Goal: Task Accomplishment & Management: Manage account settings

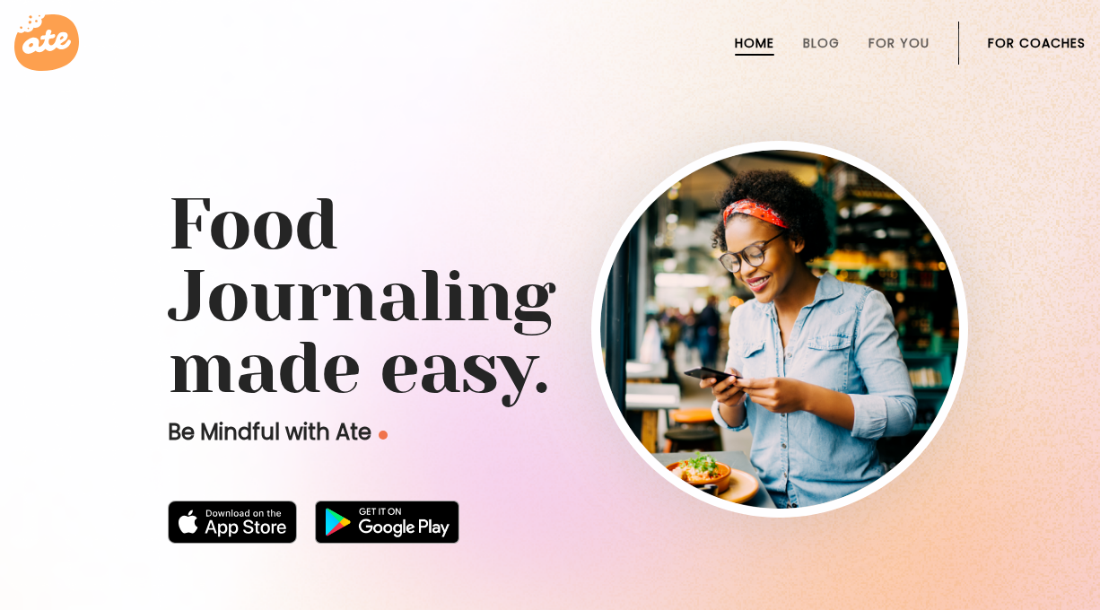
click at [1030, 48] on link "For Coaches" at bounding box center [1037, 43] width 98 height 14
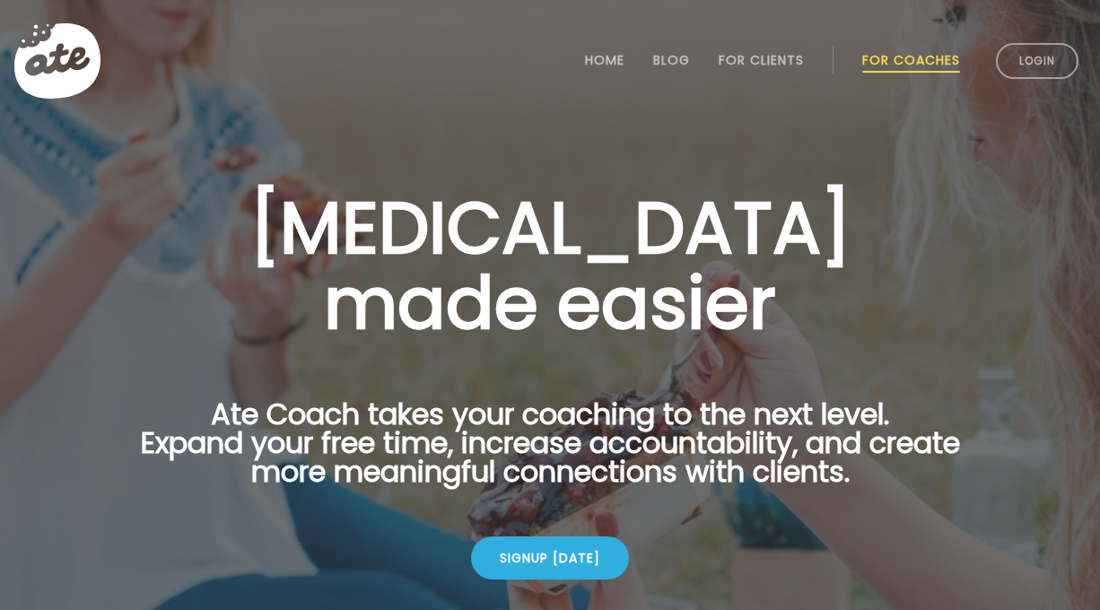
click at [1030, 48] on link "Login" at bounding box center [1037, 61] width 83 height 36
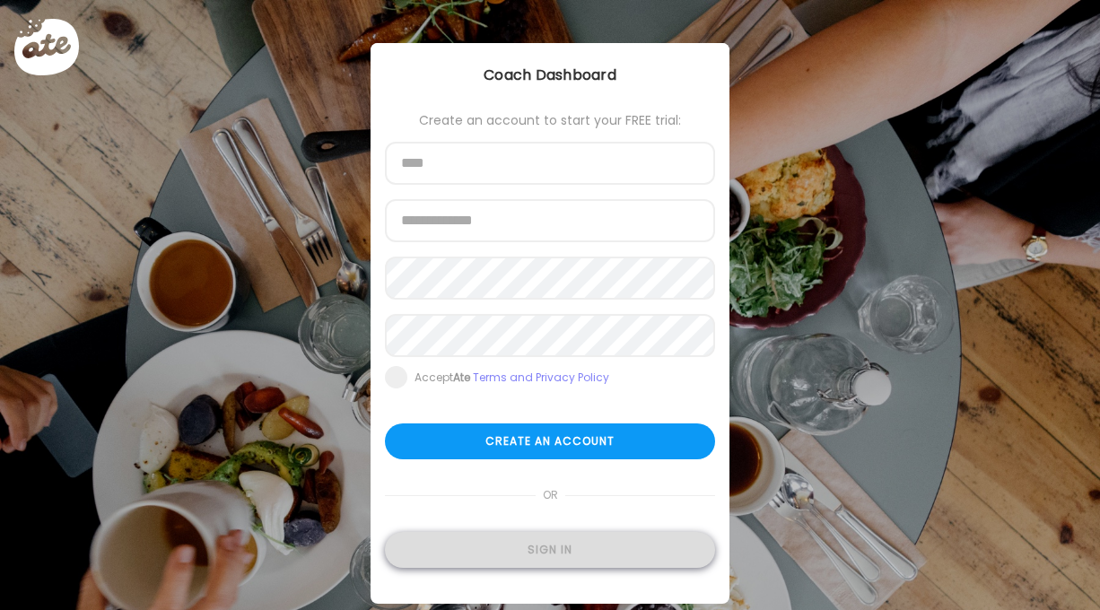
type input "**********"
click at [532, 536] on div "Sign in" at bounding box center [550, 550] width 330 height 36
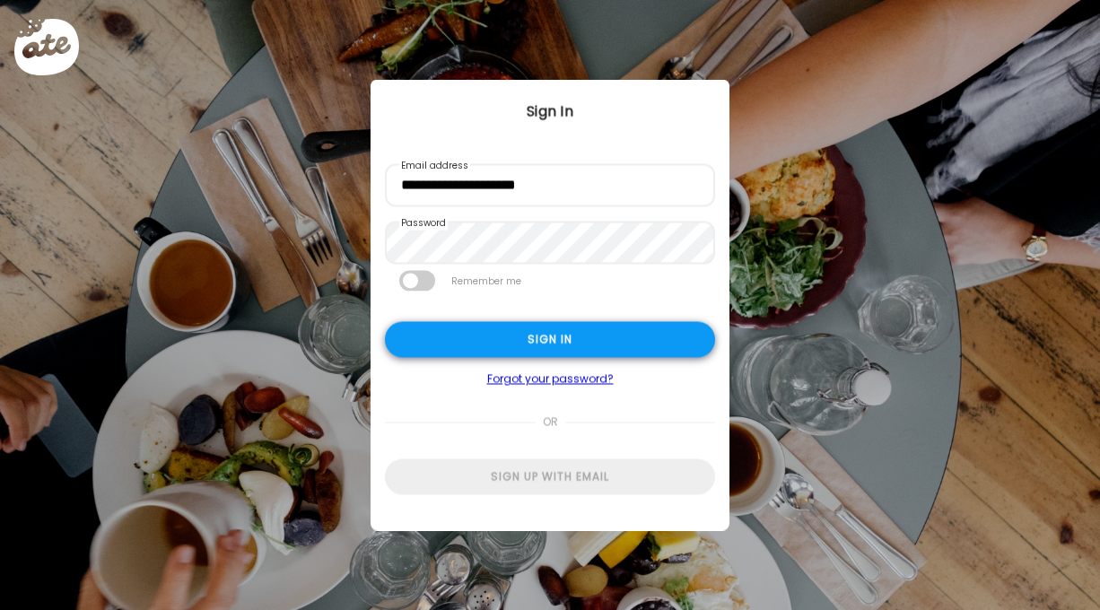
click at [546, 335] on div "Sign in" at bounding box center [550, 340] width 330 height 36
type input "**********"
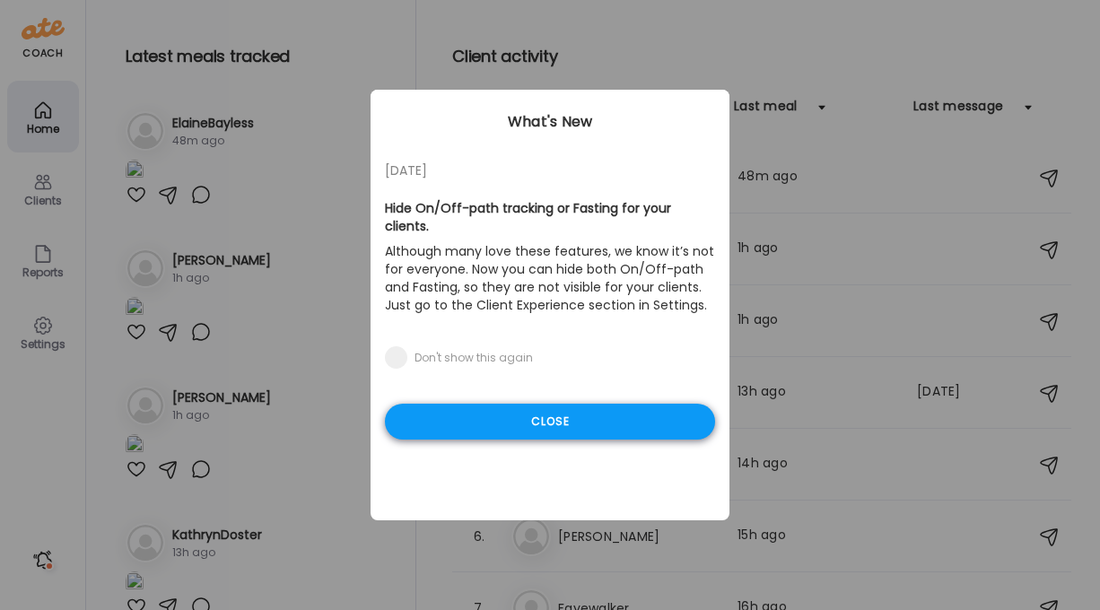
click at [566, 404] on div "Close" at bounding box center [550, 422] width 330 height 36
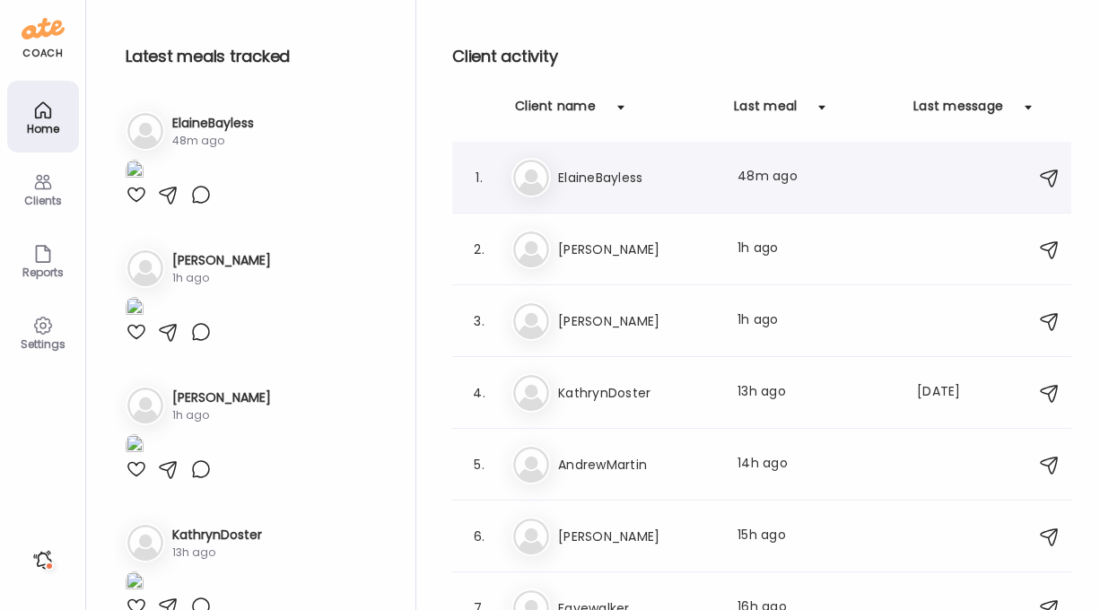
click at [610, 174] on h3 "ElaineBayless" at bounding box center [637, 178] width 158 height 22
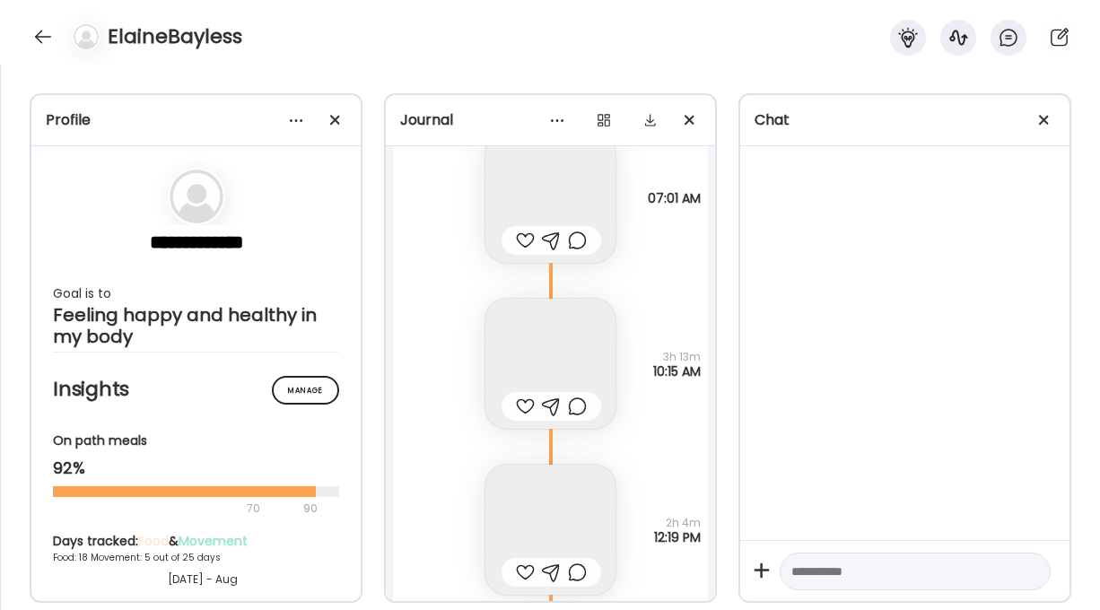
scroll to position [26785, 0]
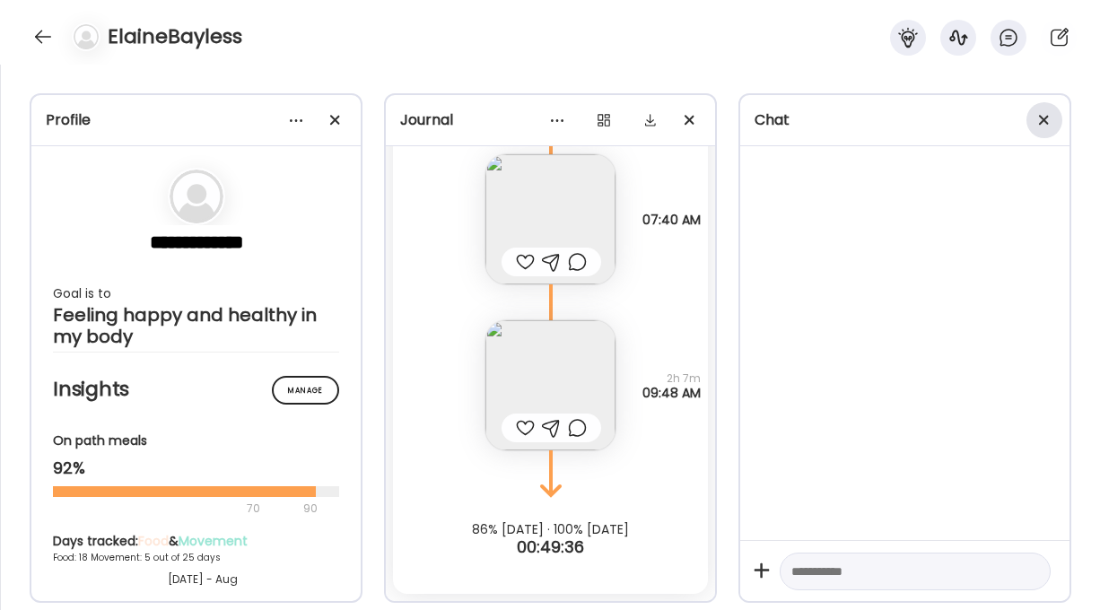
click at [1043, 122] on div at bounding box center [1044, 120] width 36 height 36
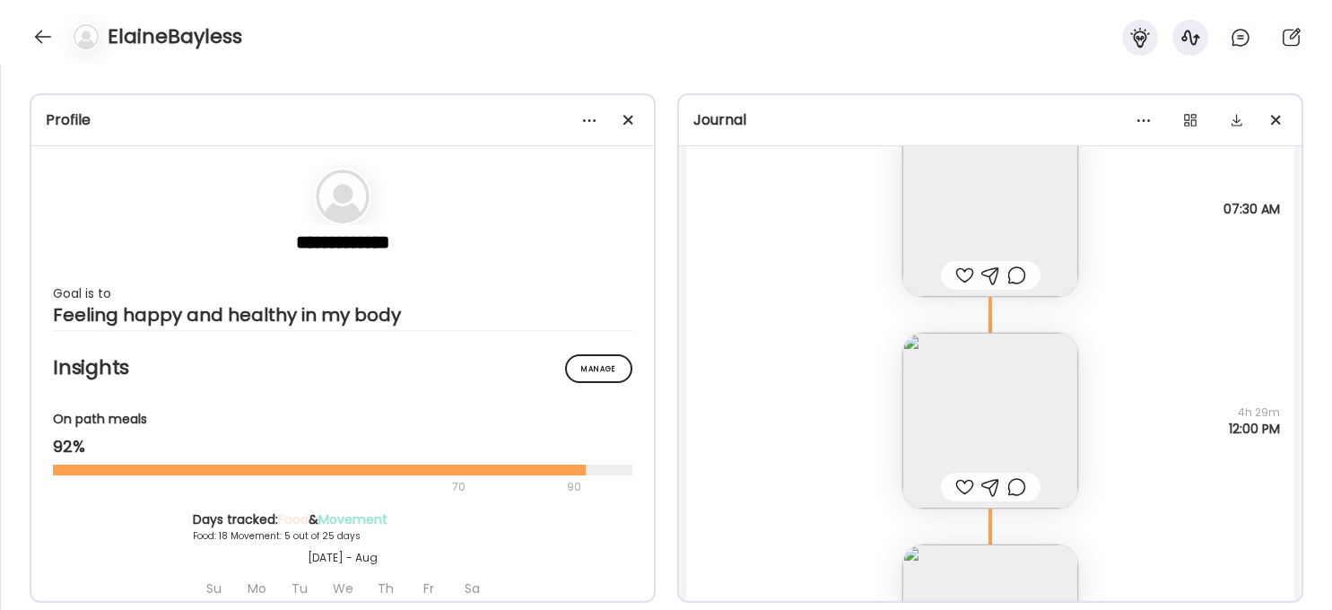
scroll to position [4511, 0]
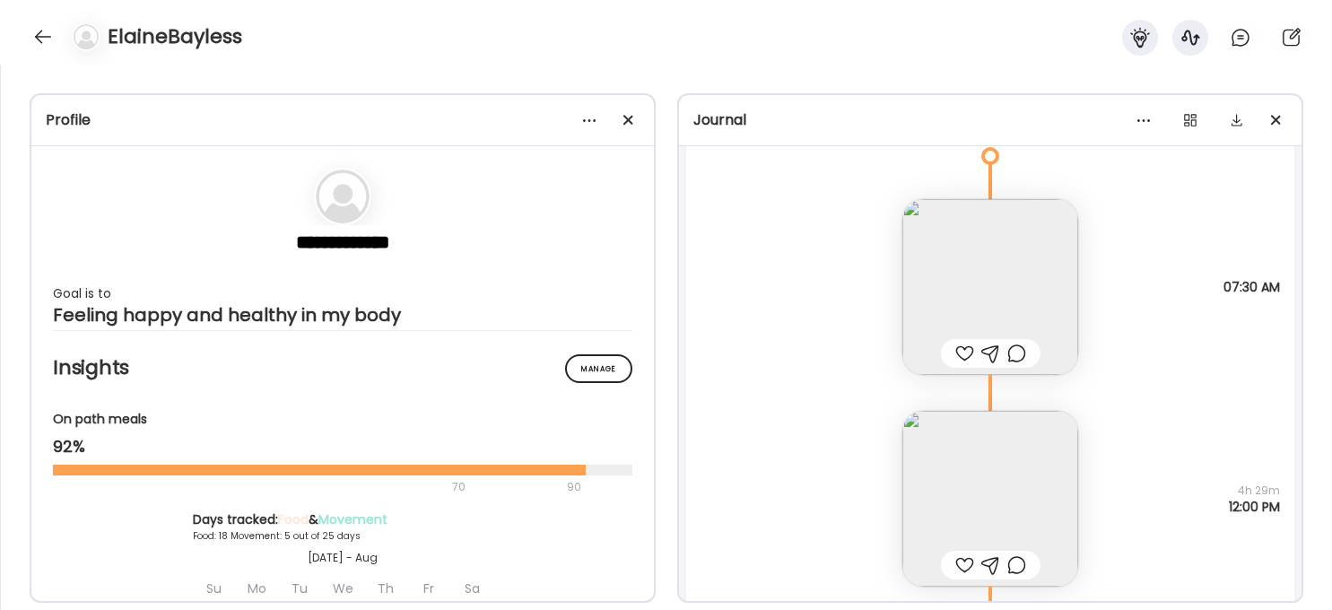
click at [981, 253] on img at bounding box center [990, 287] width 176 height 176
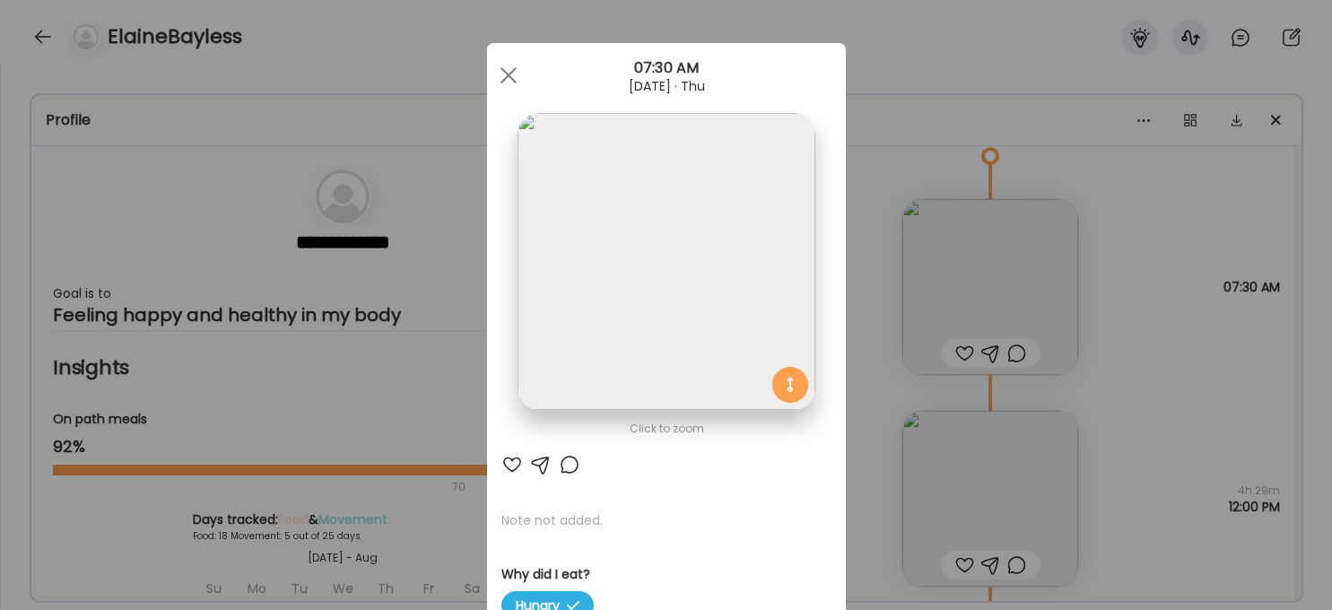
click at [687, 298] on img at bounding box center [666, 261] width 297 height 297
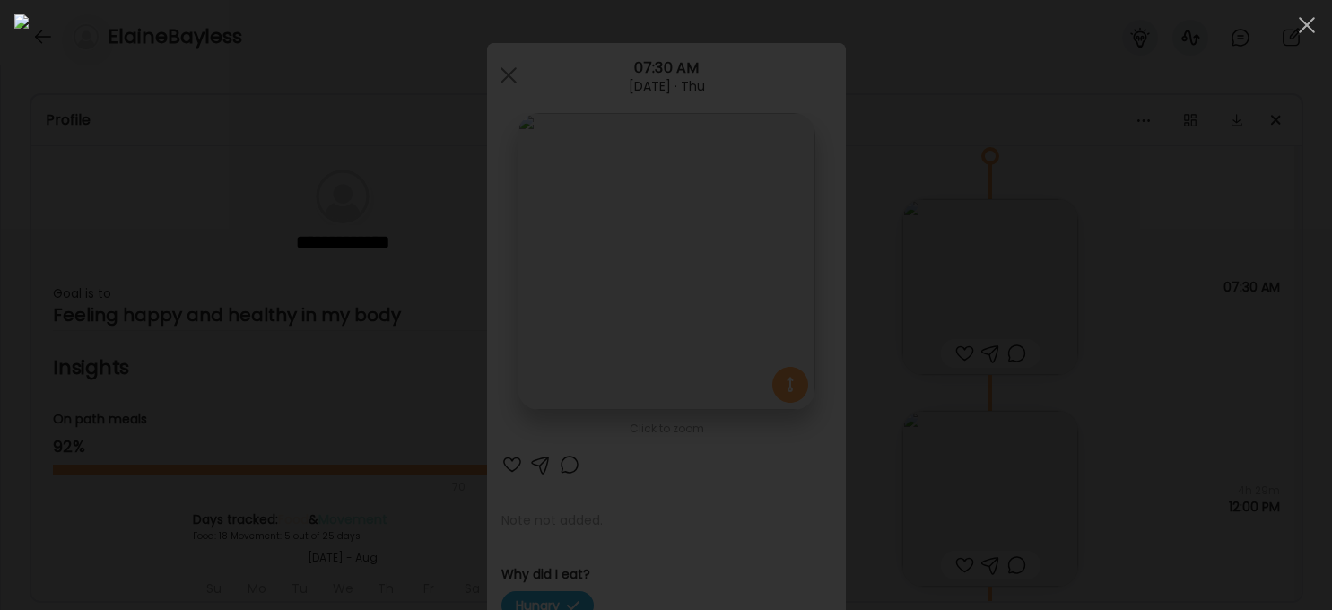
click at [1099, 382] on div at bounding box center [665, 304] width 1303 height 581
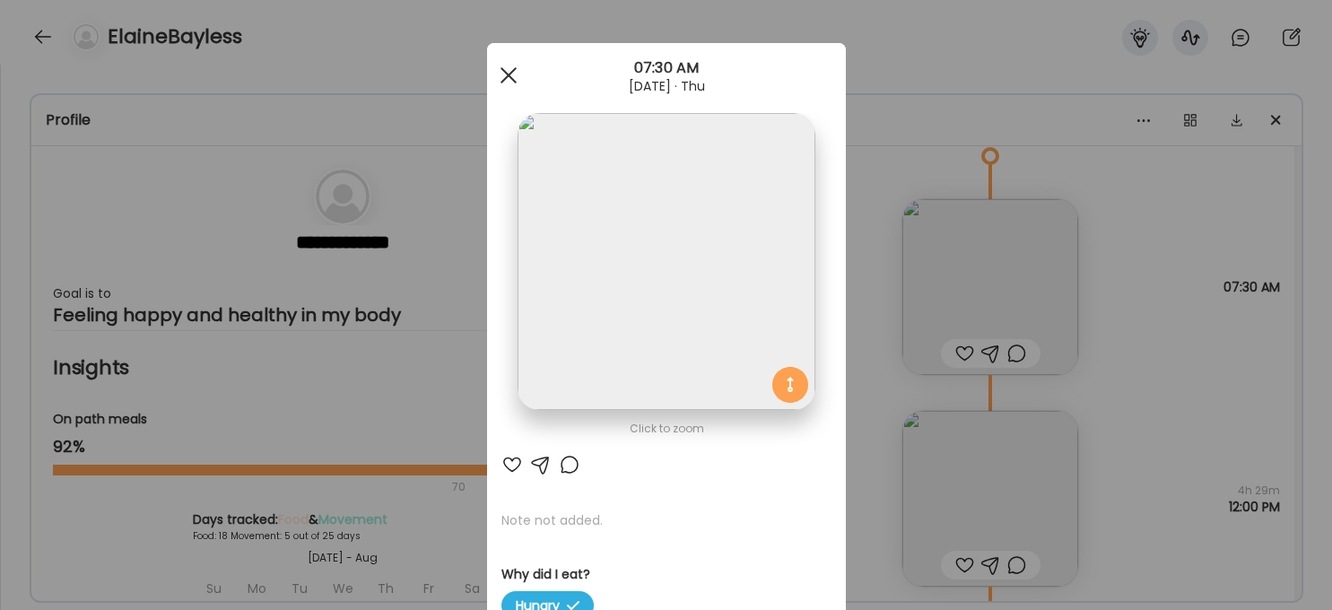
click at [509, 76] on span at bounding box center [508, 75] width 16 height 16
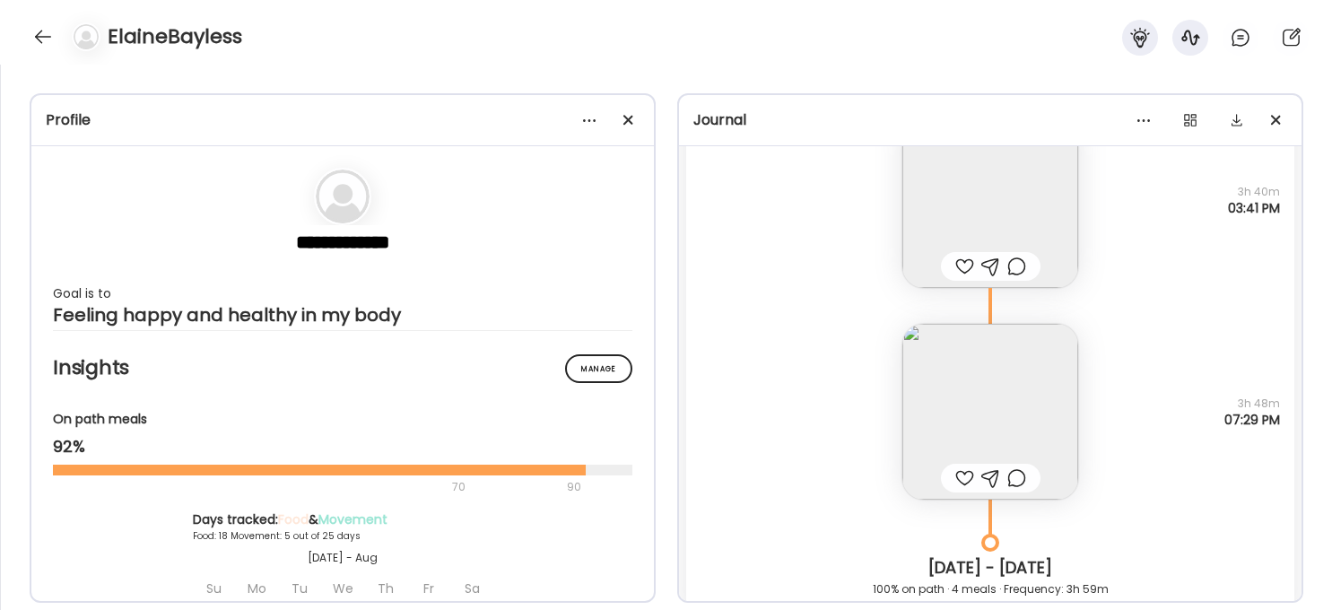
scroll to position [5039, 0]
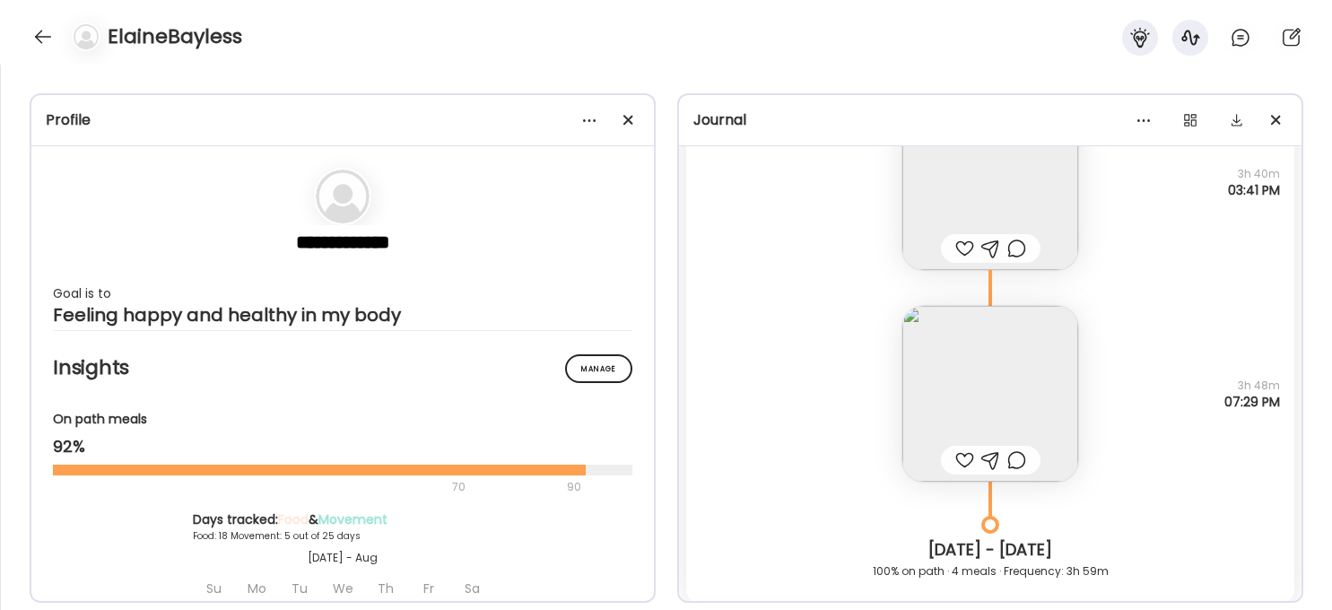
click at [989, 387] on img at bounding box center [990, 394] width 176 height 176
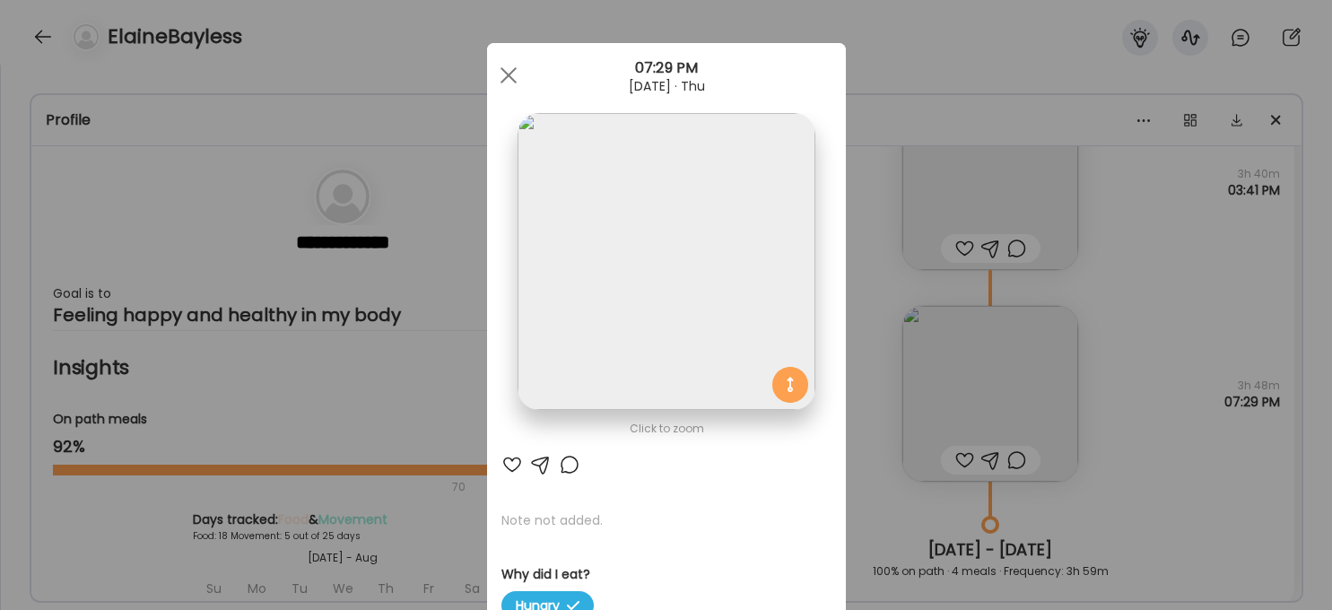
click at [720, 275] on img at bounding box center [666, 261] width 297 height 297
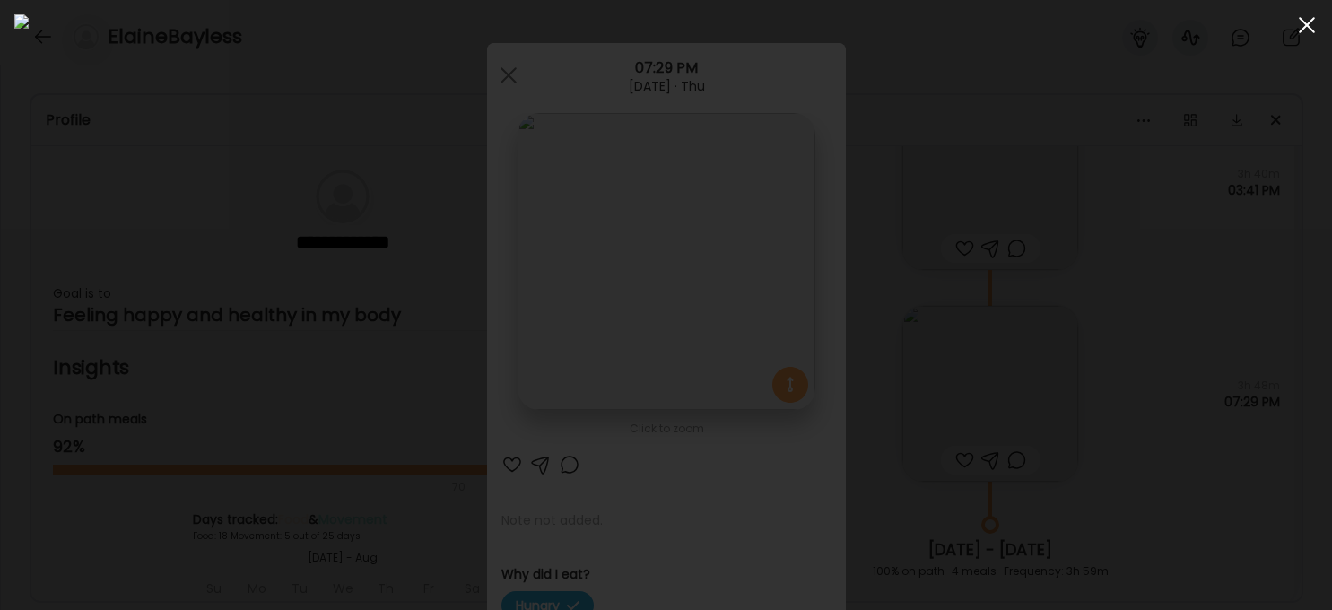
click at [1099, 23] on span at bounding box center [1307, 25] width 16 height 16
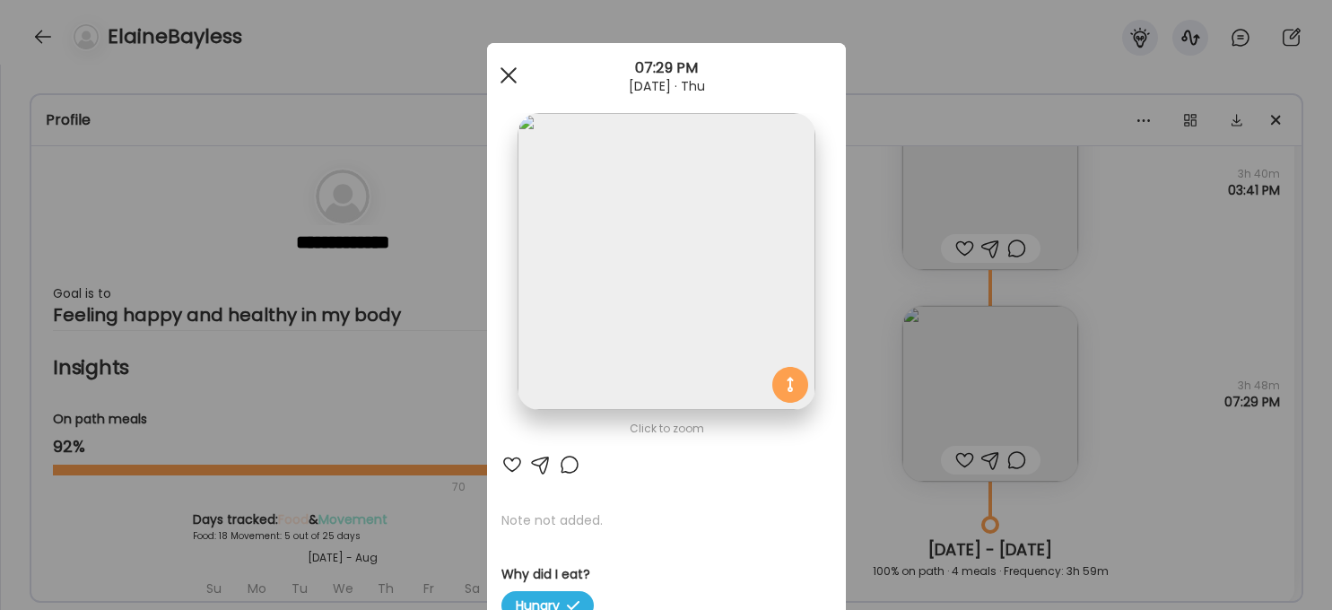
click at [512, 80] on span at bounding box center [508, 75] width 16 height 16
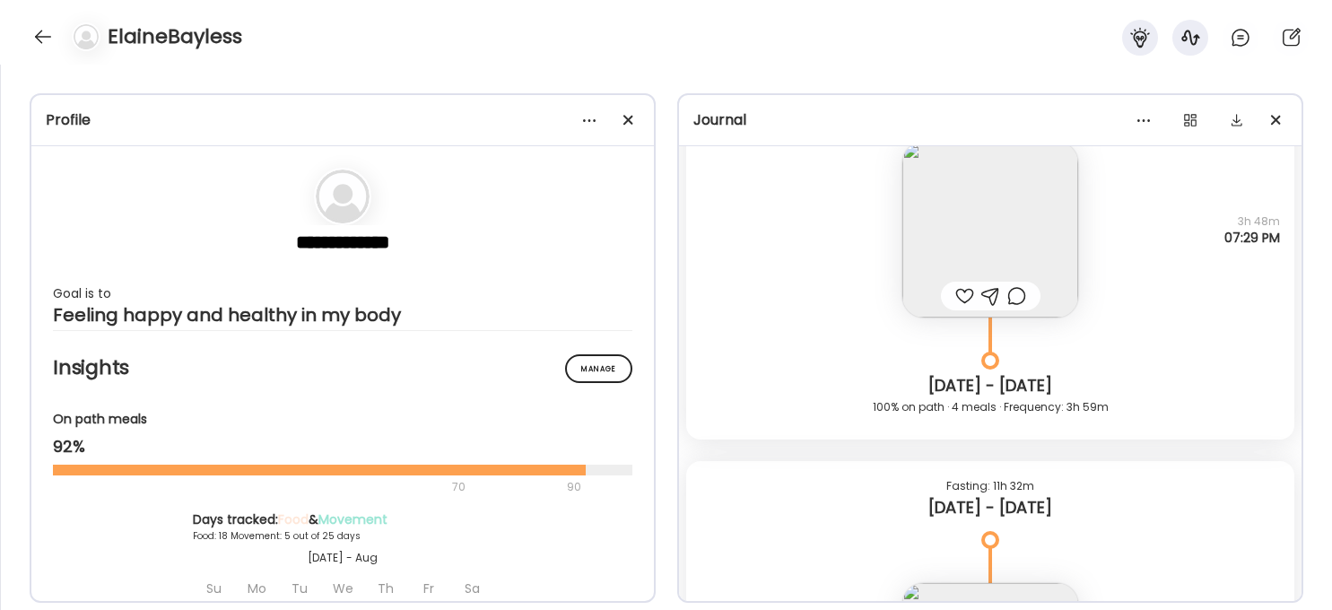
scroll to position [5203, 0]
click at [997, 207] on img at bounding box center [990, 231] width 176 height 176
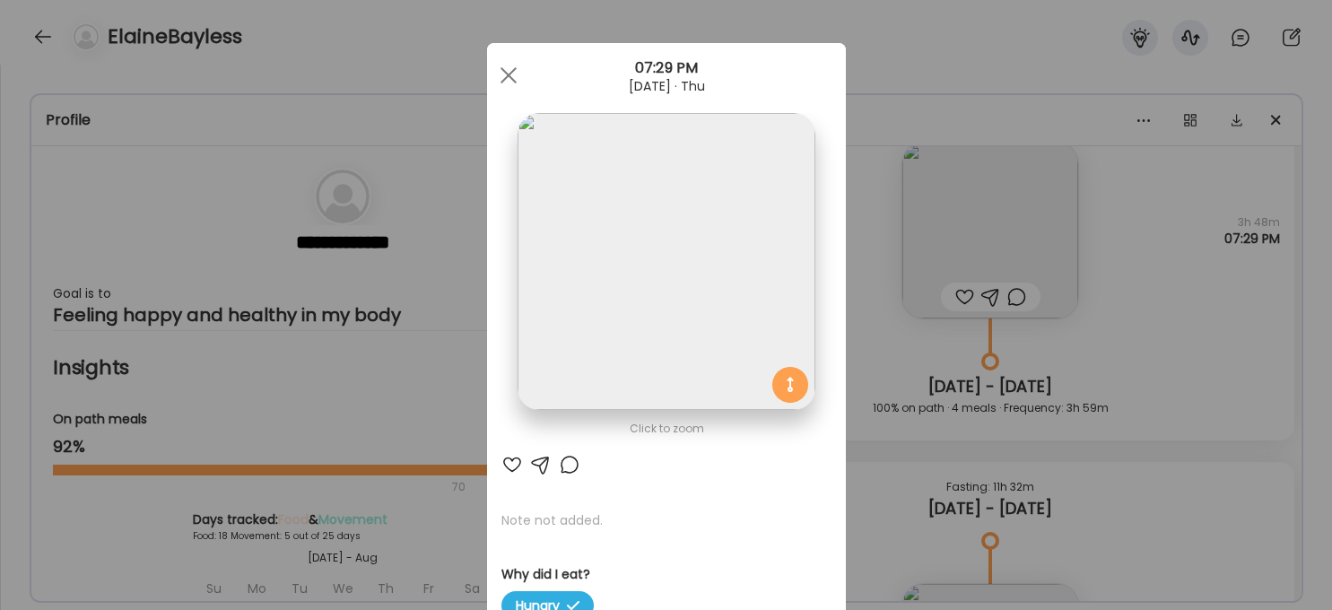
click at [691, 283] on img at bounding box center [666, 261] width 297 height 297
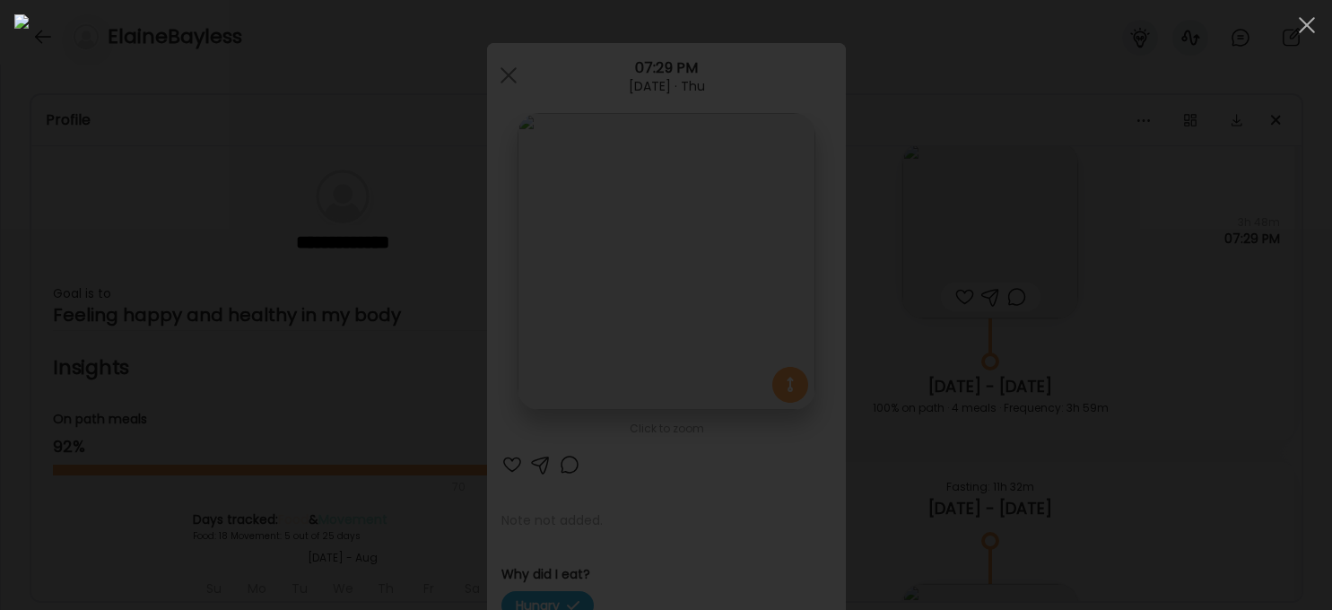
click at [1099, 374] on div at bounding box center [665, 304] width 1303 height 581
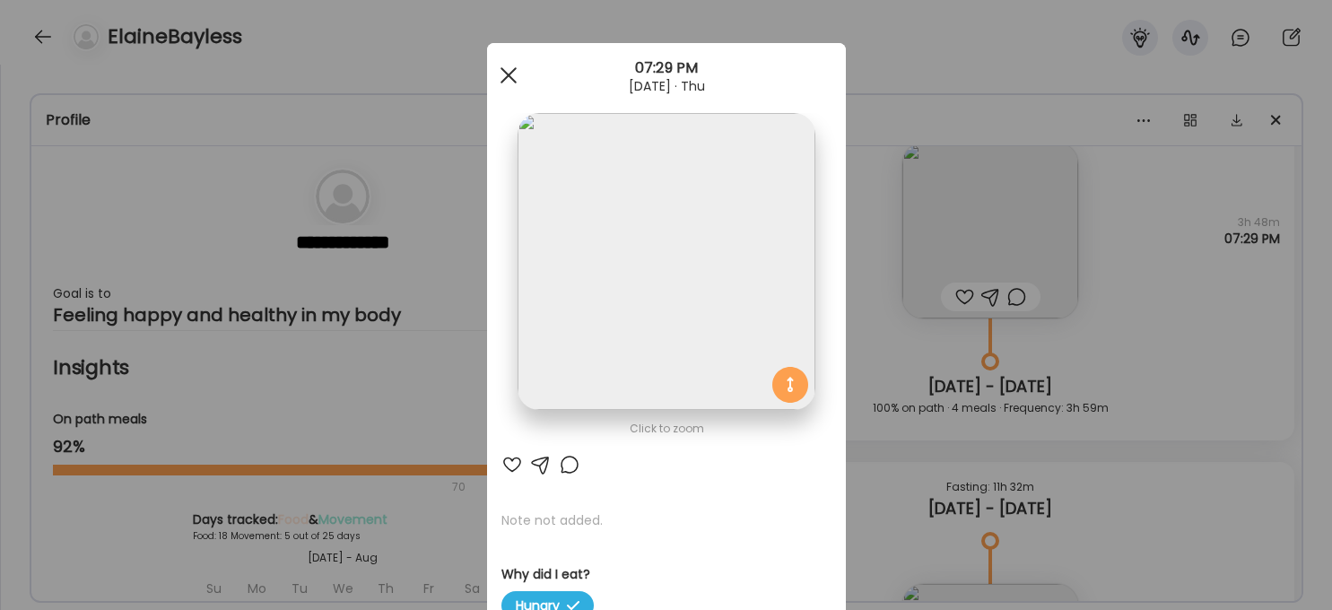
click at [504, 74] on div at bounding box center [509, 75] width 36 height 36
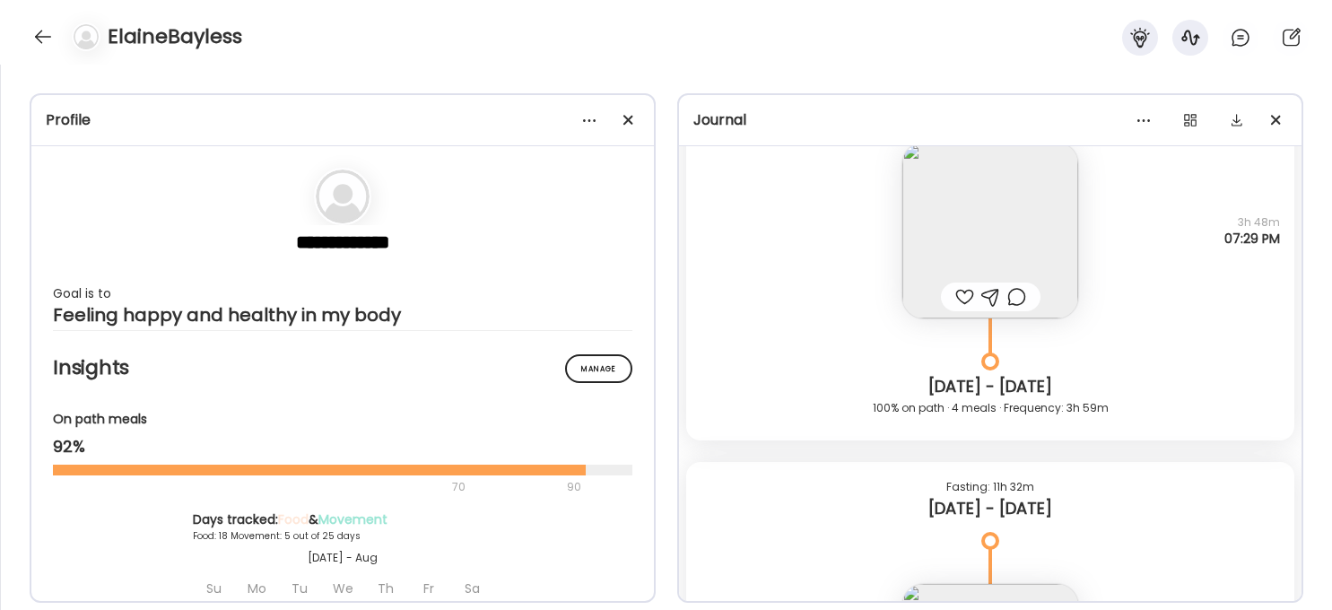
scroll to position [5204, 0]
click at [1031, 240] on img at bounding box center [990, 230] width 176 height 176
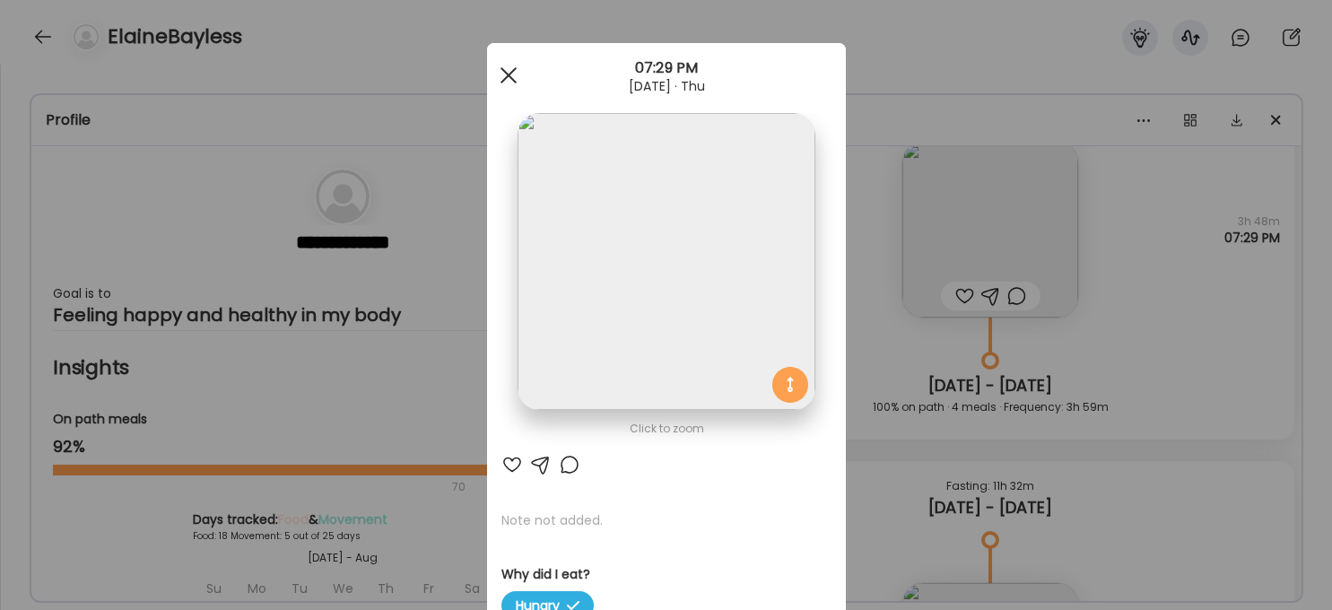
click at [505, 78] on span at bounding box center [508, 75] width 16 height 16
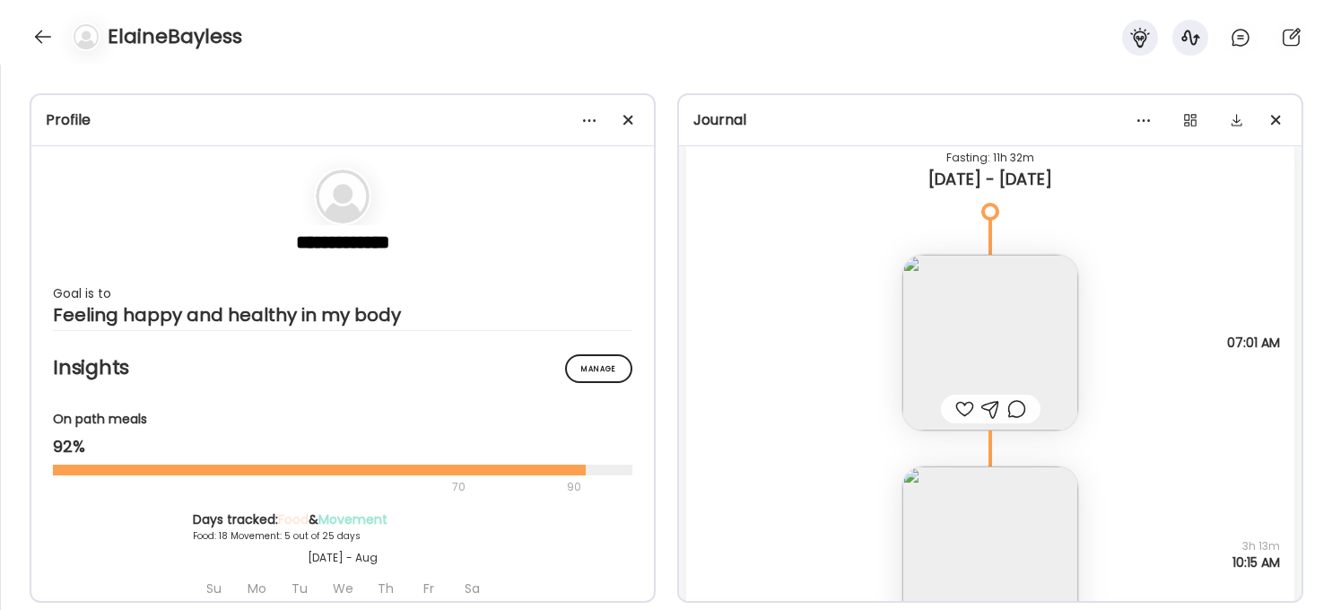
scroll to position [5536, 0]
click at [1011, 344] on img at bounding box center [990, 338] width 176 height 176
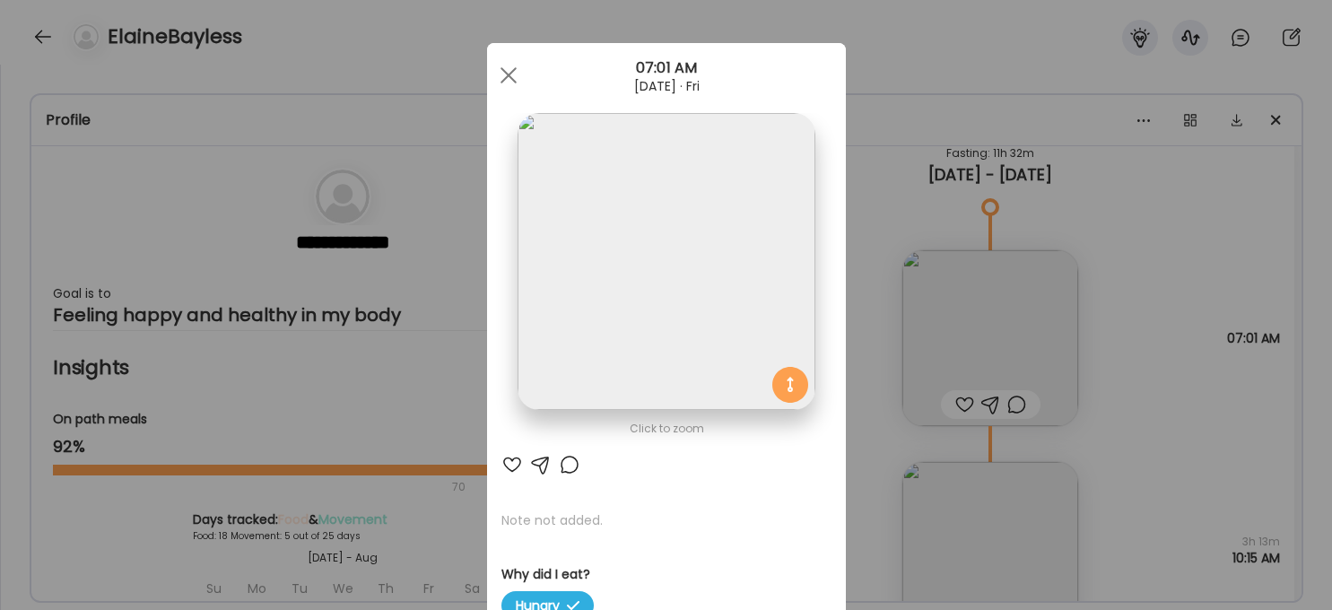
click at [702, 313] on img at bounding box center [666, 261] width 297 height 297
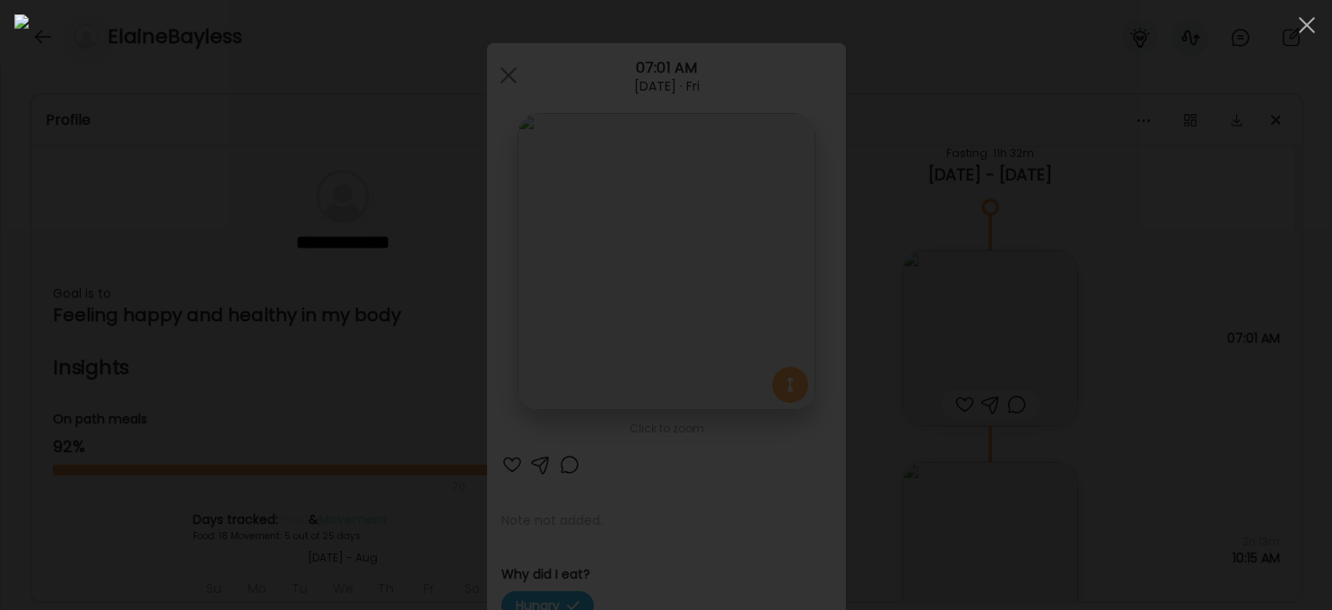
click at [1099, 428] on div at bounding box center [665, 304] width 1303 height 581
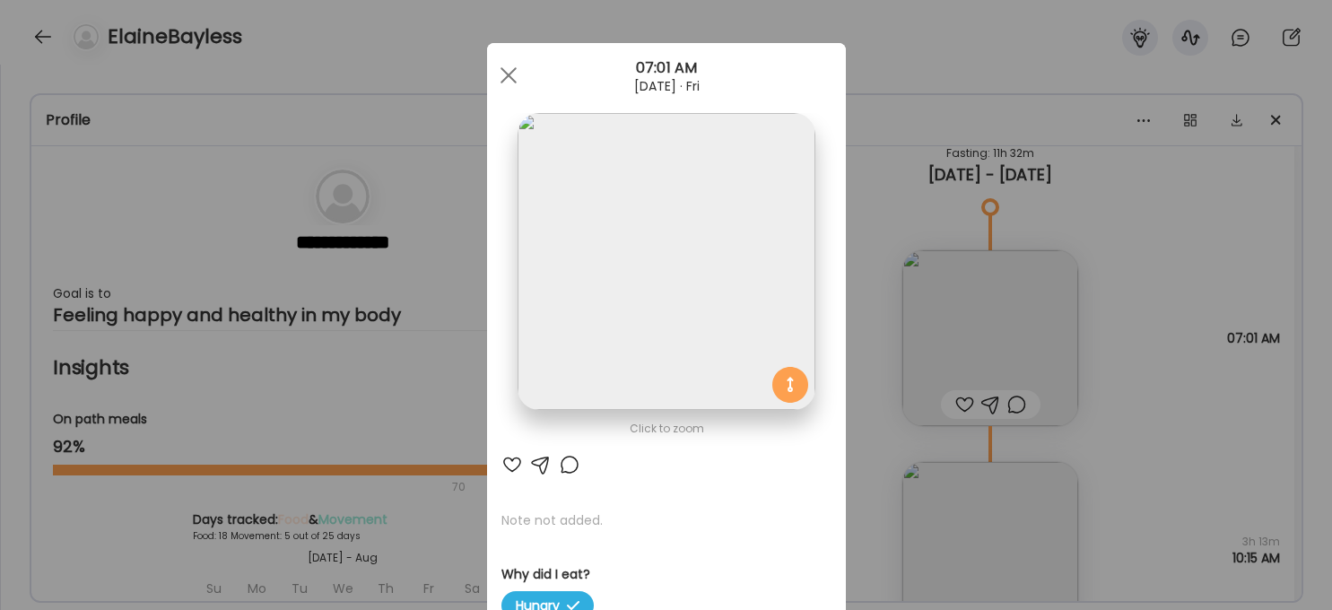
click at [1099, 413] on div "Ate Coach Dashboard Wahoo! It’s official Take a moment to set up your Coach Pro…" at bounding box center [666, 305] width 1332 height 610
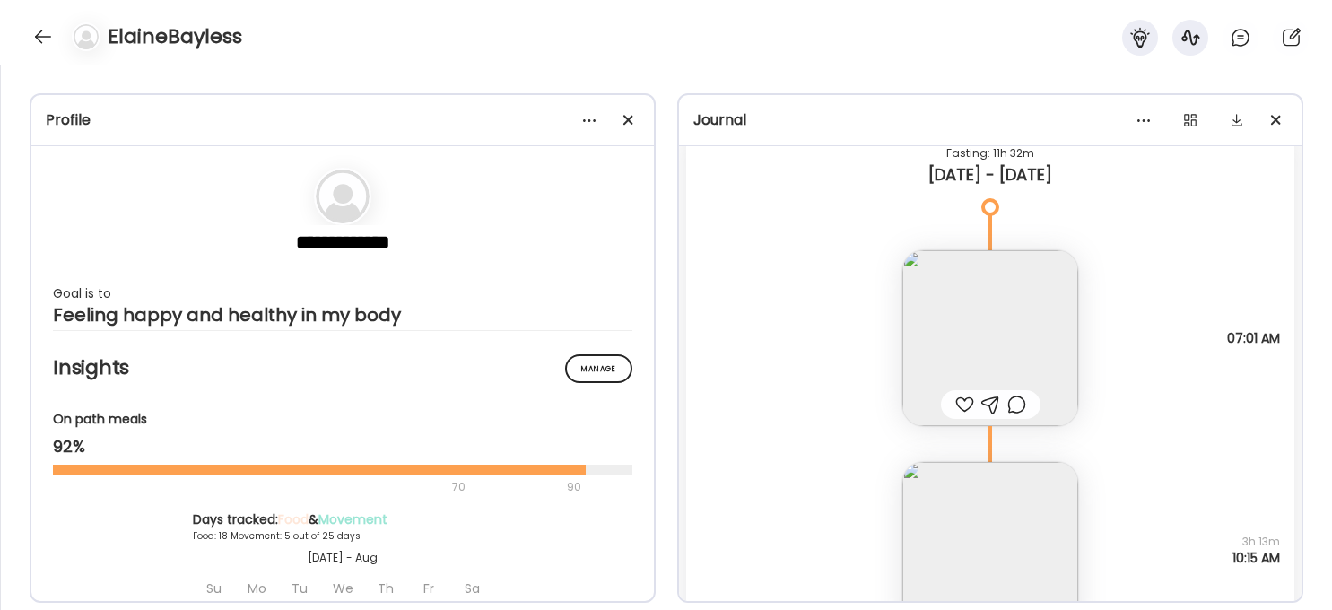
scroll to position [5666, 0]
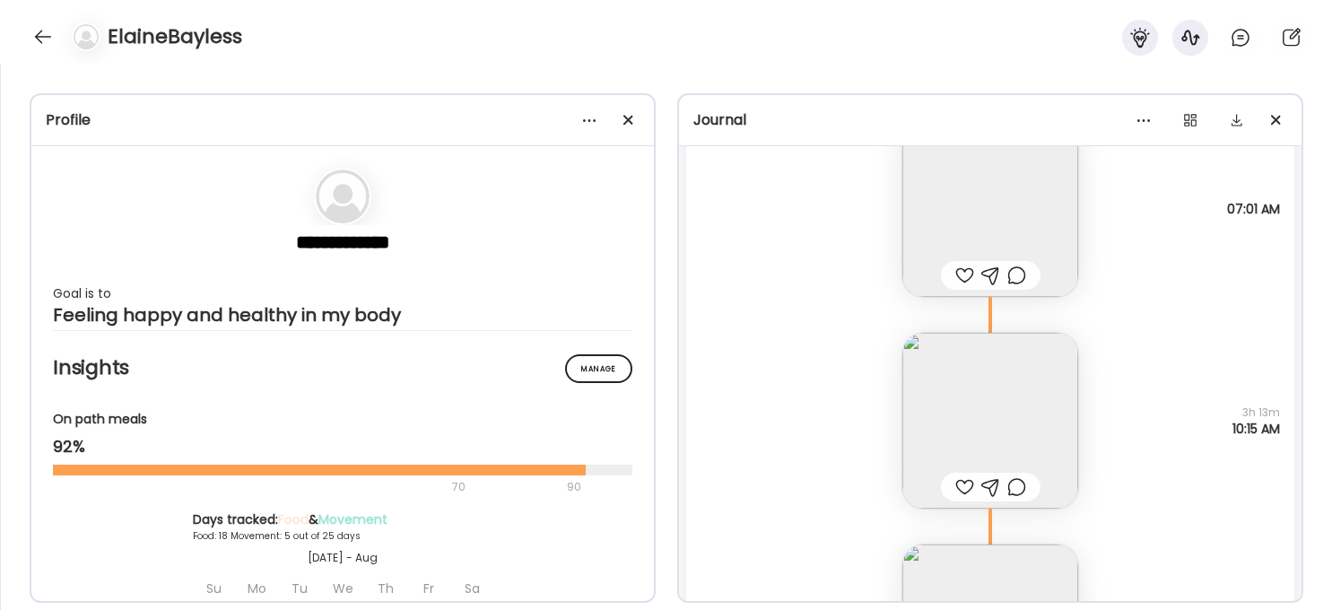
click at [1044, 220] on img at bounding box center [990, 209] width 176 height 176
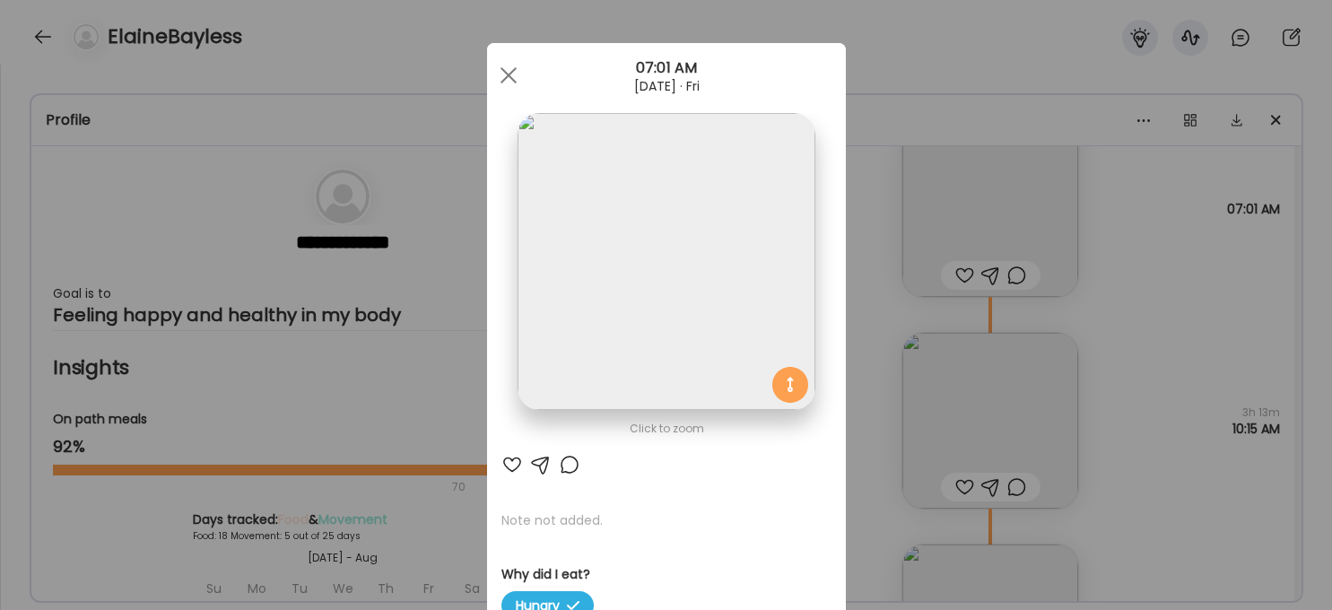
click at [697, 279] on img at bounding box center [666, 261] width 297 height 297
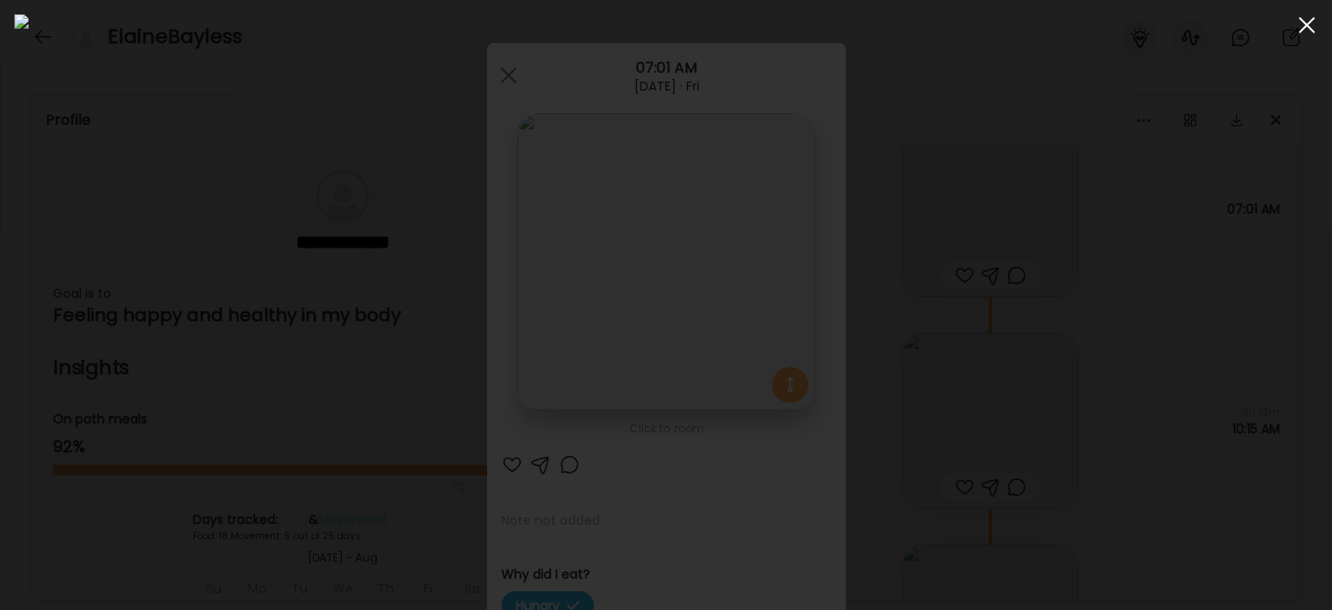
click at [1099, 22] on div at bounding box center [1307, 25] width 36 height 36
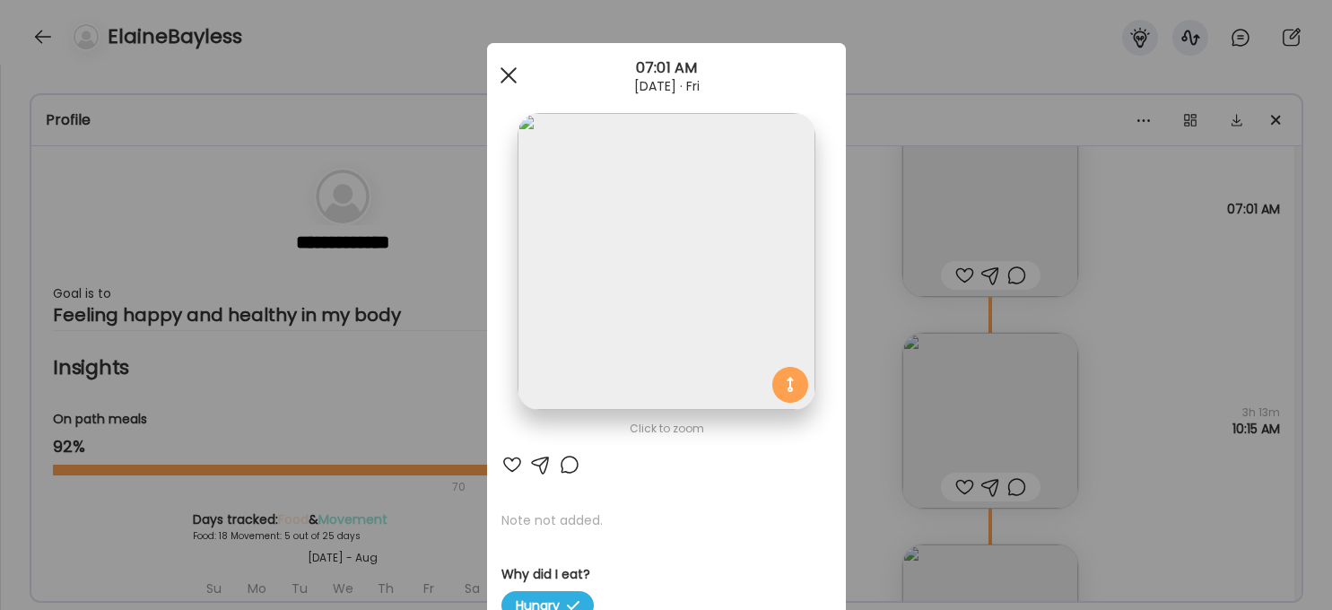
click at [505, 80] on div at bounding box center [509, 75] width 36 height 36
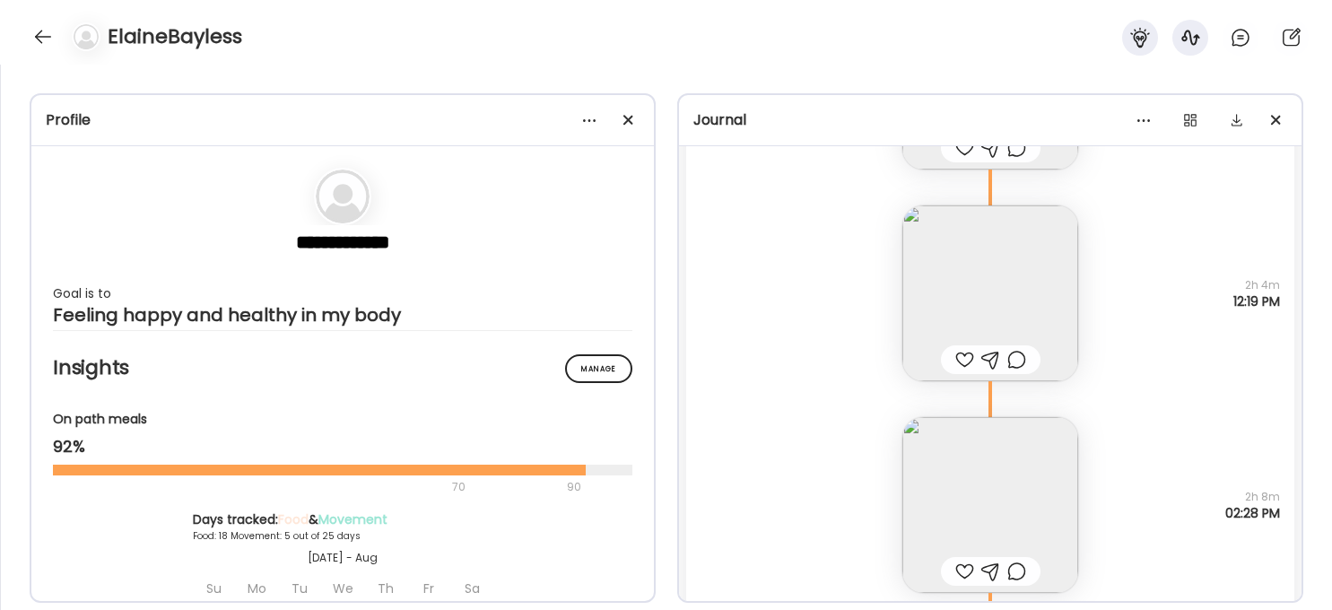
scroll to position [6004, 0]
click at [1004, 299] on img at bounding box center [990, 294] width 176 height 176
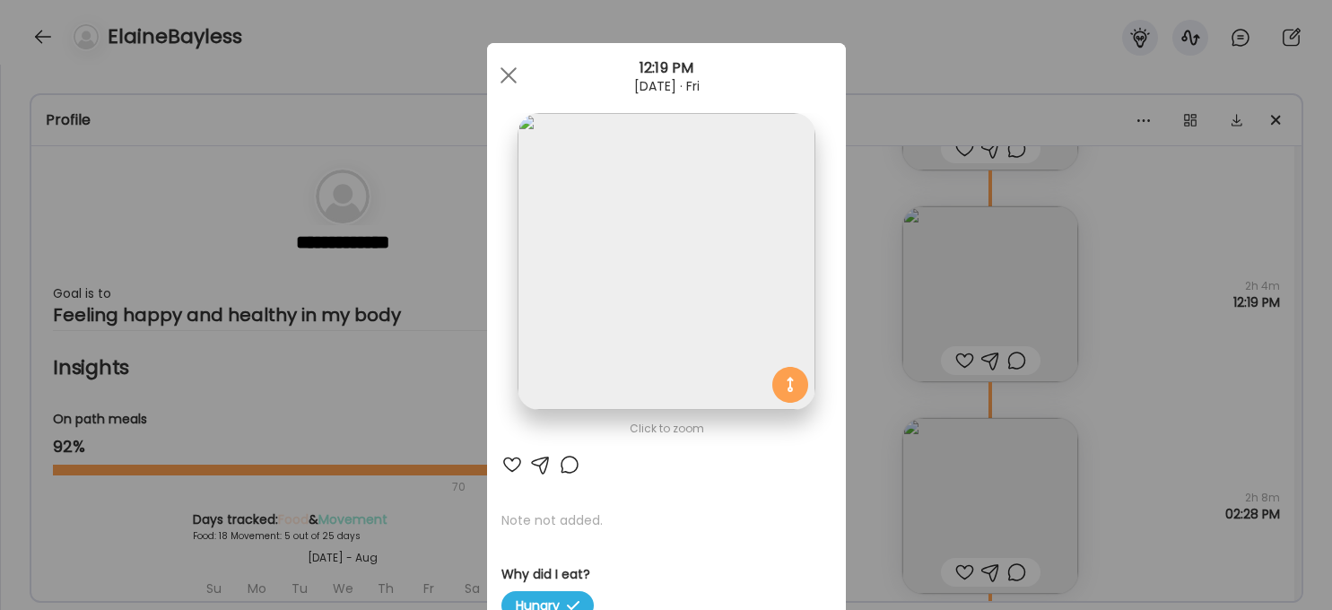
click at [717, 270] on img at bounding box center [666, 261] width 297 height 297
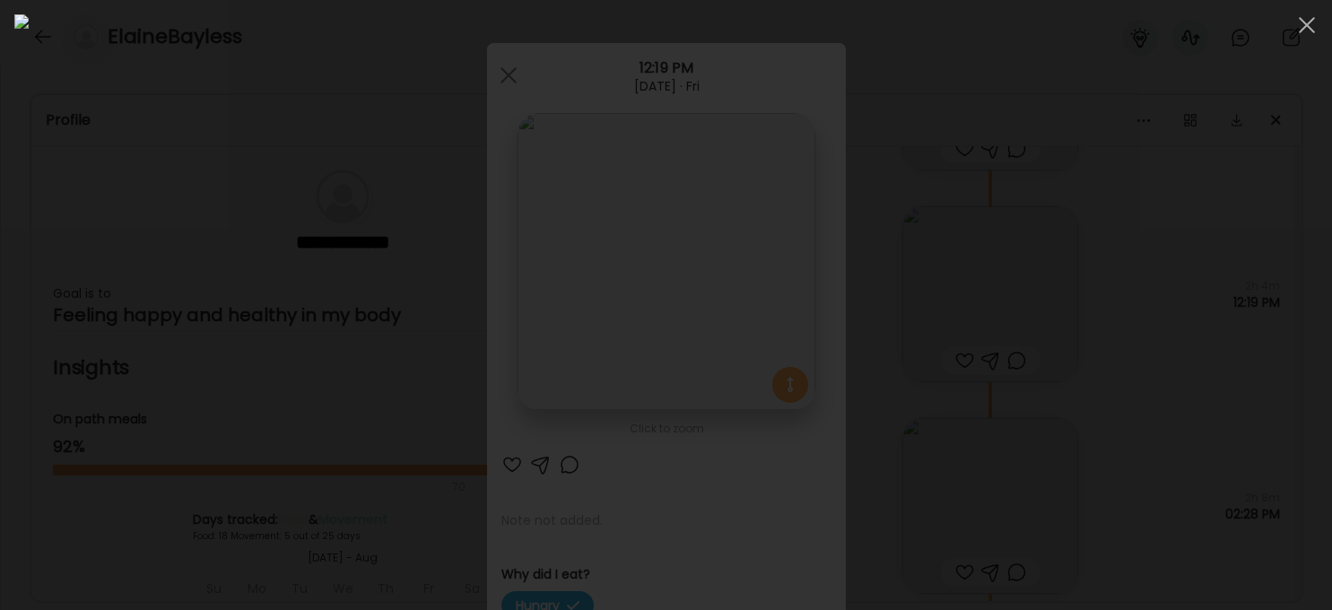
click at [1099, 387] on div at bounding box center [665, 304] width 1303 height 581
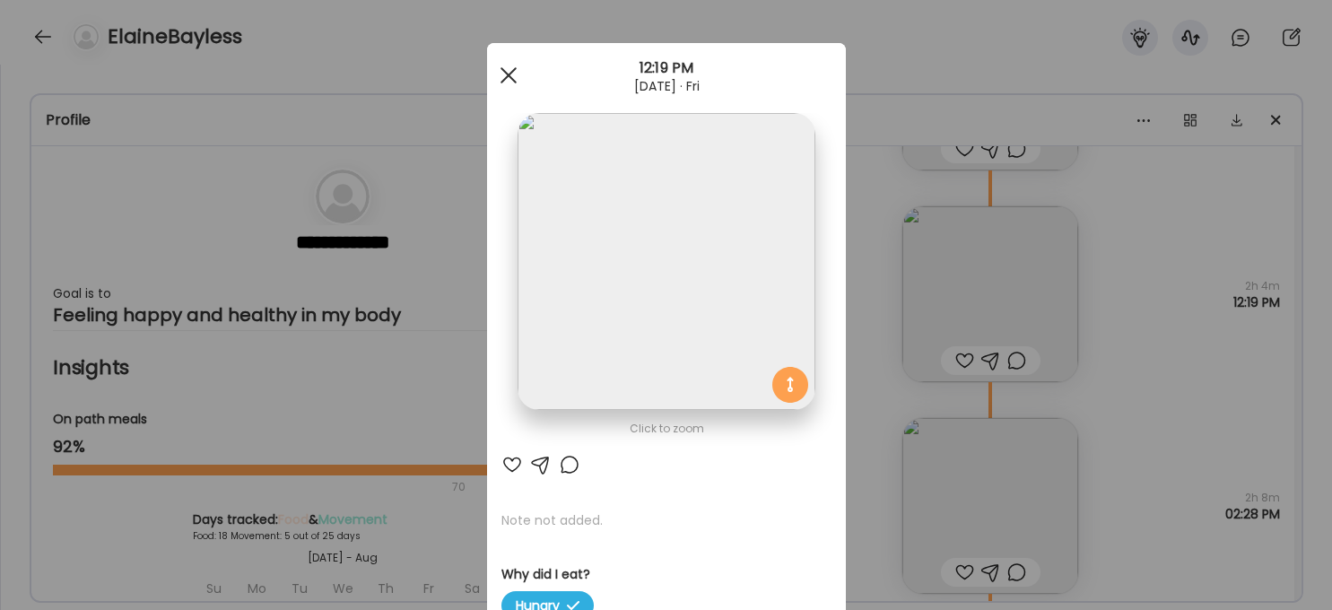
click at [510, 80] on div at bounding box center [509, 75] width 36 height 36
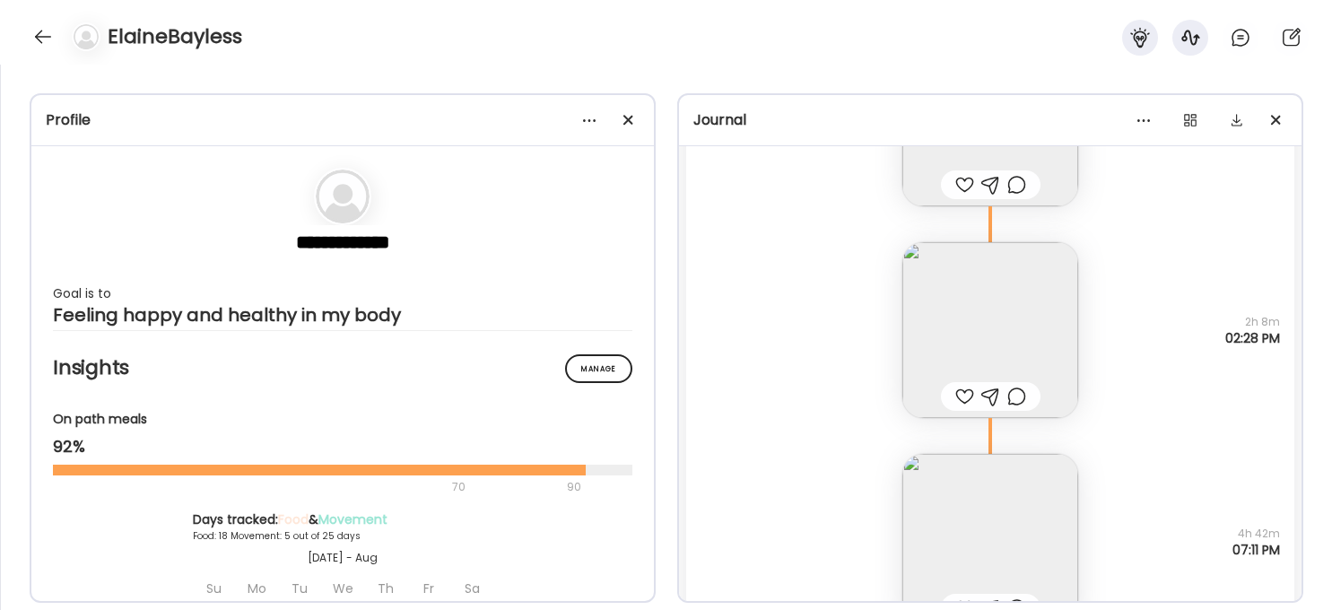
scroll to position [6215, 0]
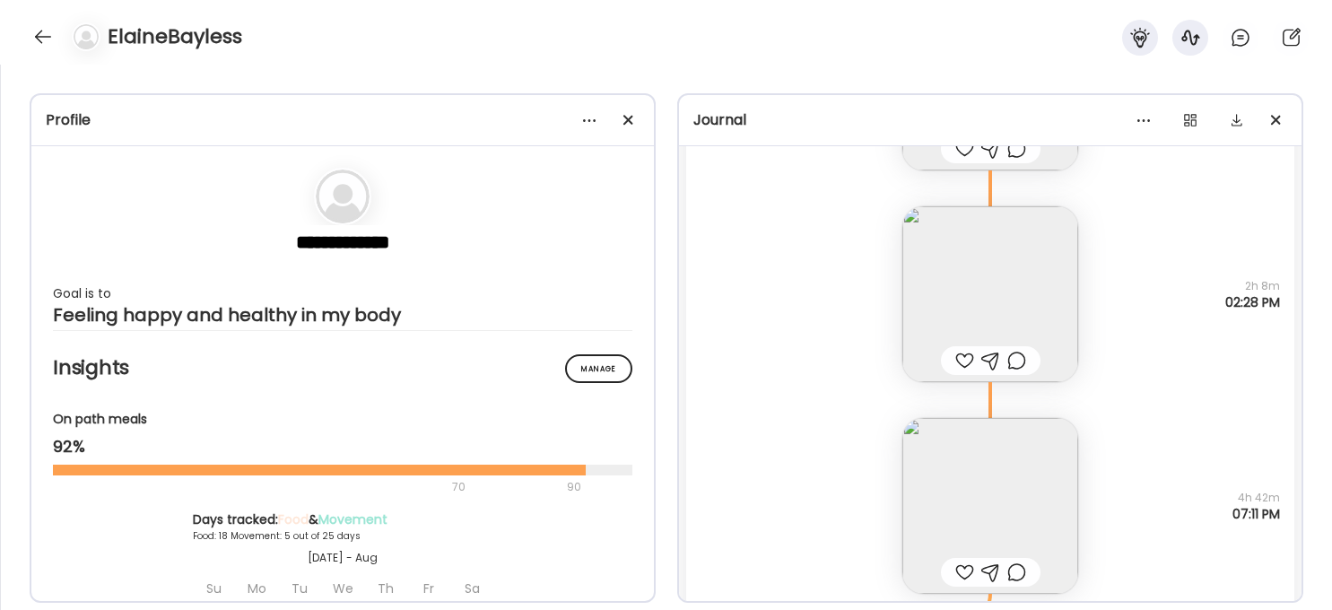
click at [1039, 315] on img at bounding box center [990, 294] width 176 height 176
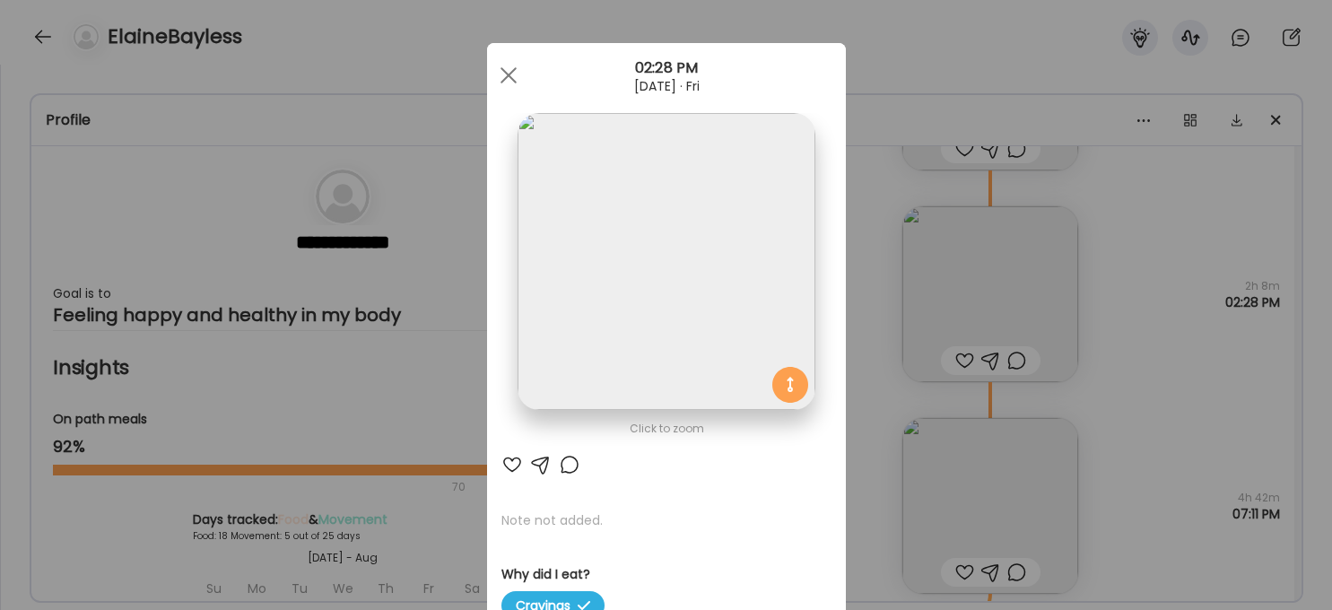
click at [753, 328] on img at bounding box center [666, 261] width 297 height 297
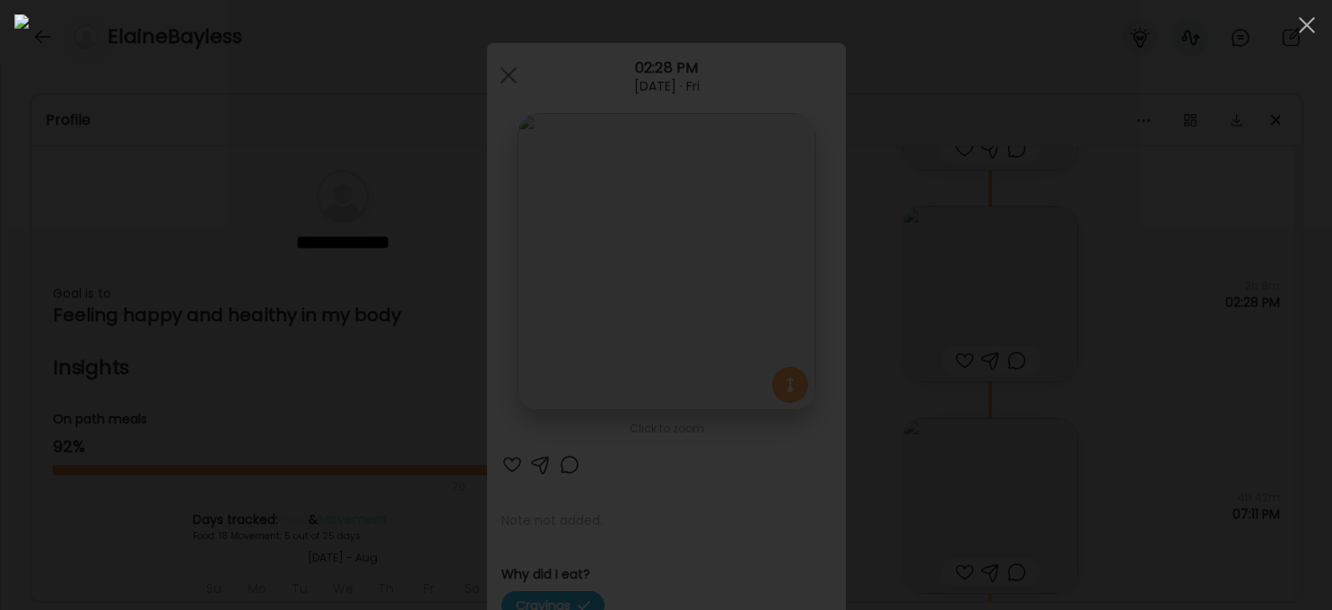
click at [1099, 417] on div at bounding box center [665, 304] width 1303 height 581
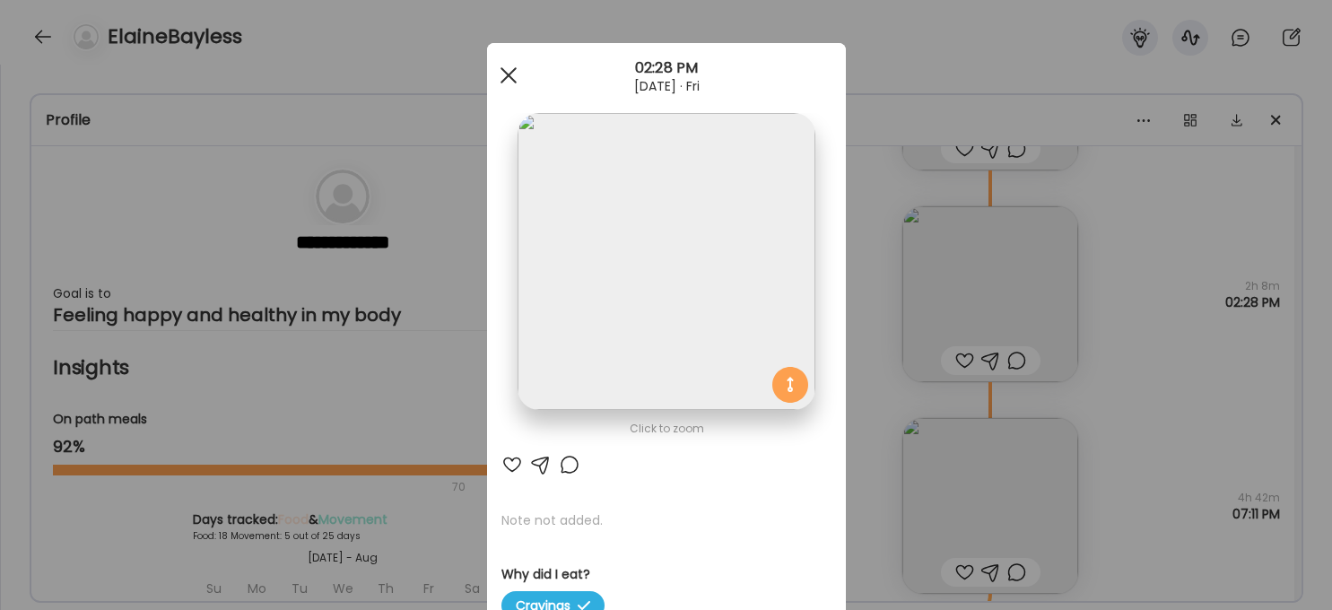
click at [511, 80] on span at bounding box center [508, 75] width 16 height 16
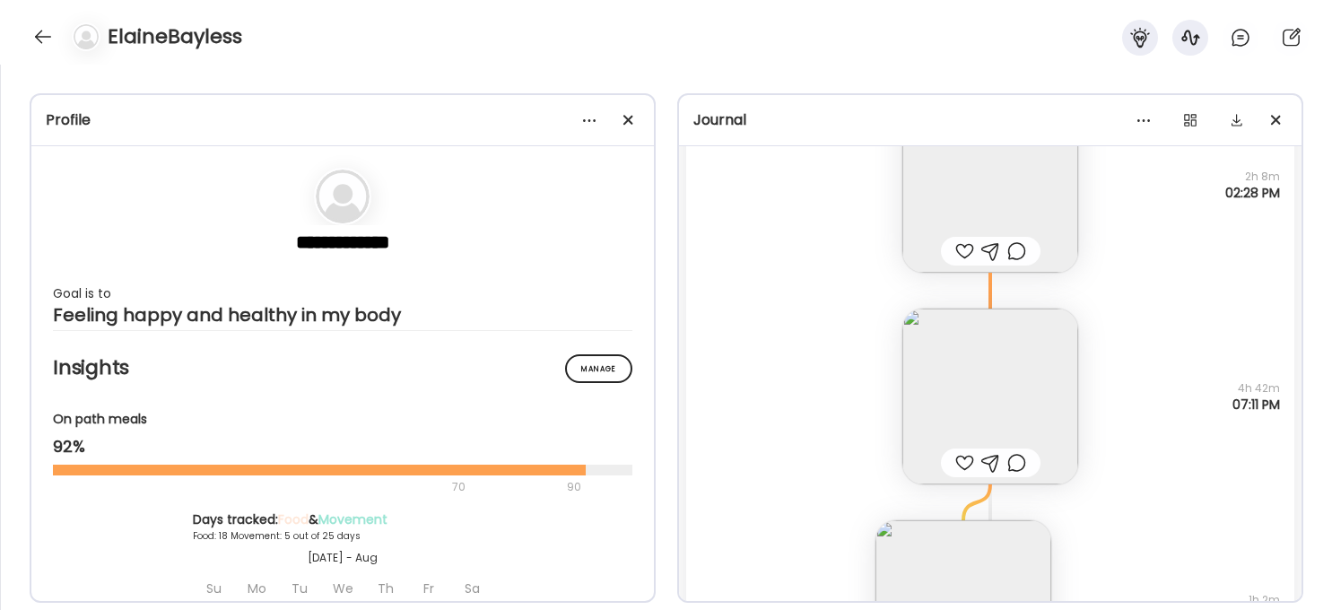
scroll to position [6329, 0]
click at [1008, 404] on img at bounding box center [990, 392] width 176 height 176
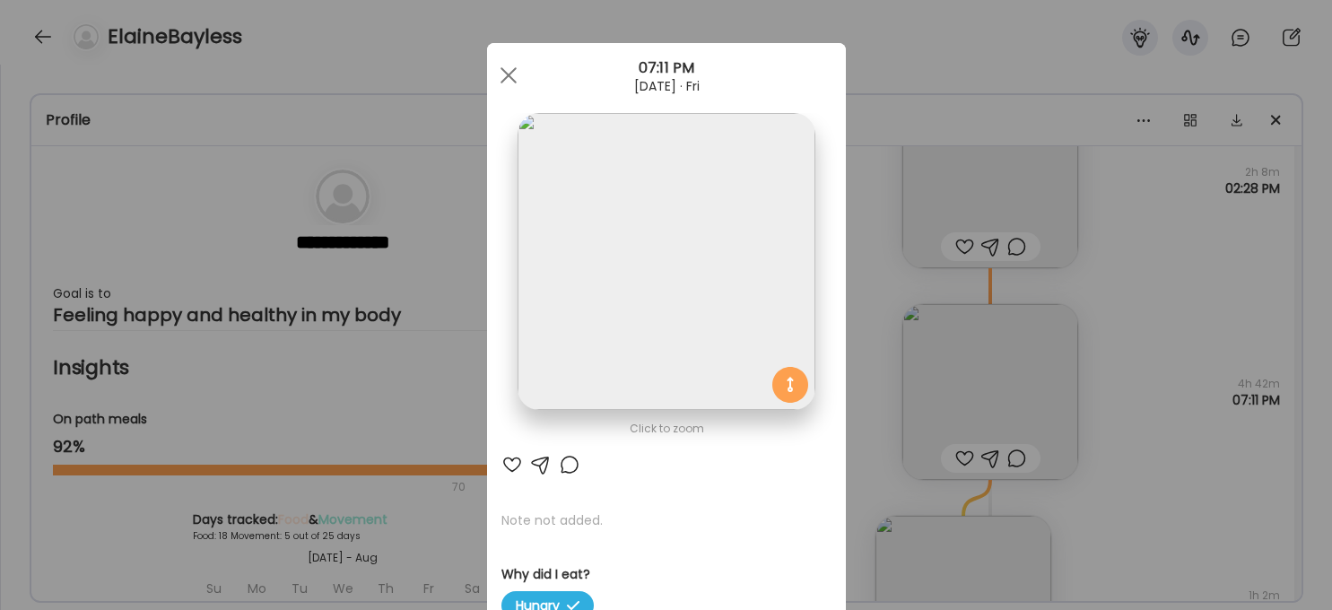
click at [636, 283] on img at bounding box center [666, 261] width 297 height 297
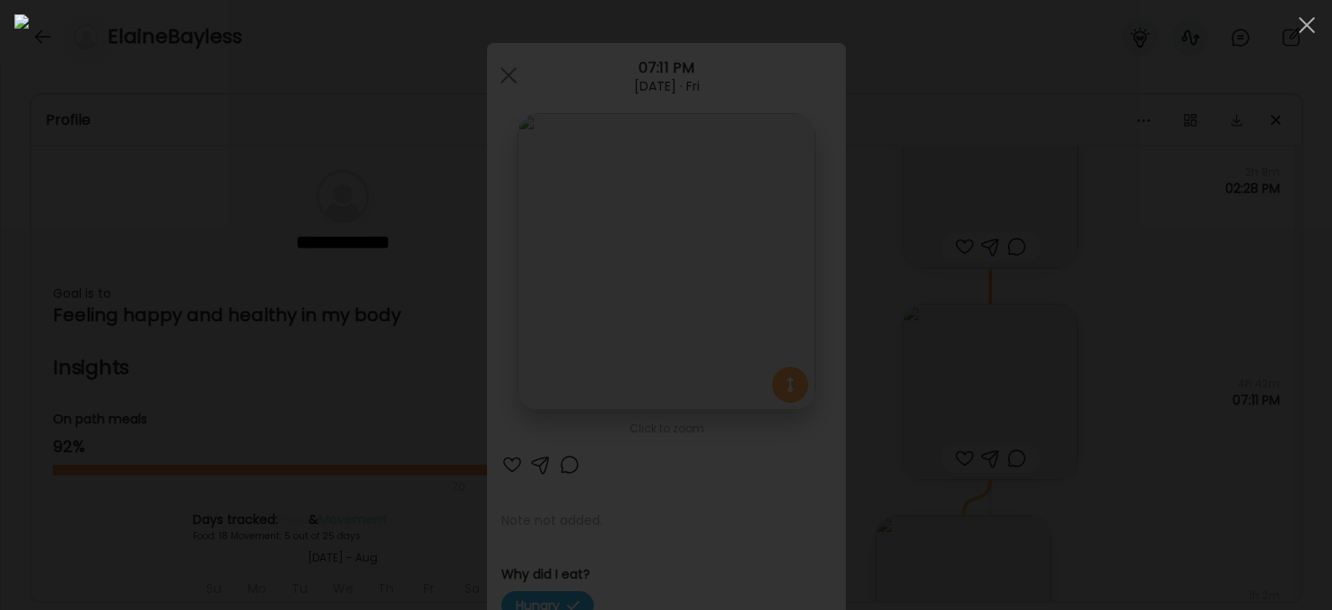
click at [1099, 494] on div at bounding box center [665, 304] width 1303 height 581
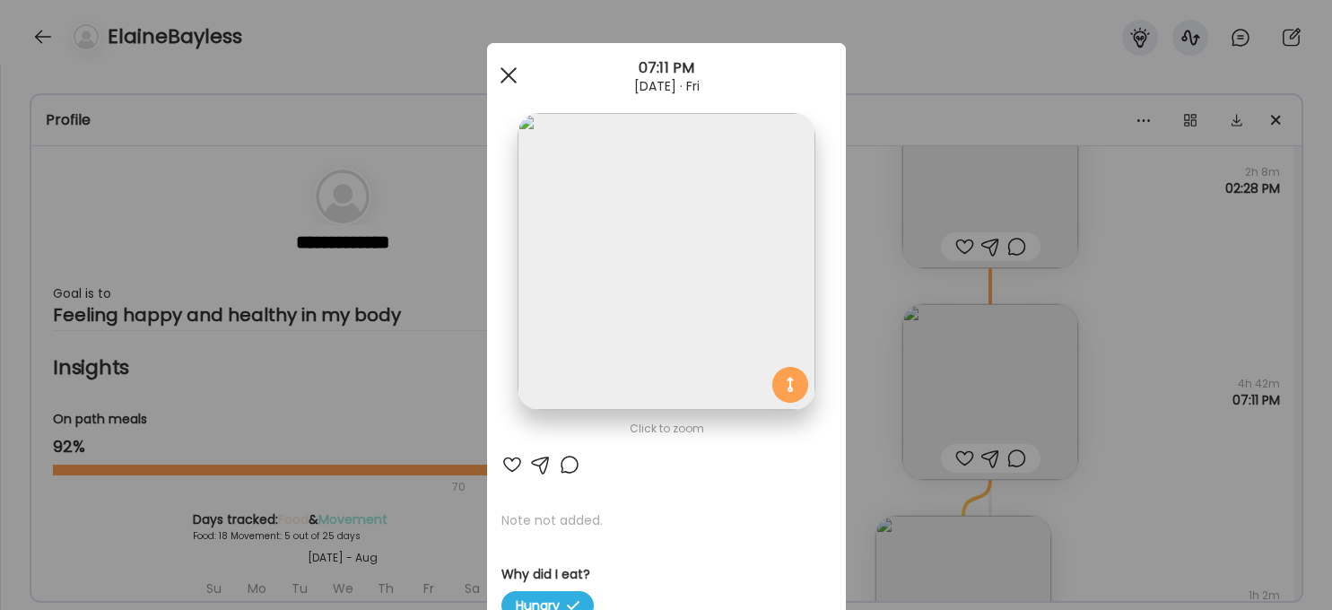
click at [503, 74] on div at bounding box center [509, 75] width 36 height 36
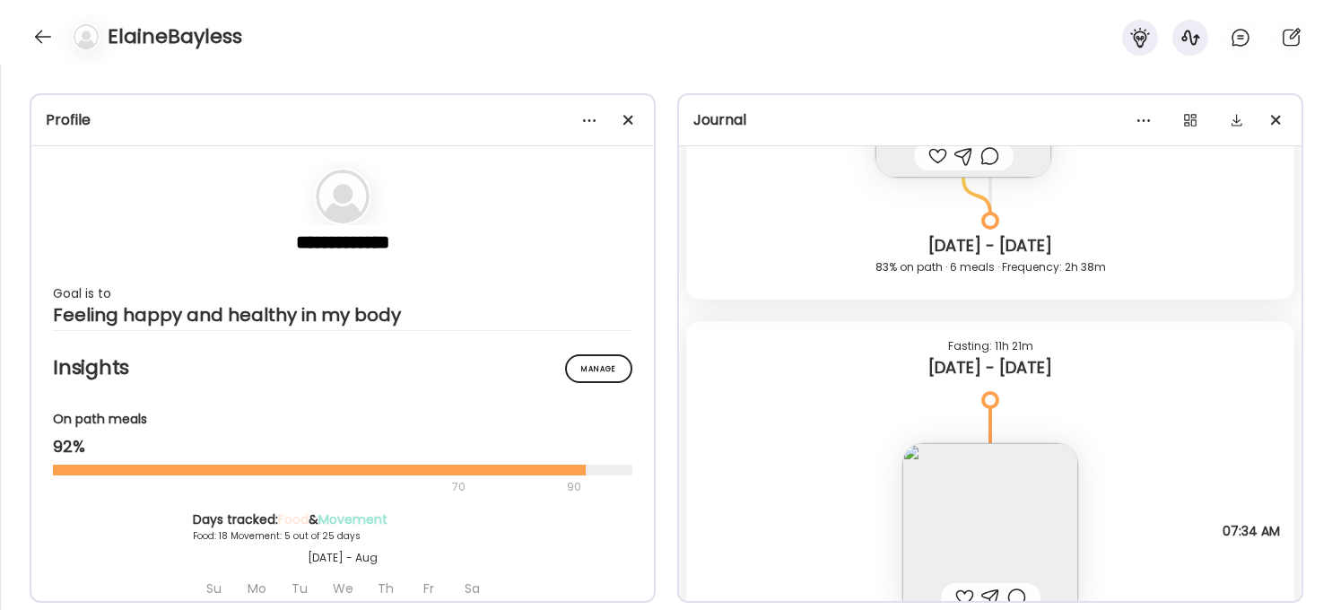
scroll to position [7069, 0]
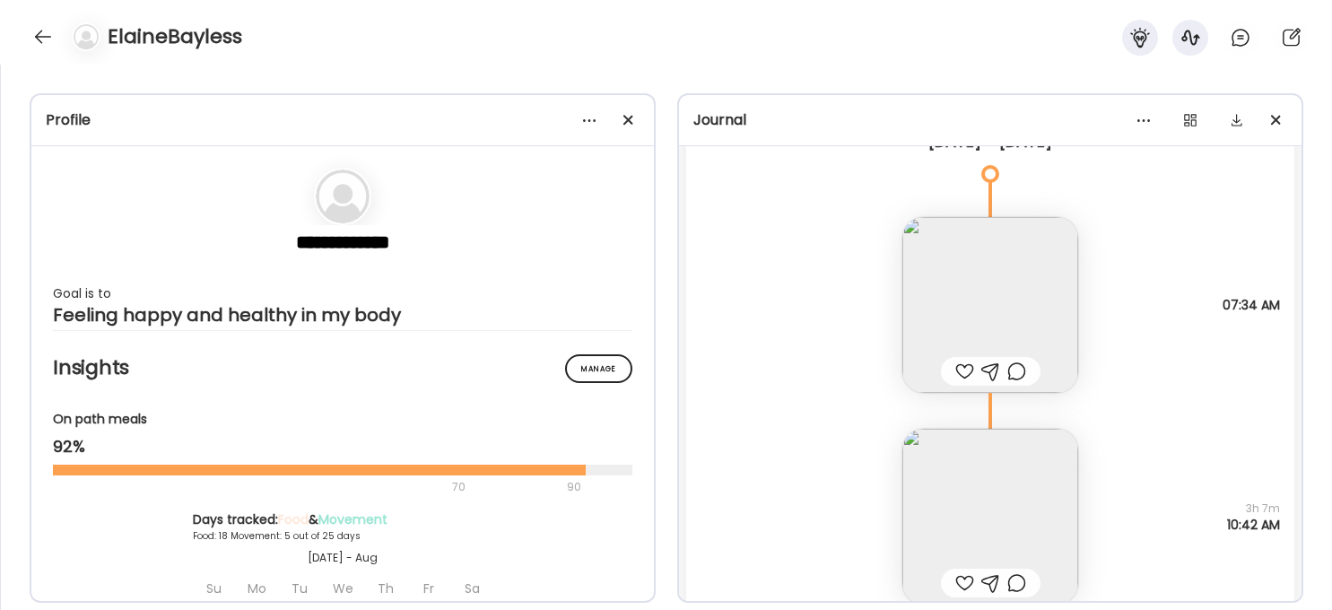
click at [1004, 295] on img at bounding box center [990, 305] width 176 height 176
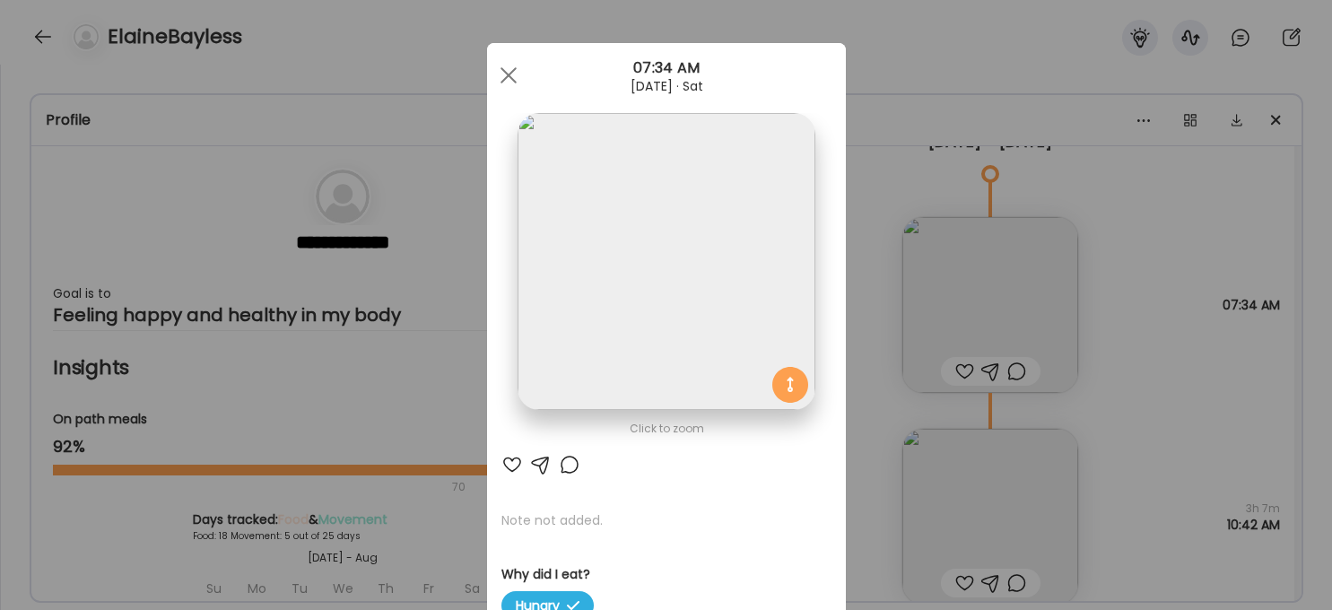
click at [702, 162] on img at bounding box center [666, 261] width 297 height 297
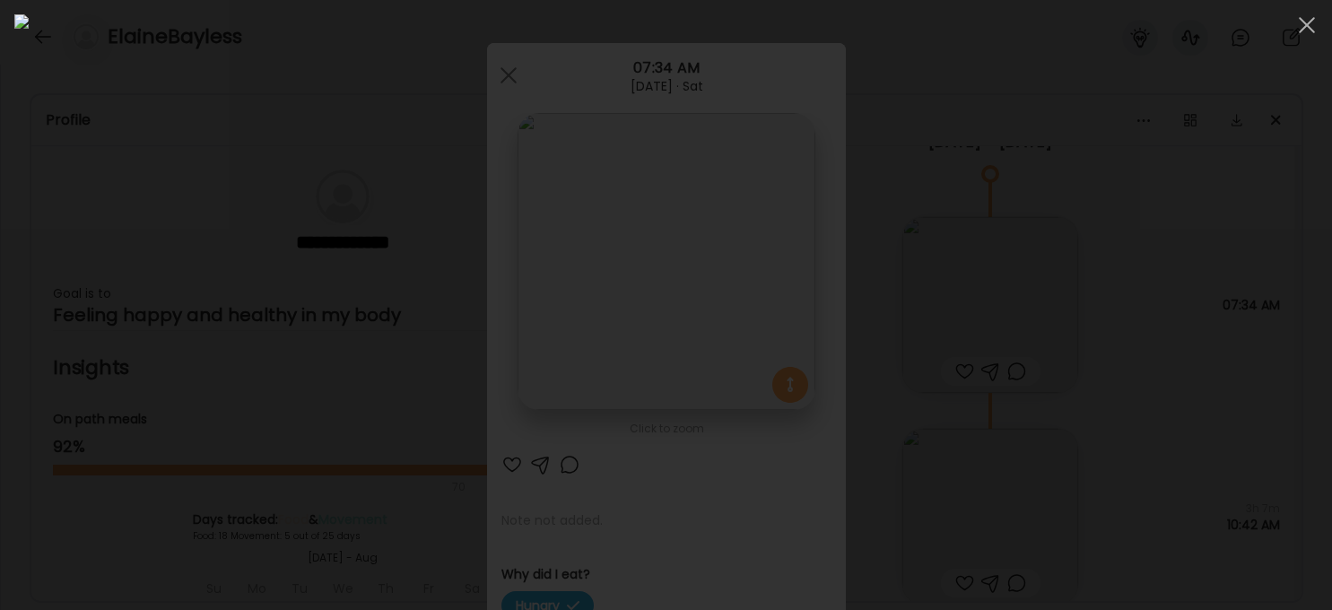
click at [1099, 402] on div at bounding box center [665, 304] width 1303 height 581
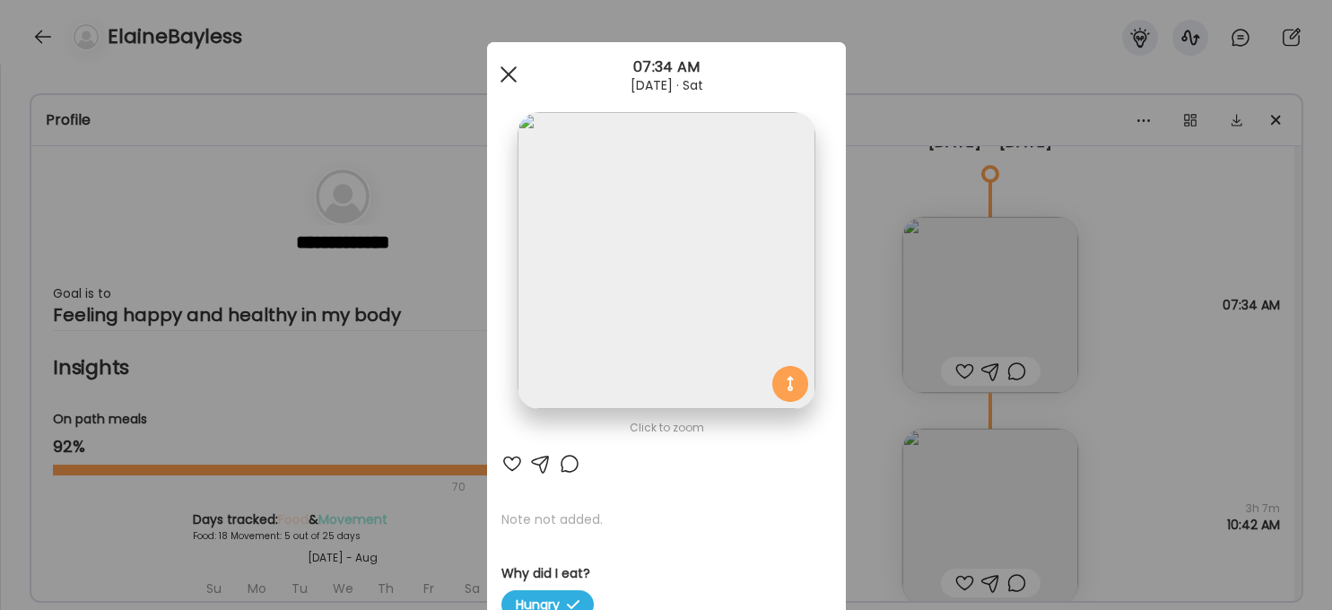
scroll to position [2, 0]
click at [709, 235] on img at bounding box center [666, 259] width 297 height 297
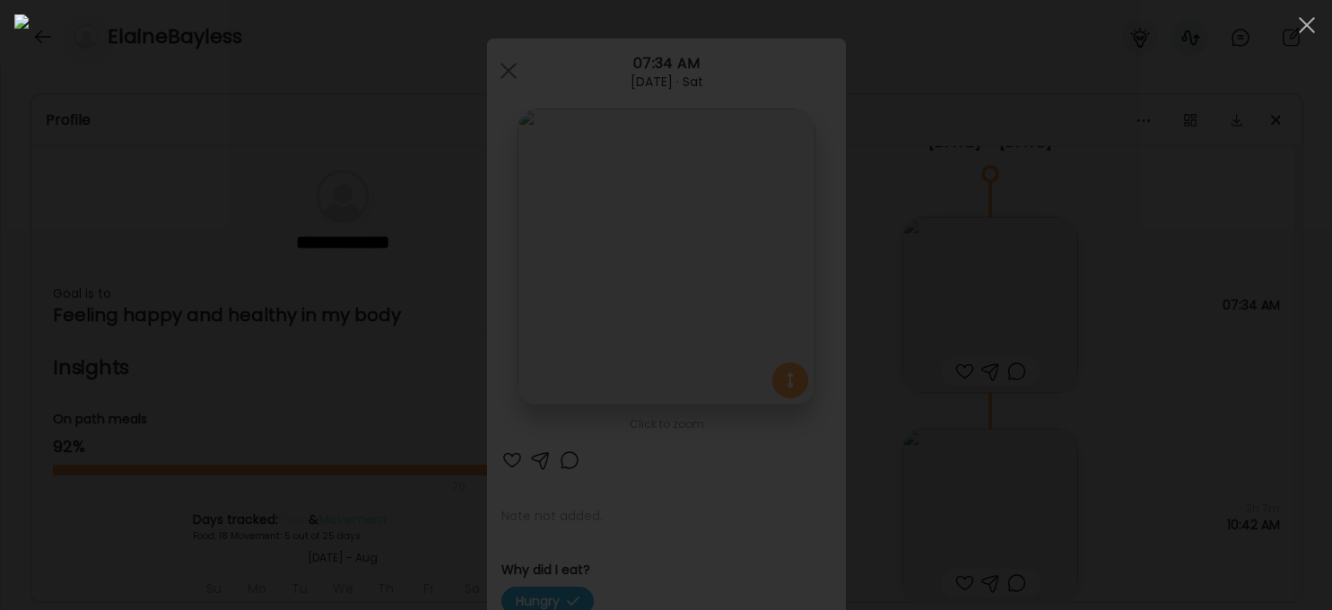
click at [1099, 416] on div at bounding box center [665, 304] width 1303 height 581
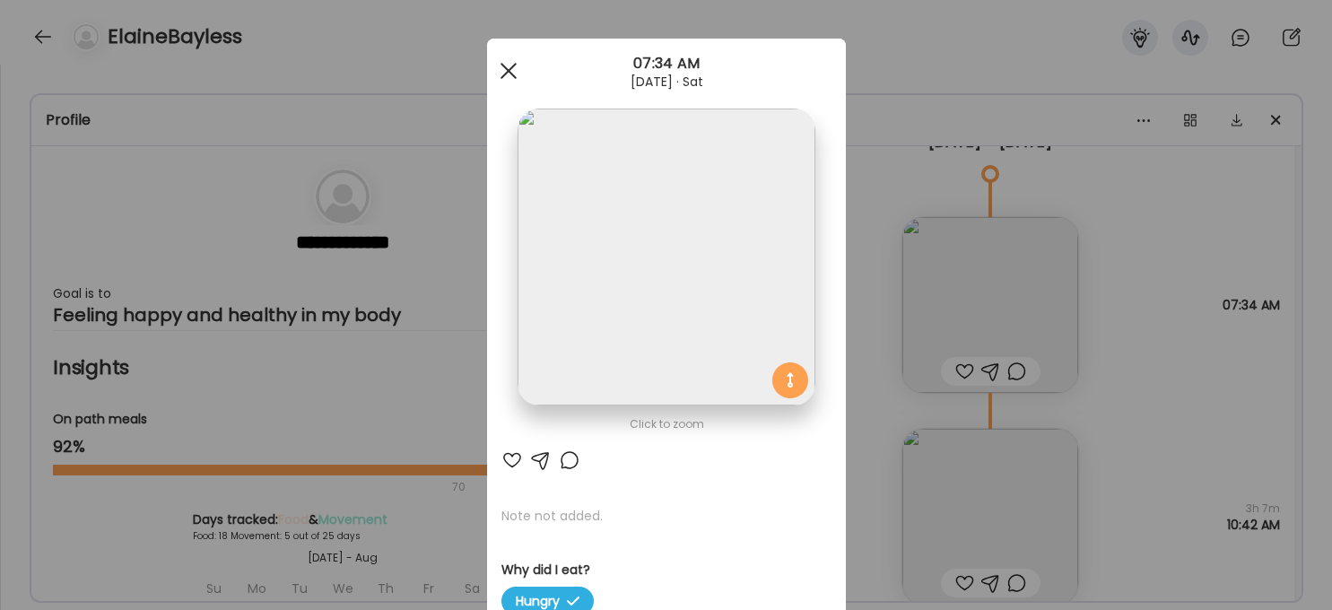
scroll to position [6, 0]
click at [518, 74] on div at bounding box center [509, 69] width 36 height 36
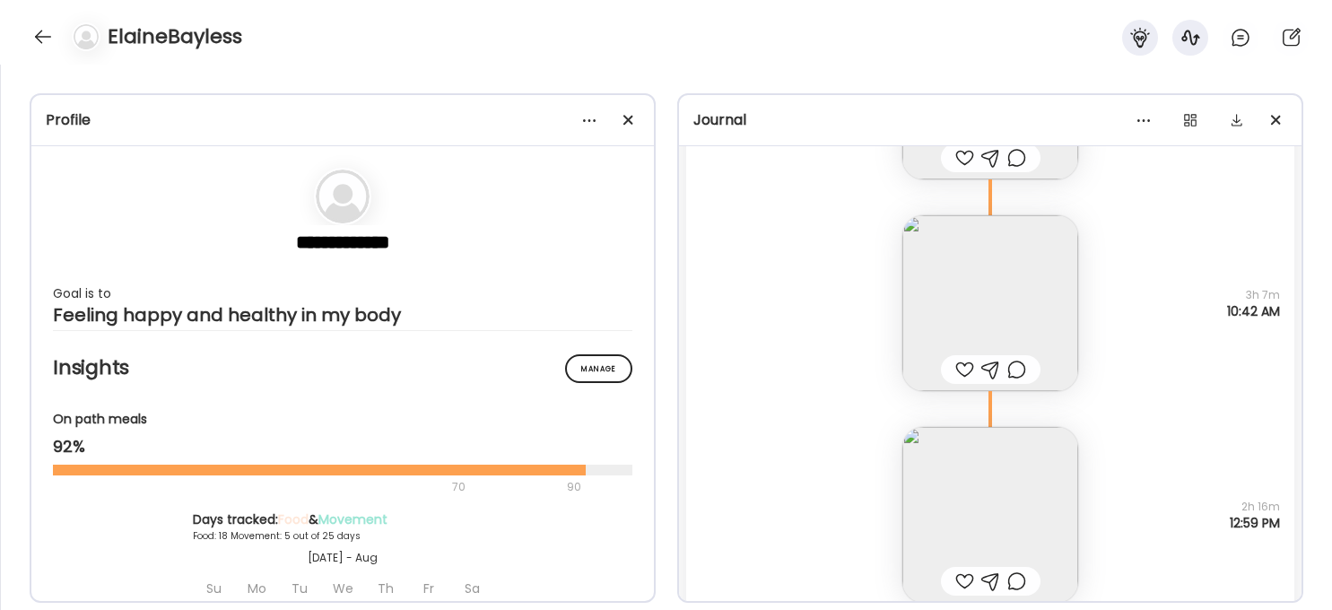
scroll to position [7309, 0]
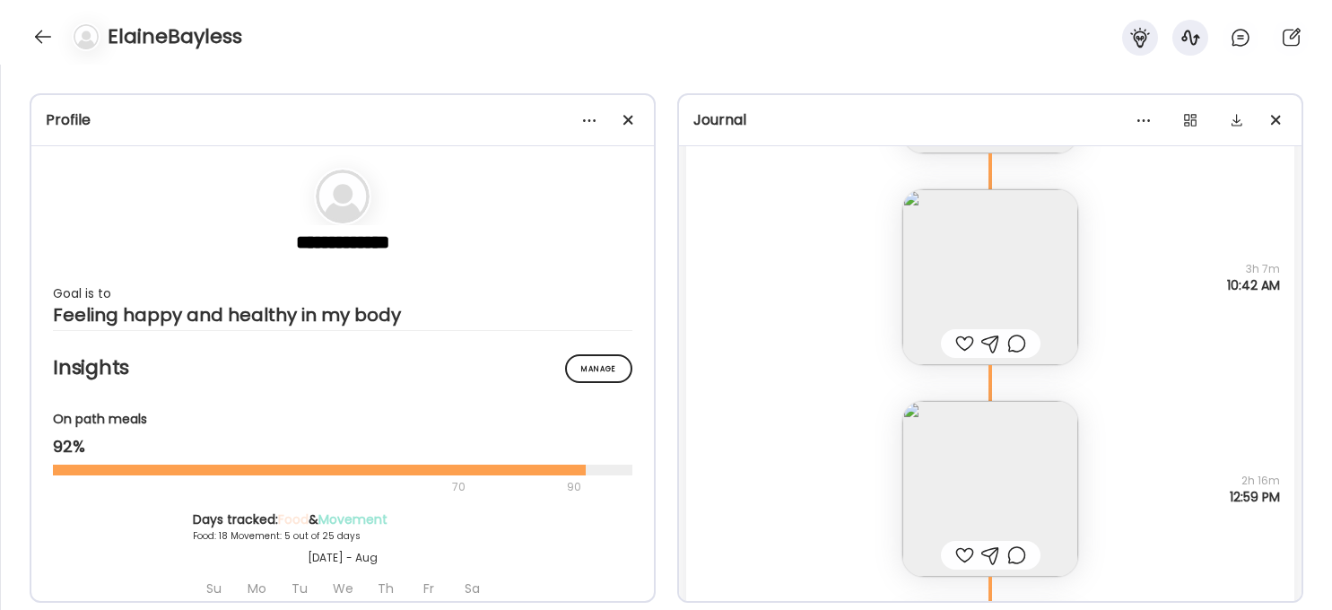
click at [1058, 289] on img at bounding box center [990, 277] width 176 height 176
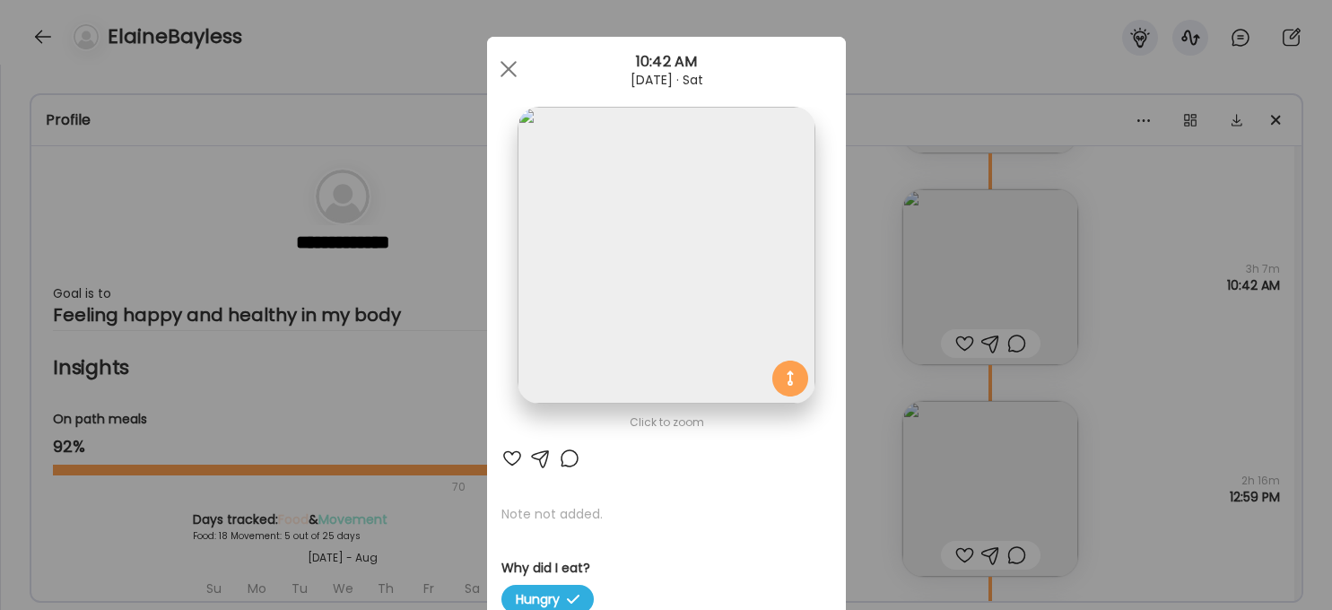
click at [747, 293] on img at bounding box center [666, 255] width 297 height 297
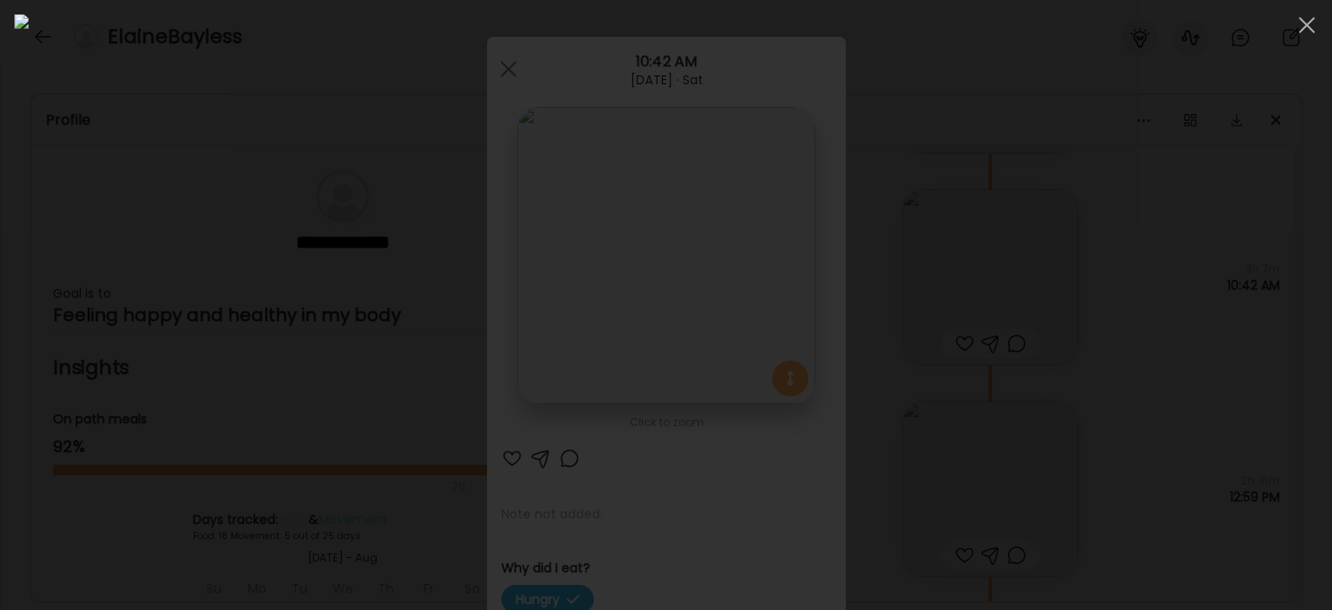
click at [1099, 393] on div at bounding box center [665, 304] width 1303 height 581
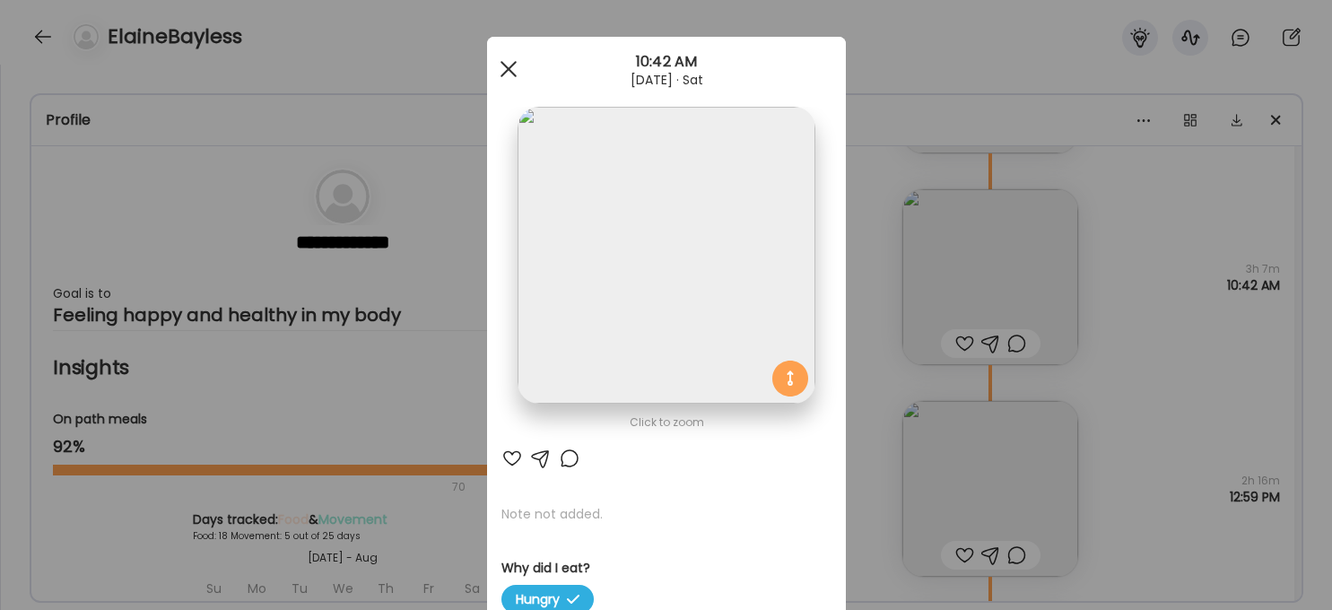
click at [517, 67] on div at bounding box center [509, 69] width 36 height 36
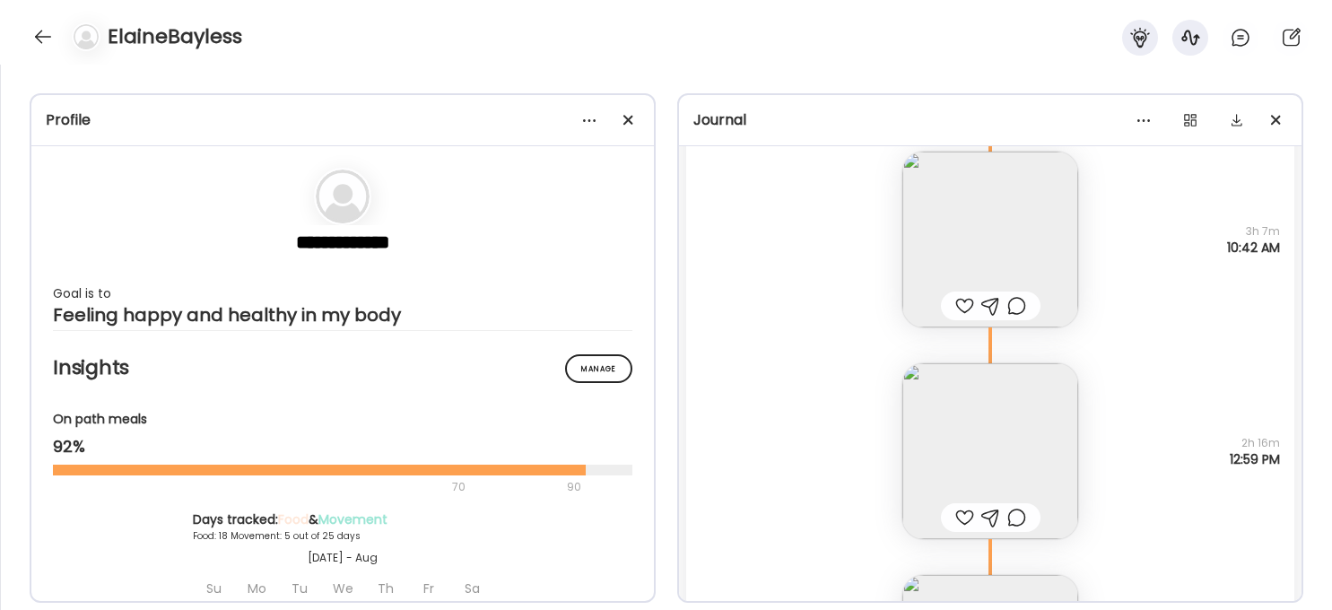
scroll to position [7368, 0]
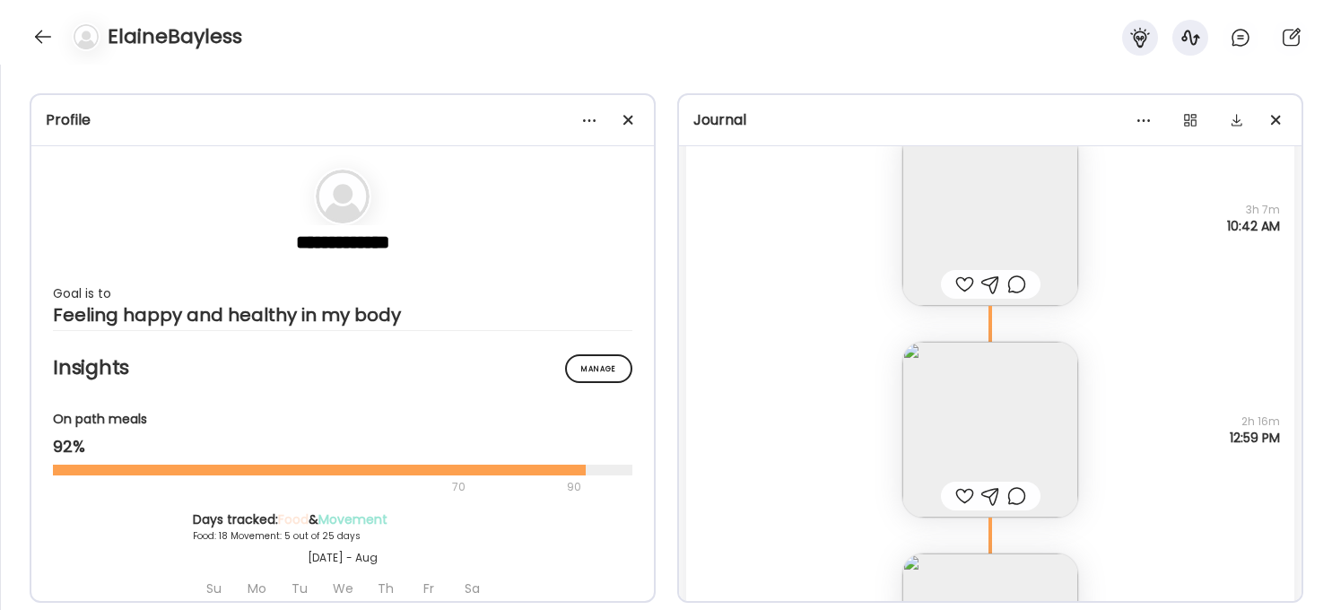
click at [1015, 424] on img at bounding box center [990, 430] width 176 height 176
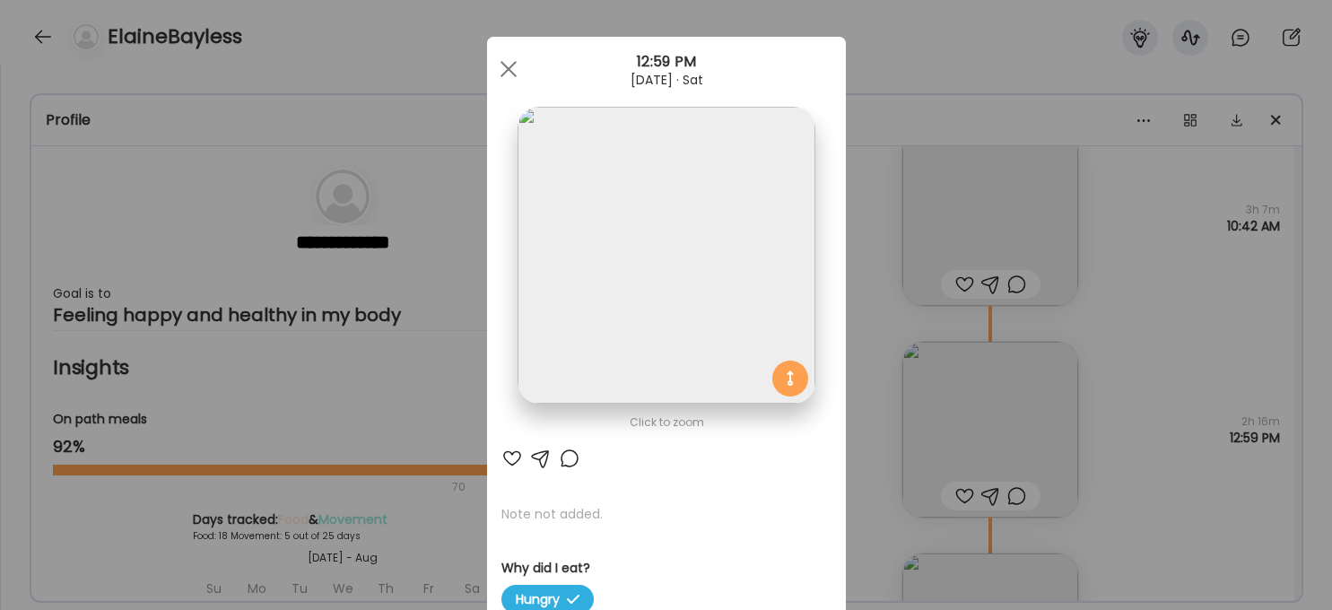
click at [684, 293] on img at bounding box center [666, 255] width 297 height 297
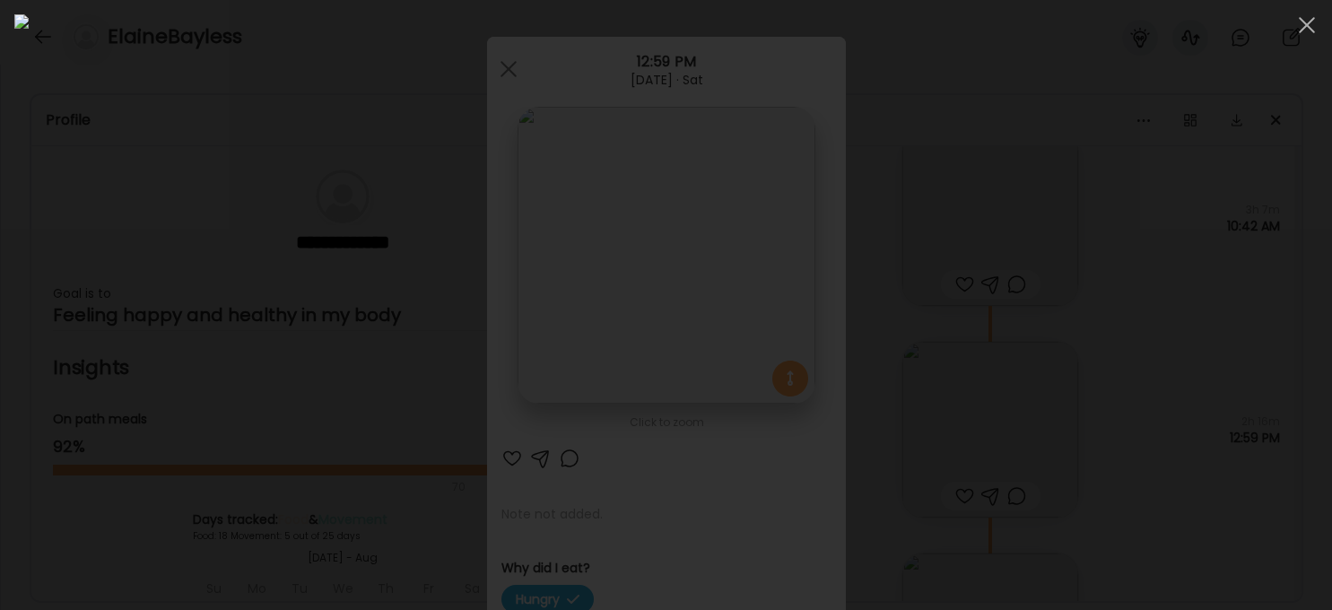
click at [1099, 368] on div at bounding box center [665, 304] width 1303 height 581
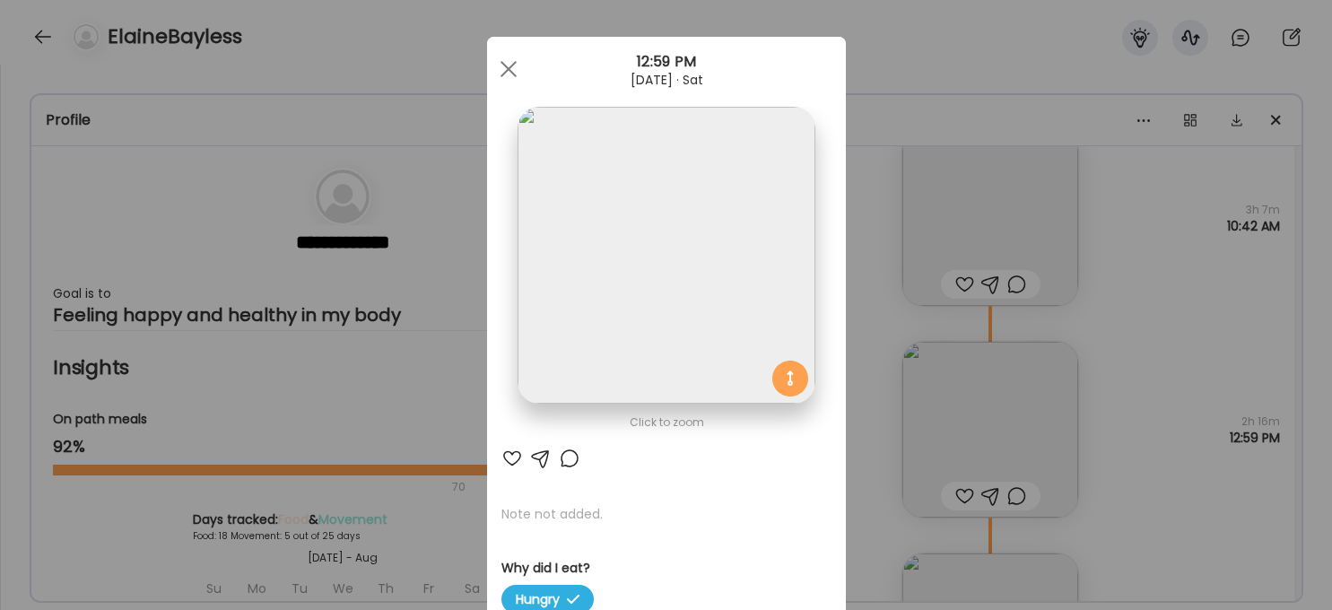
drag, startPoint x: 509, startPoint y: 68, endPoint x: 551, endPoint y: 95, distance: 50.0
click at [510, 69] on span at bounding box center [508, 69] width 16 height 16
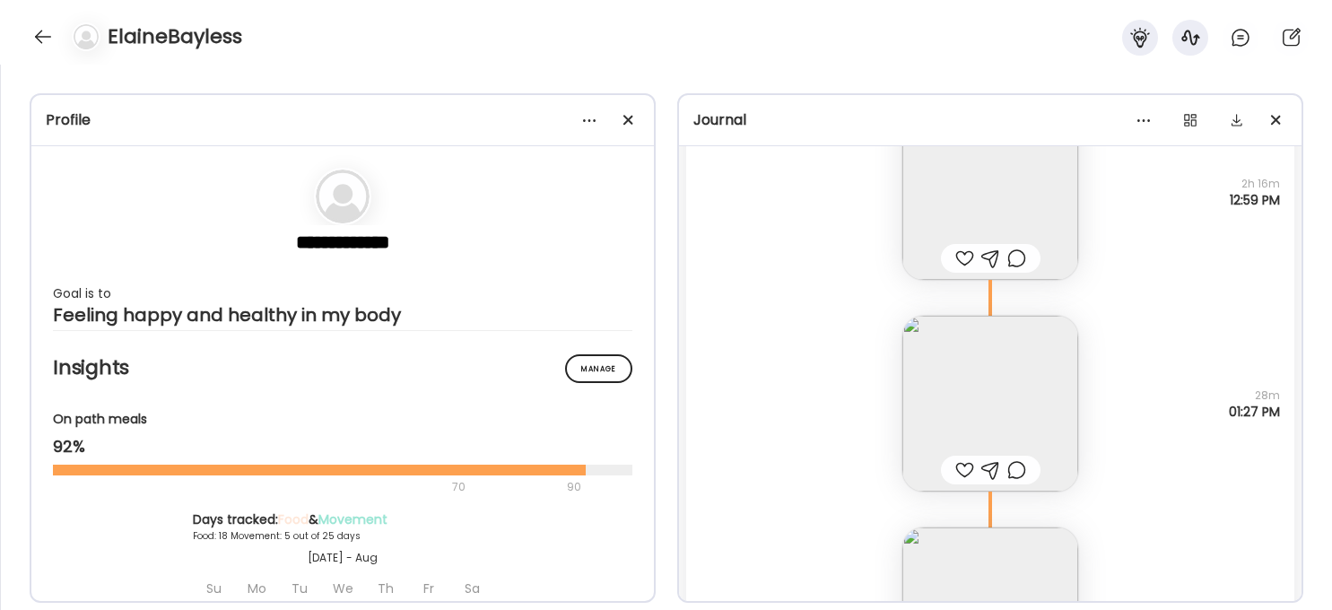
scroll to position [7548, 0]
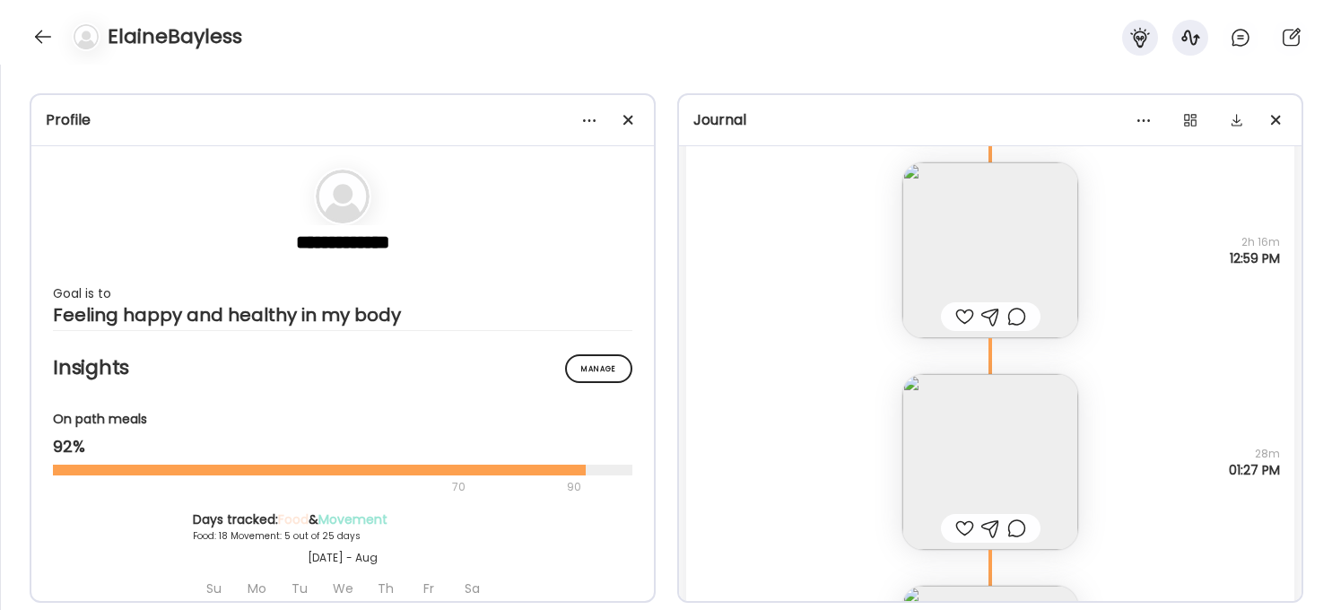
click at [983, 471] on img at bounding box center [990, 462] width 176 height 176
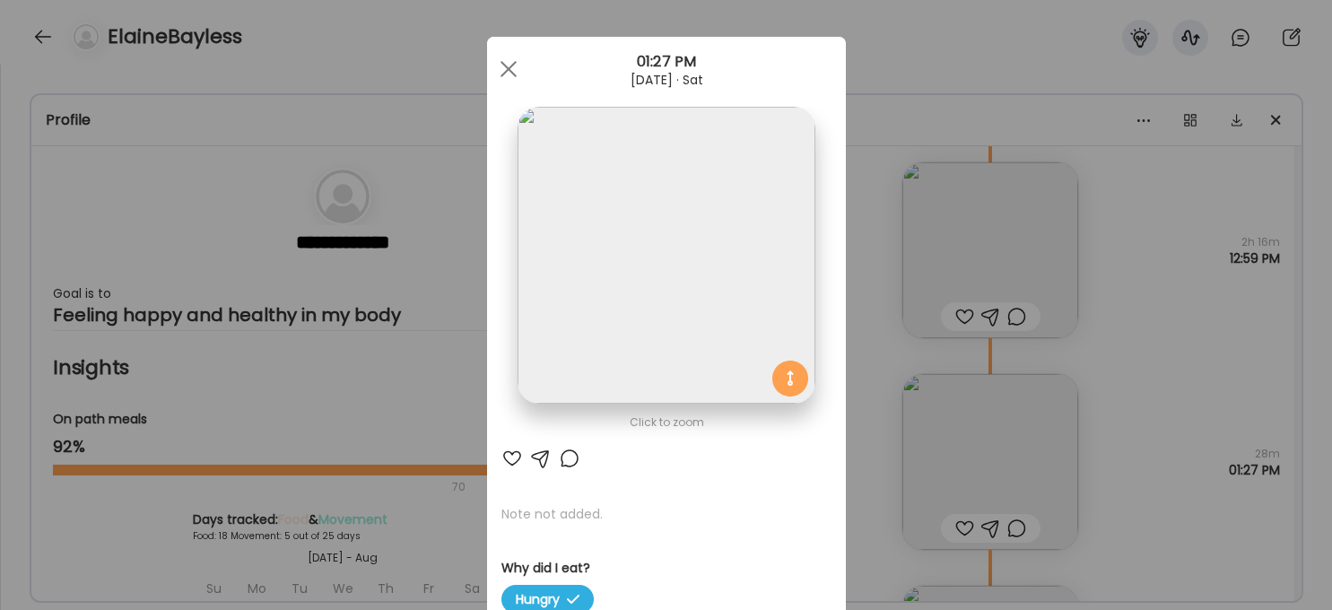
click at [732, 279] on img at bounding box center [666, 255] width 297 height 297
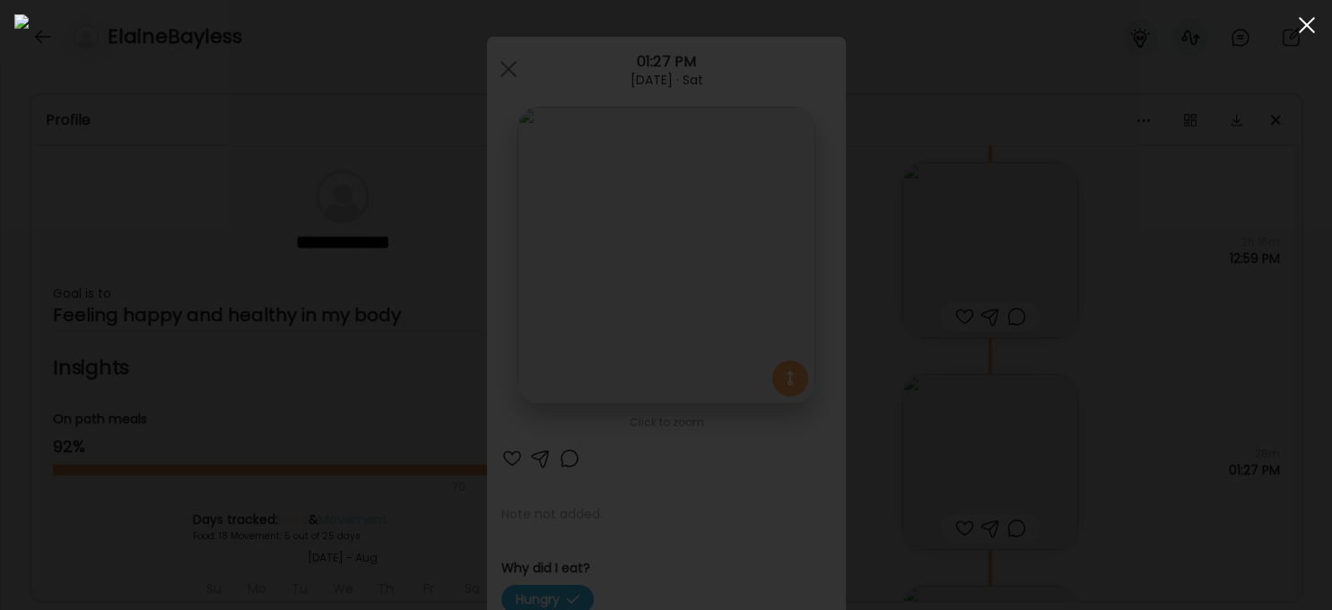
click at [1099, 31] on div at bounding box center [1307, 25] width 36 height 36
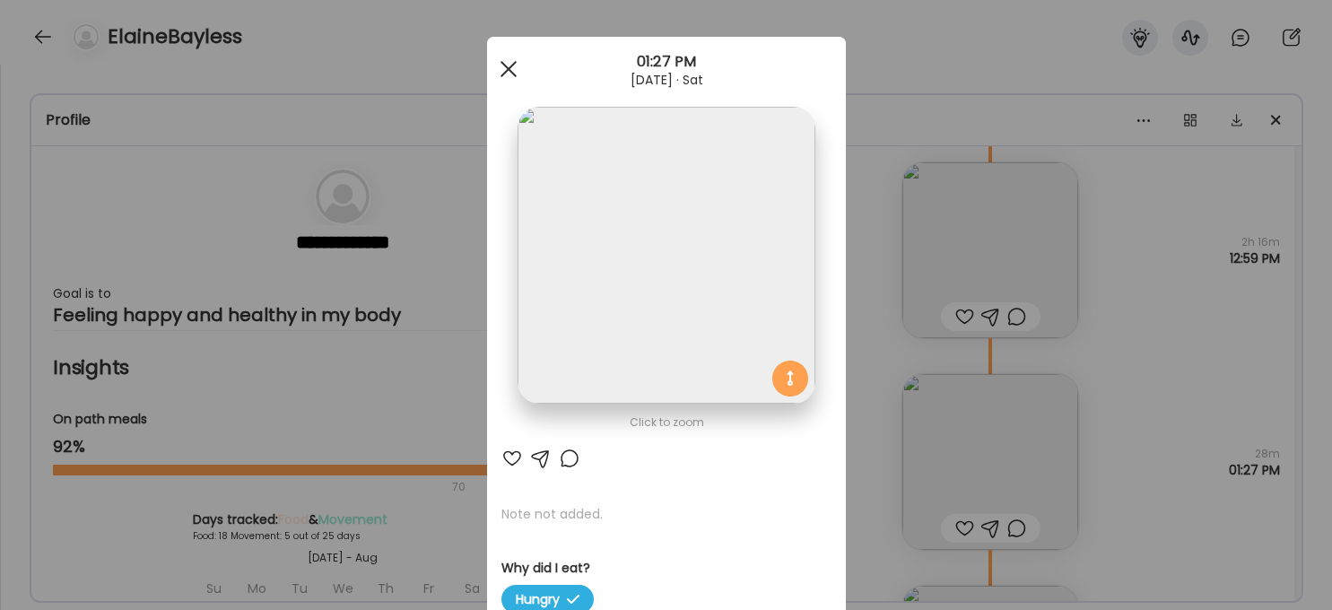
click at [515, 68] on div at bounding box center [509, 69] width 36 height 36
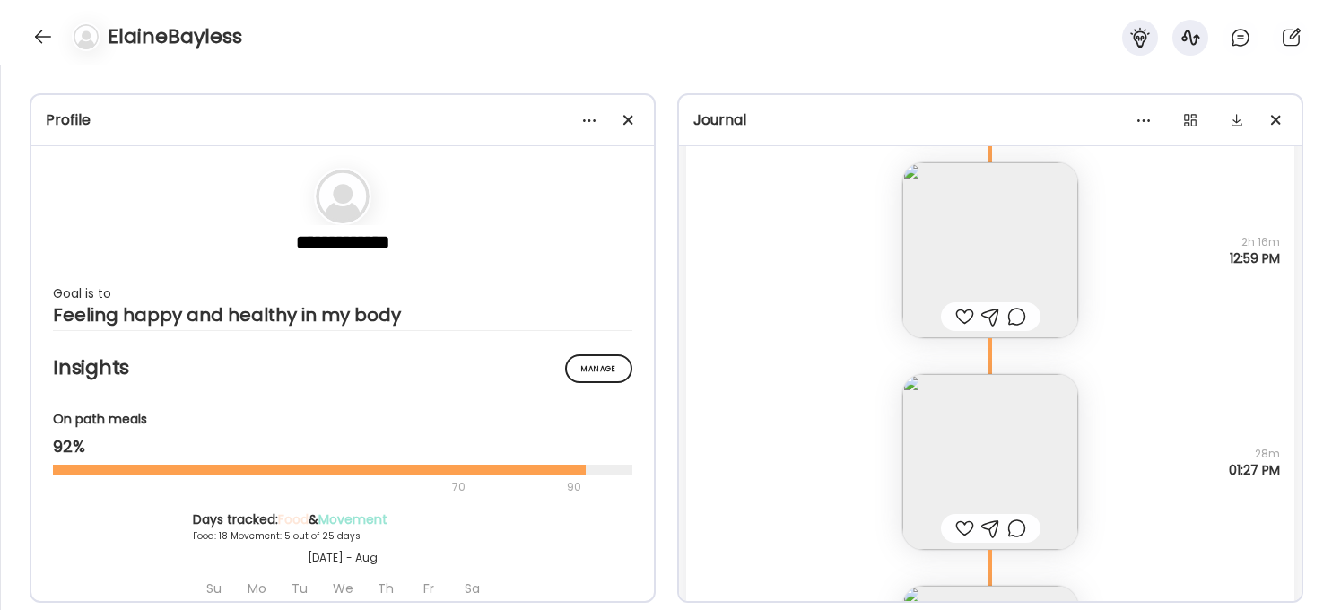
click at [984, 239] on img at bounding box center [990, 250] width 176 height 176
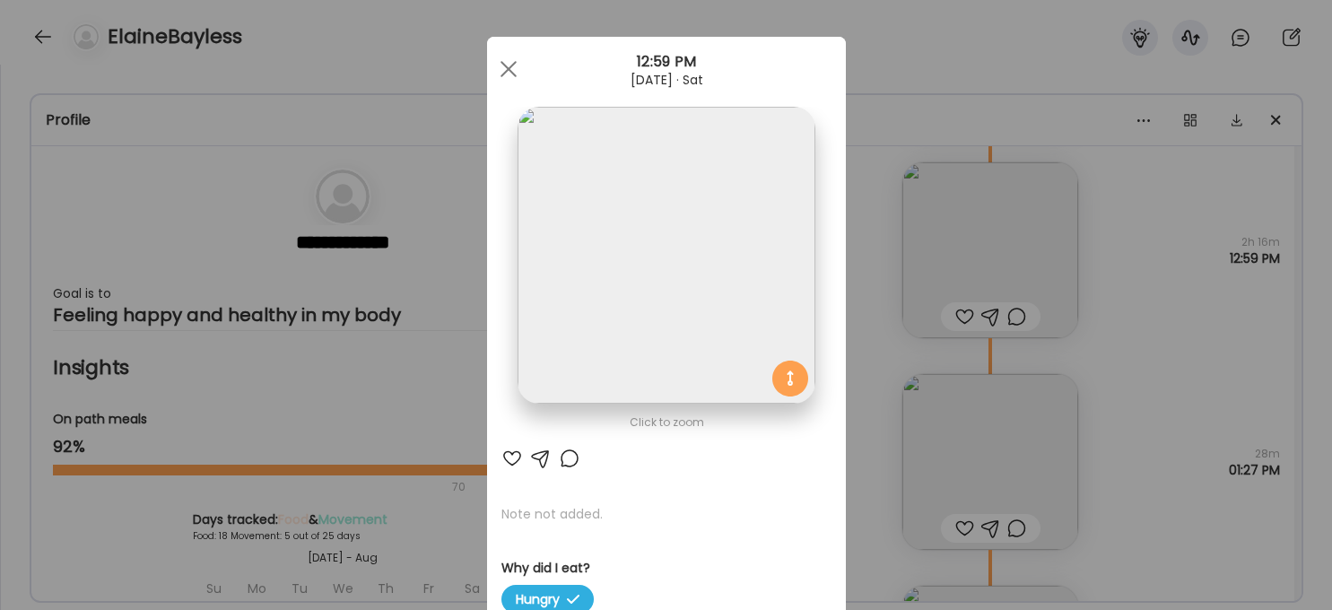
drag, startPoint x: 500, startPoint y: 66, endPoint x: 534, endPoint y: 87, distance: 39.8
click at [500, 66] on div at bounding box center [509, 69] width 36 height 36
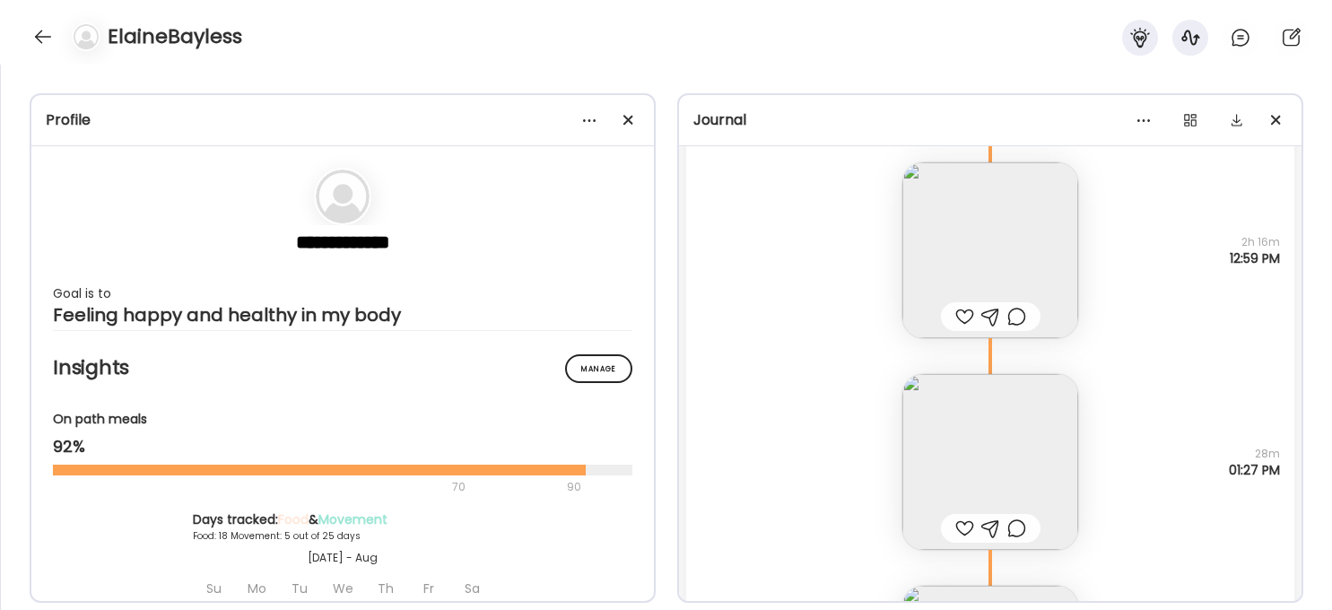
click at [971, 248] on img at bounding box center [990, 250] width 176 height 176
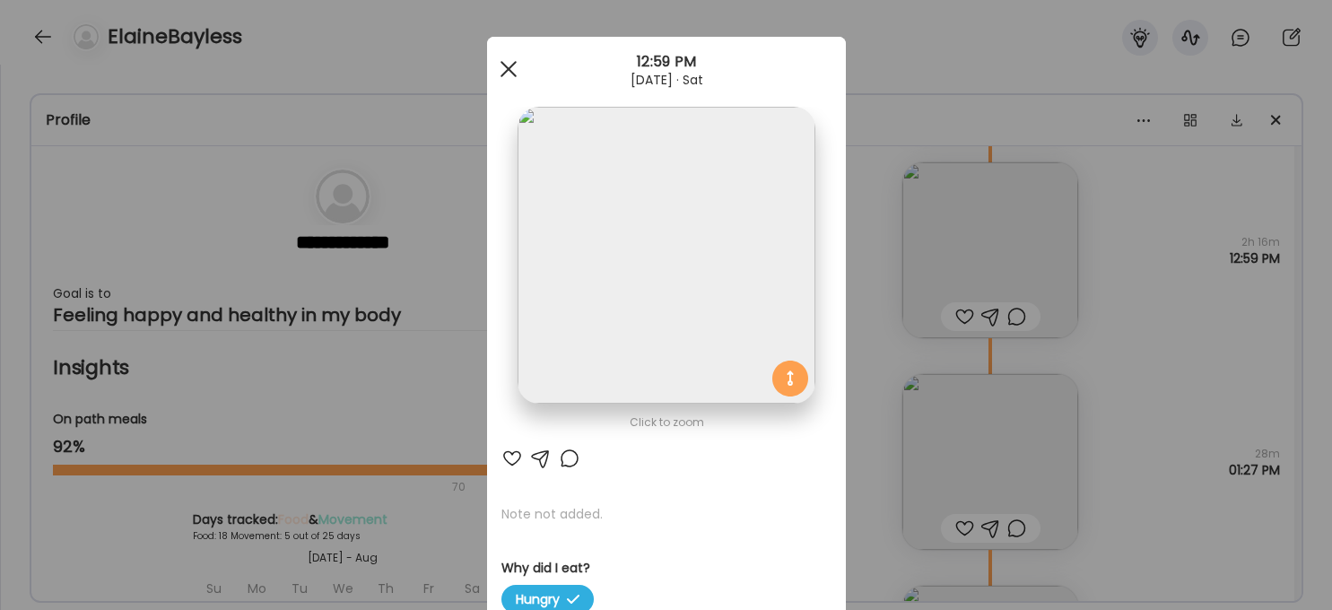
click at [500, 65] on div at bounding box center [509, 69] width 36 height 36
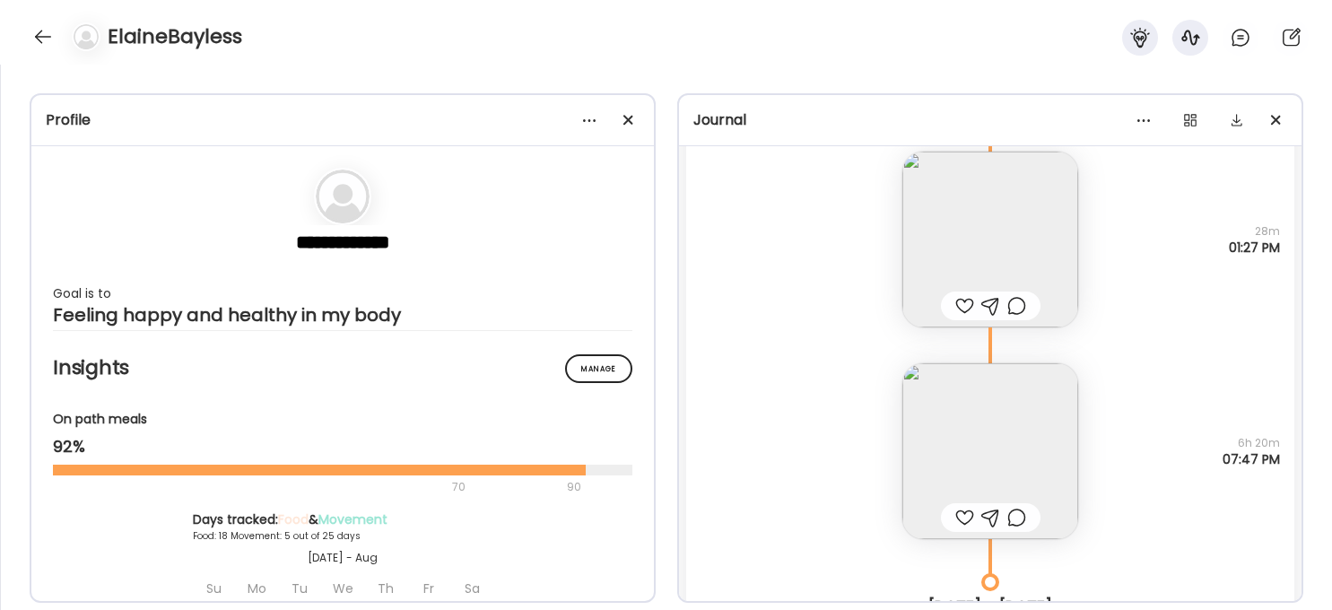
scroll to position [7740, 0]
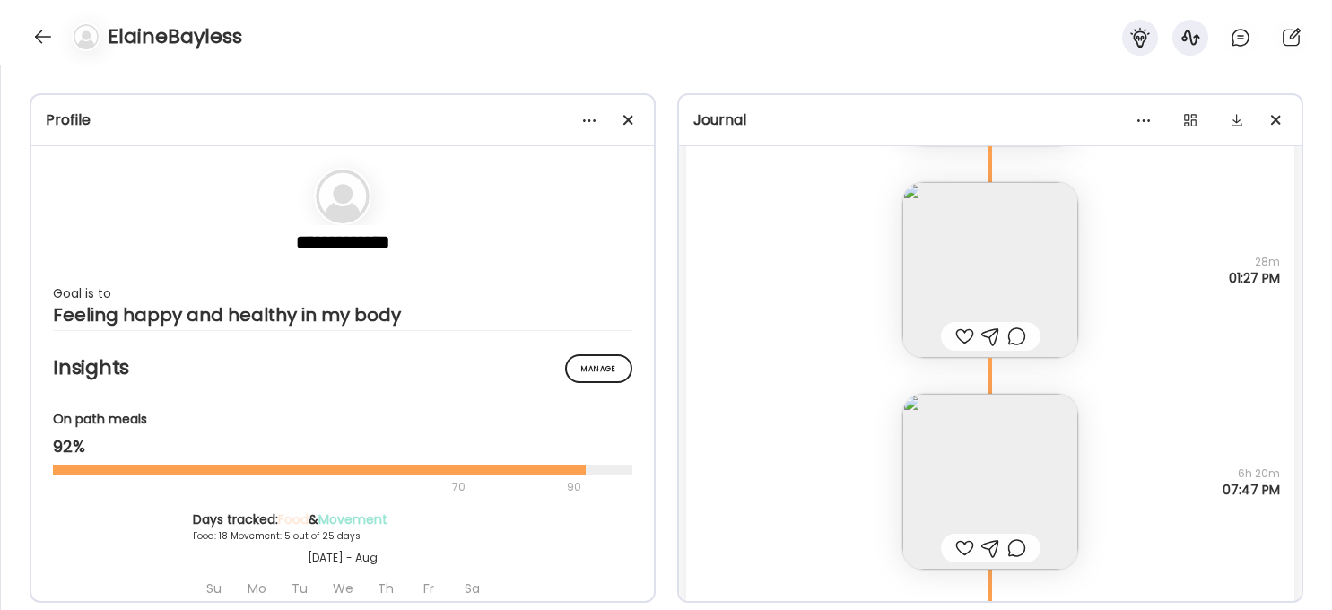
click at [954, 464] on img at bounding box center [990, 482] width 176 height 176
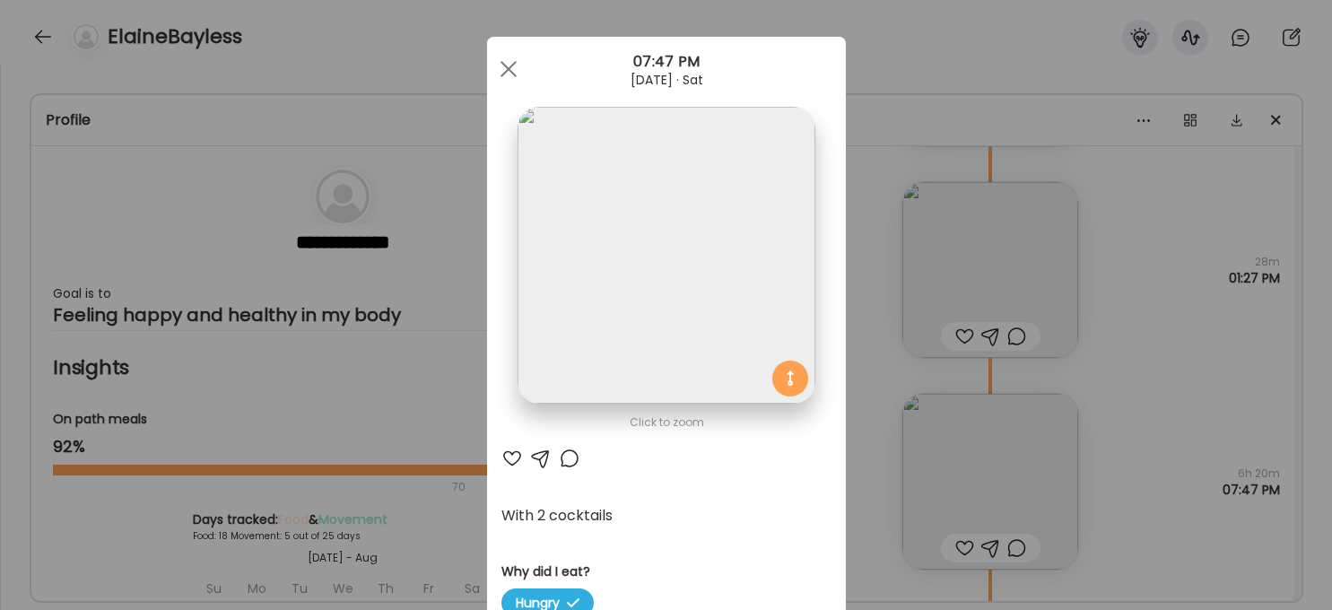
click at [671, 244] on img at bounding box center [666, 255] width 297 height 297
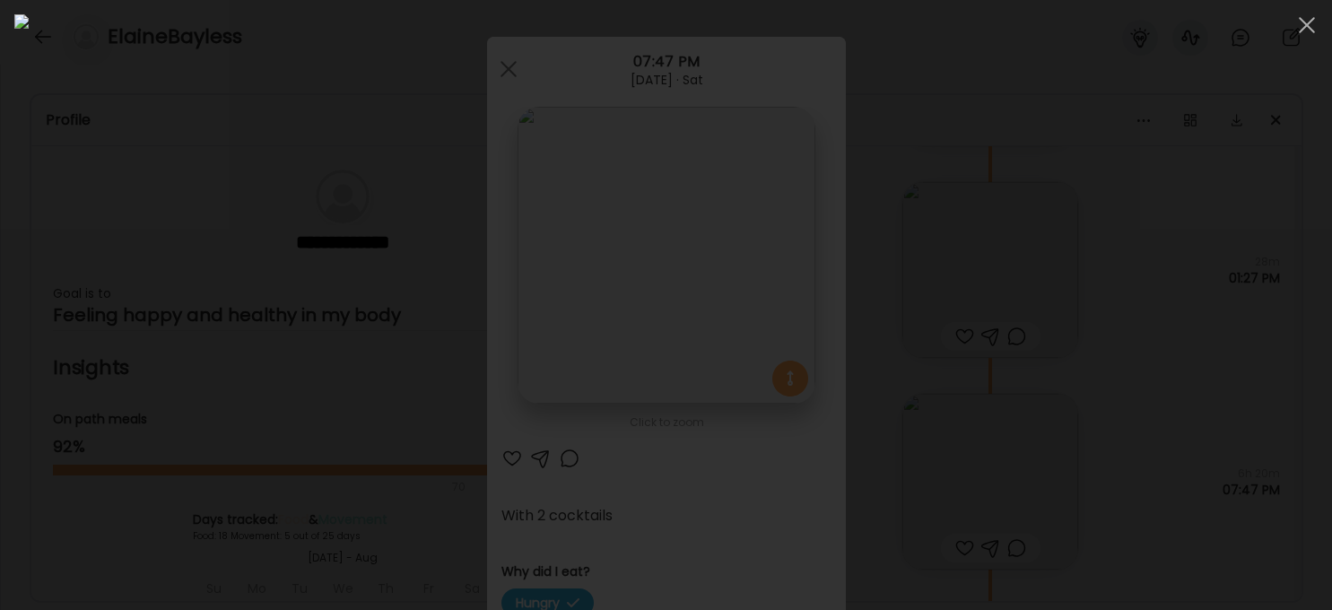
click at [1099, 408] on div at bounding box center [665, 304] width 1303 height 581
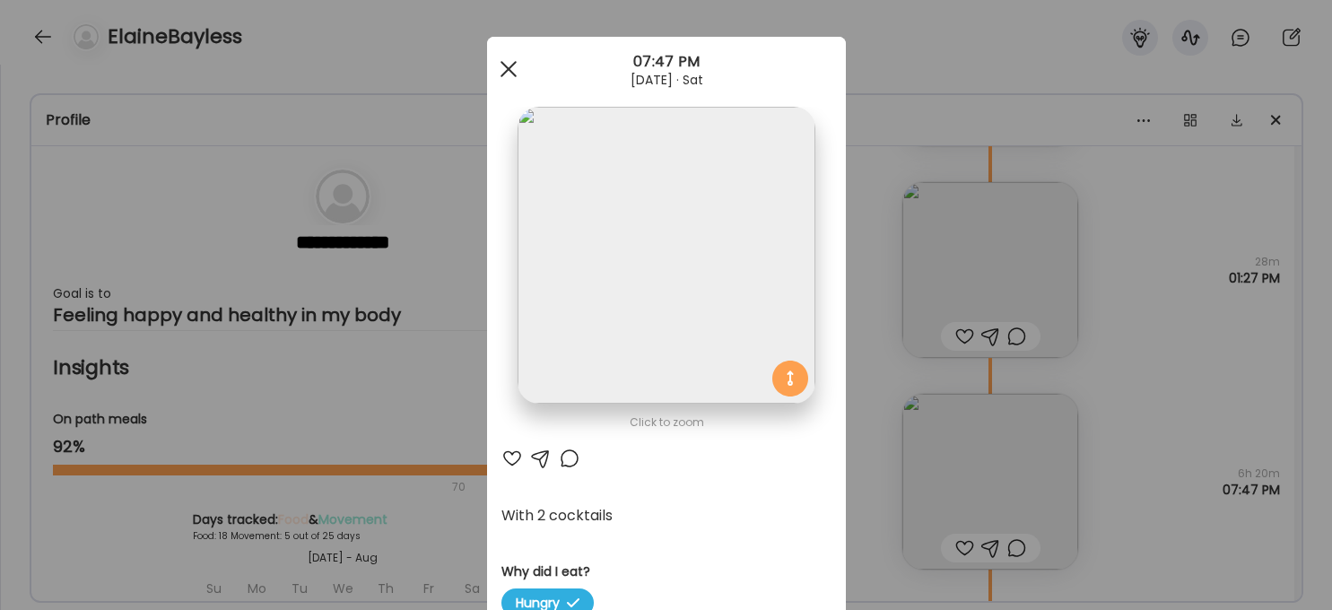
click at [509, 66] on span at bounding box center [508, 69] width 16 height 16
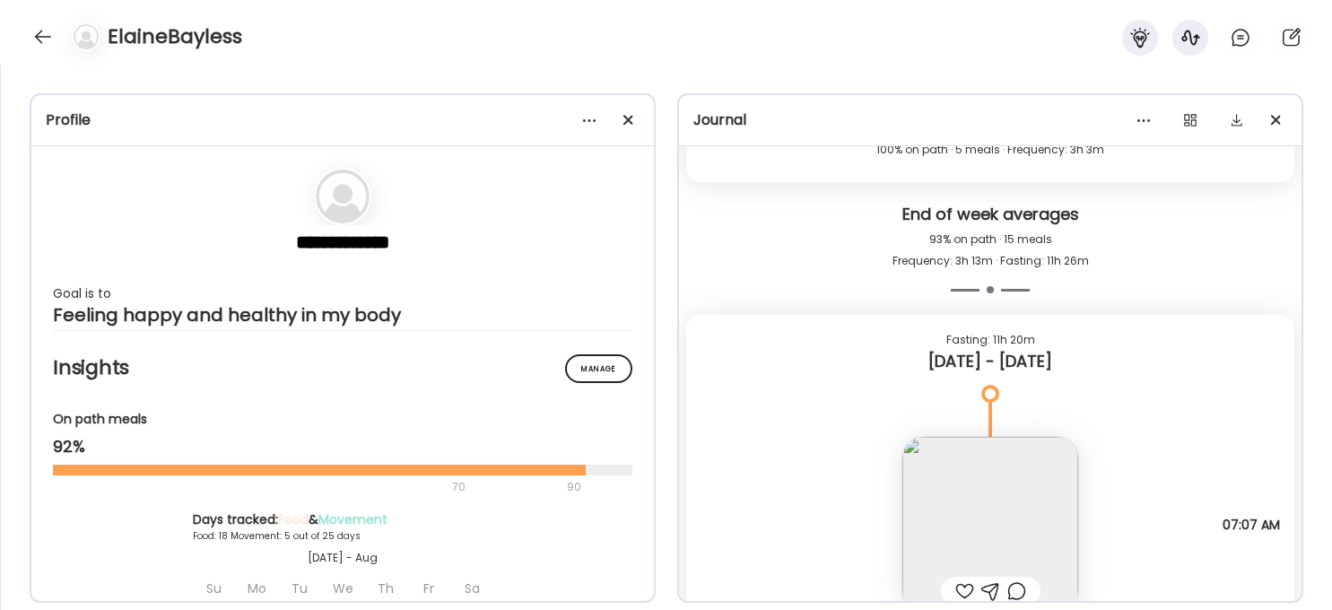
scroll to position [8423, 0]
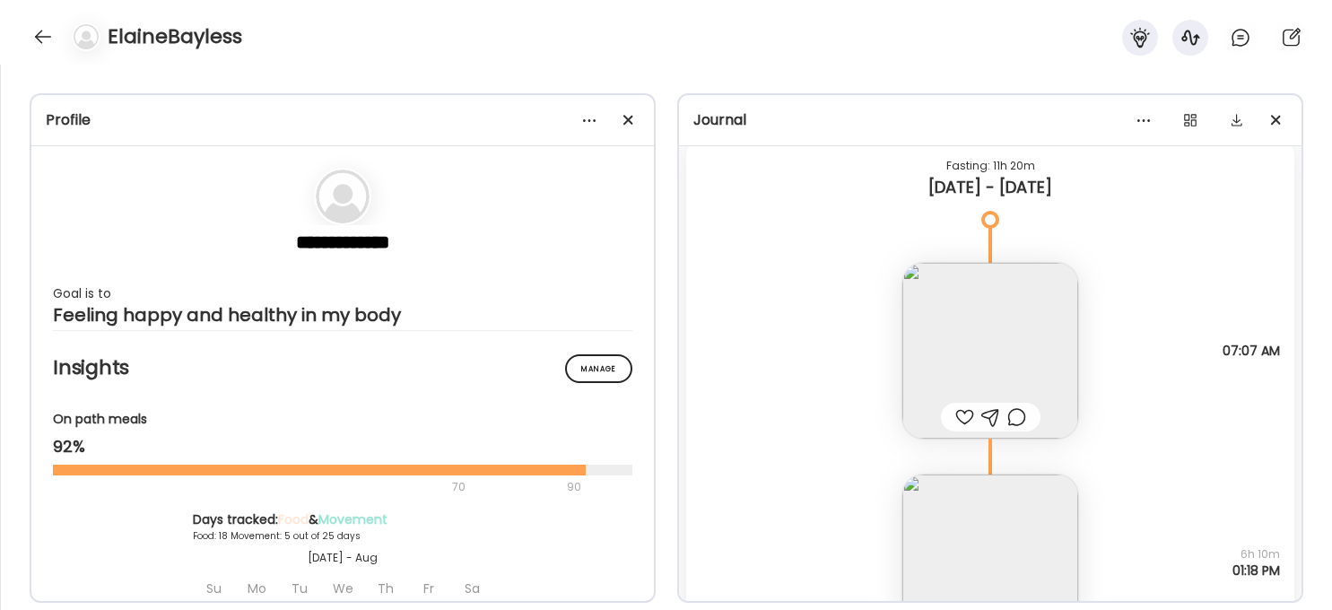
click at [971, 340] on img at bounding box center [990, 351] width 176 height 176
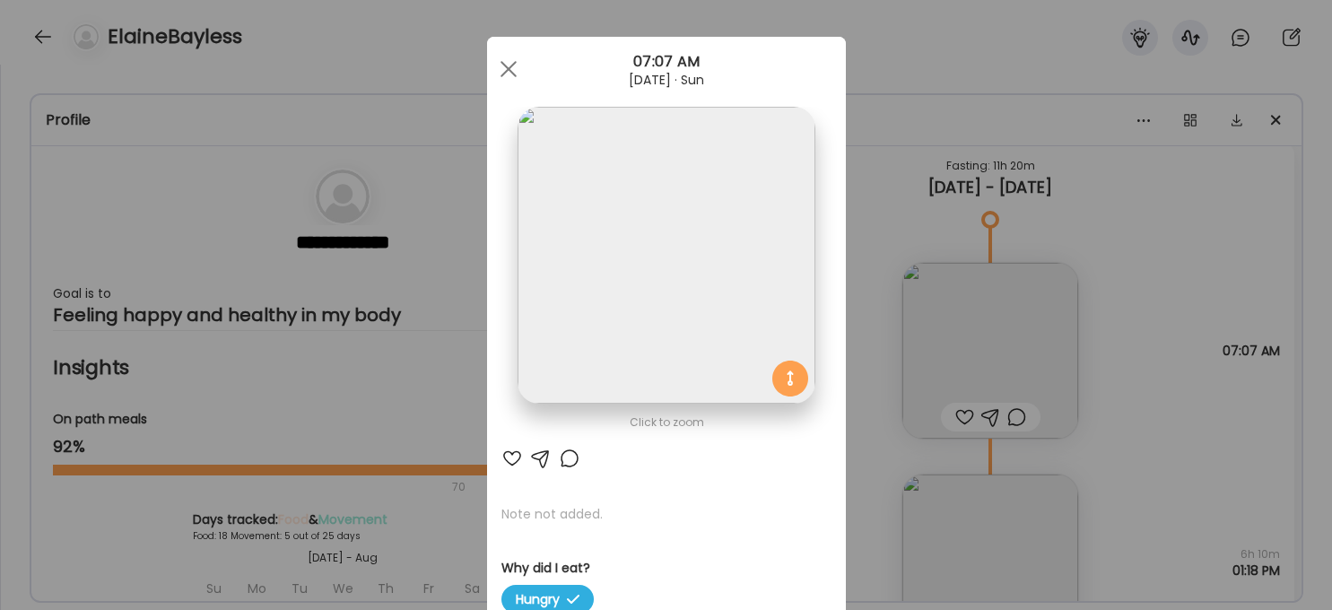
click at [686, 257] on img at bounding box center [666, 255] width 297 height 297
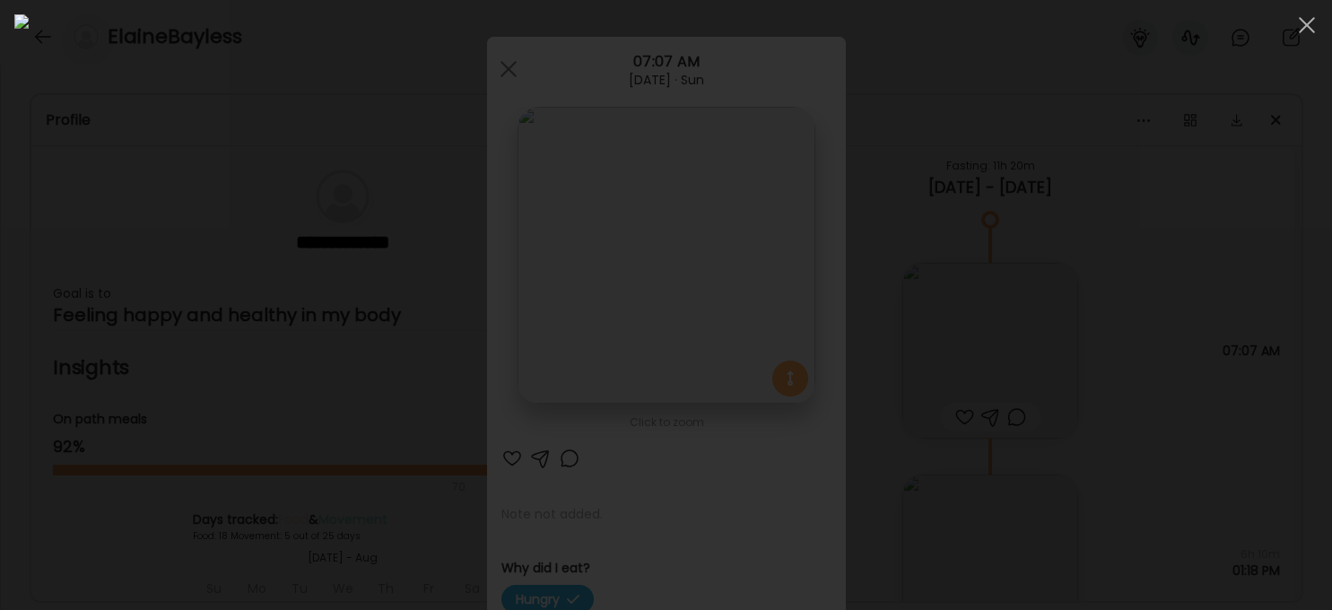
click at [1099, 442] on div at bounding box center [665, 304] width 1303 height 581
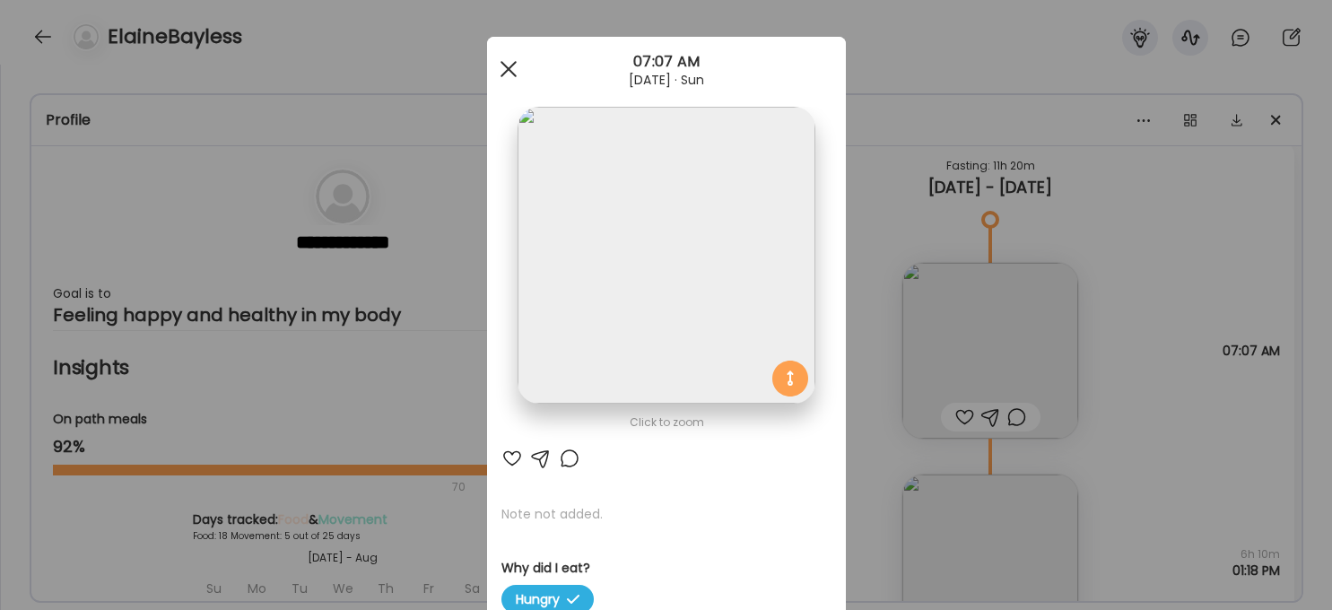
click at [510, 69] on span at bounding box center [508, 69] width 16 height 16
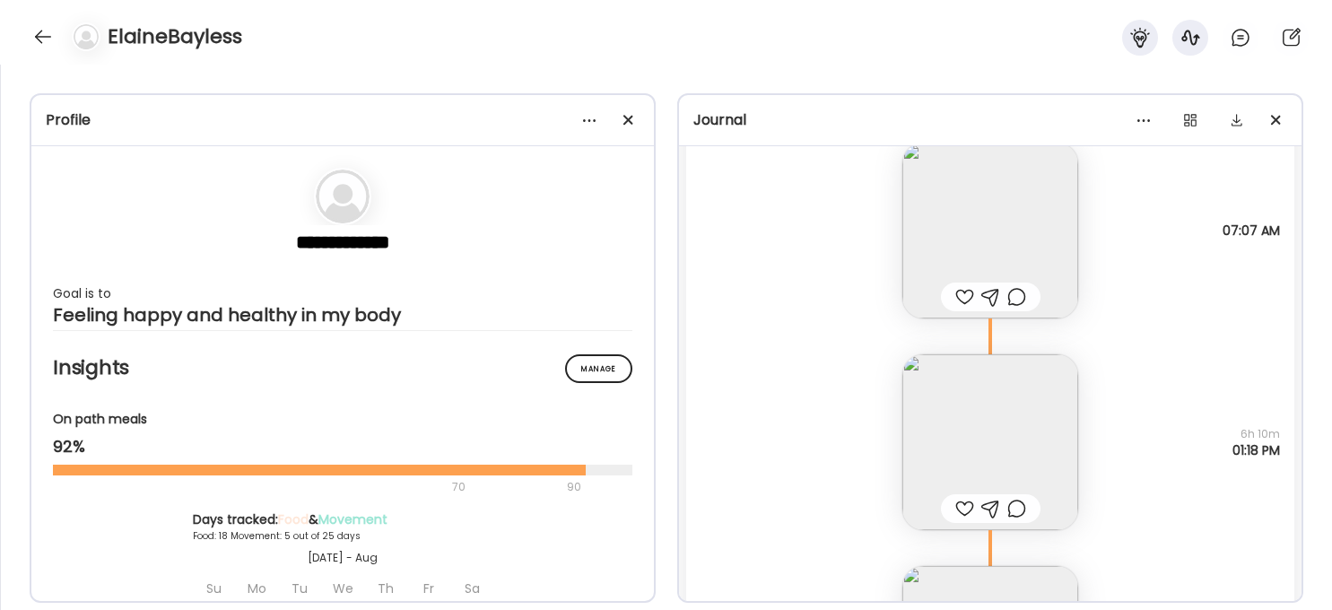
scroll to position [8547, 0]
click at [1014, 442] on img at bounding box center [990, 439] width 176 height 176
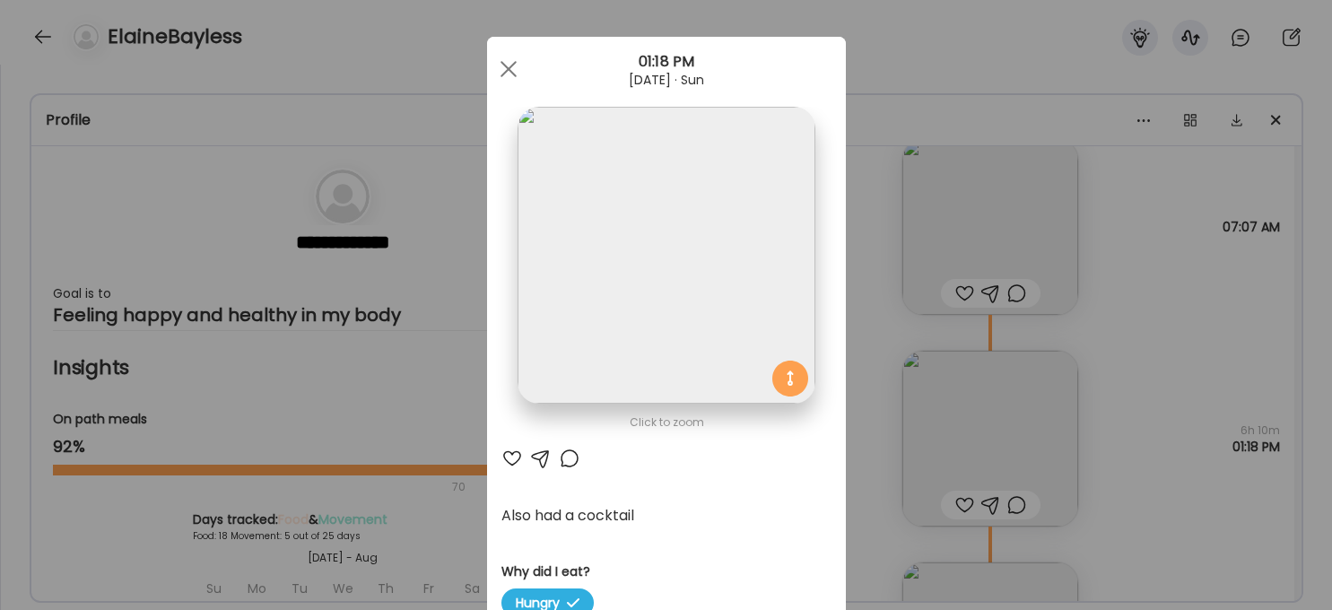
click at [662, 302] on img at bounding box center [666, 255] width 297 height 297
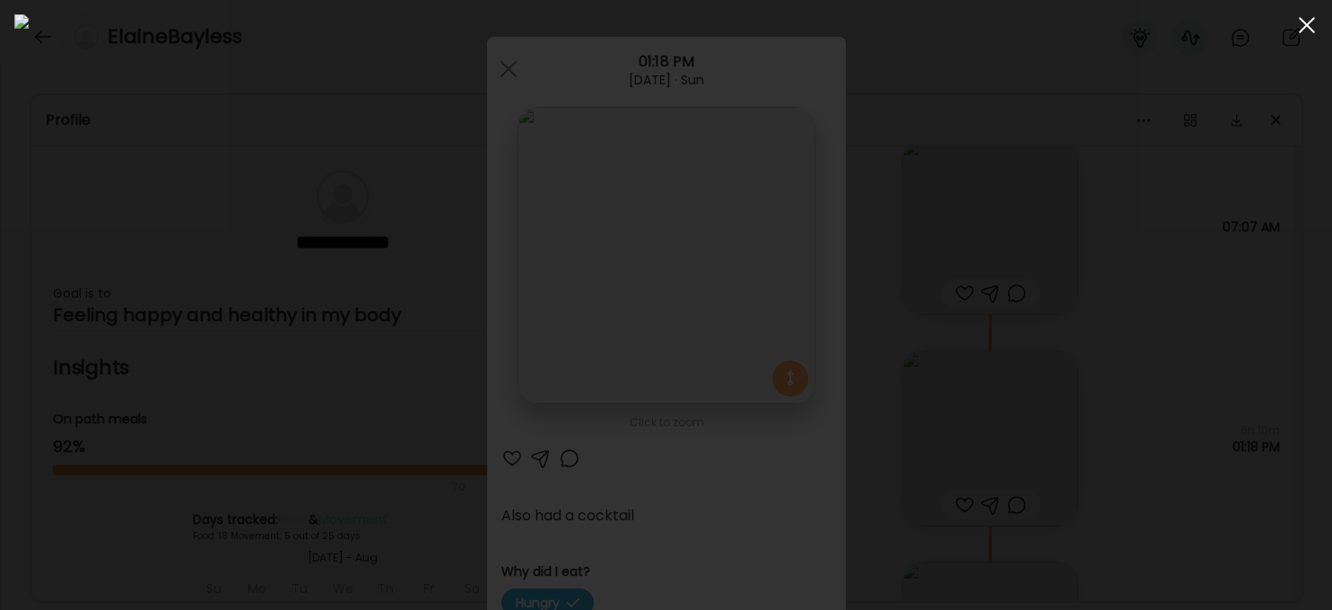
click at [1099, 27] on span at bounding box center [1307, 25] width 16 height 16
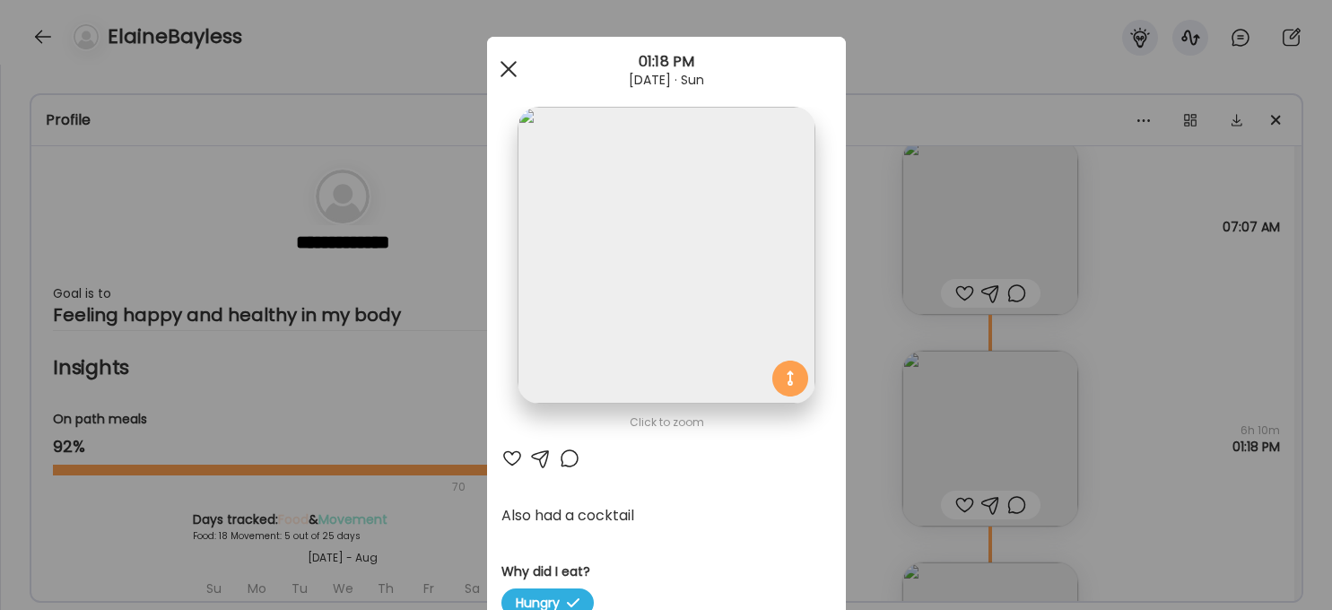
click at [502, 63] on span at bounding box center [508, 69] width 16 height 16
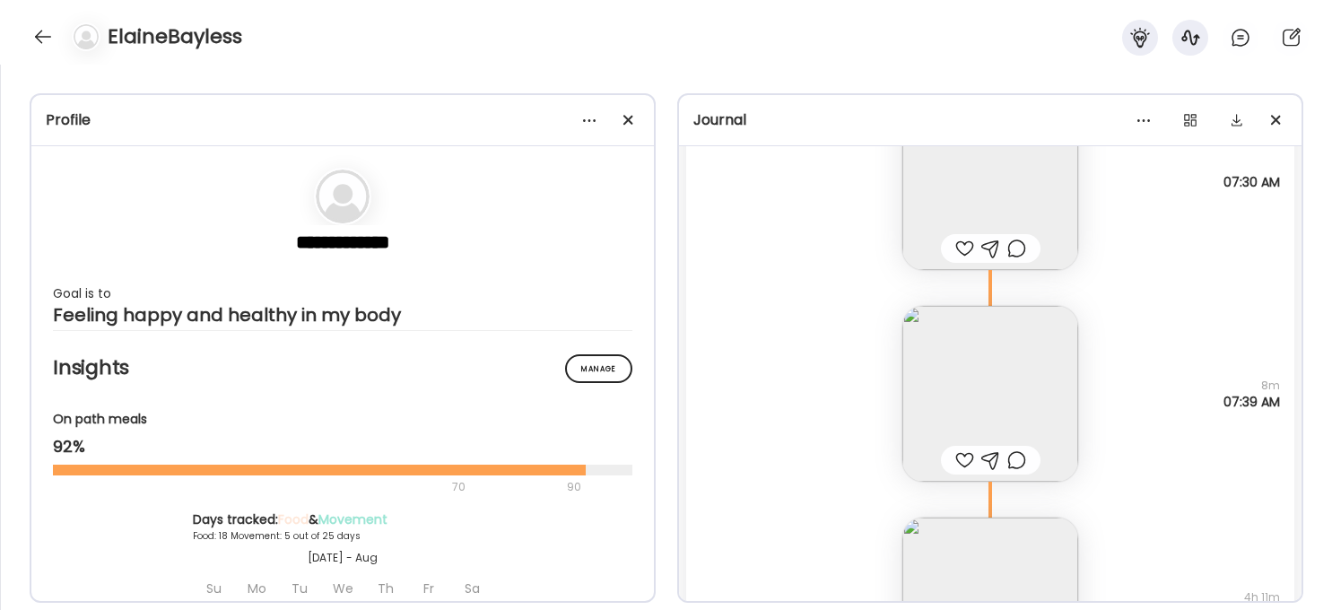
scroll to position [9457, 0]
click at [1014, 403] on img at bounding box center [990, 393] width 176 height 176
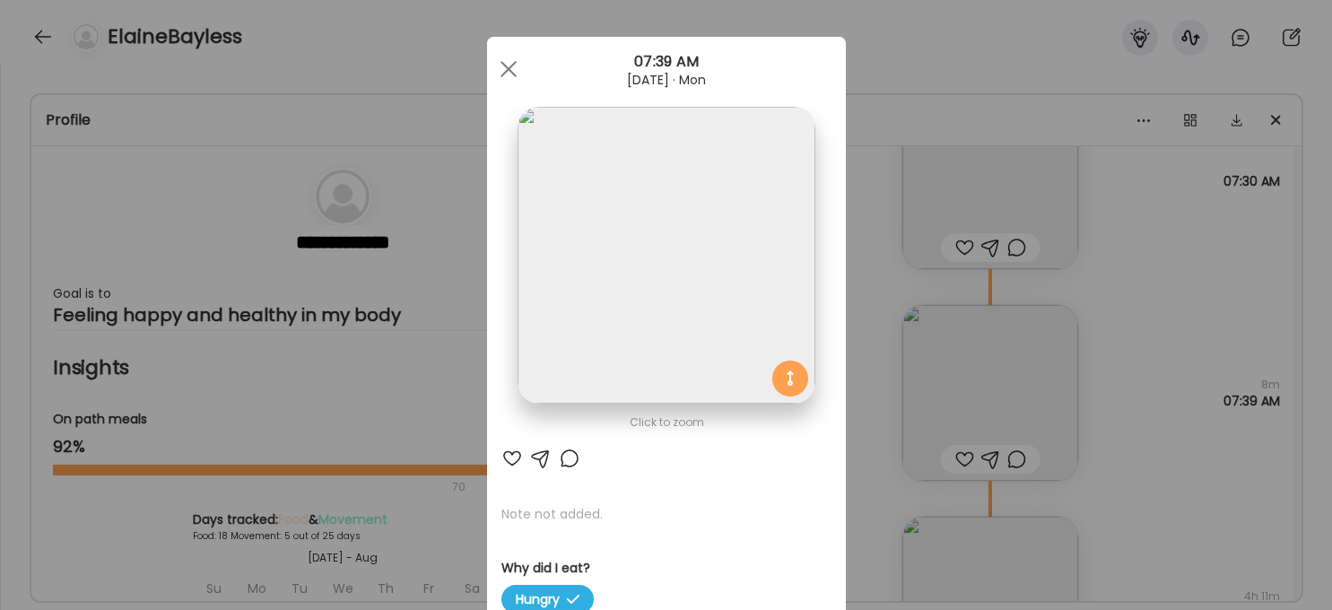
click at [630, 341] on img at bounding box center [666, 255] width 297 height 297
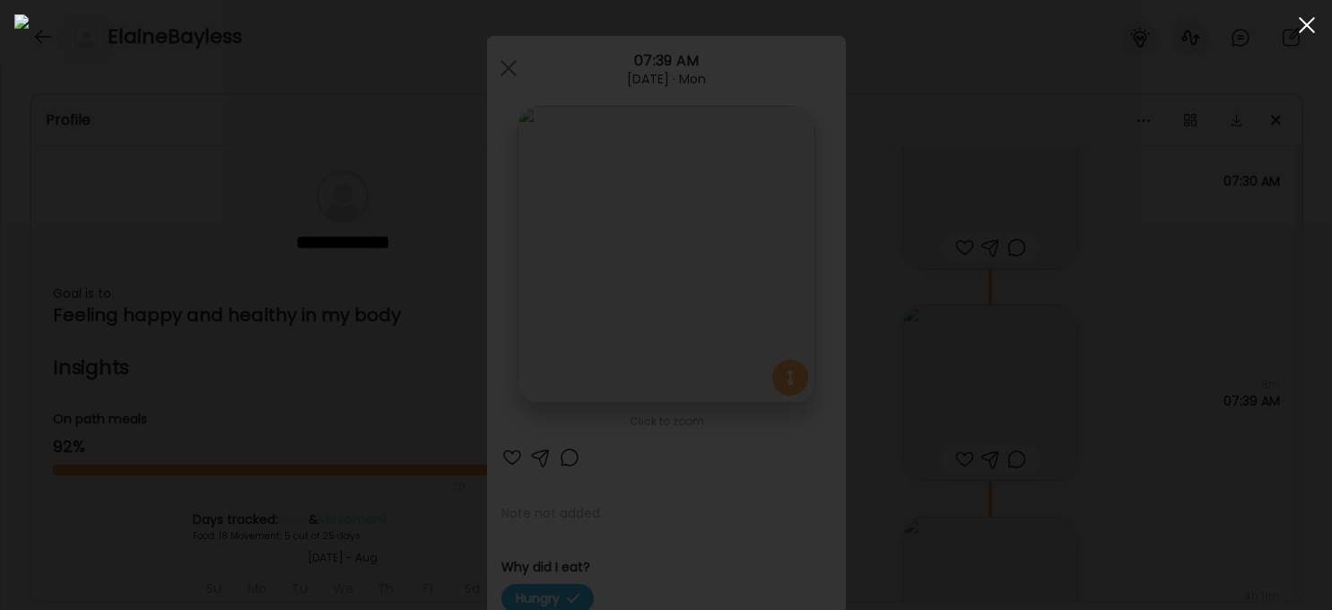
click at [1099, 25] on div at bounding box center [1307, 25] width 36 height 36
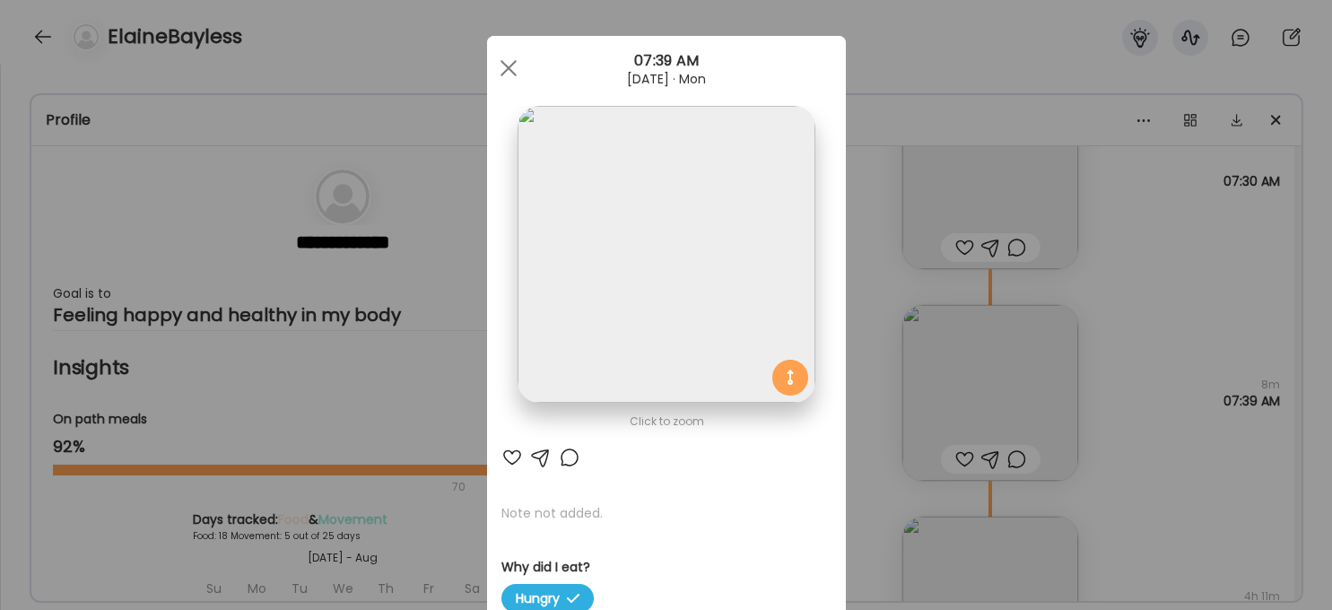
drag, startPoint x: 508, startPoint y: 64, endPoint x: 586, endPoint y: 92, distance: 83.2
click at [509, 64] on div at bounding box center [509, 68] width 36 height 36
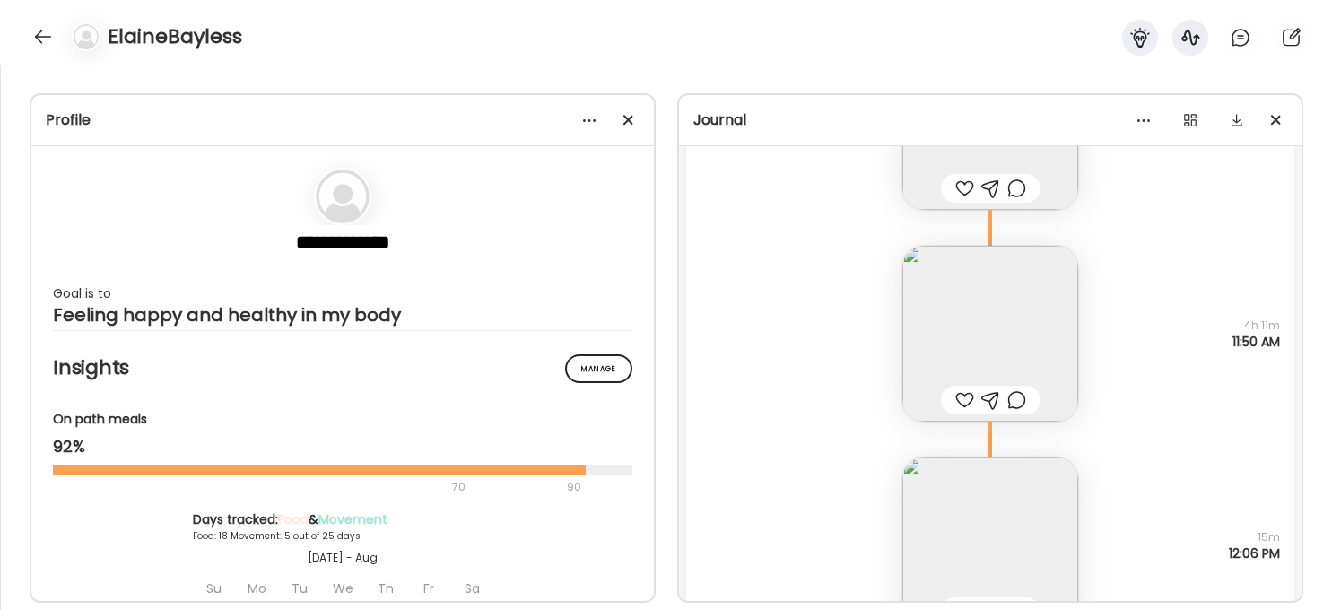
scroll to position [9778, 0]
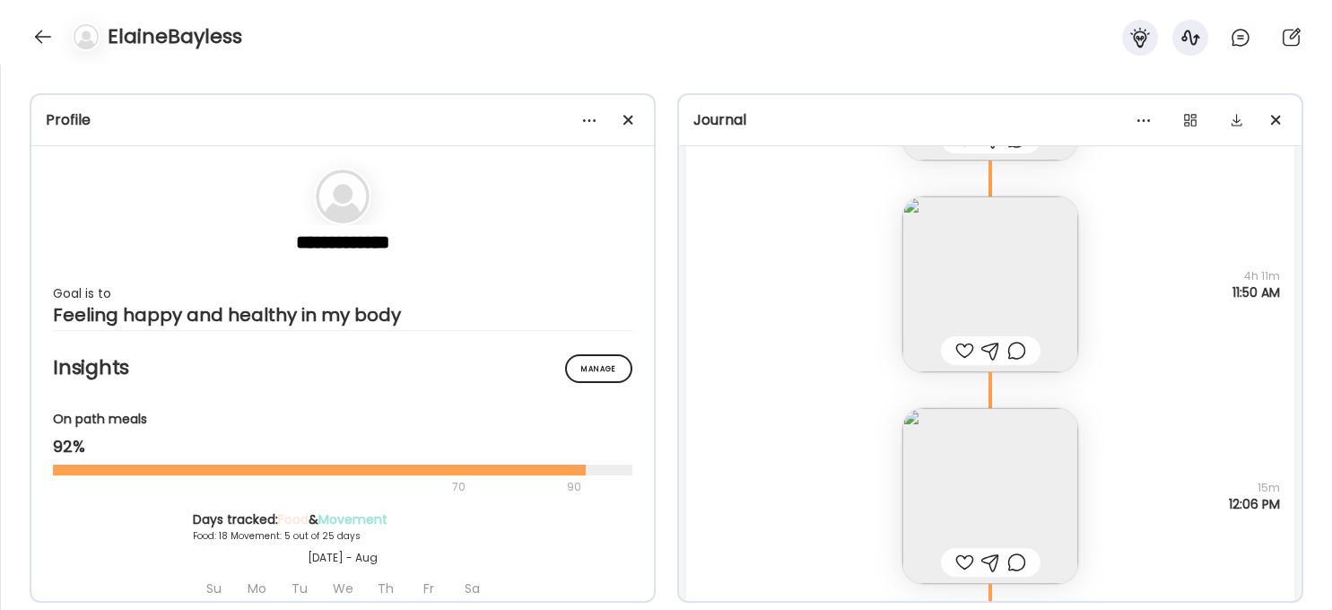
click at [1006, 270] on img at bounding box center [990, 284] width 176 height 176
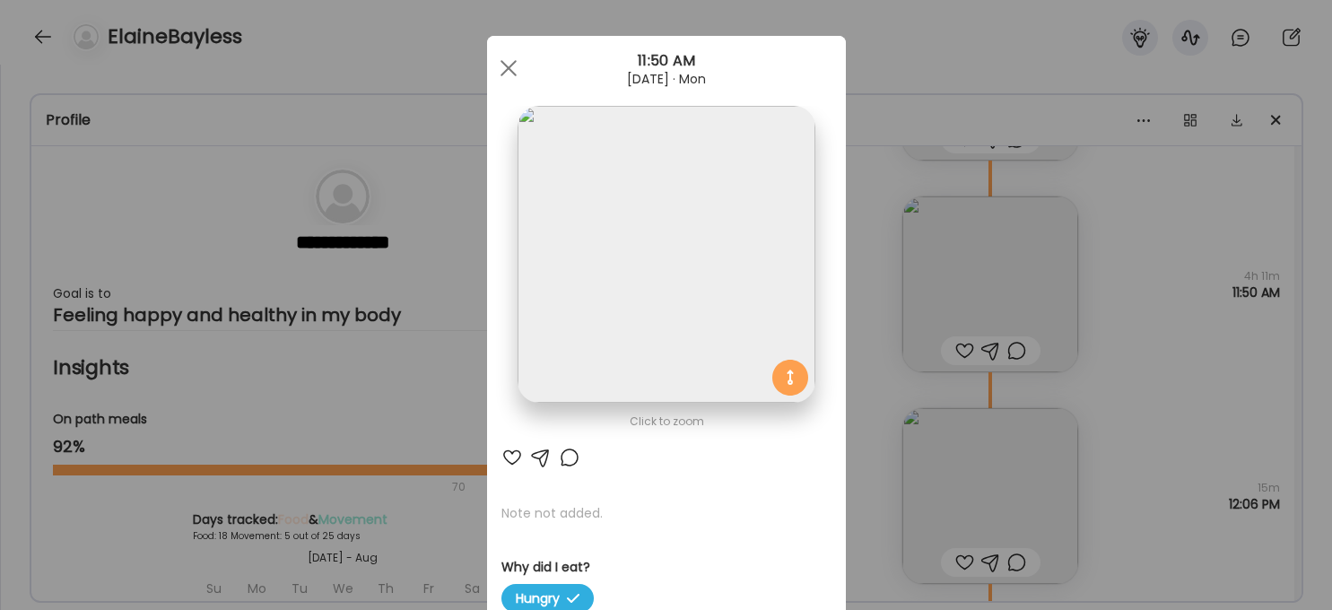
click at [656, 291] on img at bounding box center [666, 254] width 297 height 297
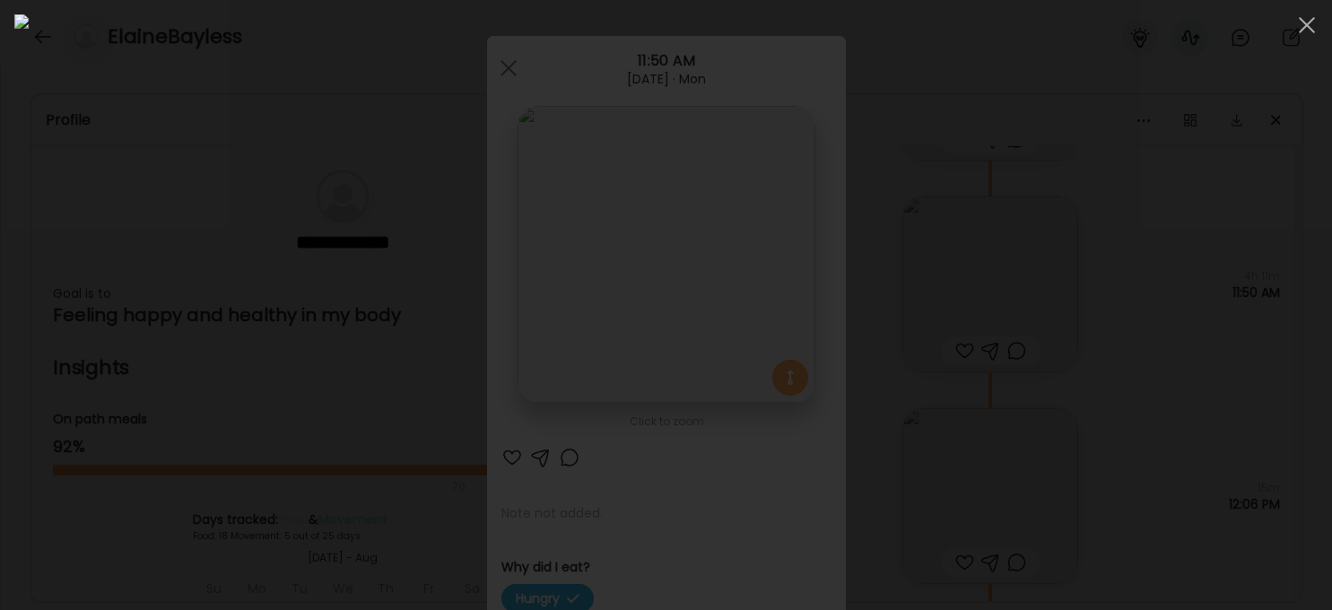
click at [1099, 370] on div at bounding box center [665, 304] width 1303 height 581
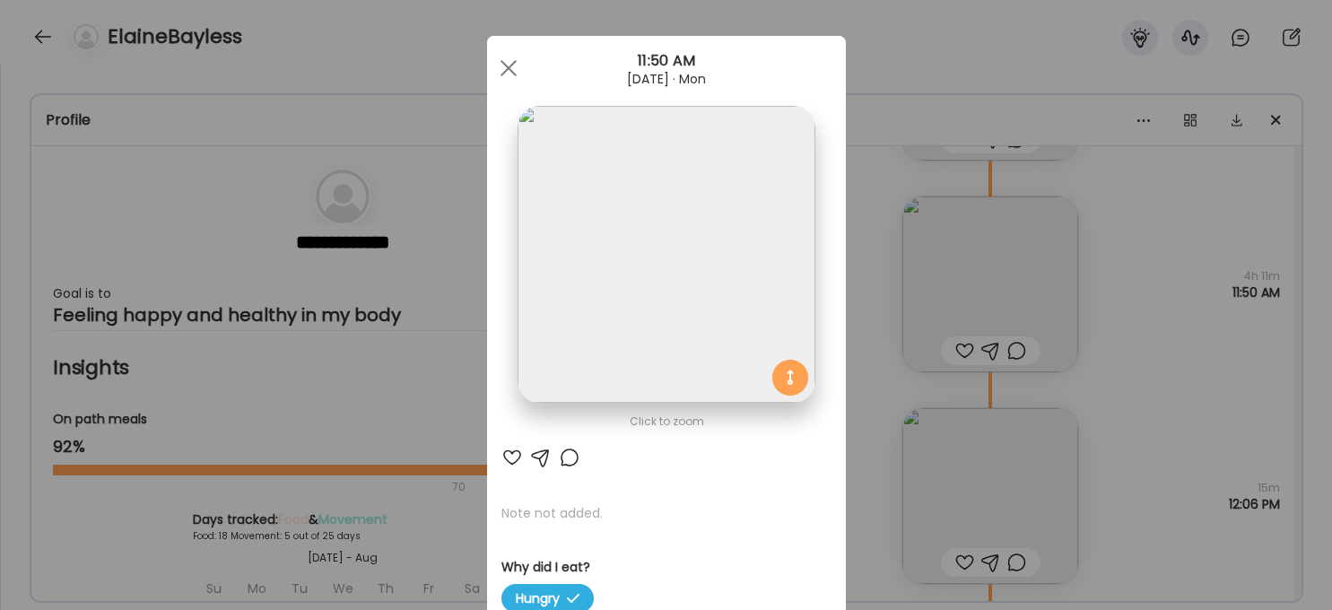
drag, startPoint x: 510, startPoint y: 65, endPoint x: 526, endPoint y: 69, distance: 15.7
click at [518, 67] on div at bounding box center [509, 68] width 36 height 36
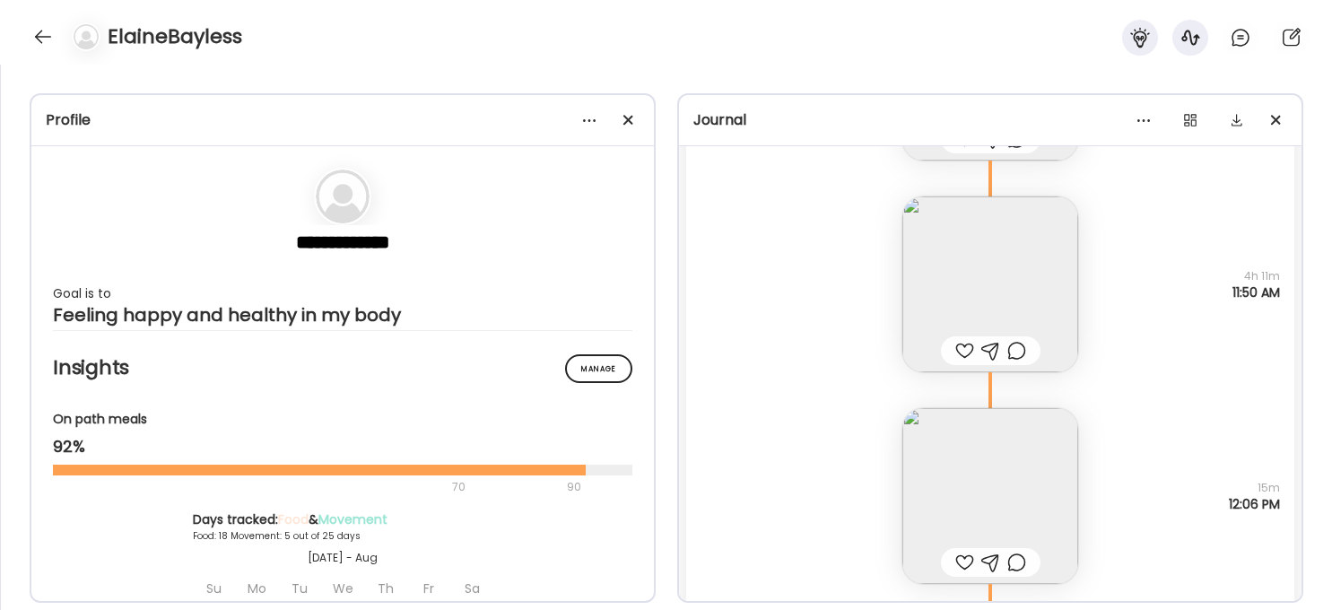
scroll to position [9849, 0]
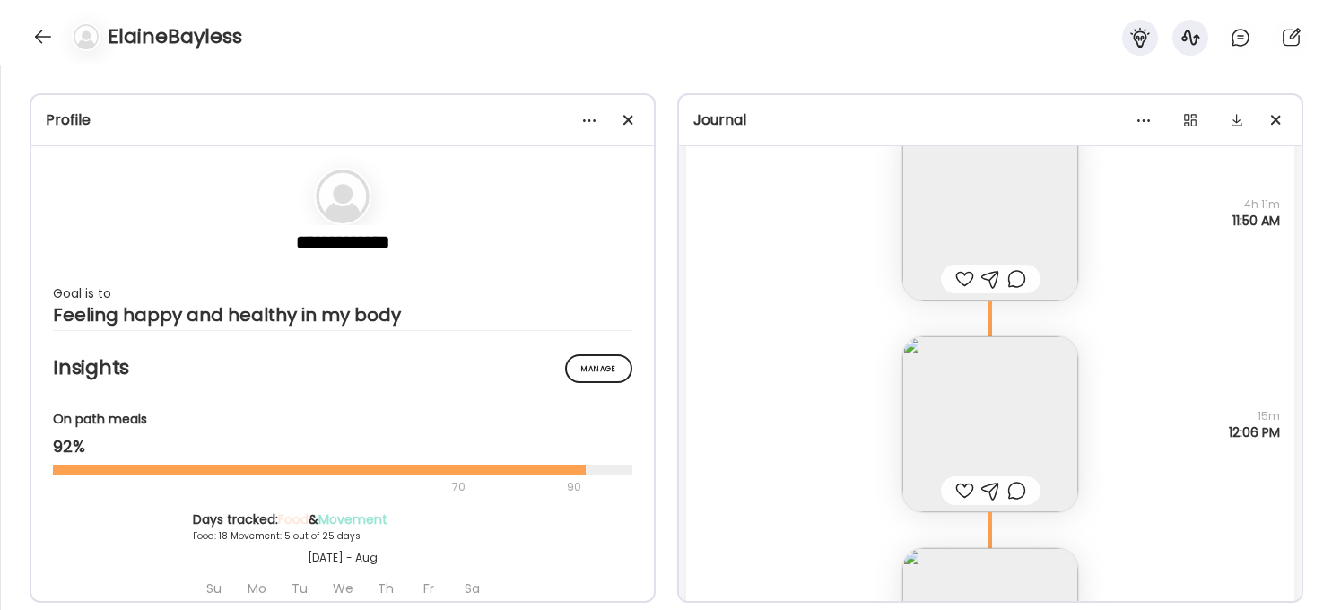
click at [1012, 422] on img at bounding box center [990, 424] width 176 height 176
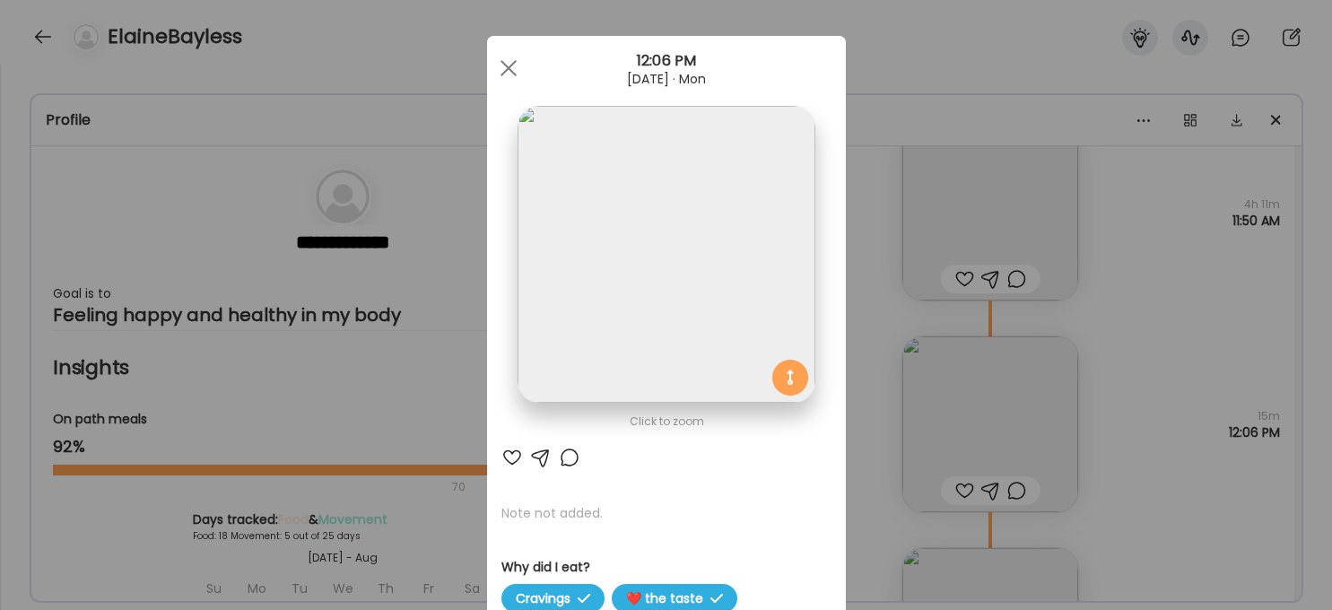
click at [753, 306] on img at bounding box center [666, 254] width 297 height 297
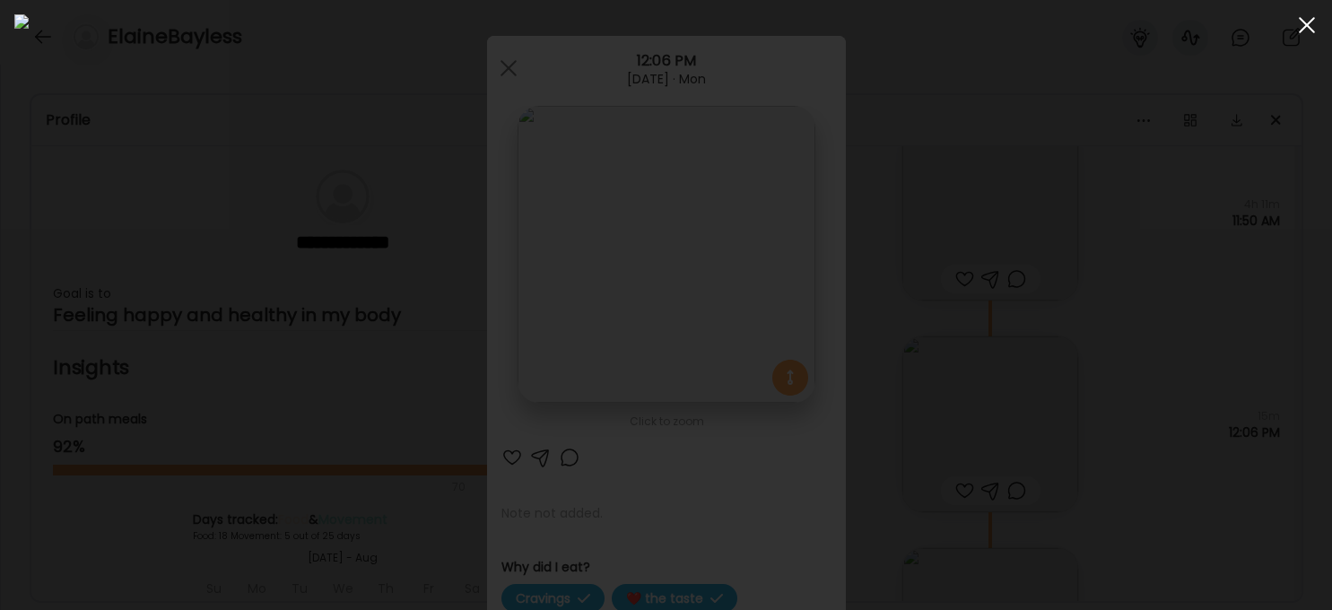
click at [1099, 30] on span at bounding box center [1307, 25] width 16 height 16
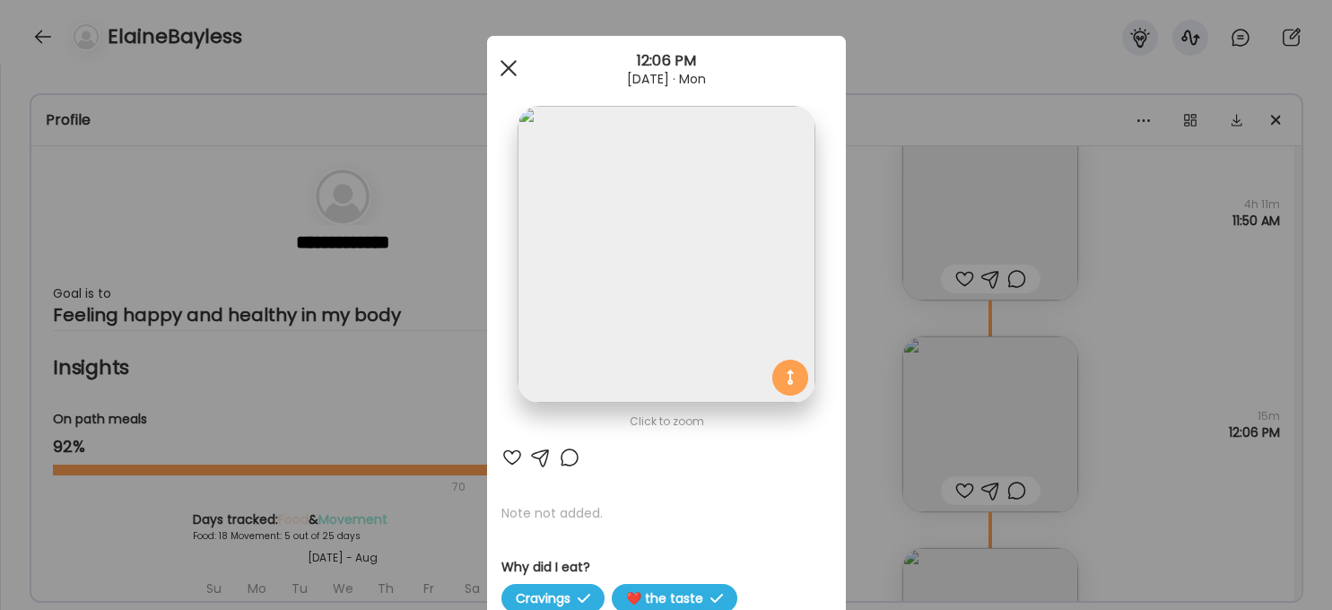
click at [510, 71] on div at bounding box center [509, 68] width 36 height 36
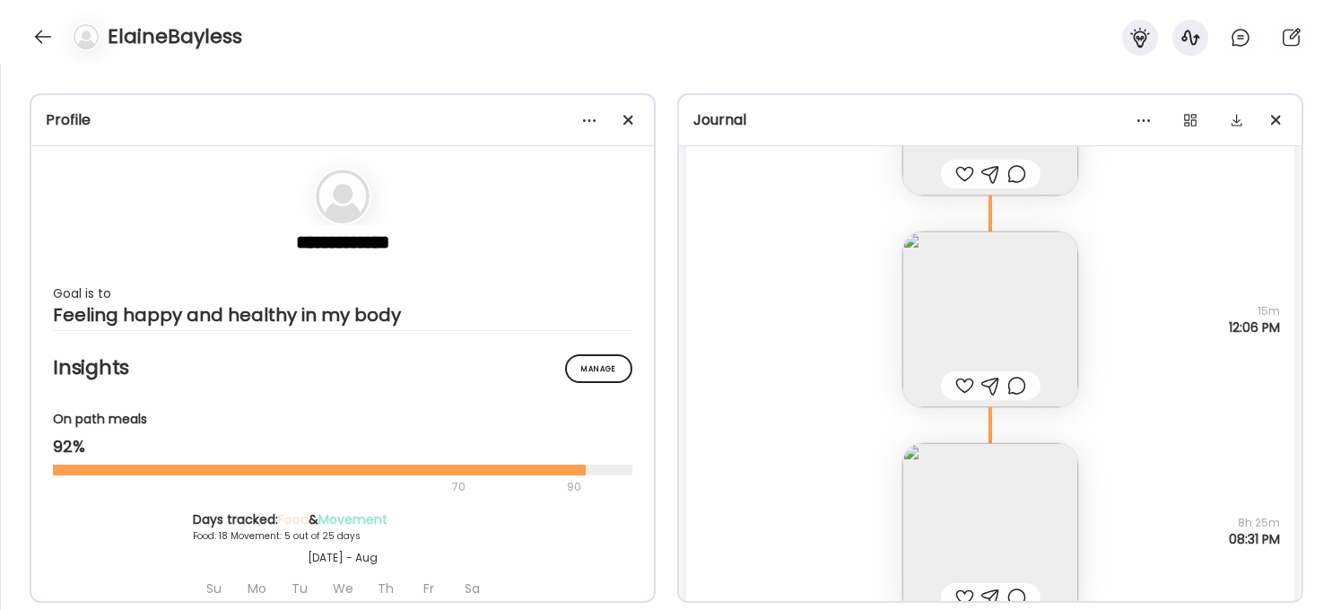
scroll to position [10073, 0]
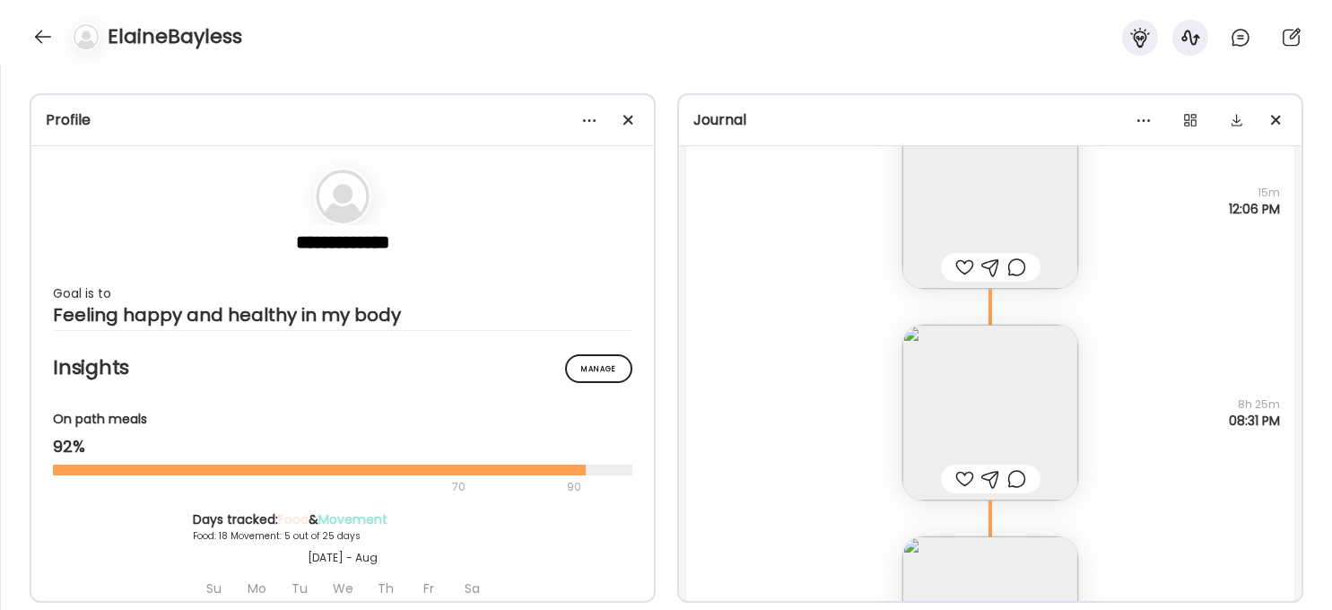
click at [1019, 403] on img at bounding box center [990, 413] width 176 height 176
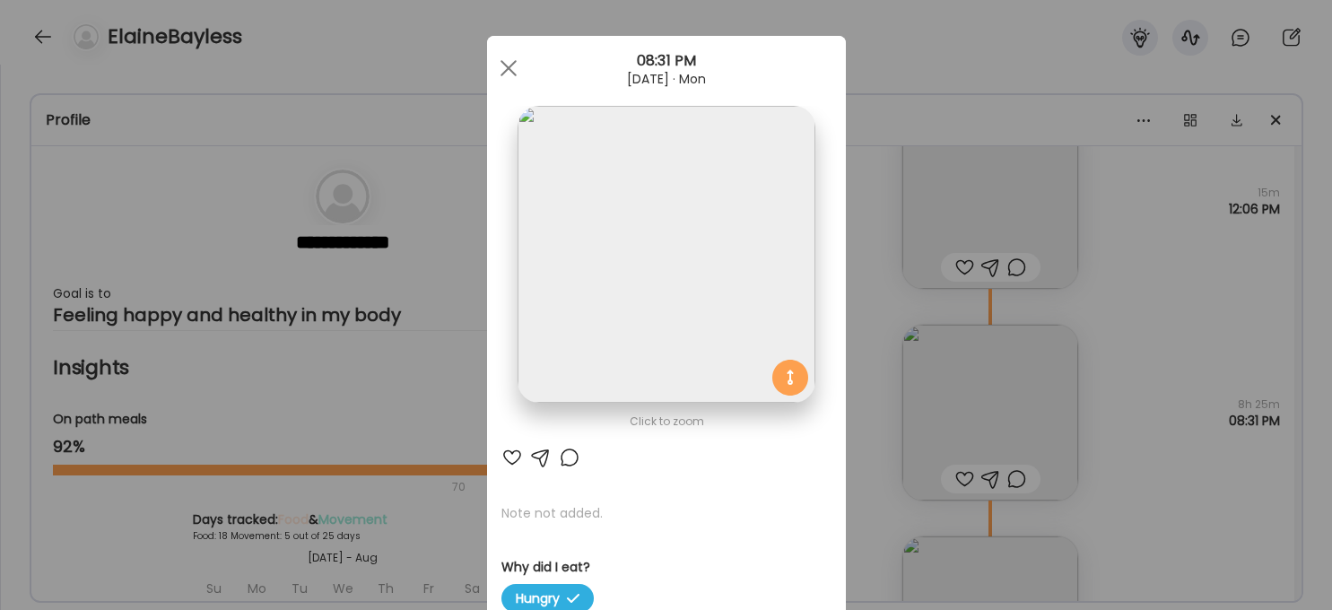
click at [693, 271] on img at bounding box center [666, 254] width 297 height 297
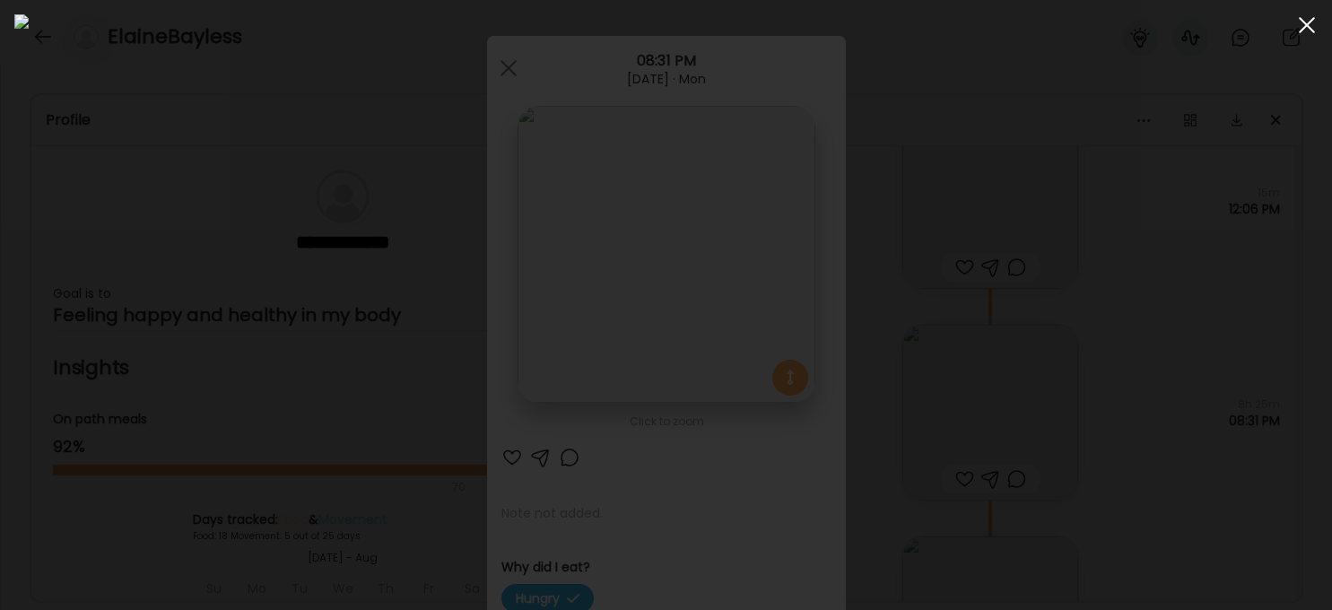
click at [1099, 29] on div at bounding box center [1307, 25] width 36 height 36
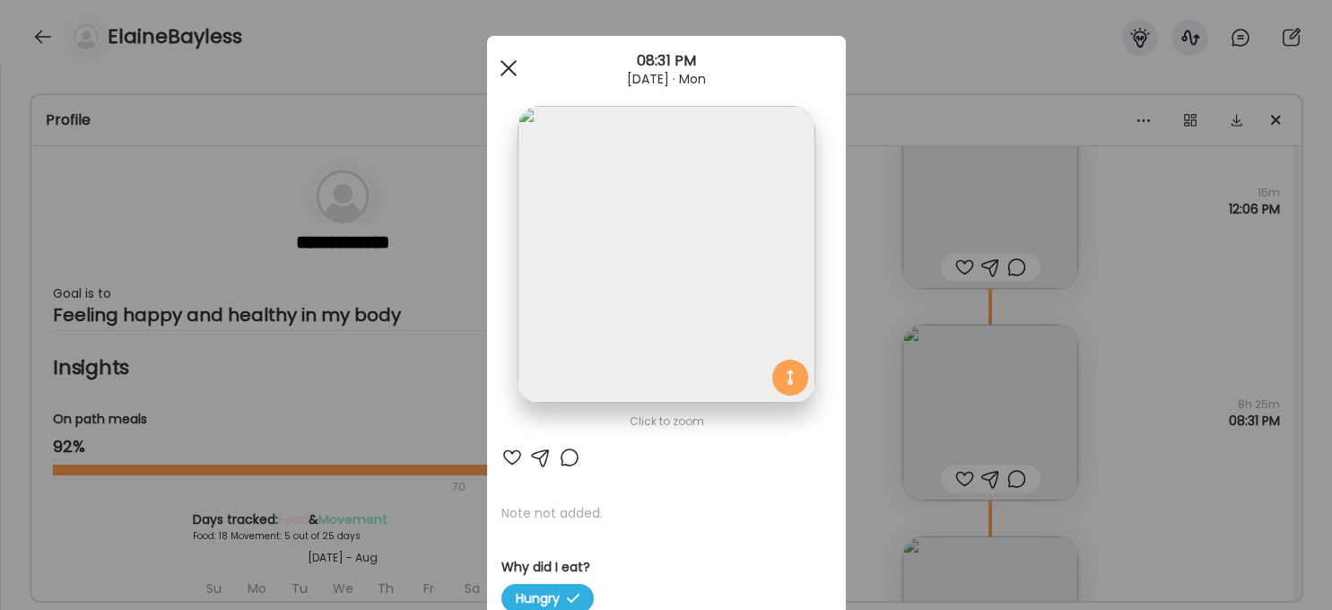
click at [507, 68] on span at bounding box center [508, 68] width 16 height 16
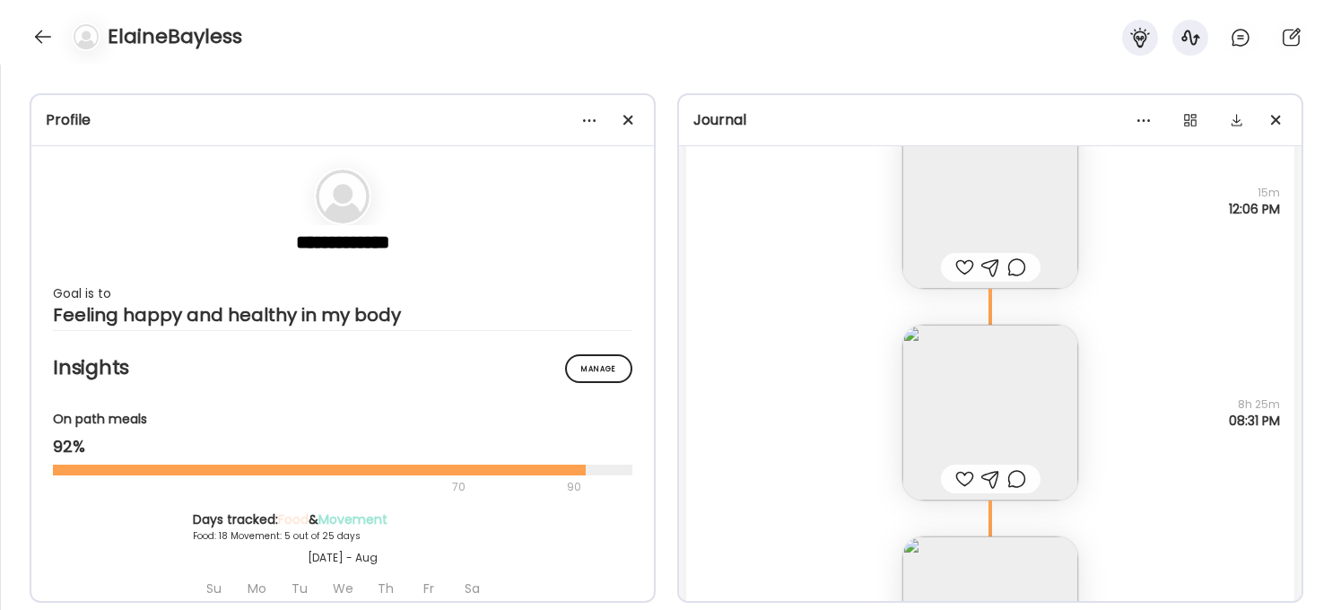
scroll to position [10292, 0]
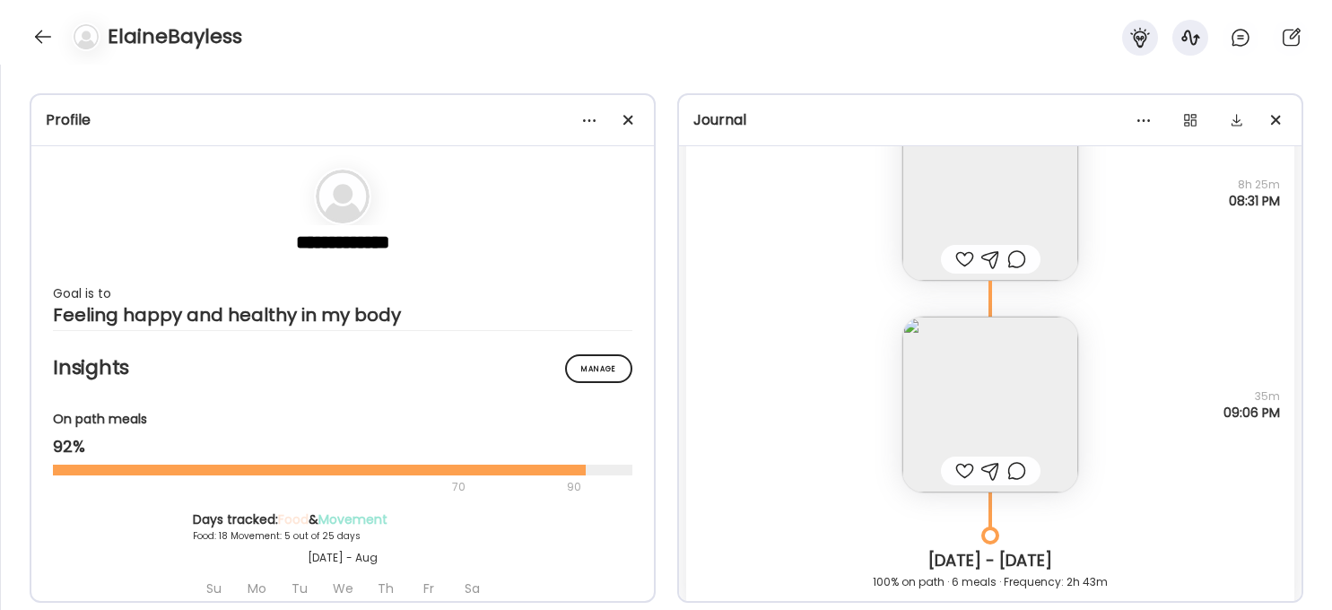
click at [979, 413] on img at bounding box center [990, 405] width 176 height 176
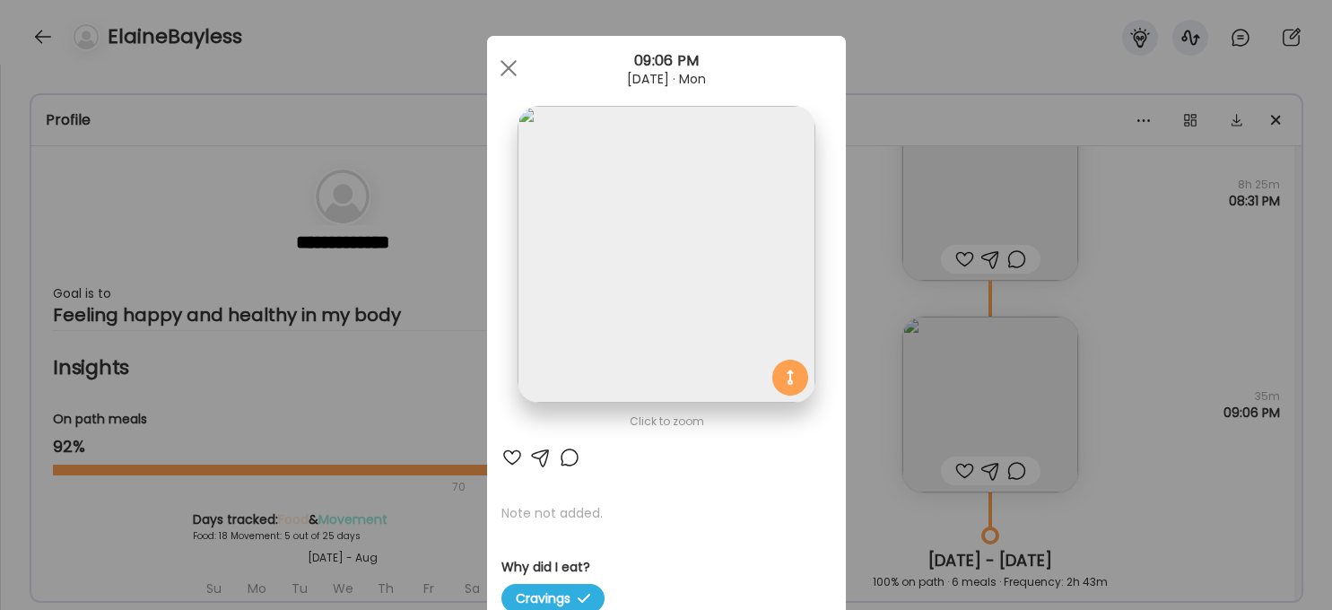
click at [744, 280] on img at bounding box center [666, 254] width 297 height 297
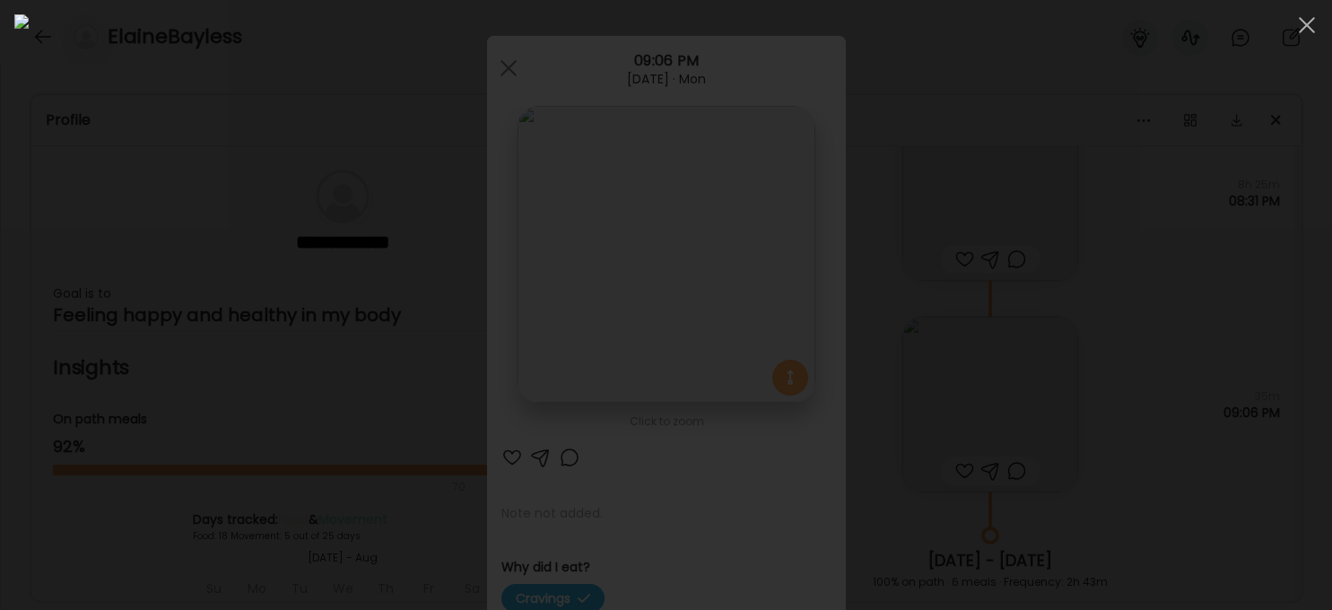
click at [1099, 468] on div at bounding box center [665, 304] width 1303 height 581
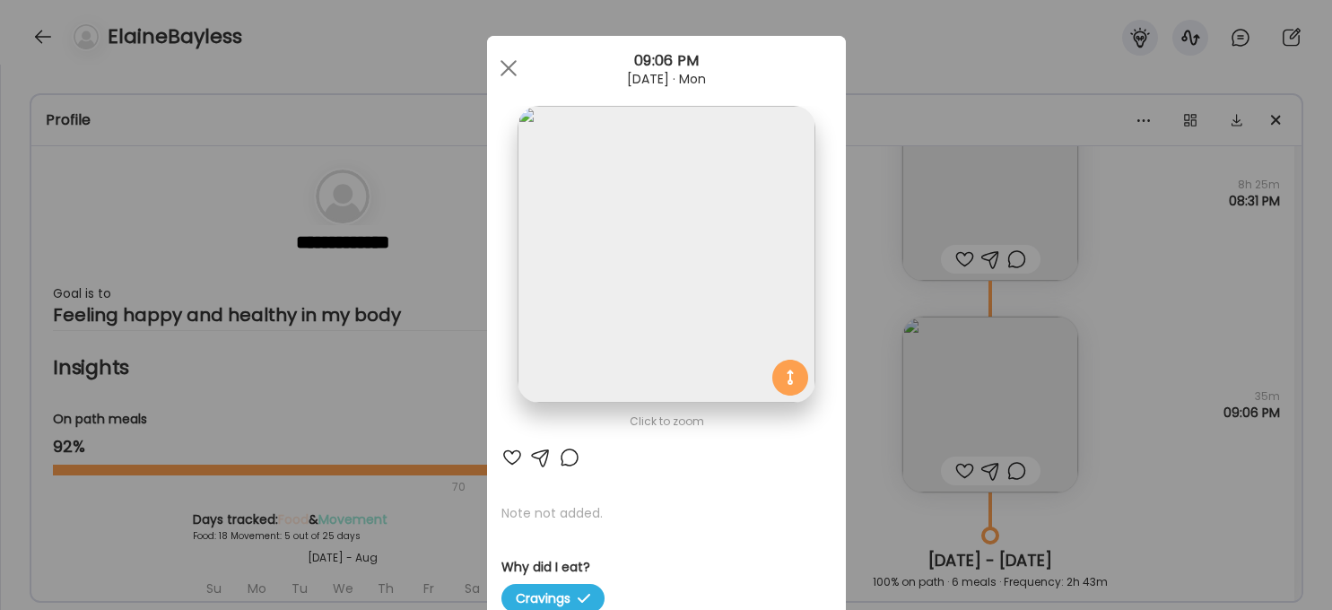
click at [685, 266] on img at bounding box center [666, 254] width 297 height 297
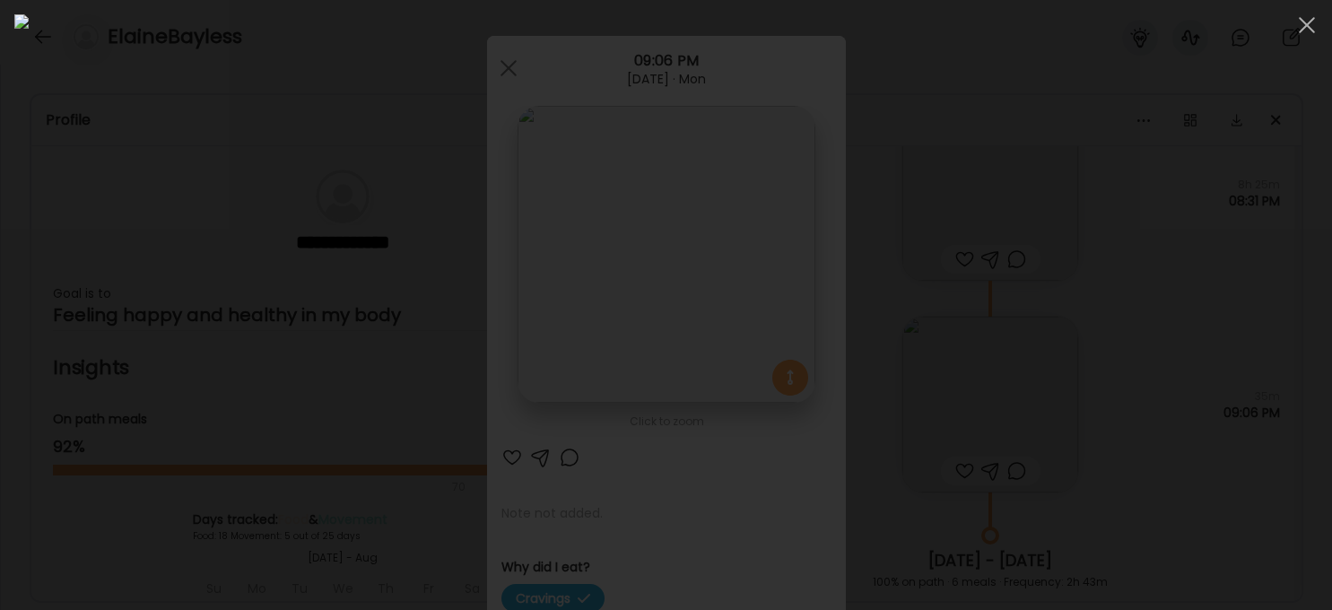
click at [1099, 466] on div at bounding box center [665, 304] width 1303 height 581
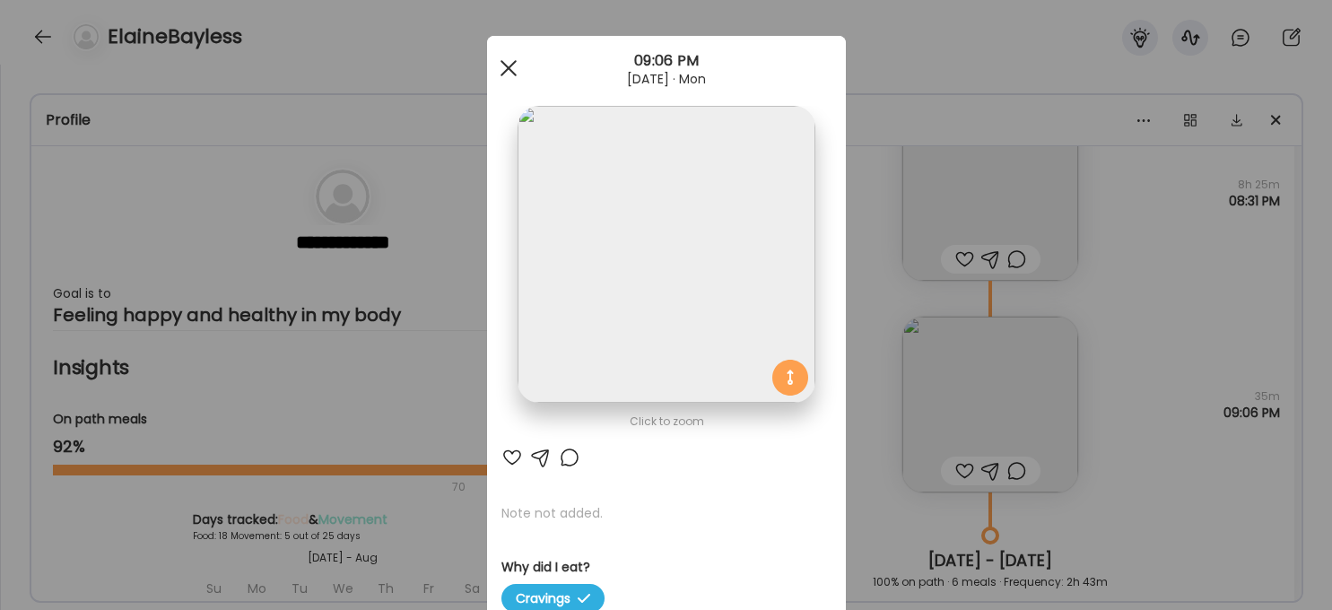
click at [503, 63] on span at bounding box center [508, 68] width 16 height 16
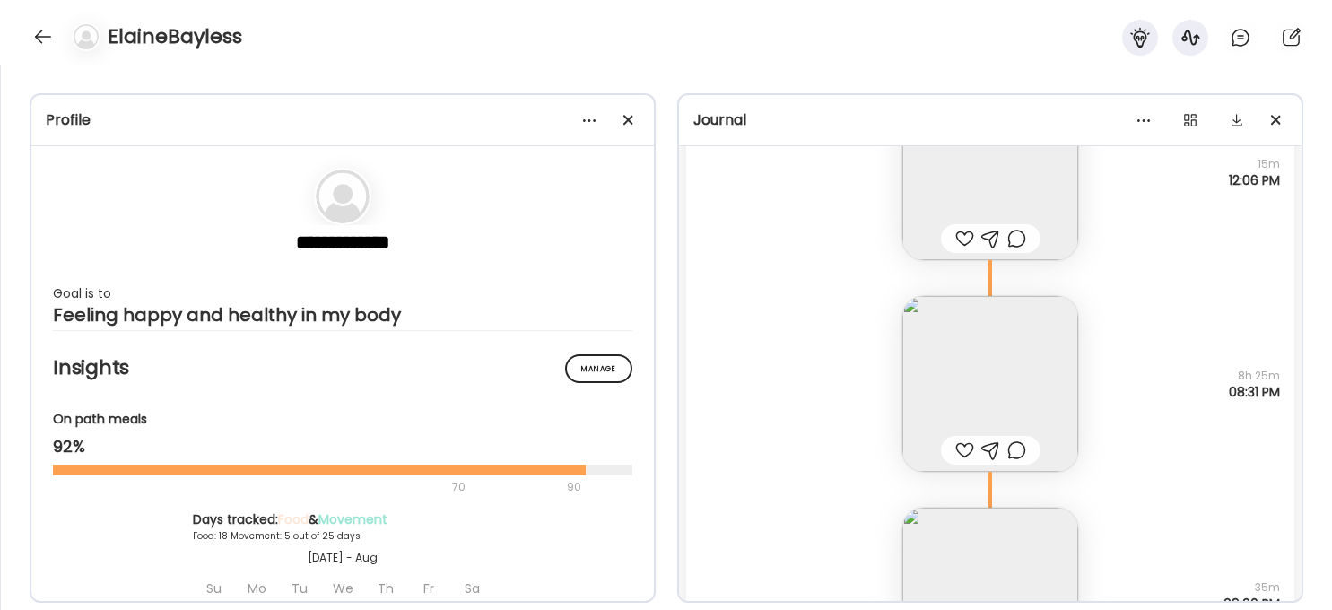
scroll to position [9954, 0]
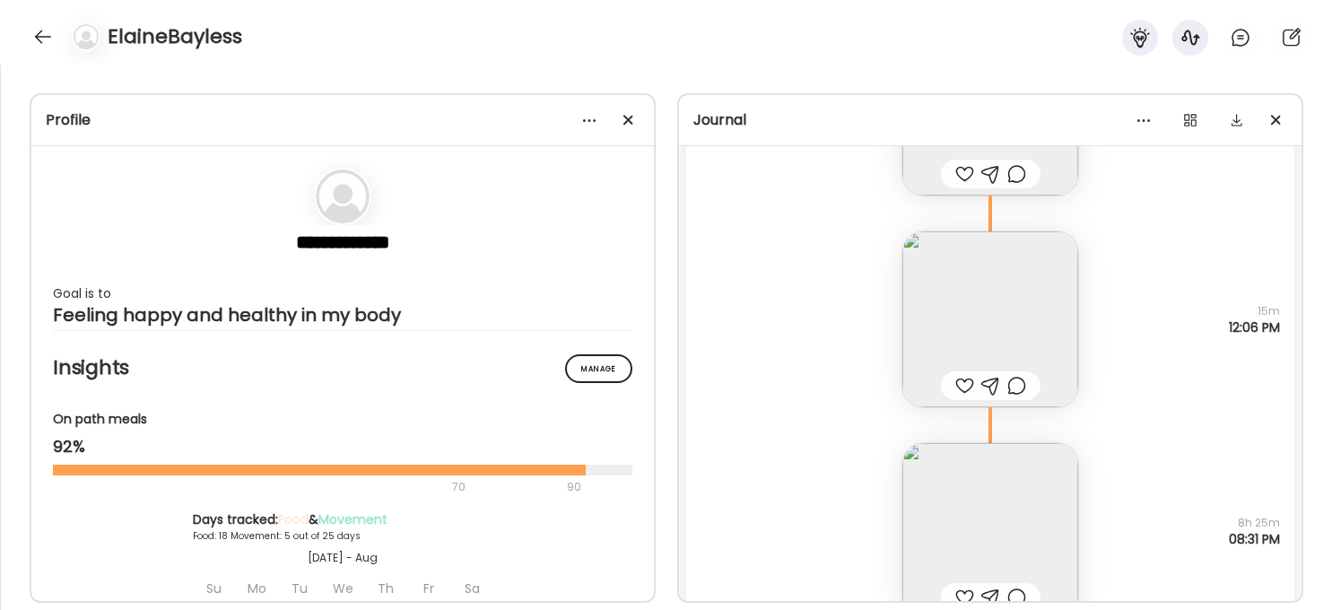
click at [1039, 344] on img at bounding box center [990, 319] width 176 height 176
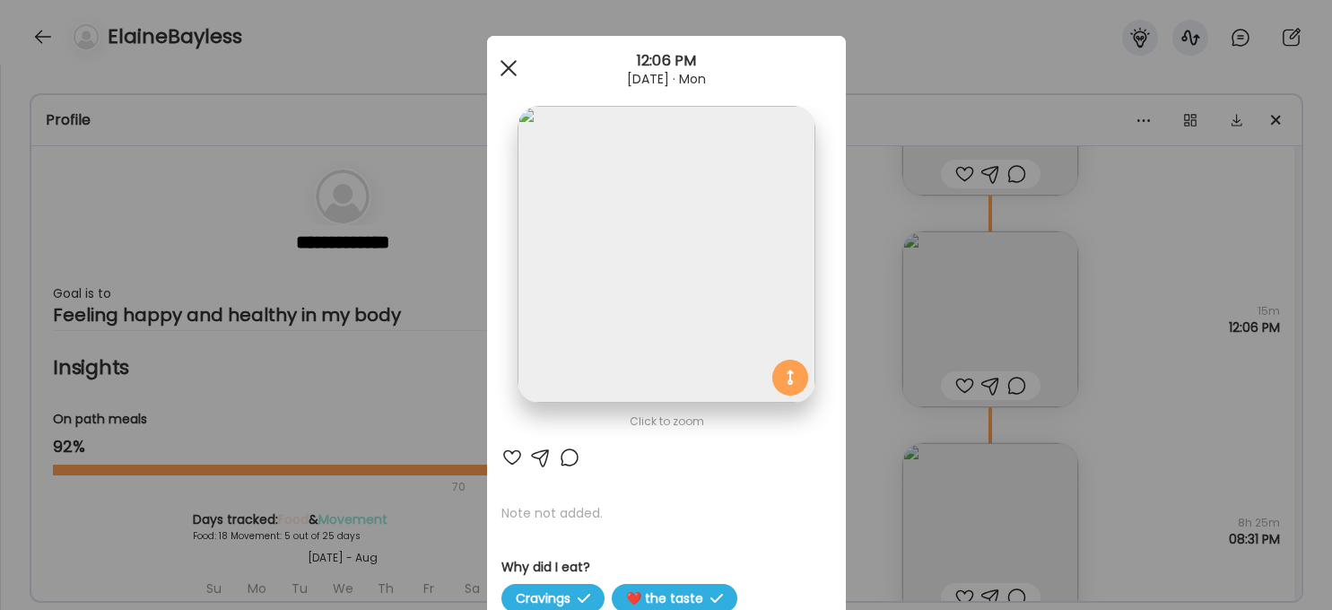
click at [512, 62] on span at bounding box center [508, 68] width 16 height 16
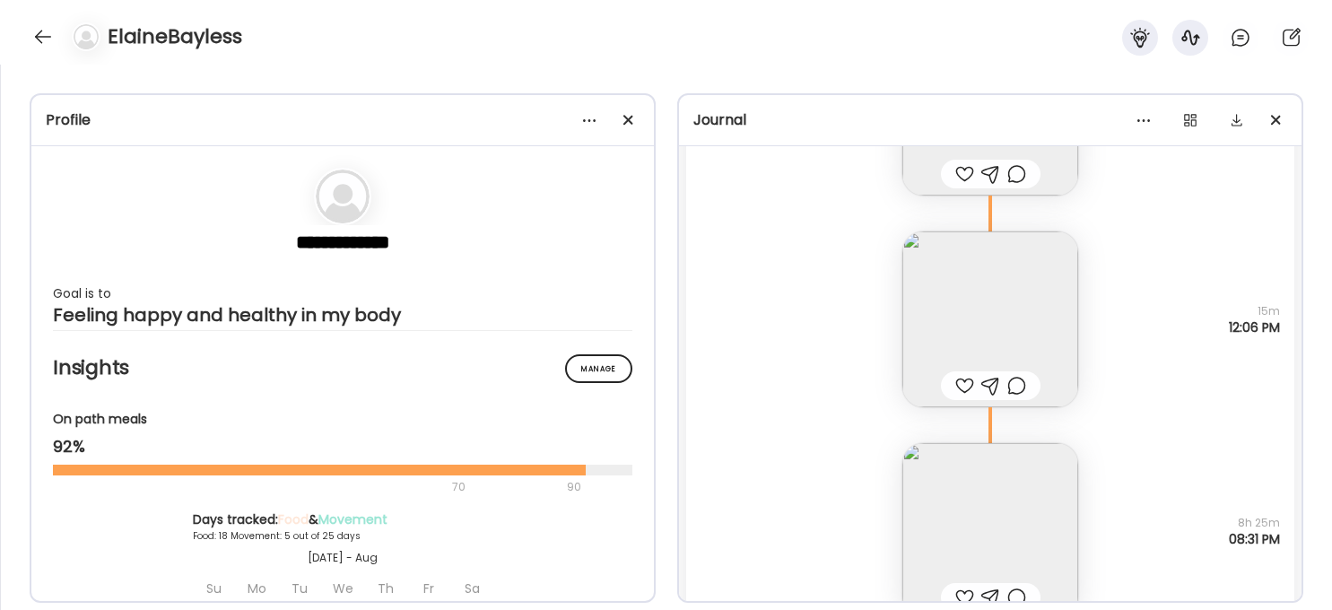
click at [1099, 460] on div "Note not added Why did I eat? Hungry 8h 25m 08:31 PM" at bounding box center [990, 513] width 608 height 212
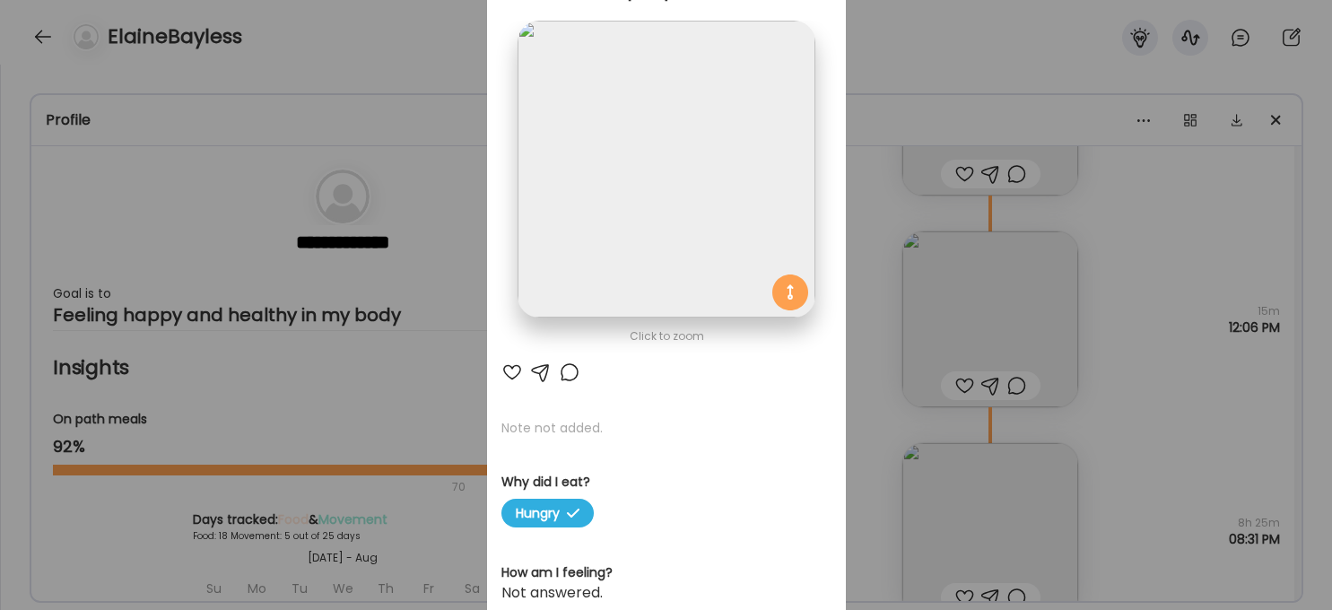
scroll to position [0, 0]
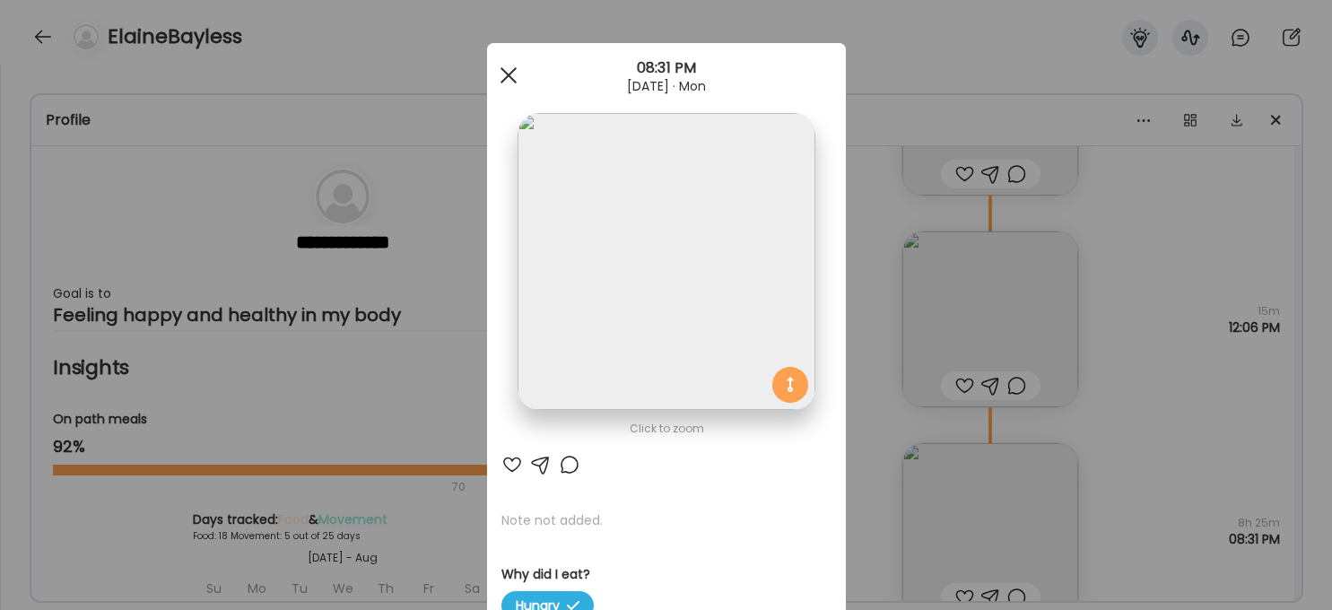
click at [510, 84] on div at bounding box center [509, 75] width 36 height 36
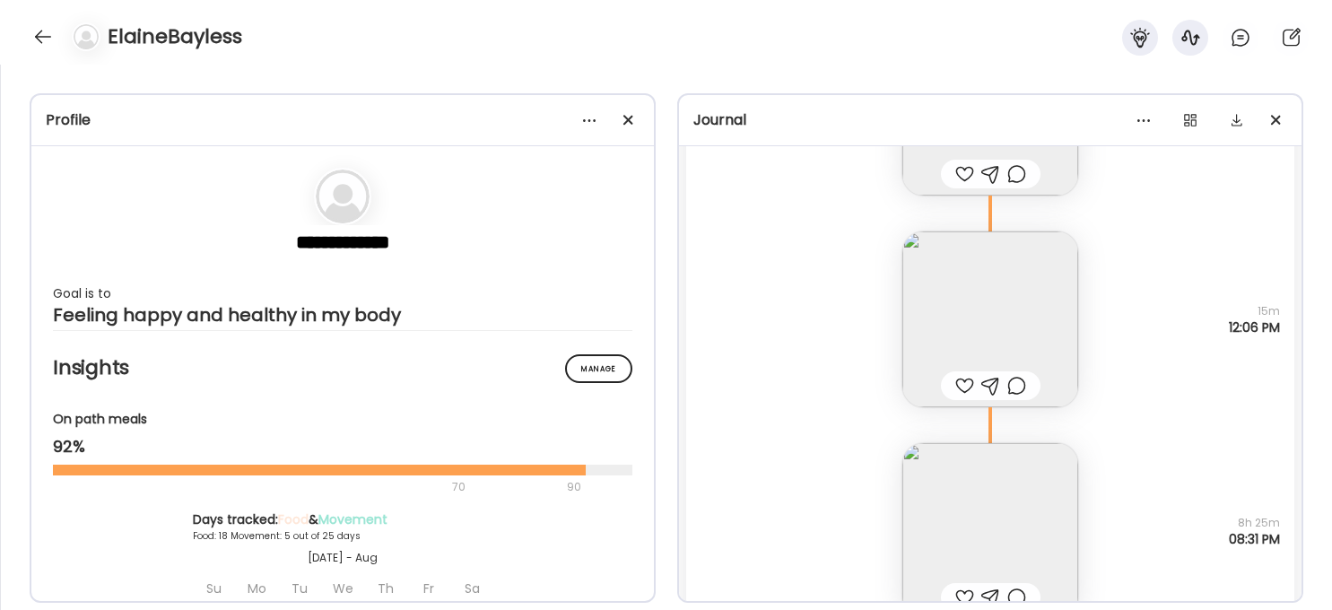
scroll to position [10043, 0]
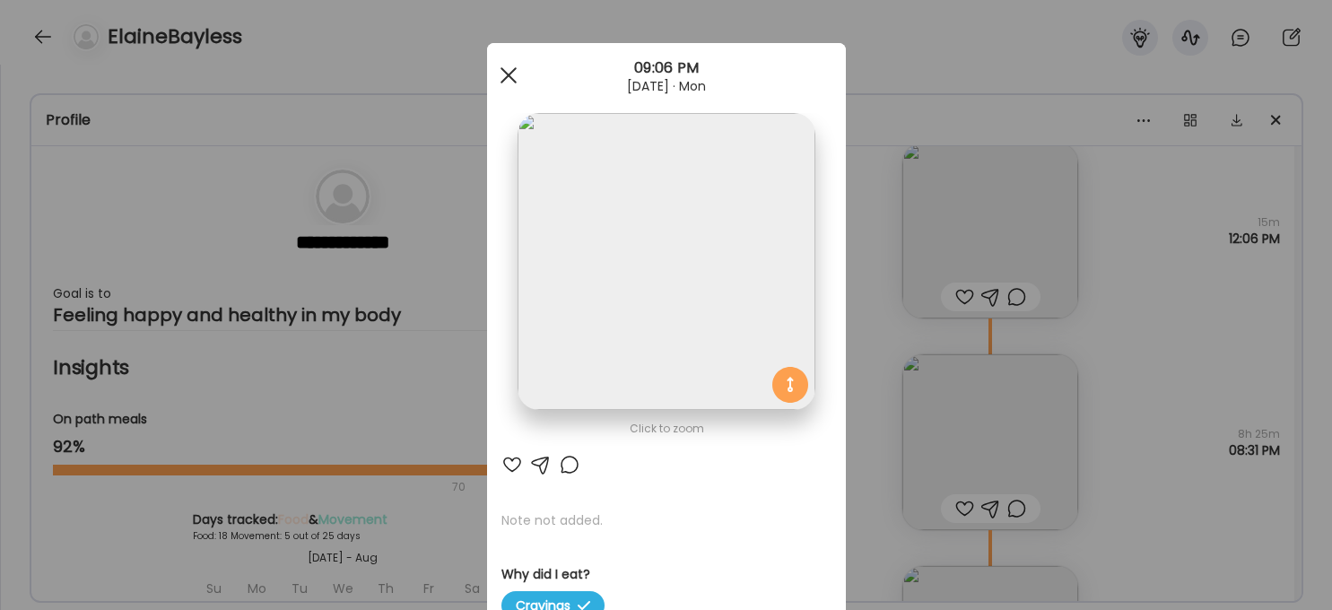
click at [507, 72] on span at bounding box center [508, 75] width 16 height 16
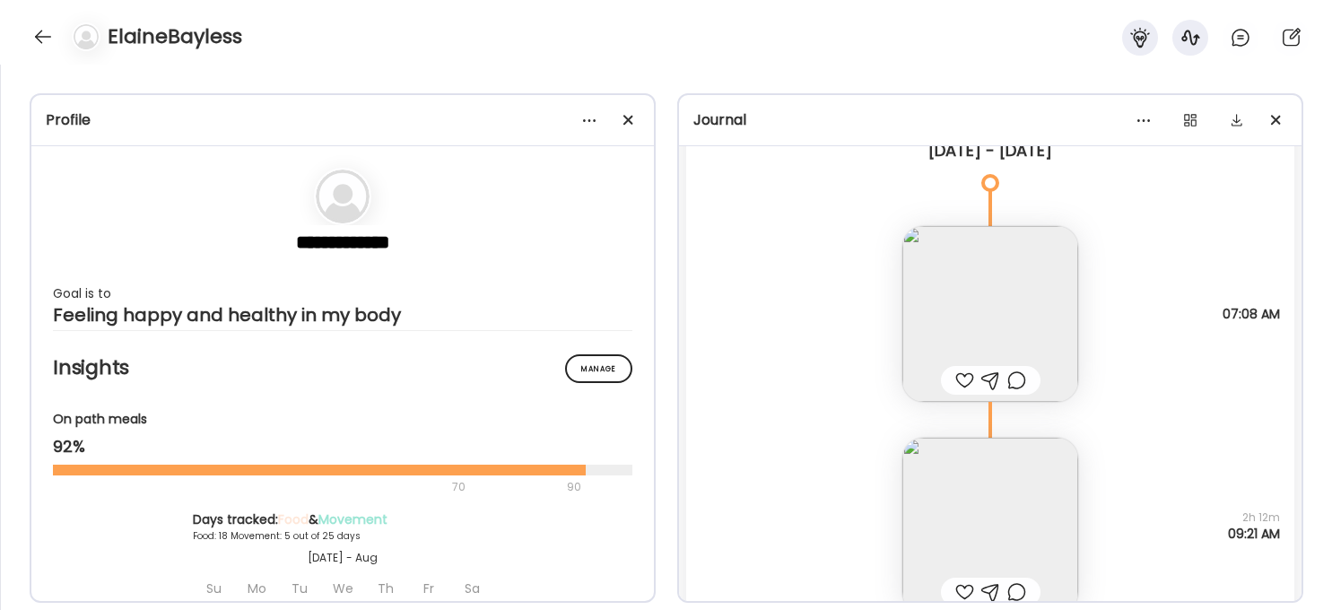
scroll to position [10840, 0]
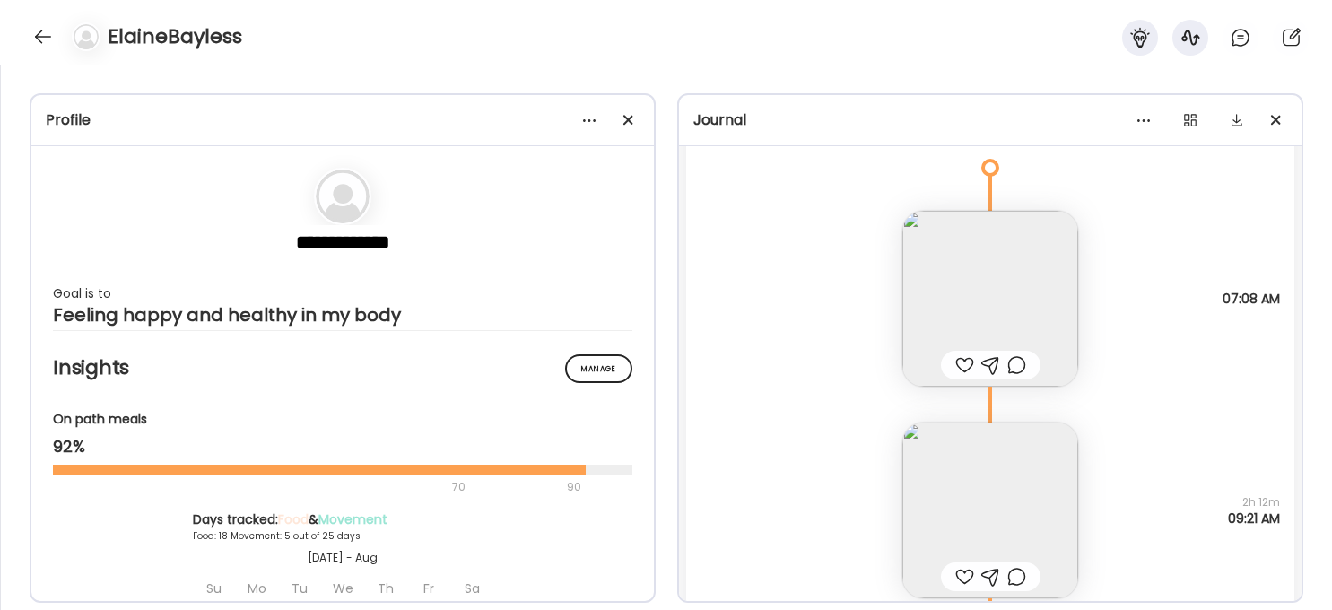
click at [1006, 302] on img at bounding box center [990, 299] width 176 height 176
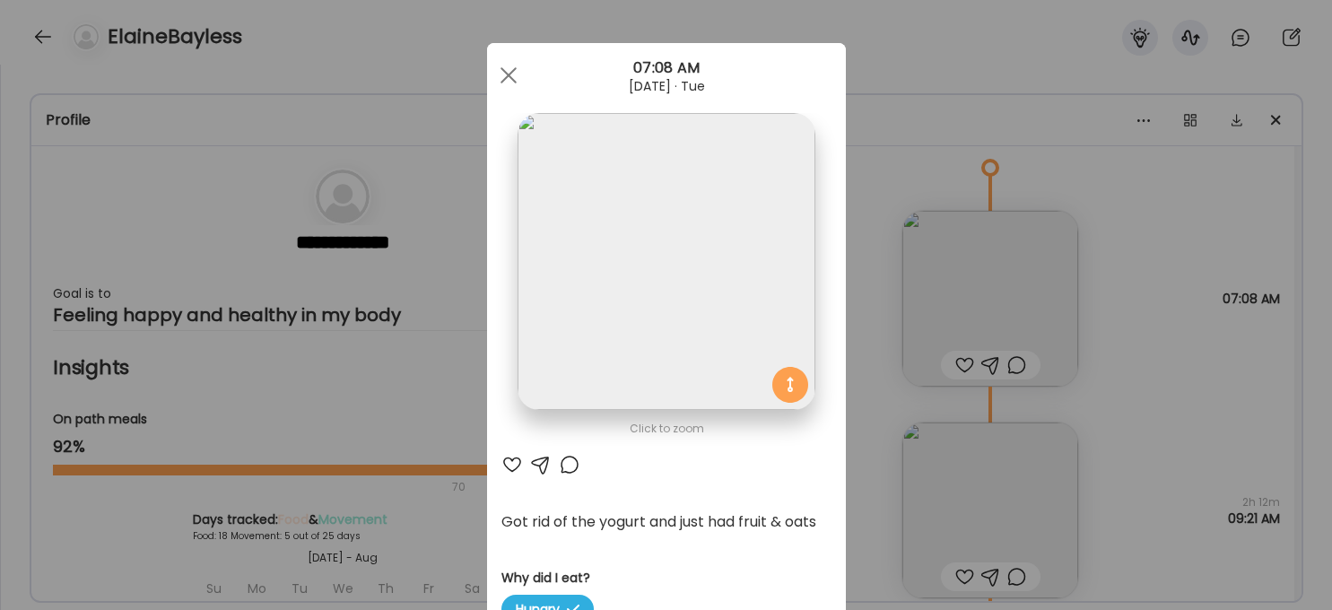
click at [742, 258] on img at bounding box center [666, 261] width 297 height 297
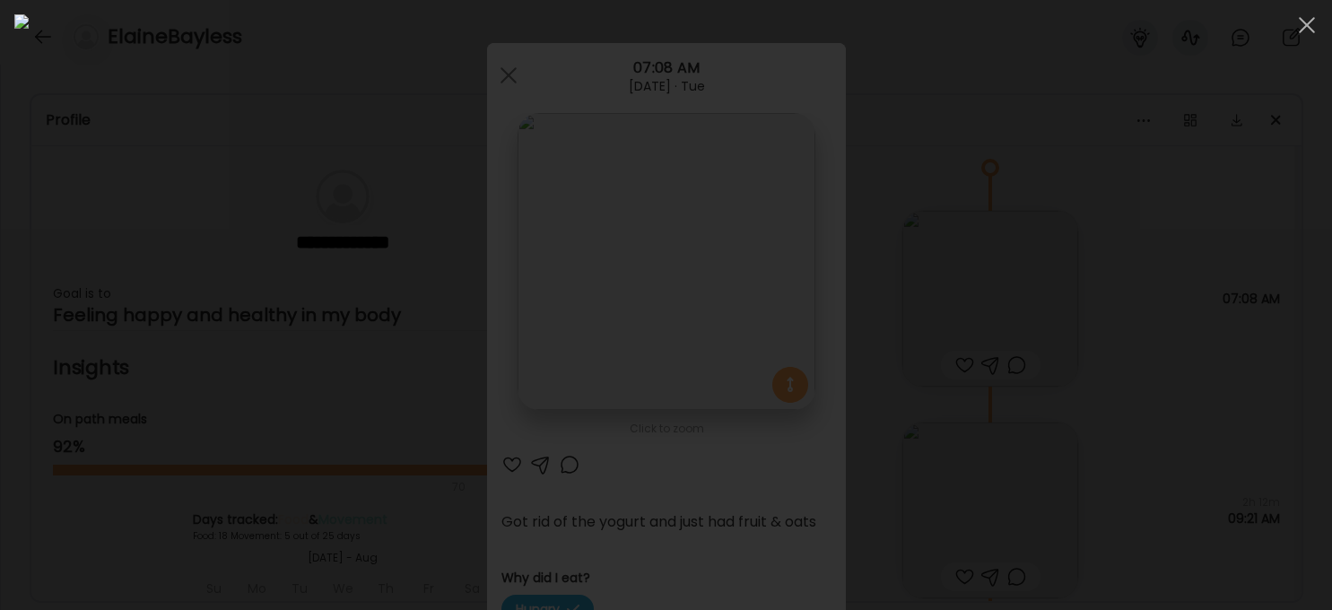
click at [1099, 413] on div at bounding box center [665, 304] width 1303 height 581
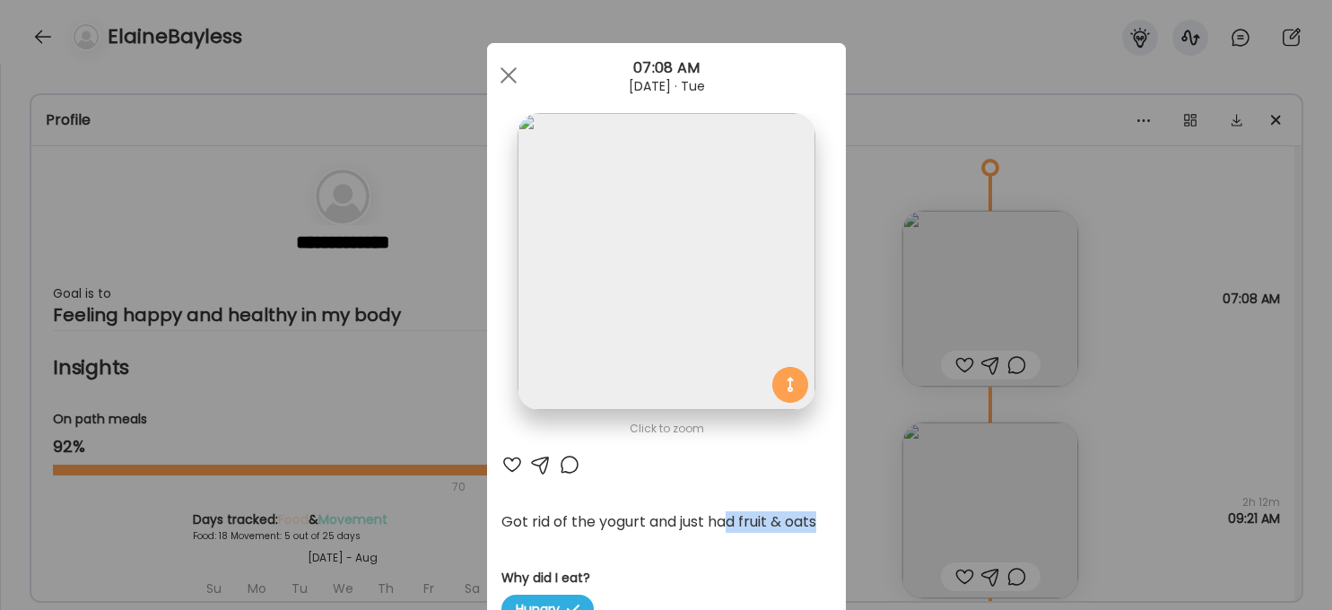
drag, startPoint x: 727, startPoint y: 525, endPoint x: 821, endPoint y: 527, distance: 93.3
click at [821, 527] on div "Got rid of the yogurt and just had fruit & oats" at bounding box center [666, 522] width 330 height 22
click at [515, 74] on div at bounding box center [509, 75] width 36 height 36
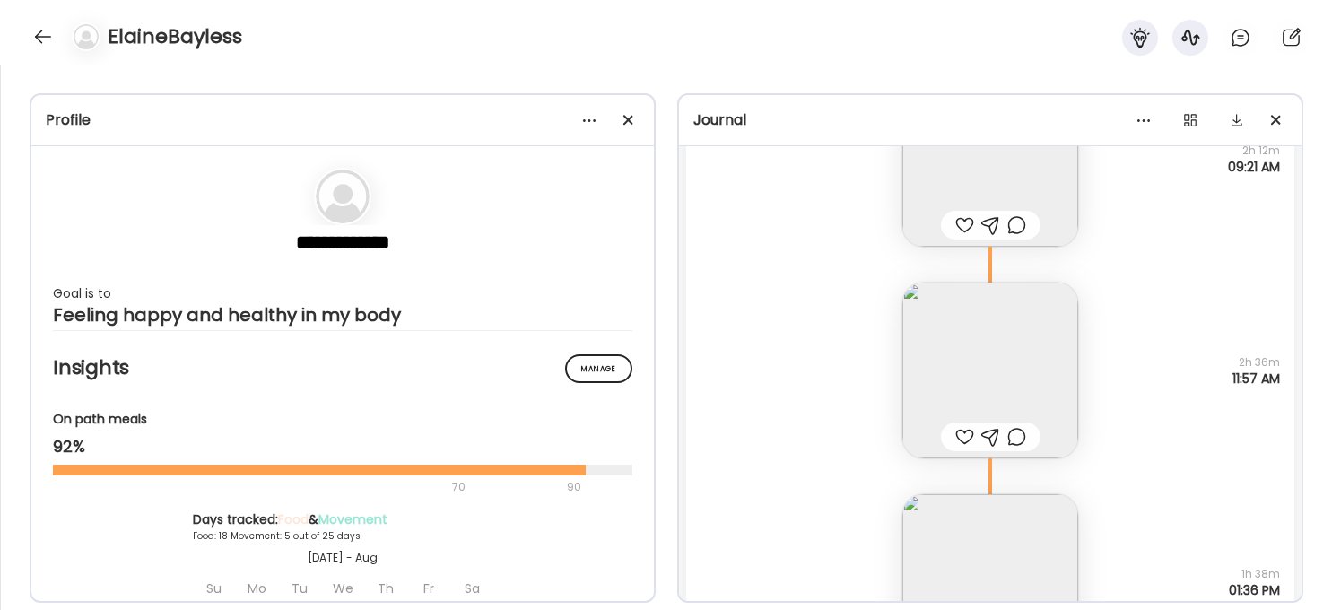
scroll to position [11354, 0]
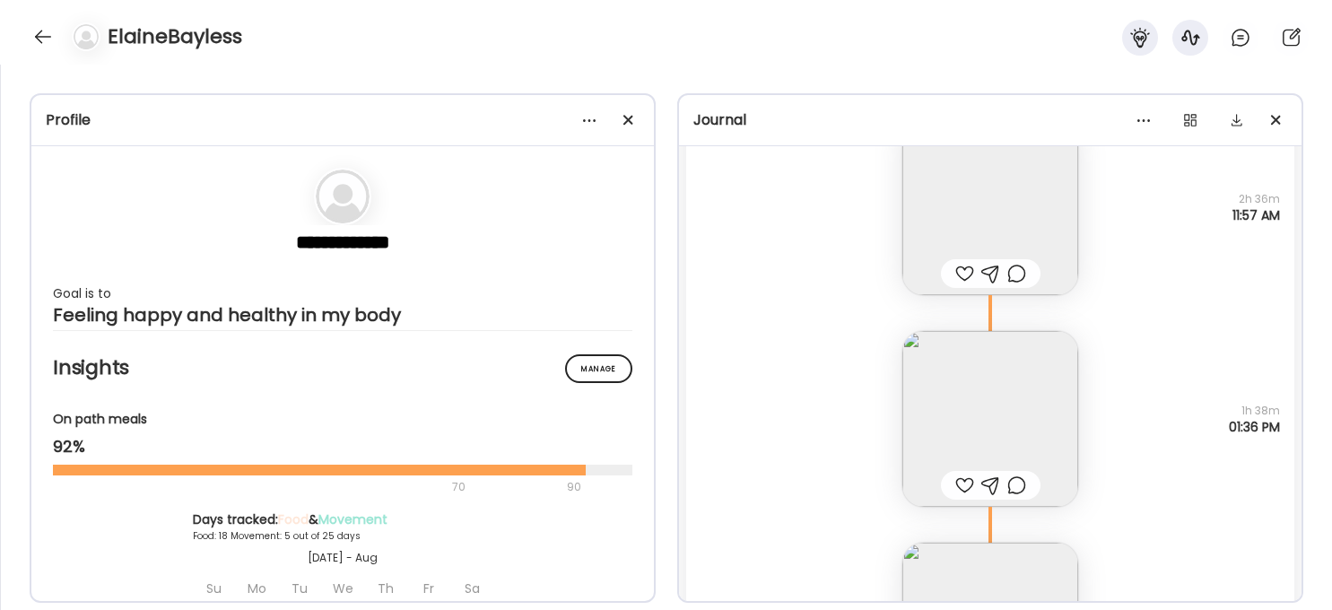
click at [994, 417] on img at bounding box center [990, 419] width 176 height 176
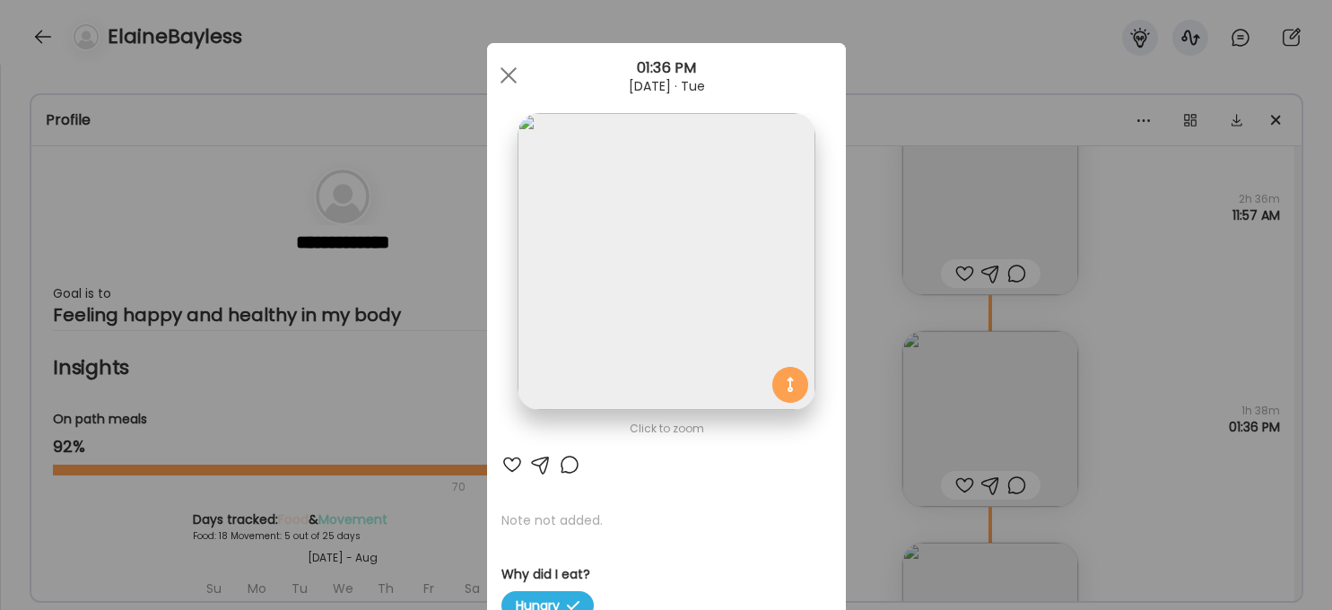
scroll to position [4, 0]
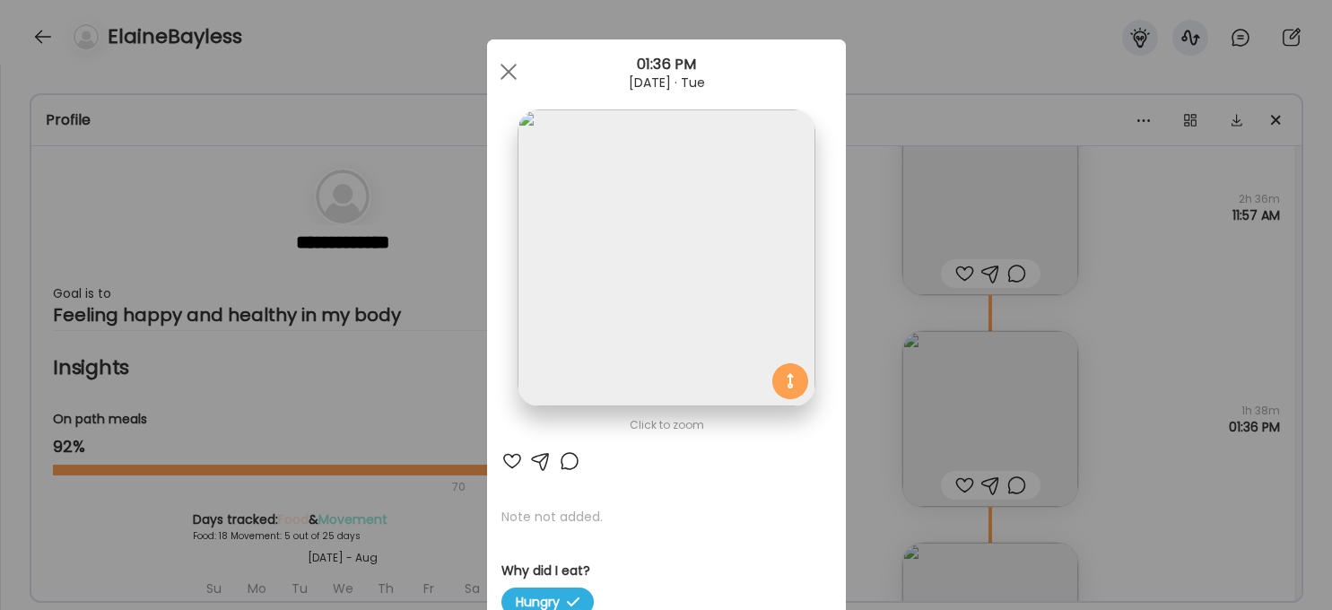
click at [686, 252] on img at bounding box center [666, 257] width 297 height 297
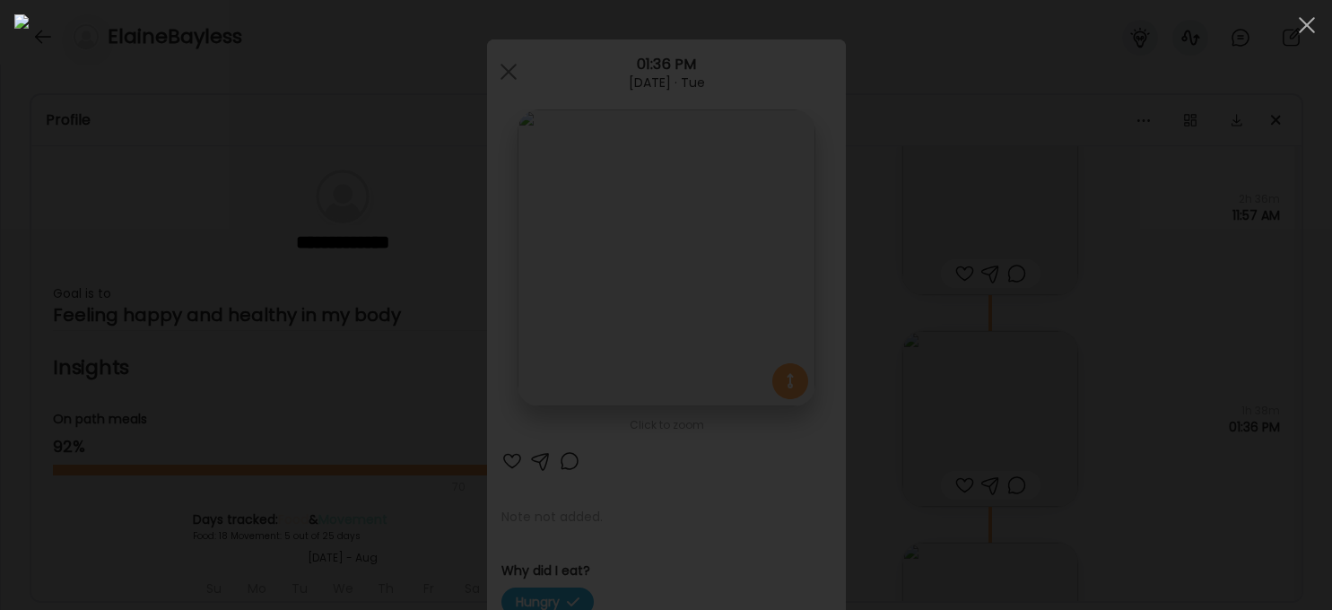
click at [1099, 381] on div at bounding box center [665, 304] width 1303 height 581
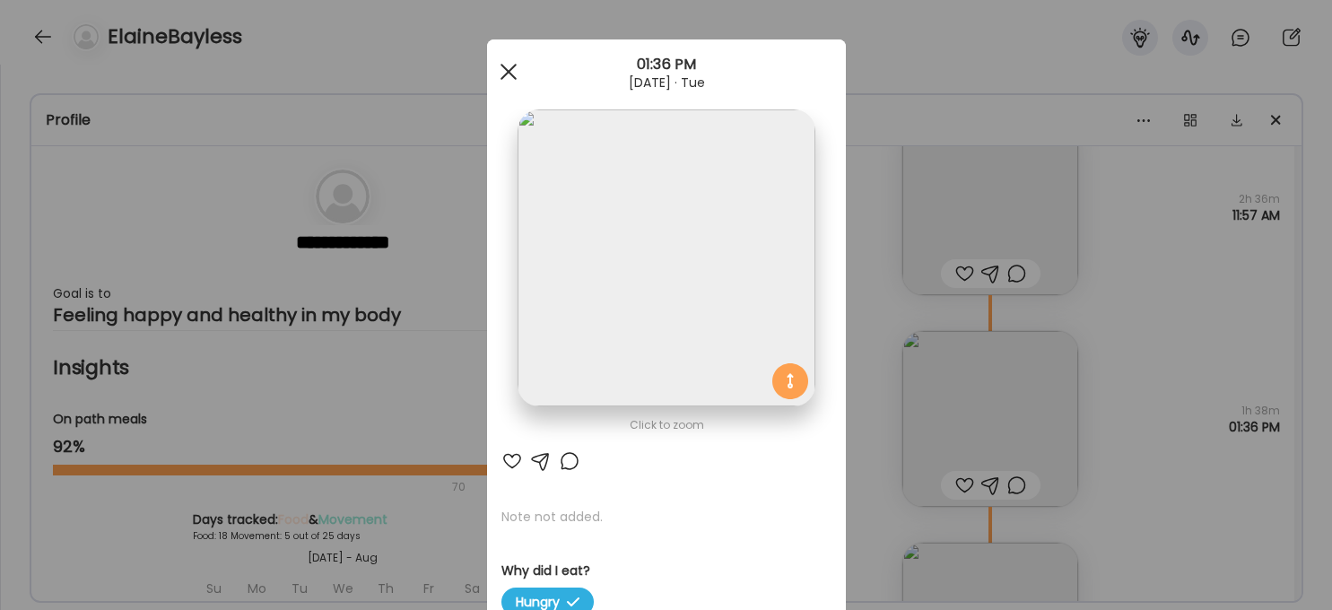
click at [514, 70] on div at bounding box center [509, 72] width 36 height 36
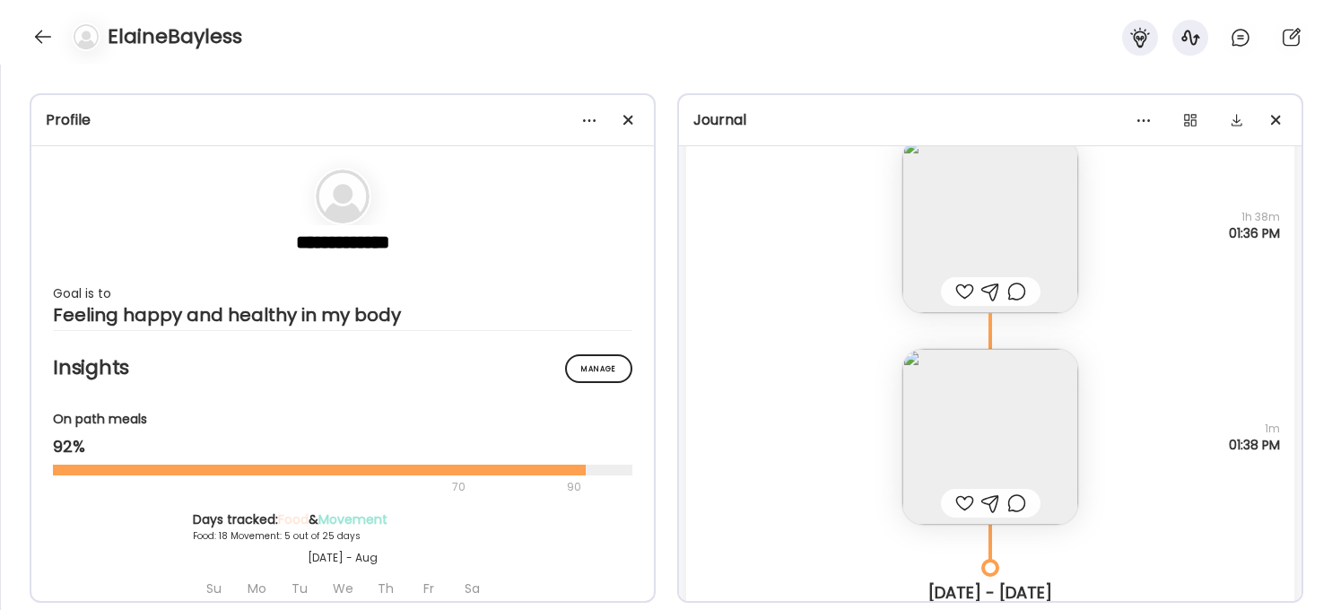
scroll to position [11629, 0]
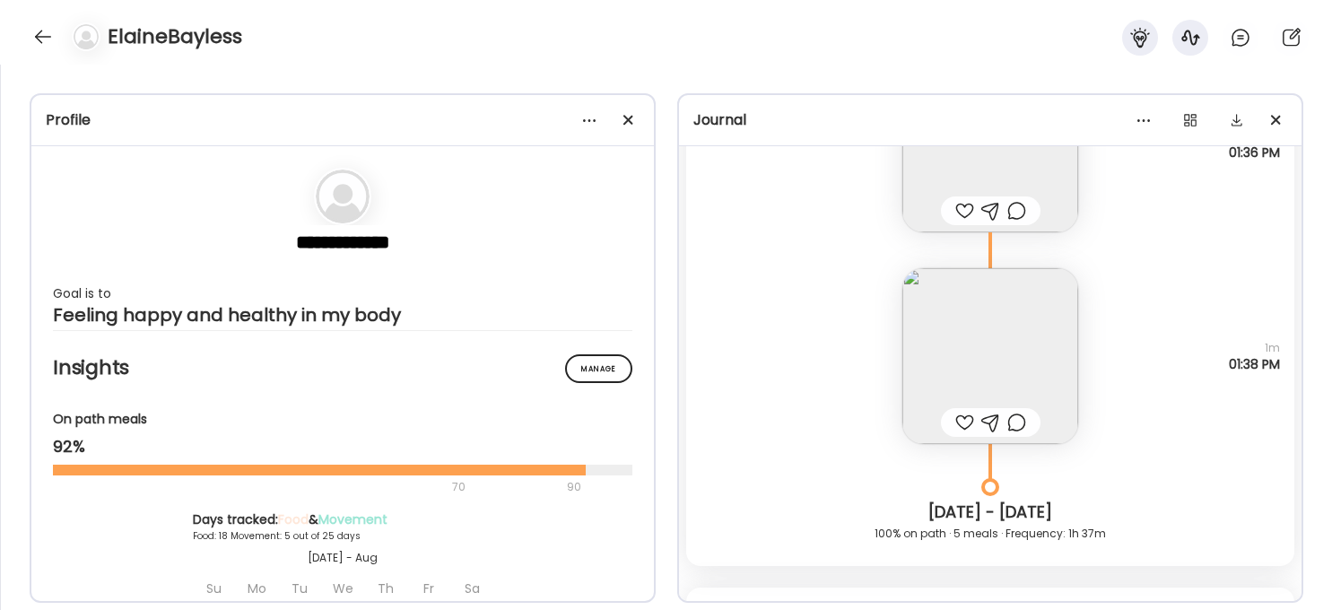
click at [1040, 348] on img at bounding box center [990, 356] width 176 height 176
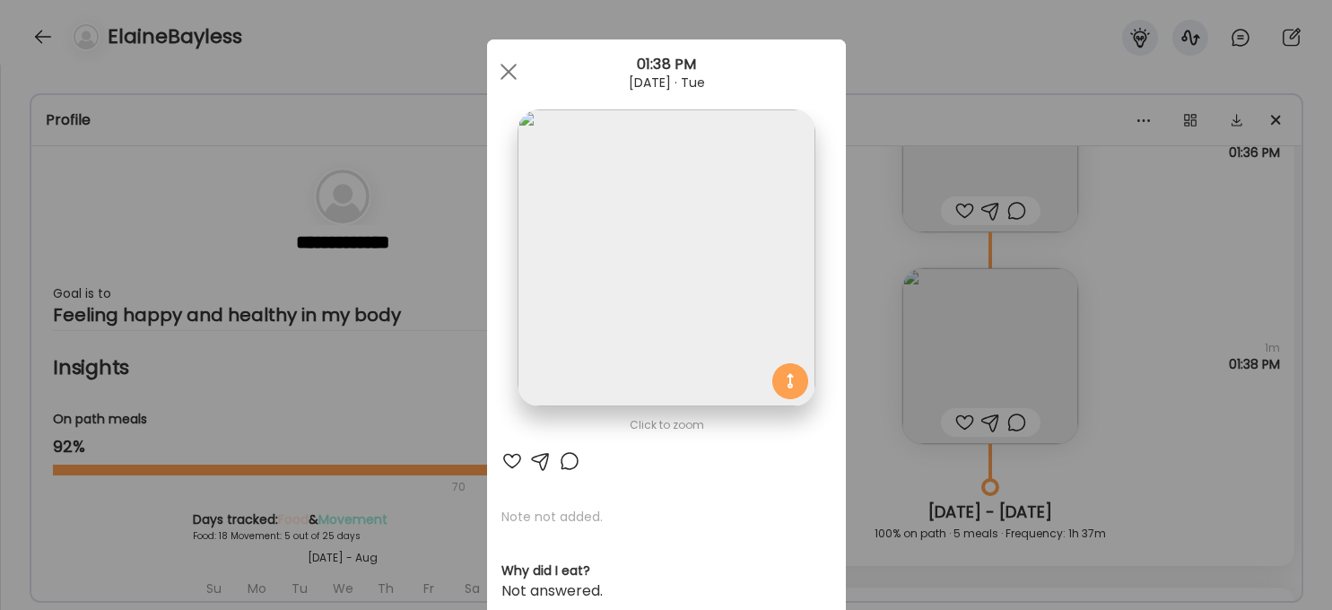
click at [759, 237] on img at bounding box center [666, 257] width 297 height 297
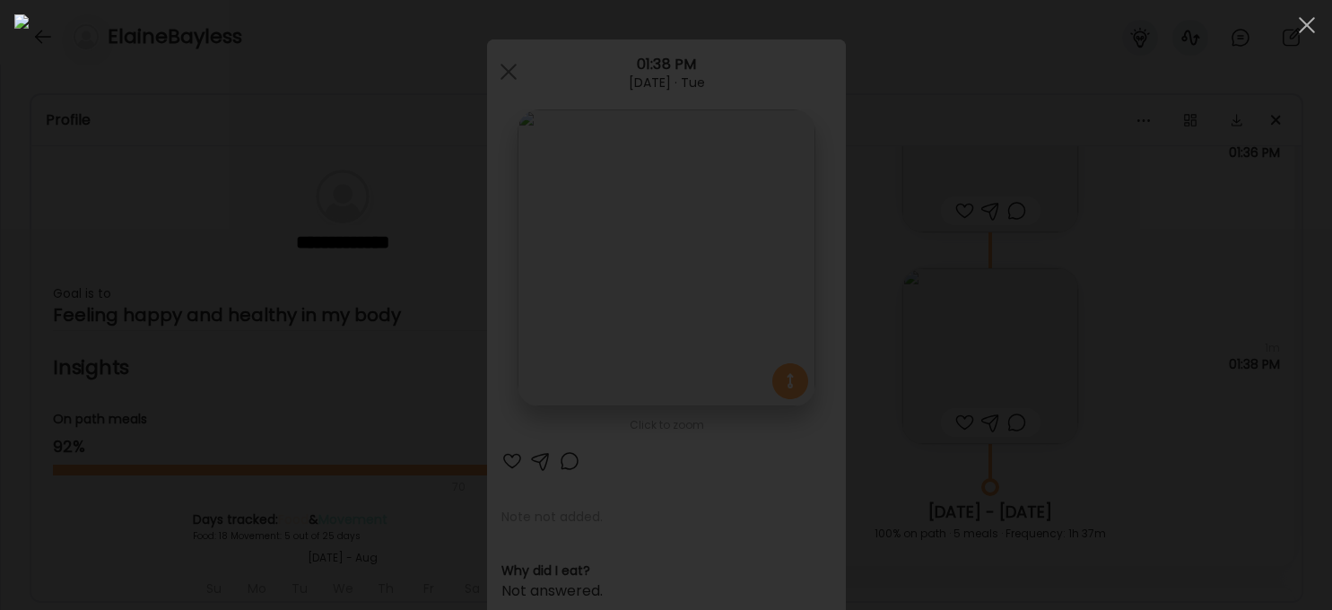
click at [1099, 422] on div at bounding box center [665, 304] width 1303 height 581
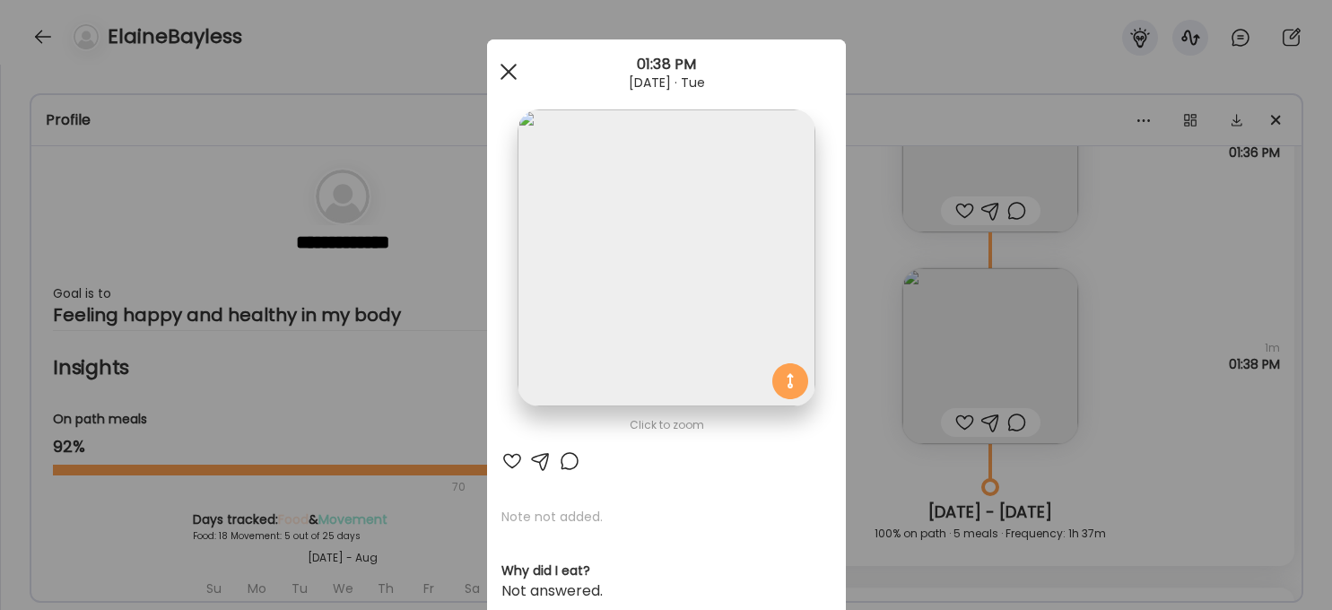
click at [507, 69] on span at bounding box center [508, 72] width 16 height 16
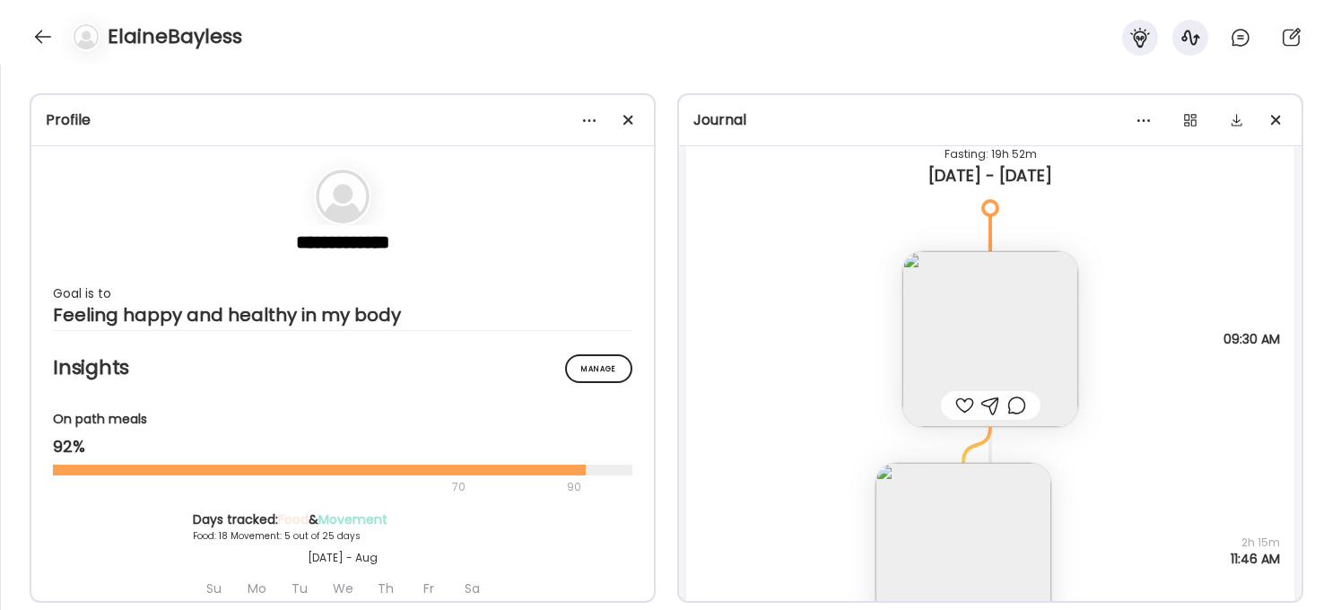
scroll to position [12188, 0]
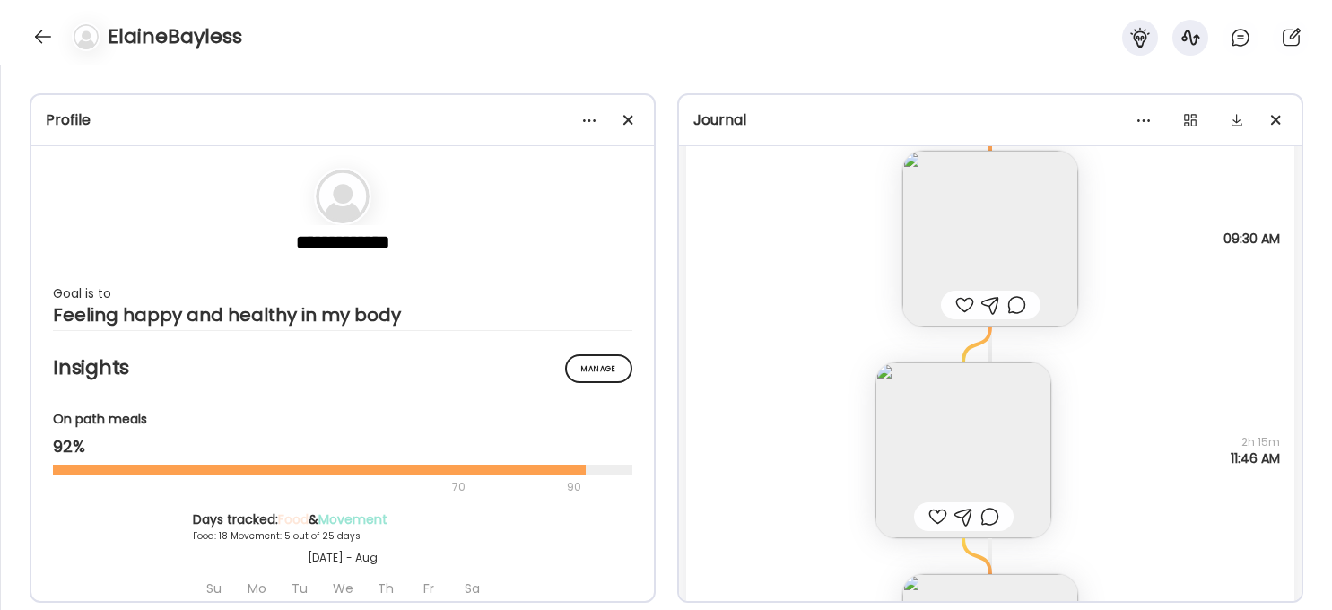
click at [994, 251] on img at bounding box center [990, 239] width 176 height 176
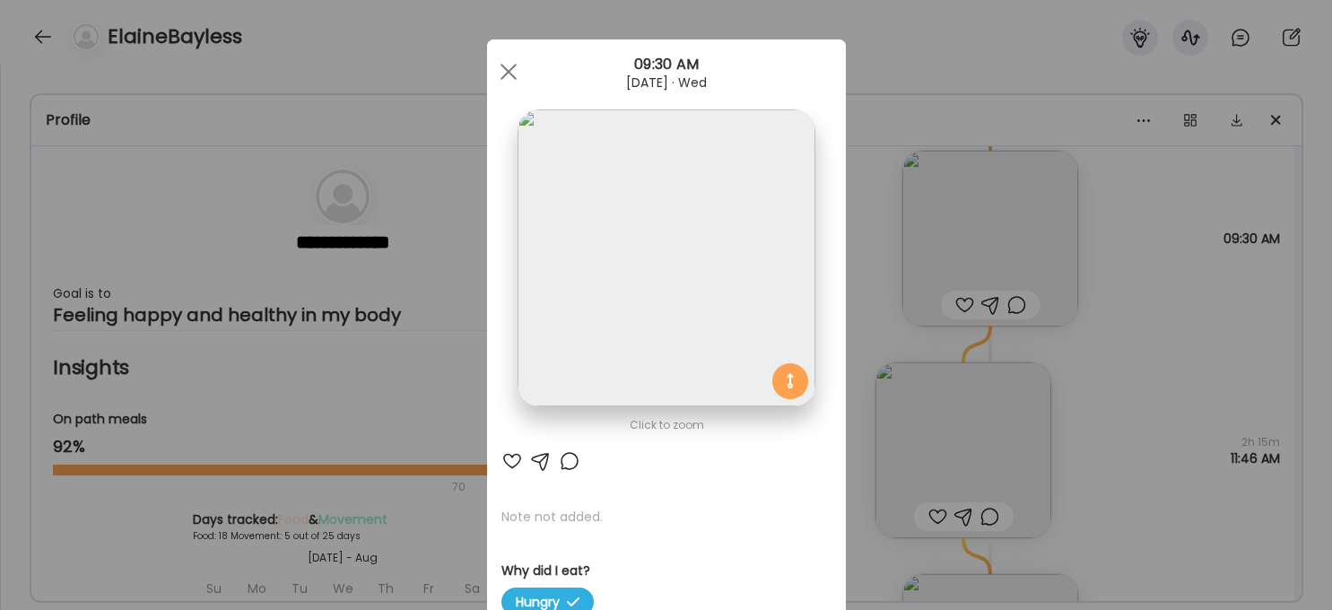
click at [727, 254] on img at bounding box center [666, 257] width 297 height 297
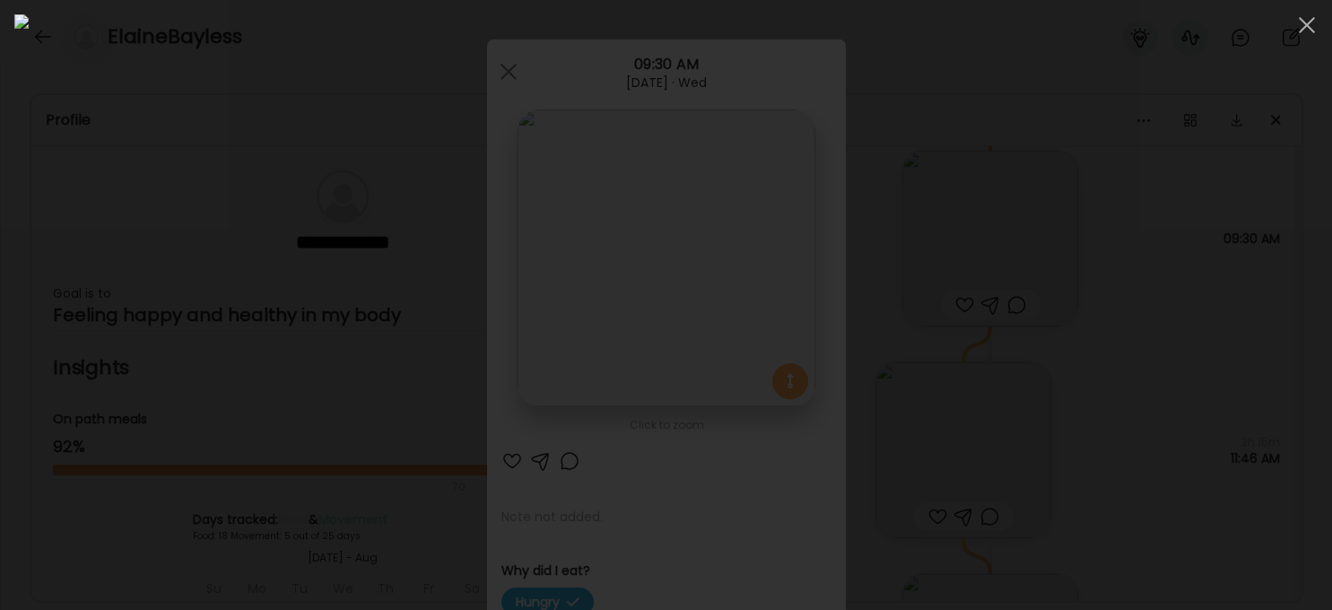
click at [1099, 428] on div at bounding box center [665, 304] width 1303 height 581
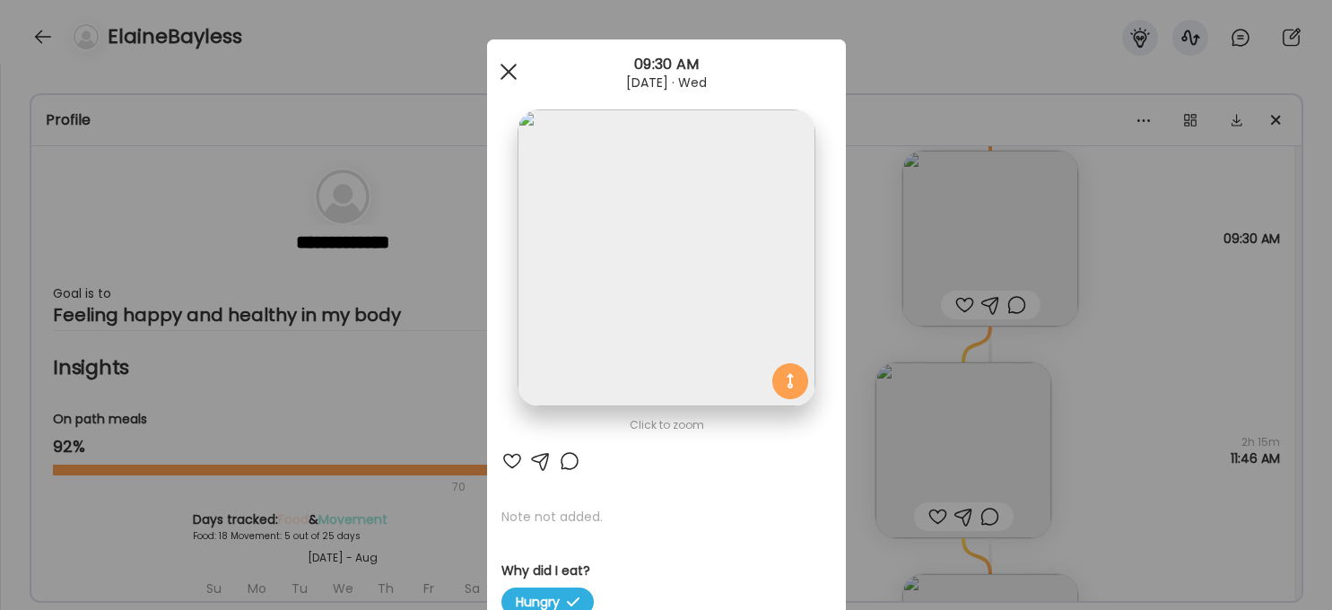
click at [508, 75] on div at bounding box center [509, 72] width 36 height 36
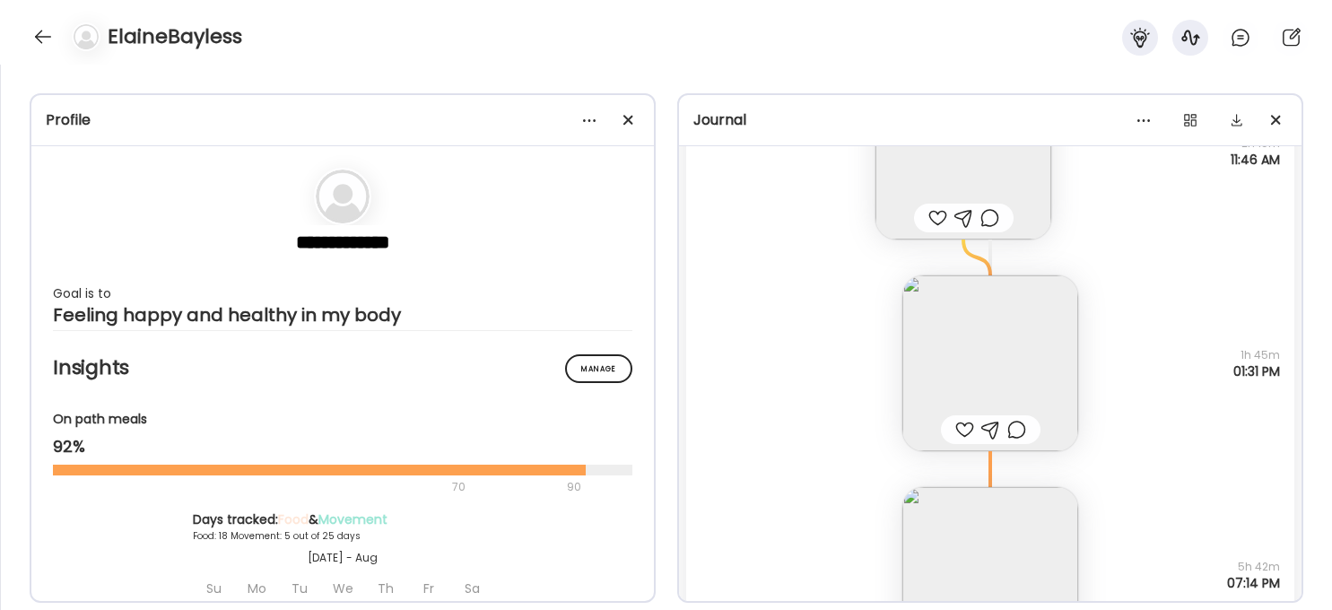
scroll to position [12493, 0]
click at [1024, 358] on img at bounding box center [990, 357] width 176 height 176
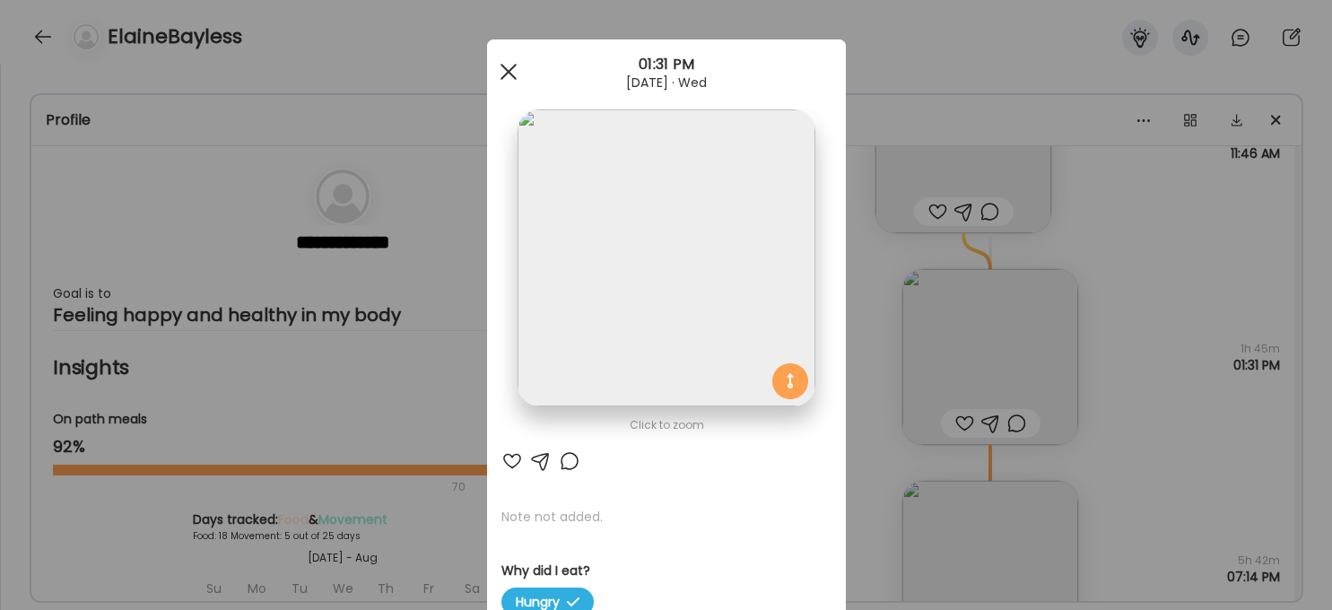
click at [507, 64] on div at bounding box center [509, 72] width 36 height 36
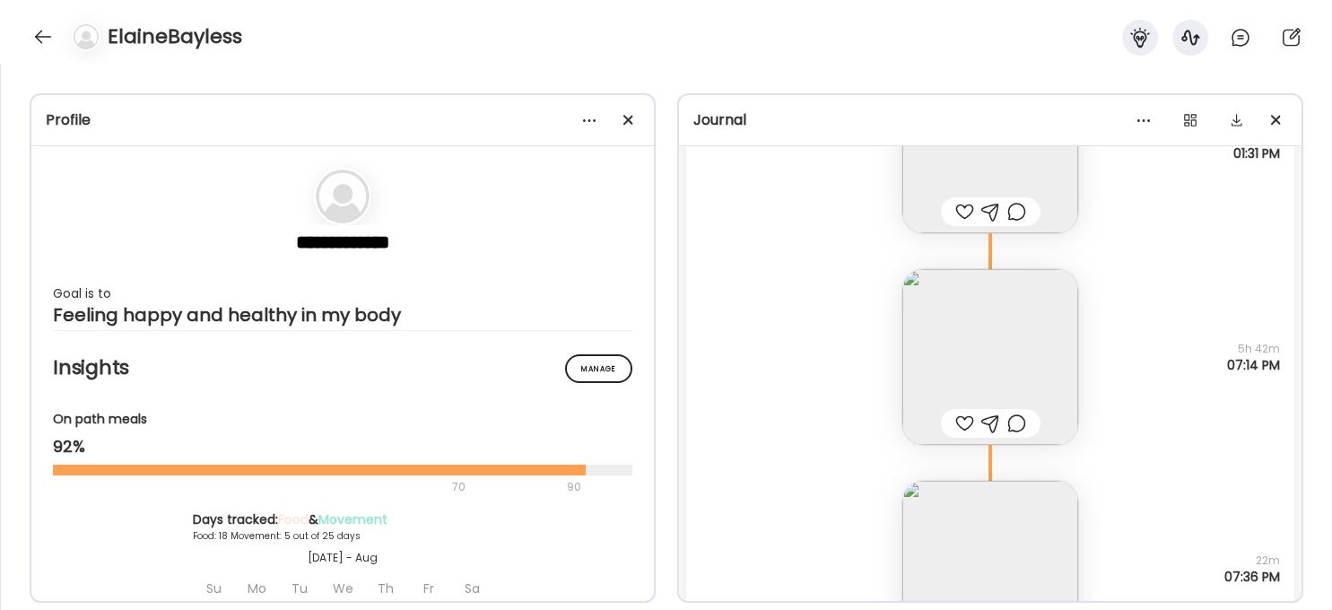
scroll to position [12716, 0]
click at [997, 362] on img at bounding box center [990, 345] width 176 height 176
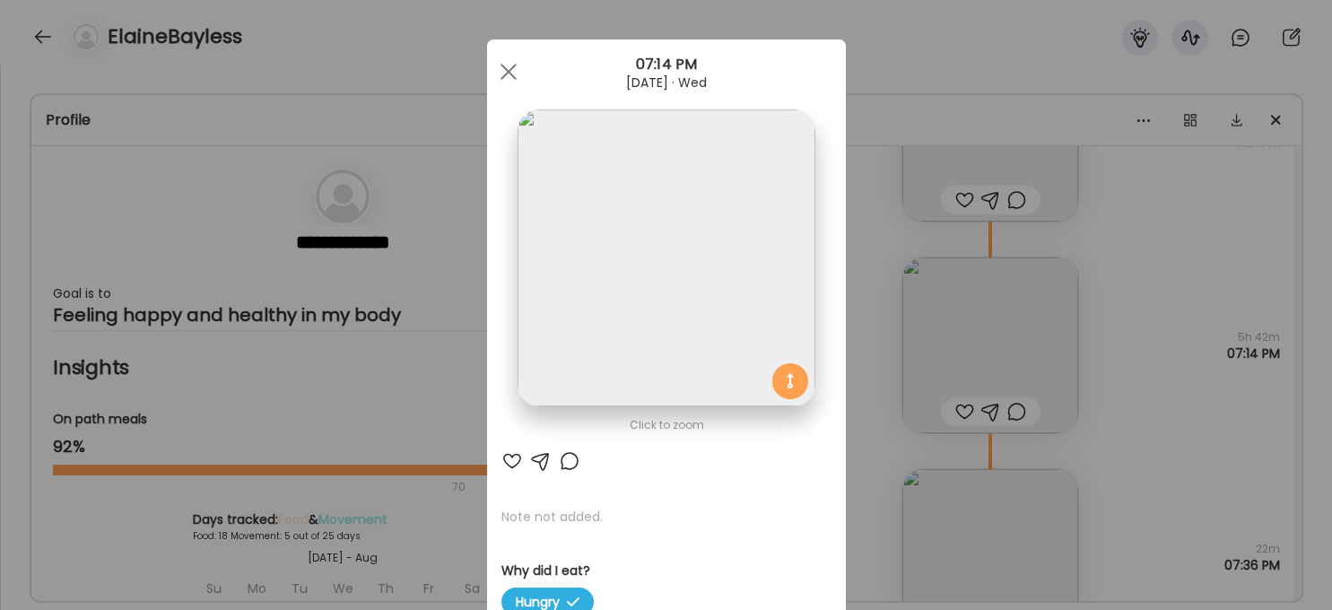
click at [743, 253] on img at bounding box center [666, 257] width 297 height 297
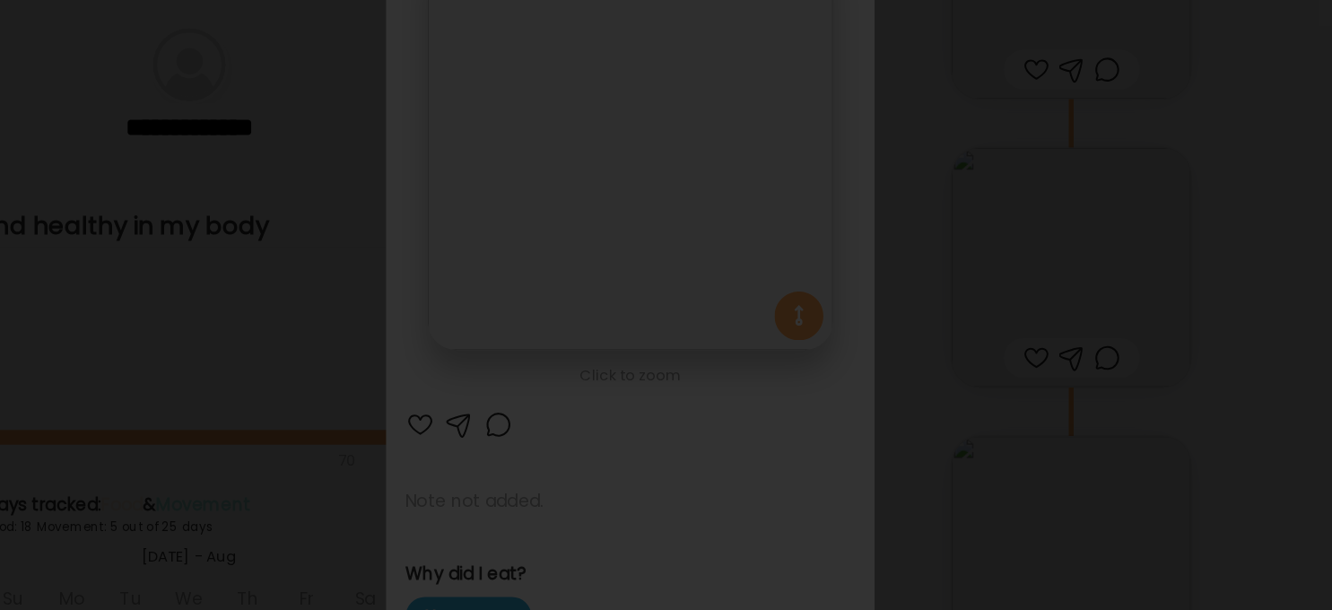
click at [1099, 453] on div at bounding box center [665, 304] width 1303 height 581
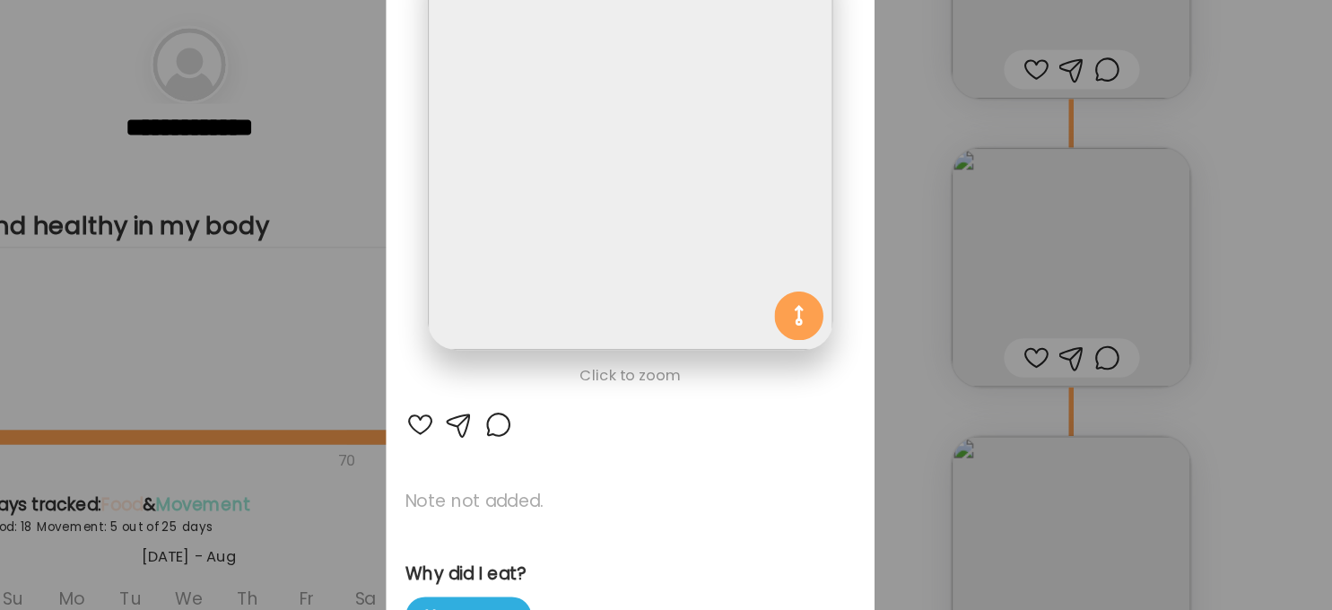
scroll to position [0, 0]
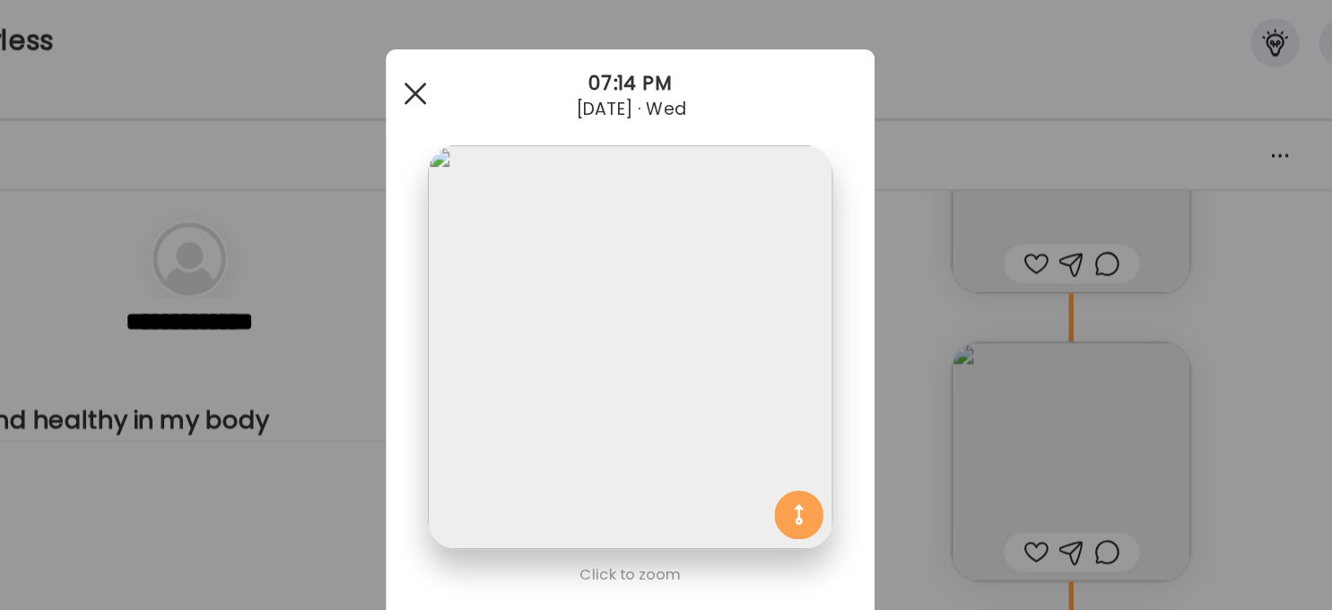
click at [503, 71] on span at bounding box center [508, 75] width 16 height 16
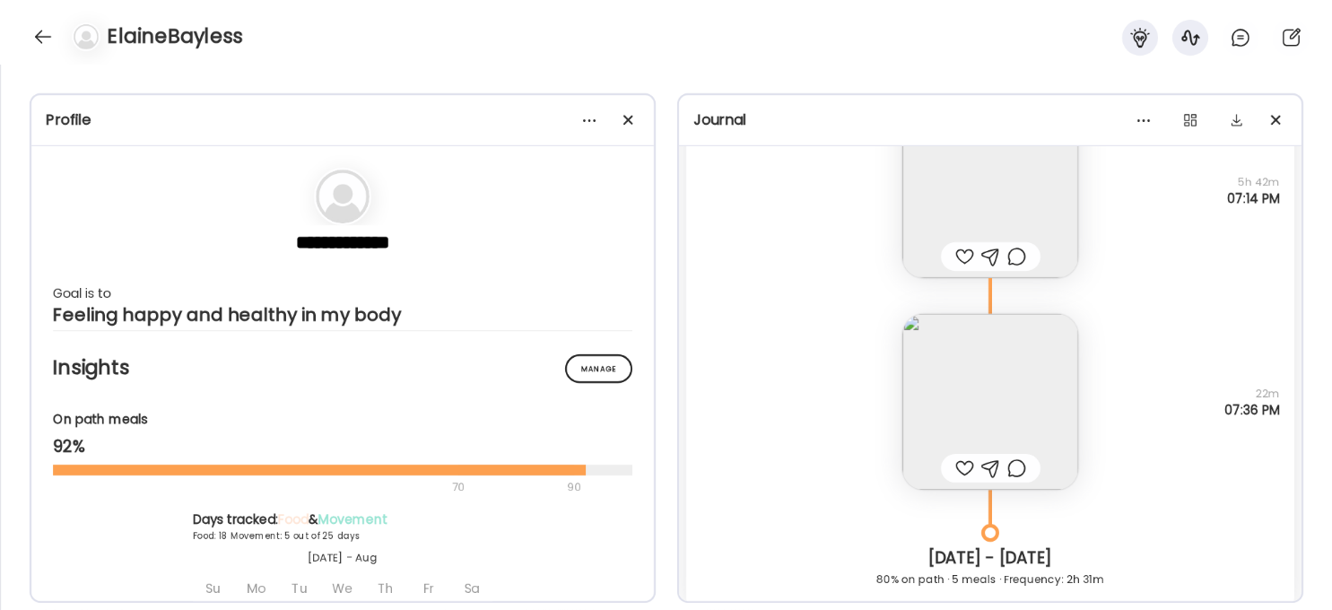
scroll to position [12886, 0]
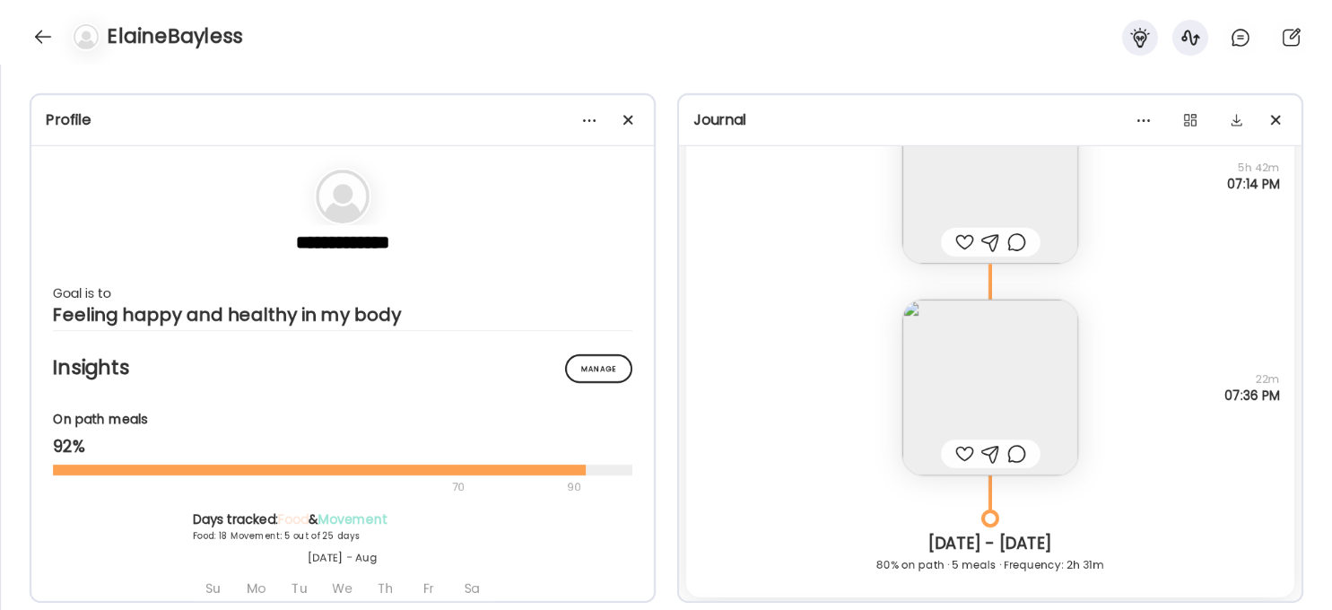
click at [1023, 390] on img at bounding box center [990, 388] width 176 height 176
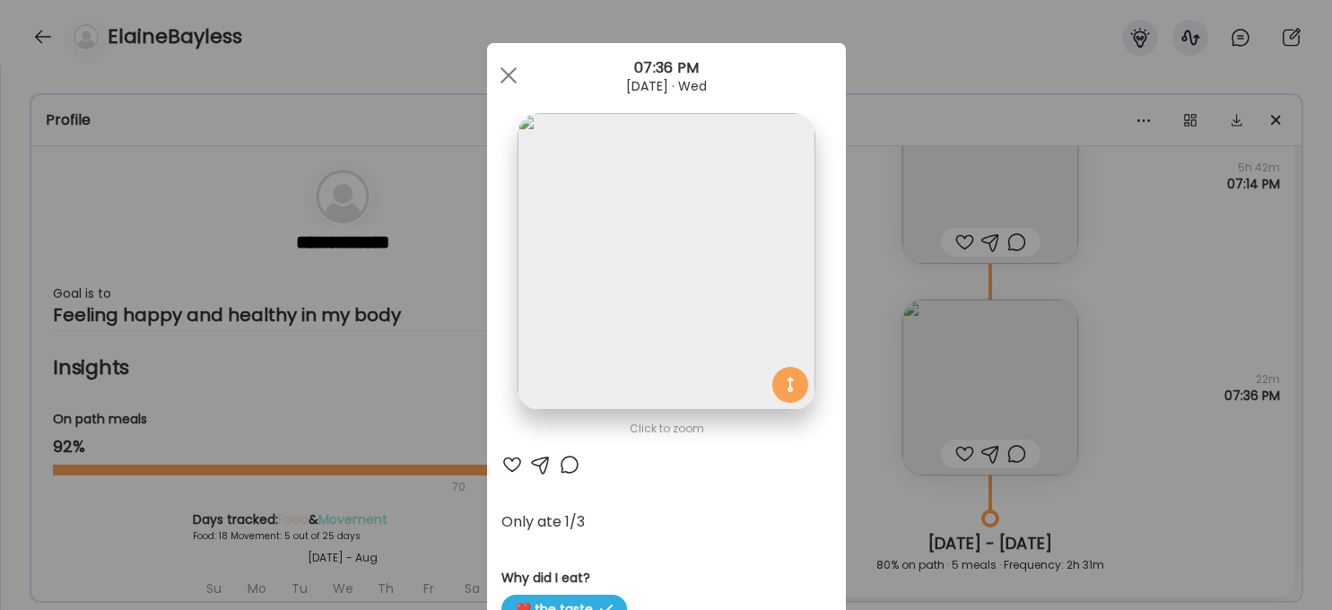
click at [787, 302] on img at bounding box center [666, 261] width 297 height 297
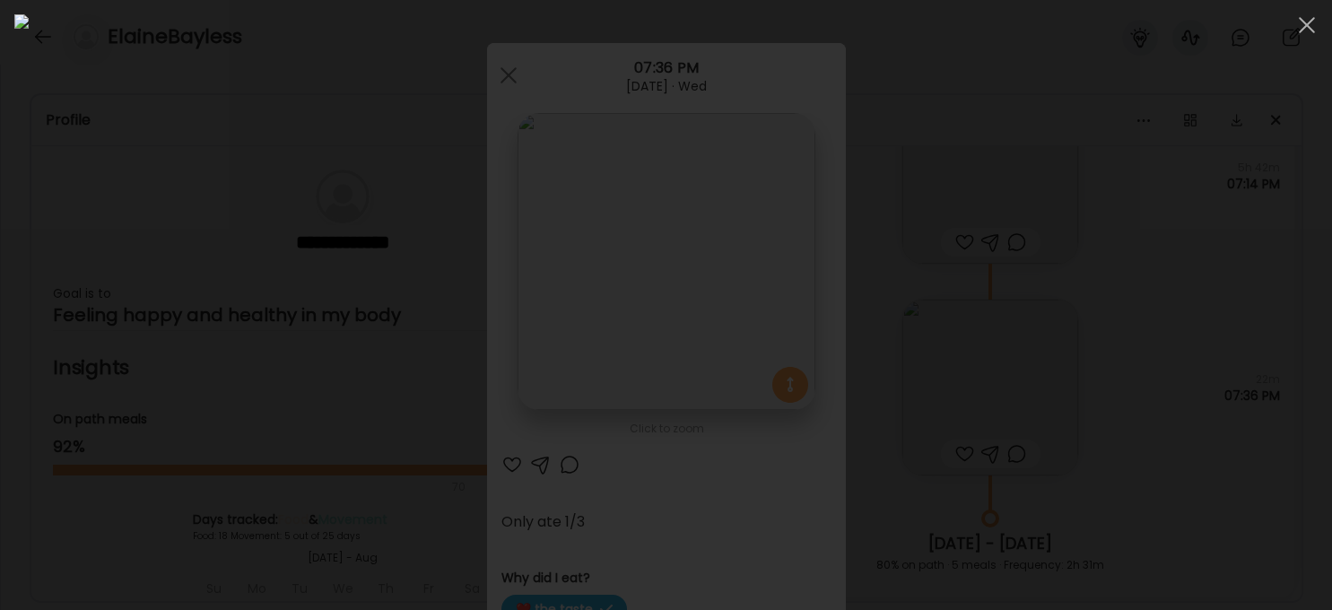
click at [1099, 442] on div at bounding box center [665, 304] width 1303 height 581
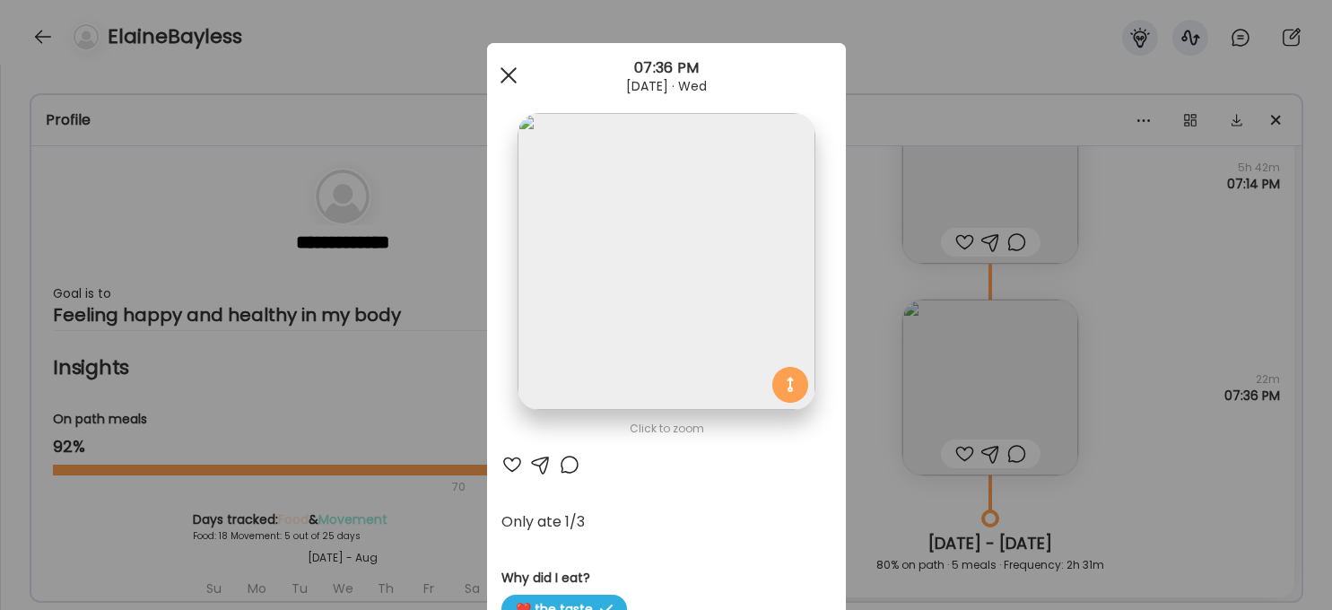
click at [510, 69] on span at bounding box center [508, 75] width 16 height 16
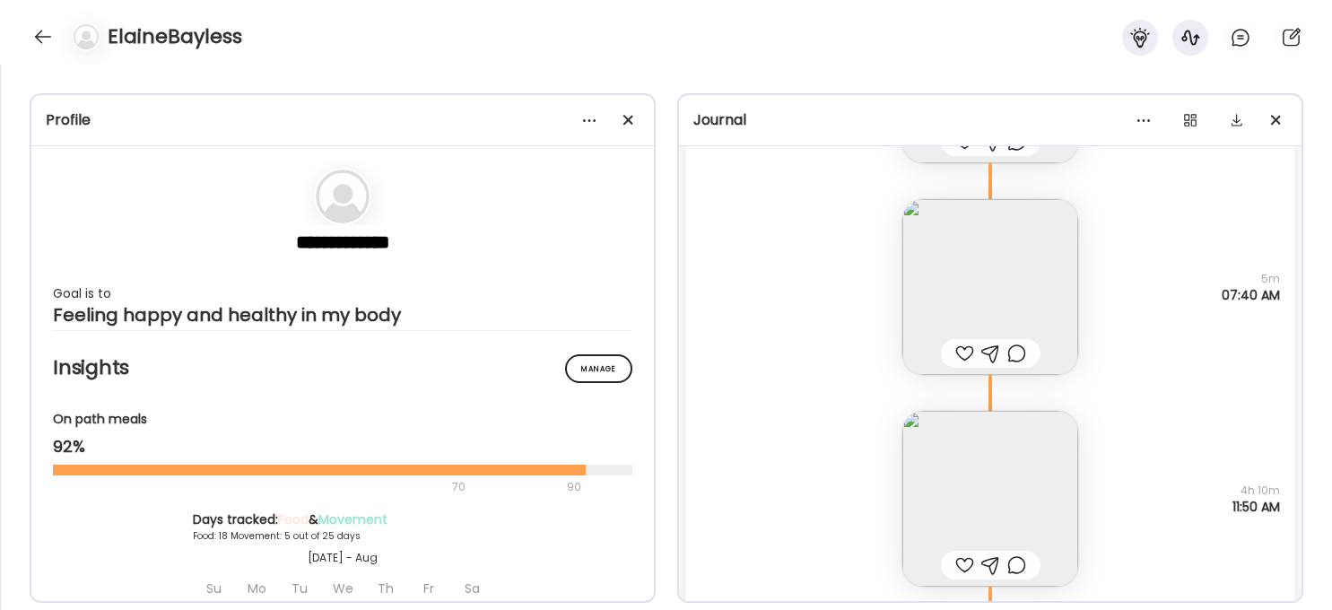
scroll to position [13645, 0]
click at [1046, 263] on img at bounding box center [990, 281] width 176 height 176
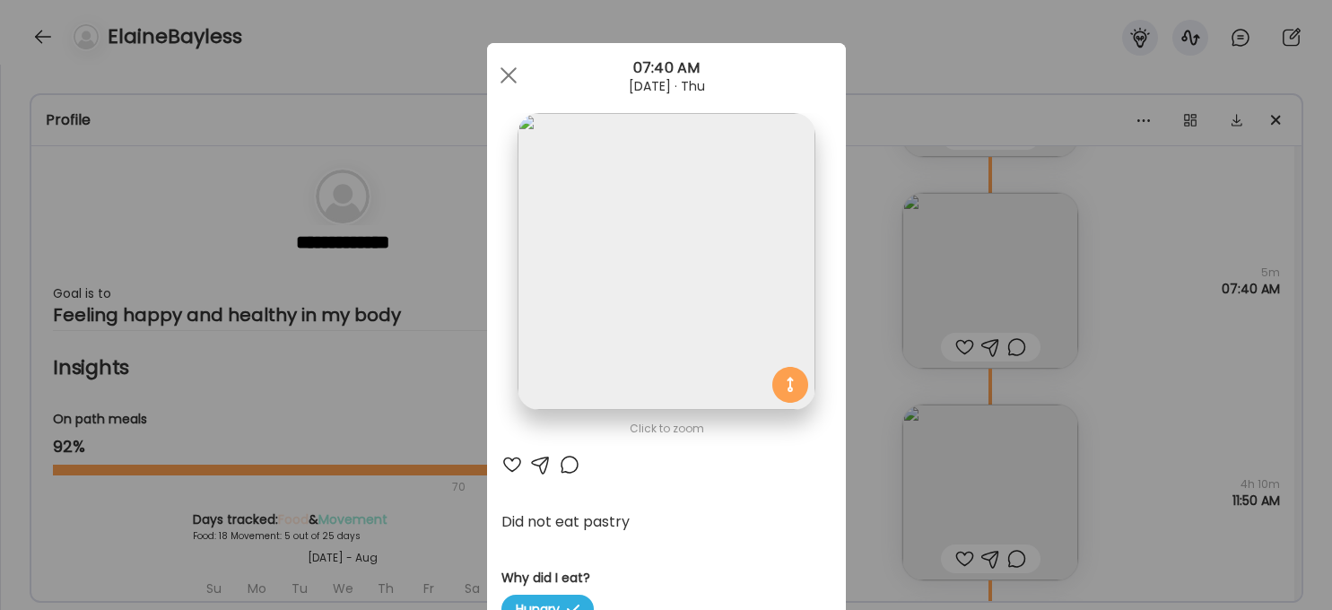
click at [1099, 425] on div "Ate Coach Dashboard Wahoo! It’s official Take a moment to set up your Coach Pro…" at bounding box center [666, 305] width 1332 height 610
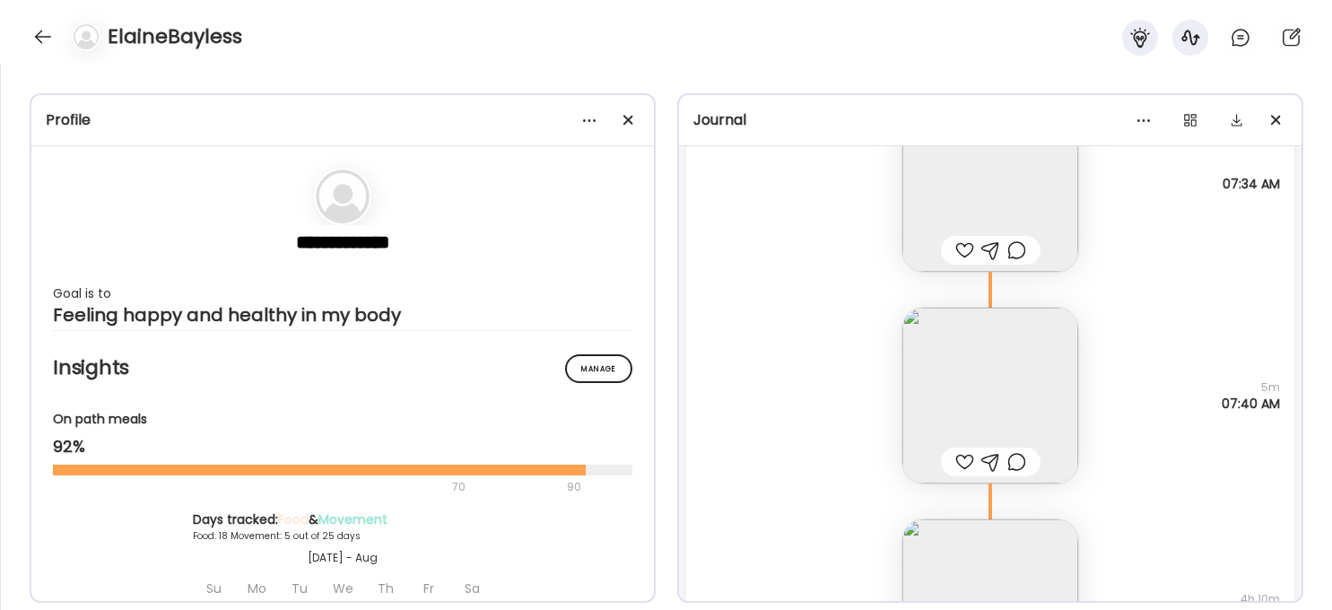
scroll to position [13787, 0]
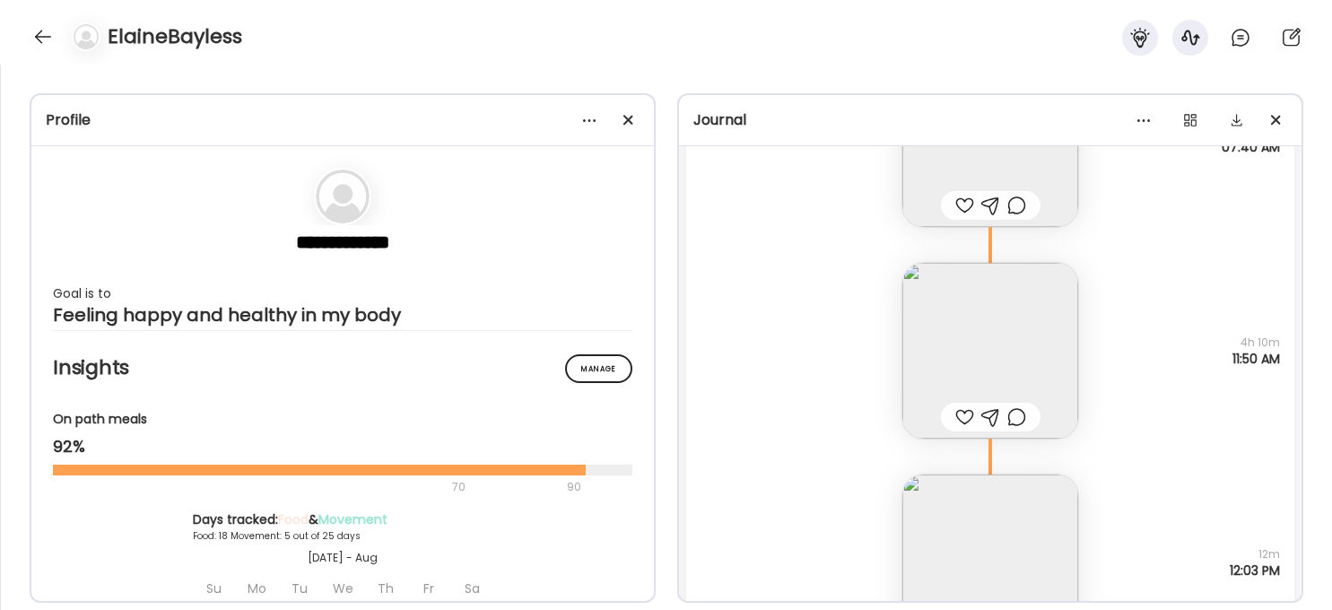
click at [955, 342] on img at bounding box center [990, 351] width 176 height 176
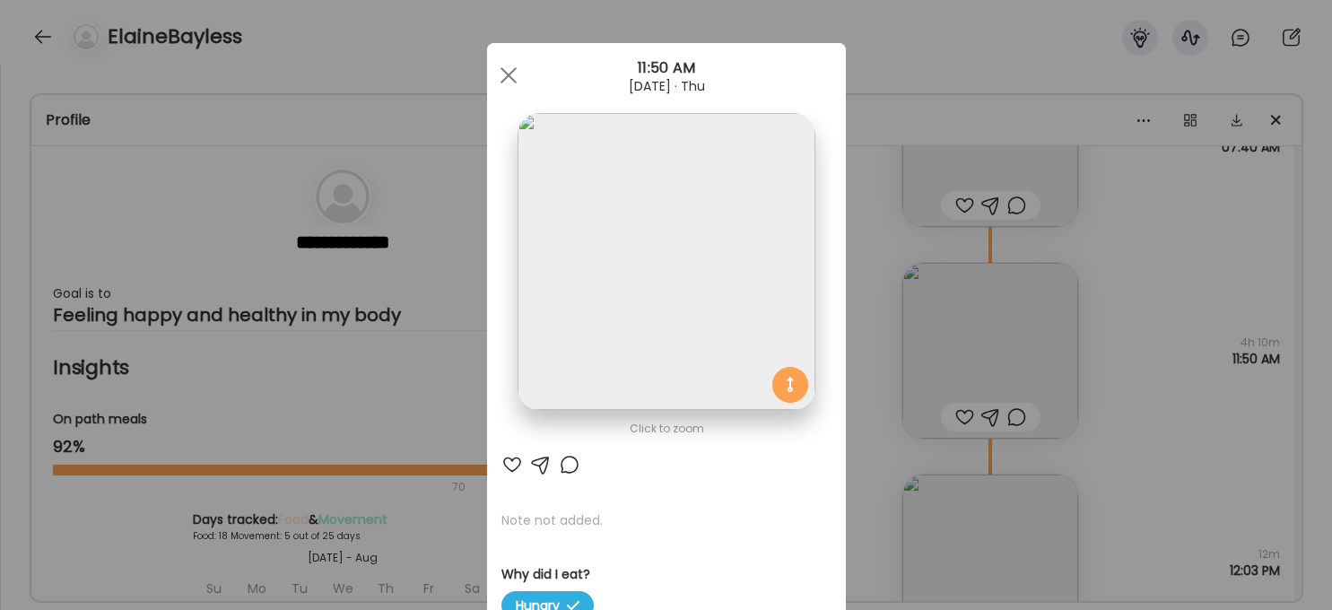
click at [701, 281] on img at bounding box center [666, 261] width 297 height 297
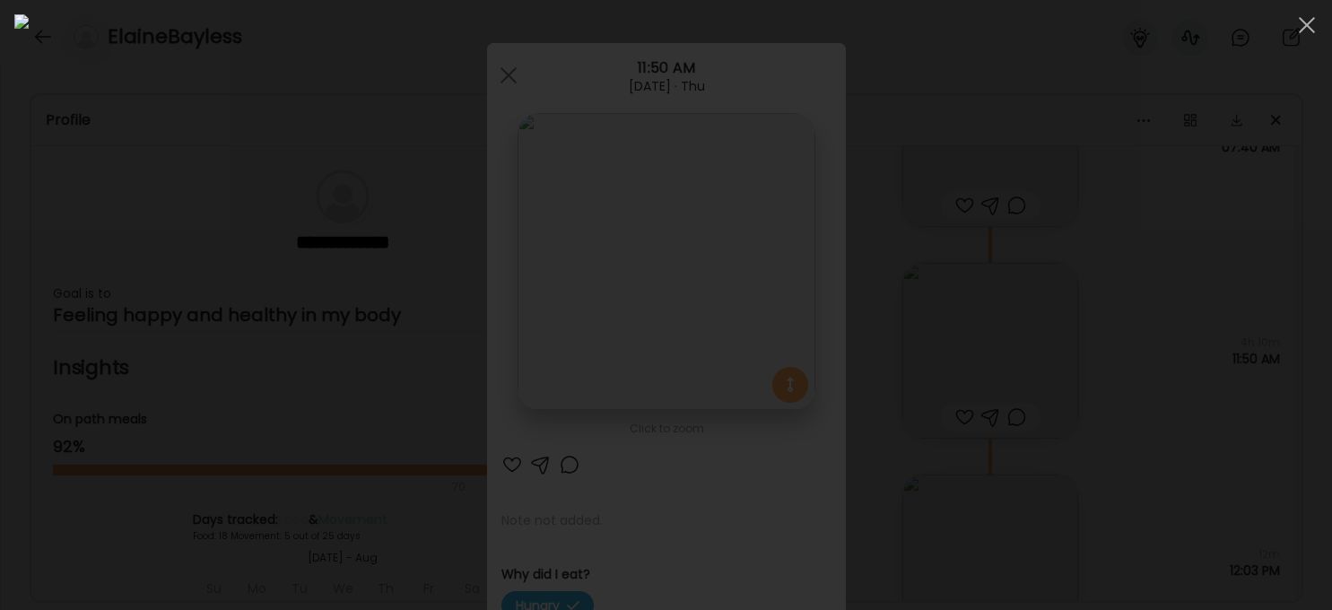
click at [1099, 429] on div at bounding box center [665, 304] width 1303 height 581
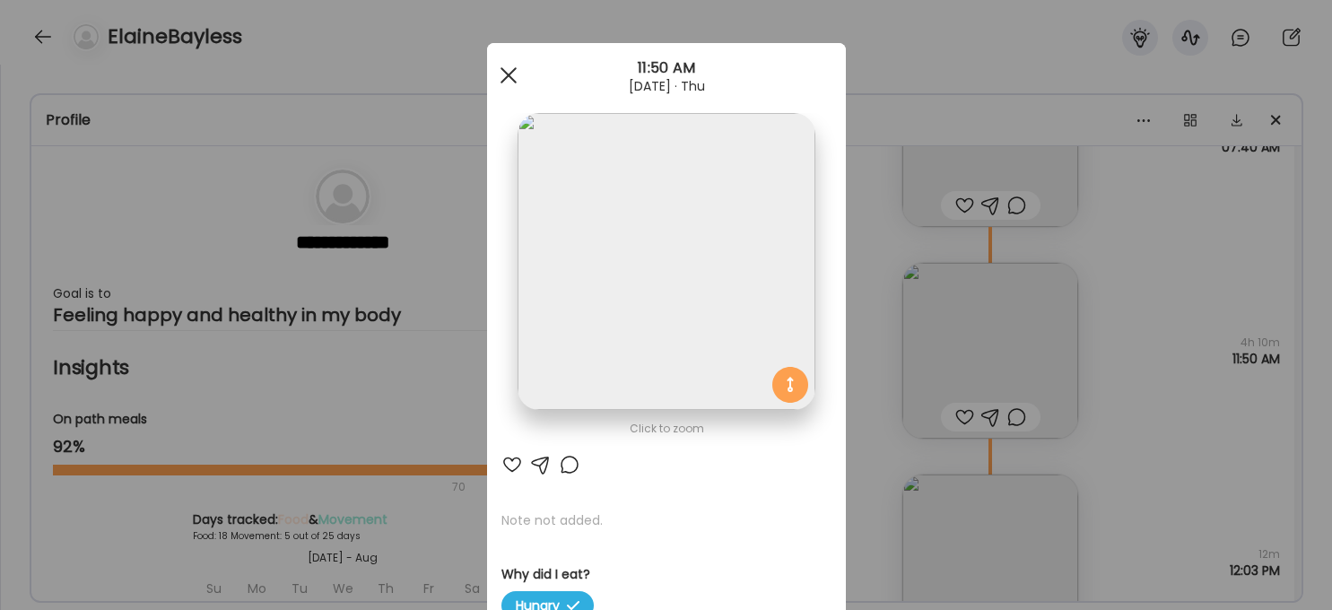
click at [515, 74] on div at bounding box center [509, 75] width 36 height 36
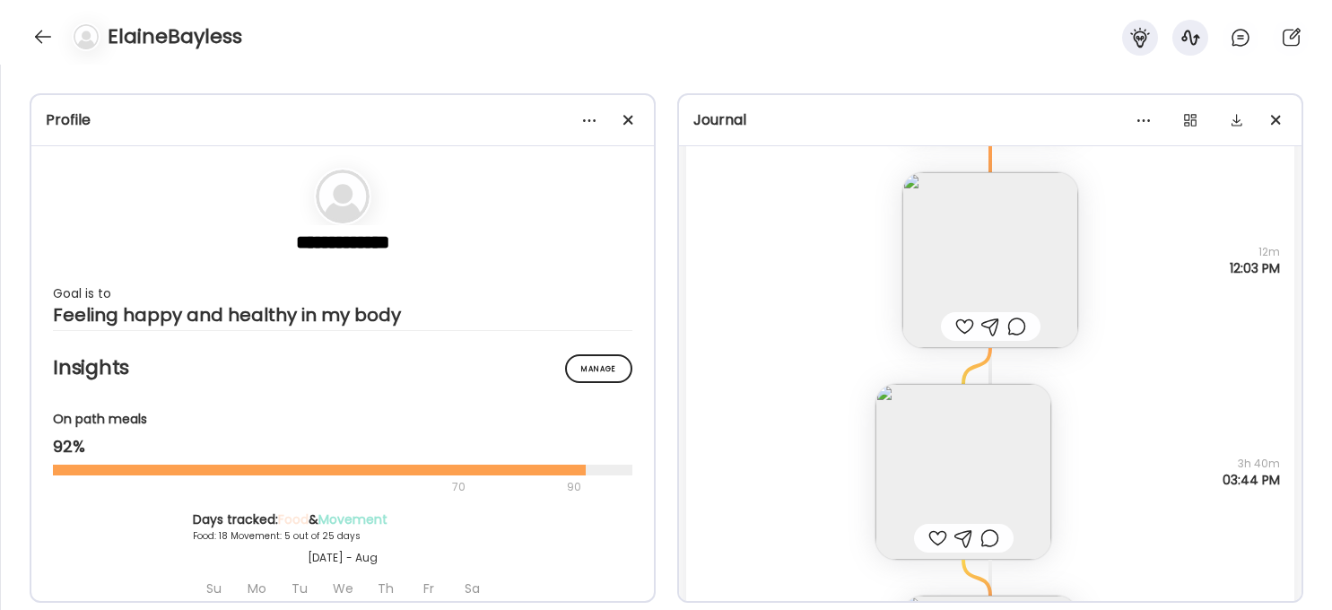
scroll to position [14077, 0]
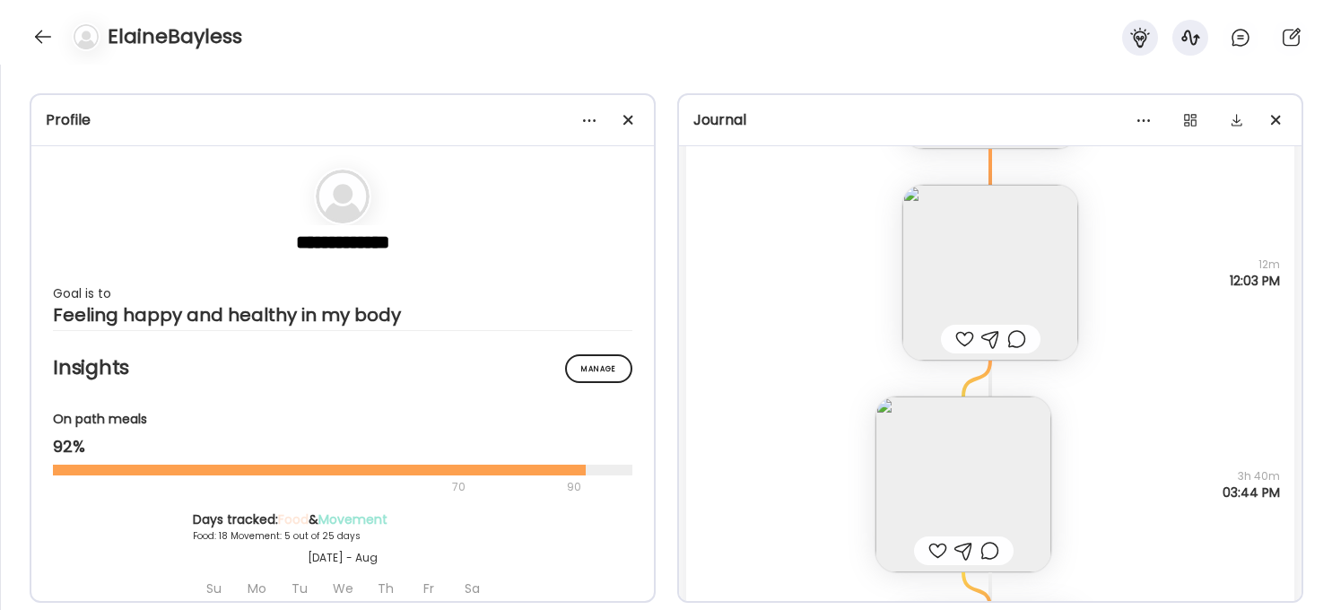
click at [1009, 231] on img at bounding box center [990, 273] width 176 height 176
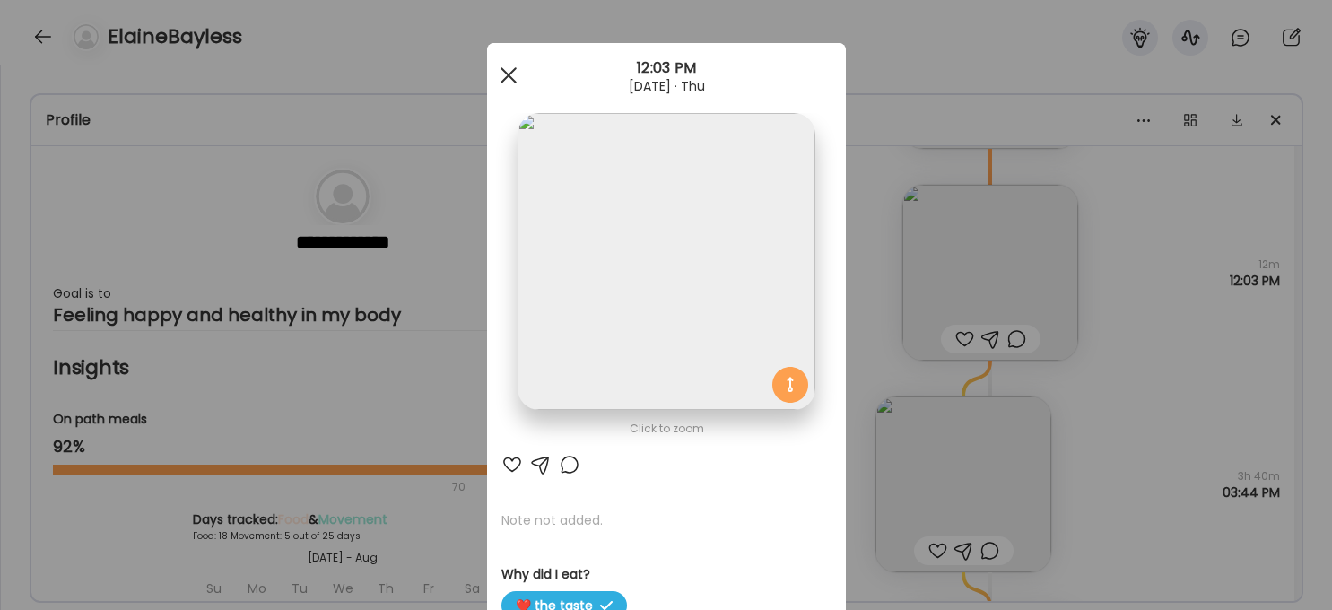
click at [511, 73] on span at bounding box center [508, 75] width 16 height 16
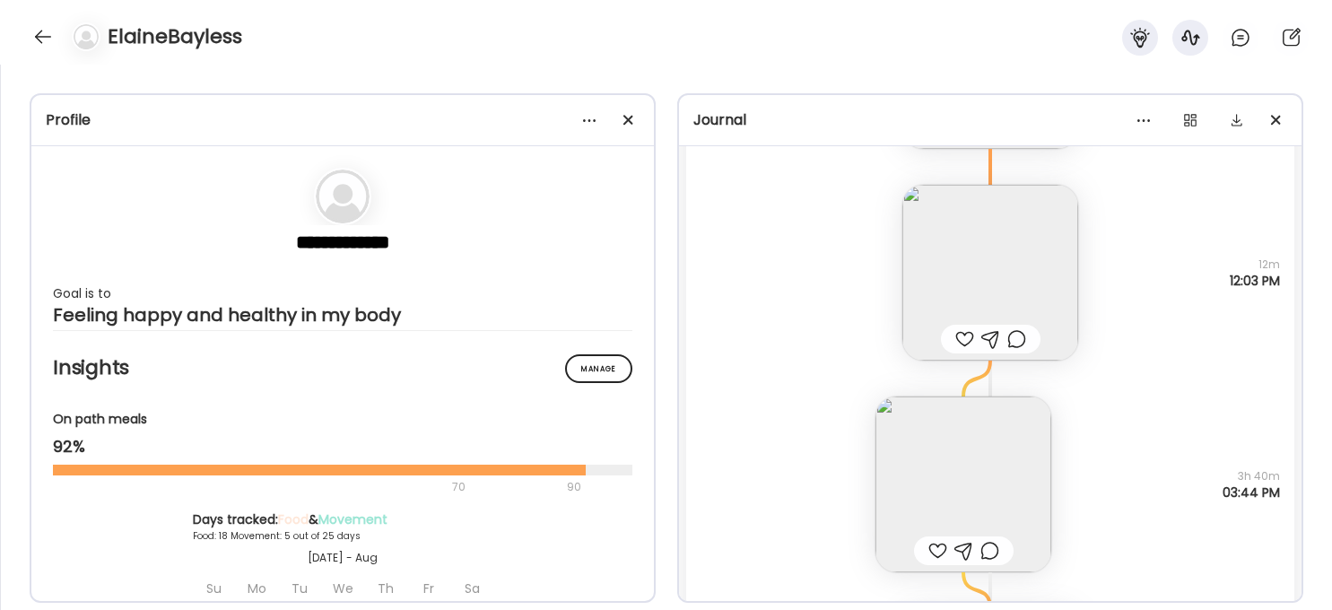
scroll to position [14184, 0]
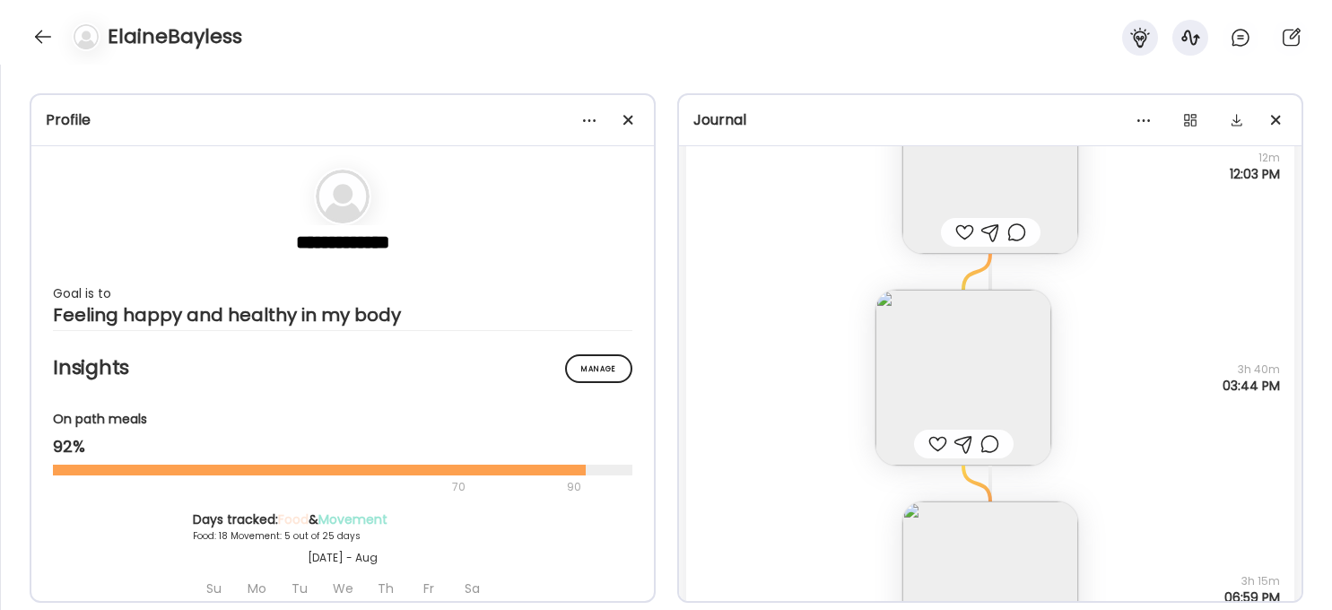
click at [937, 376] on img at bounding box center [963, 378] width 176 height 176
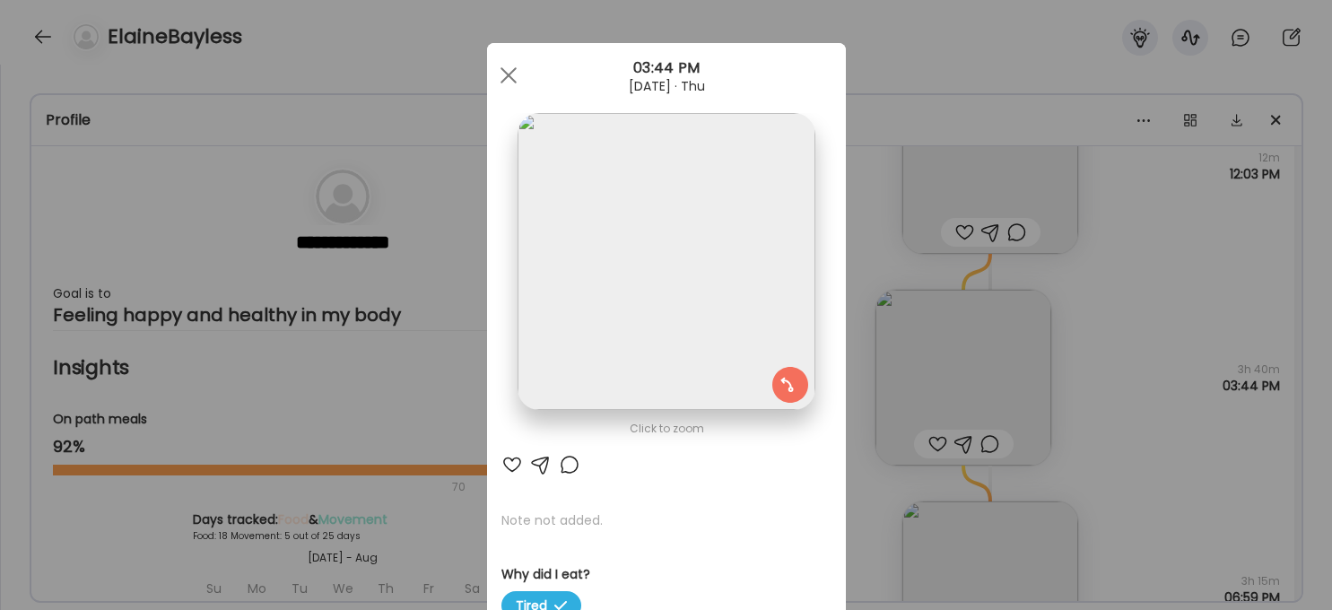
click at [695, 270] on img at bounding box center [666, 261] width 297 height 297
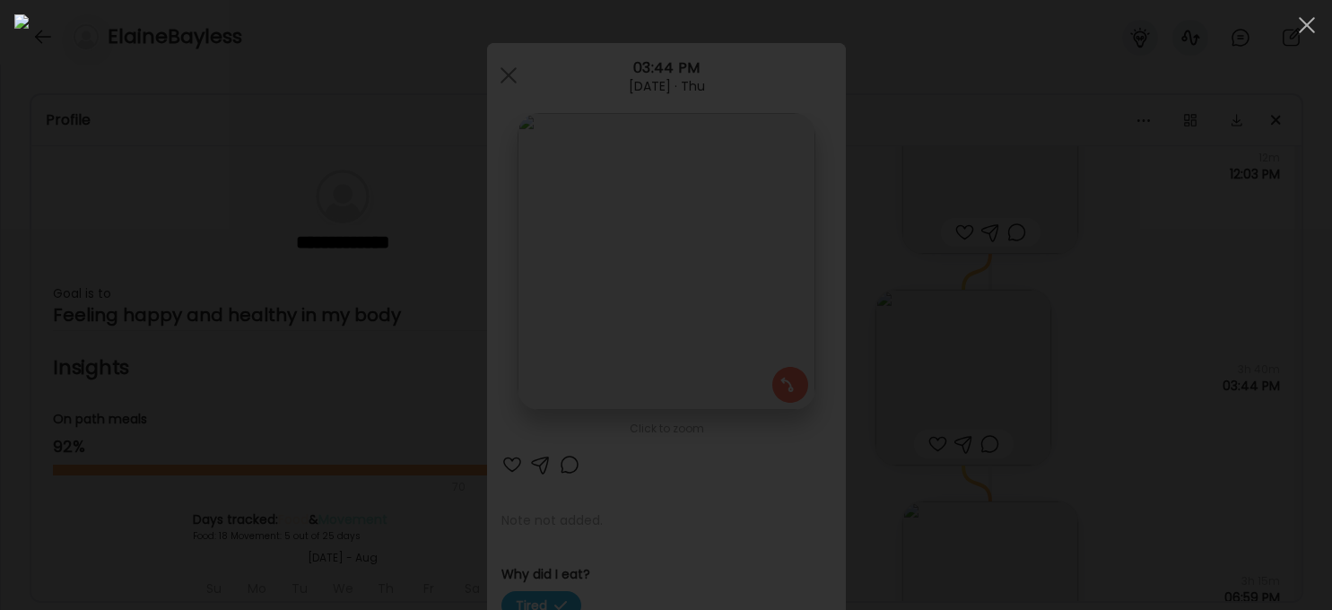
click at [1099, 463] on div at bounding box center [665, 304] width 1303 height 581
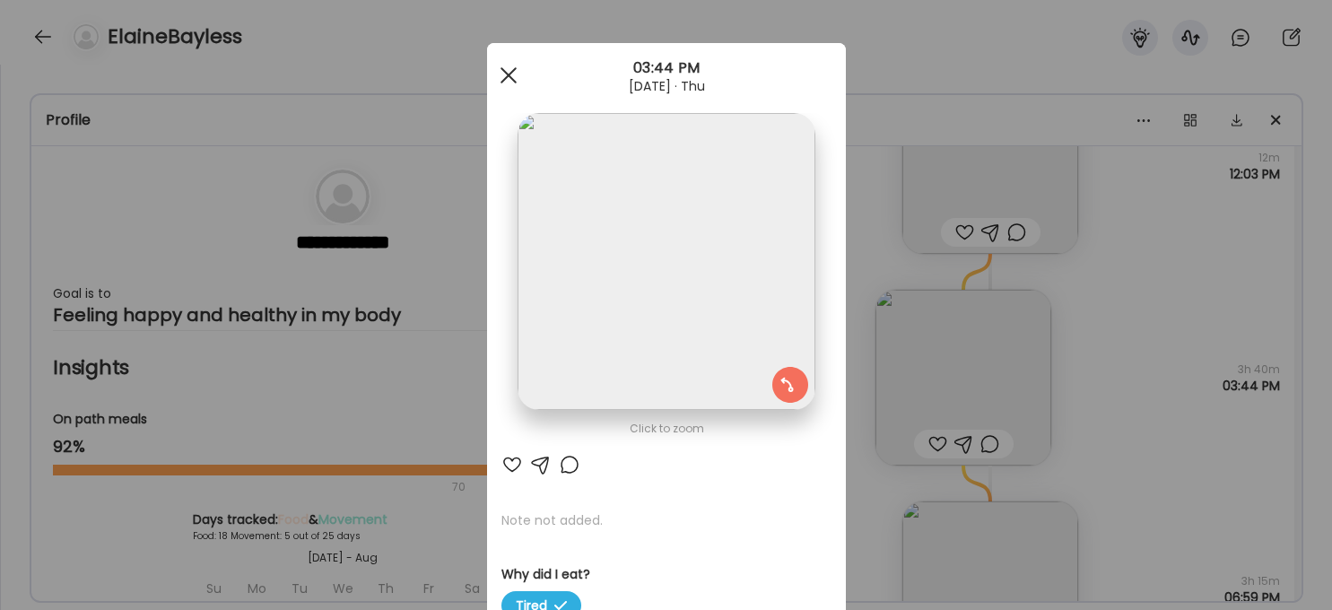
click at [508, 75] on span at bounding box center [508, 75] width 16 height 16
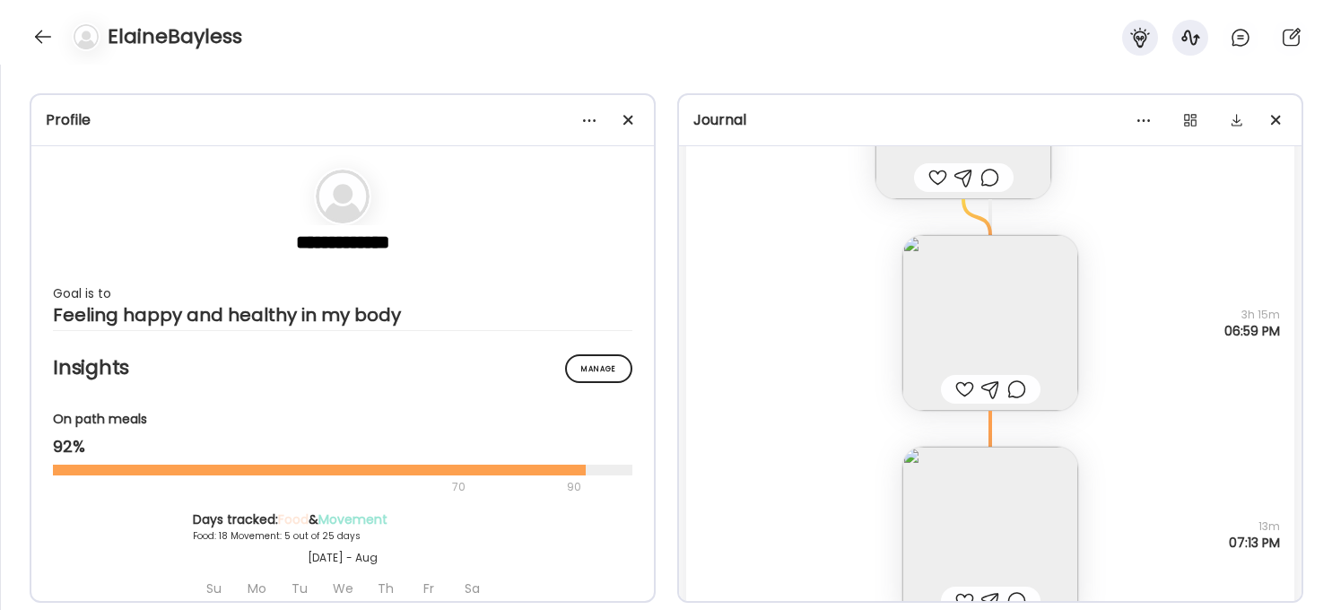
scroll to position [14502, 0]
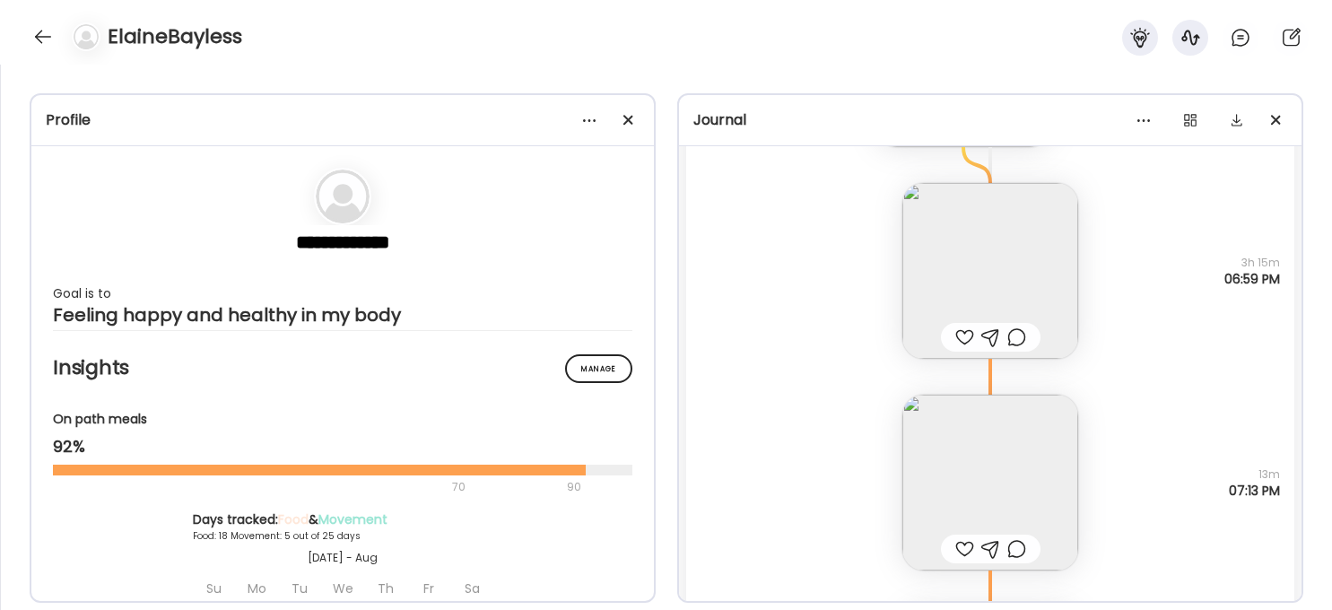
click at [1027, 280] on img at bounding box center [990, 271] width 176 height 176
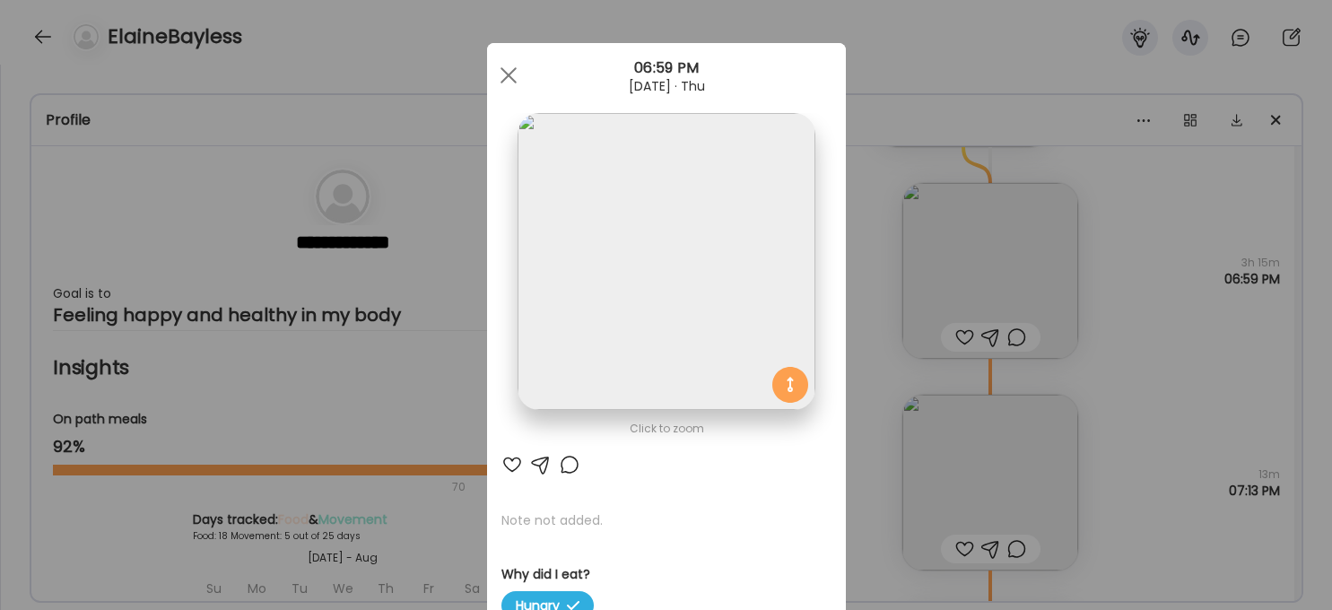
click at [763, 262] on img at bounding box center [666, 261] width 297 height 297
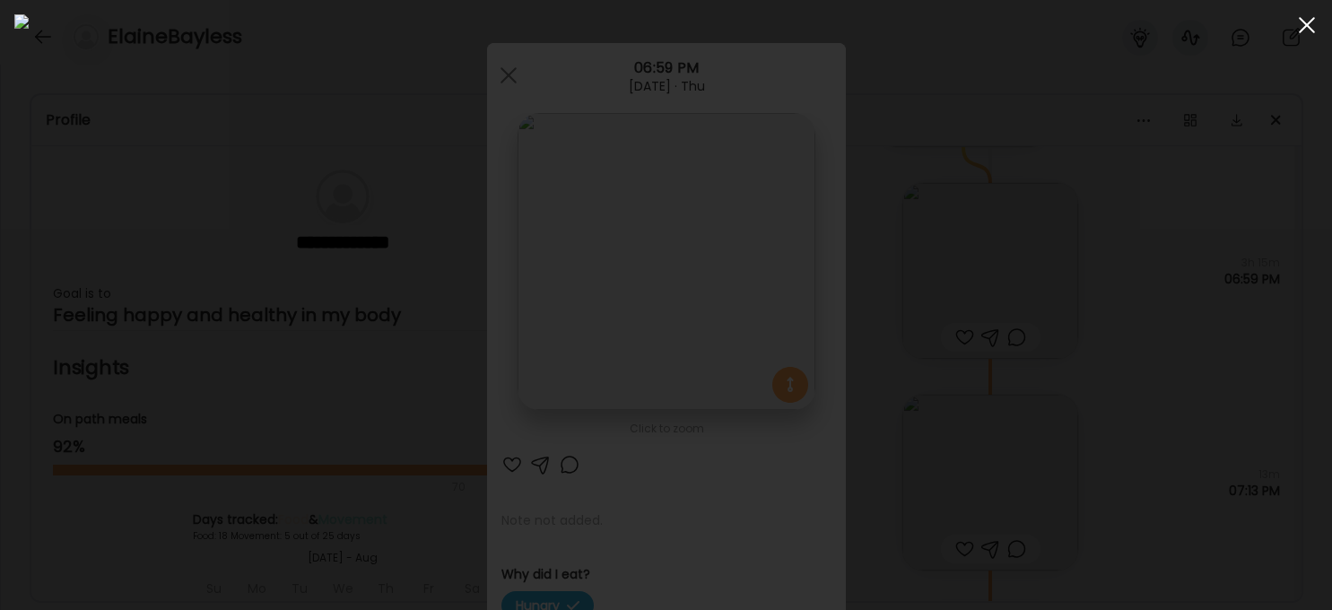
click at [1099, 23] on span at bounding box center [1307, 25] width 16 height 16
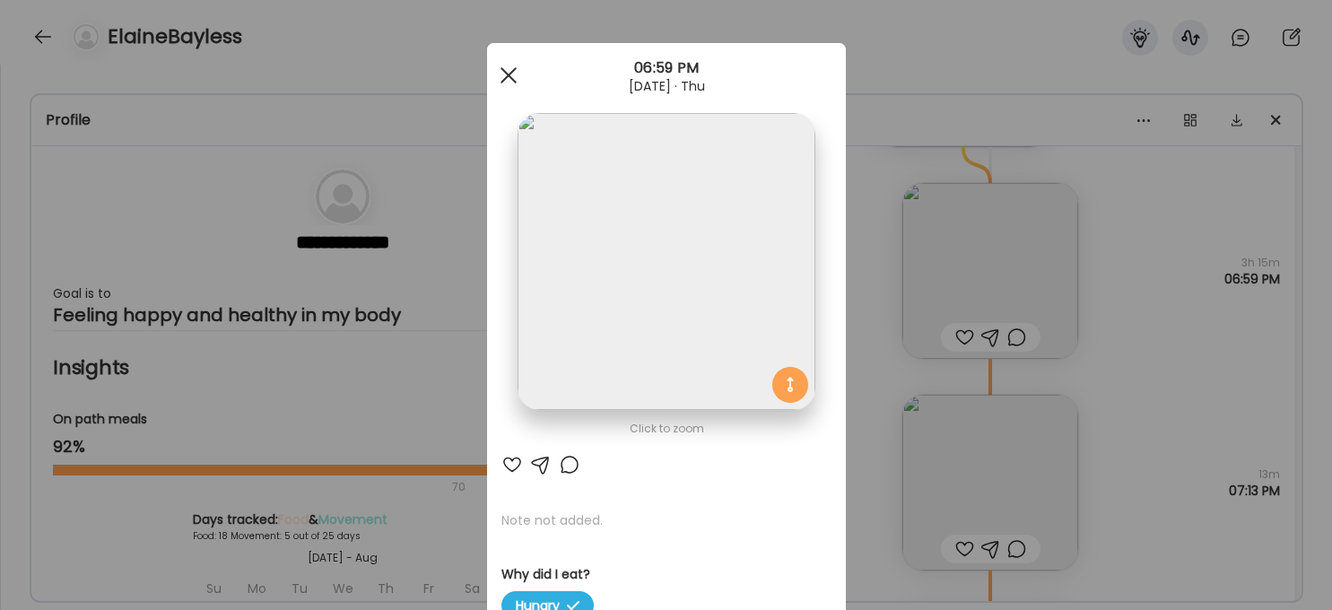
click at [504, 74] on div at bounding box center [509, 75] width 36 height 36
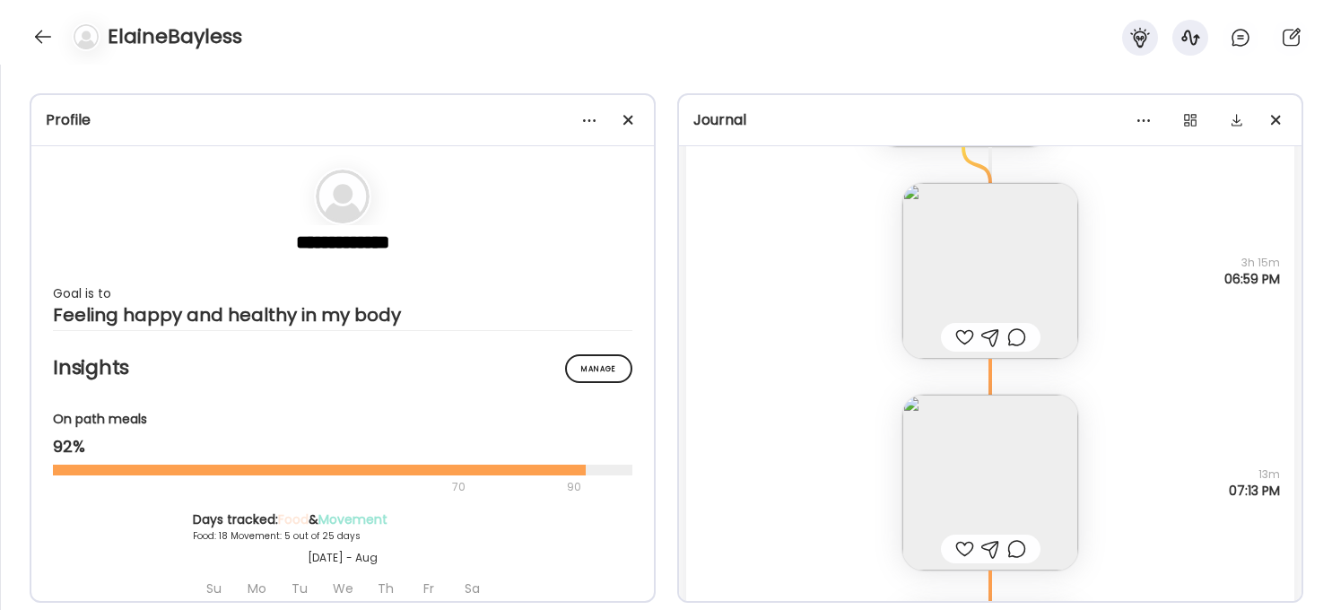
click at [986, 440] on img at bounding box center [990, 483] width 176 height 176
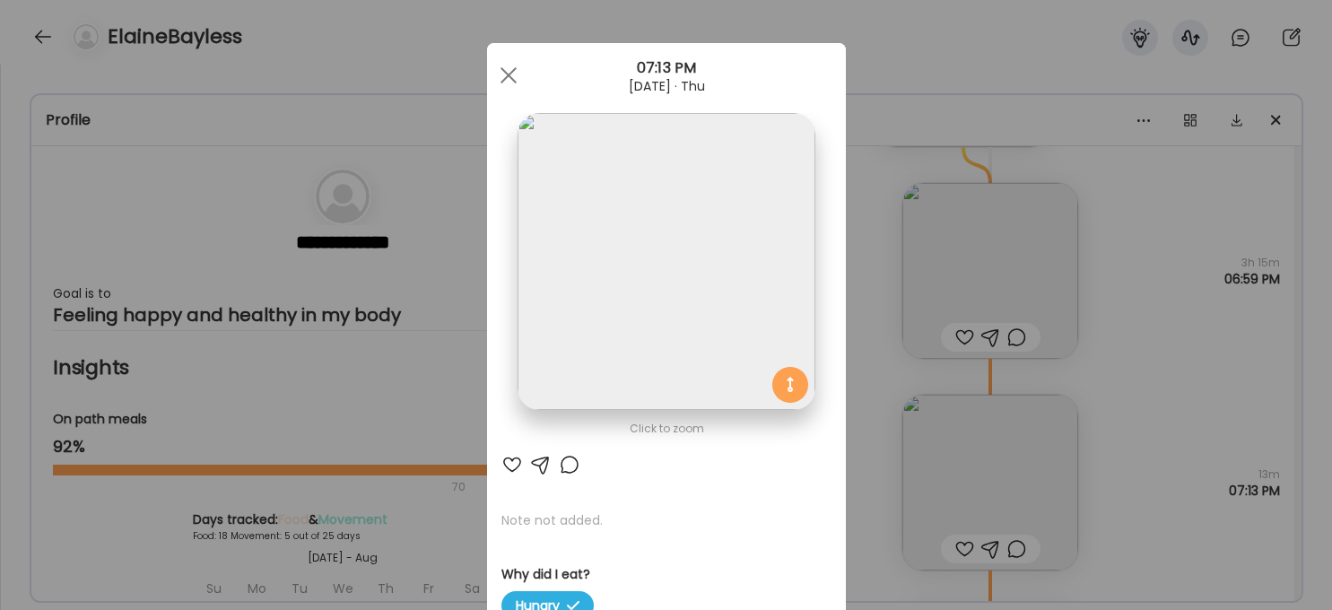
click at [684, 314] on img at bounding box center [666, 261] width 297 height 297
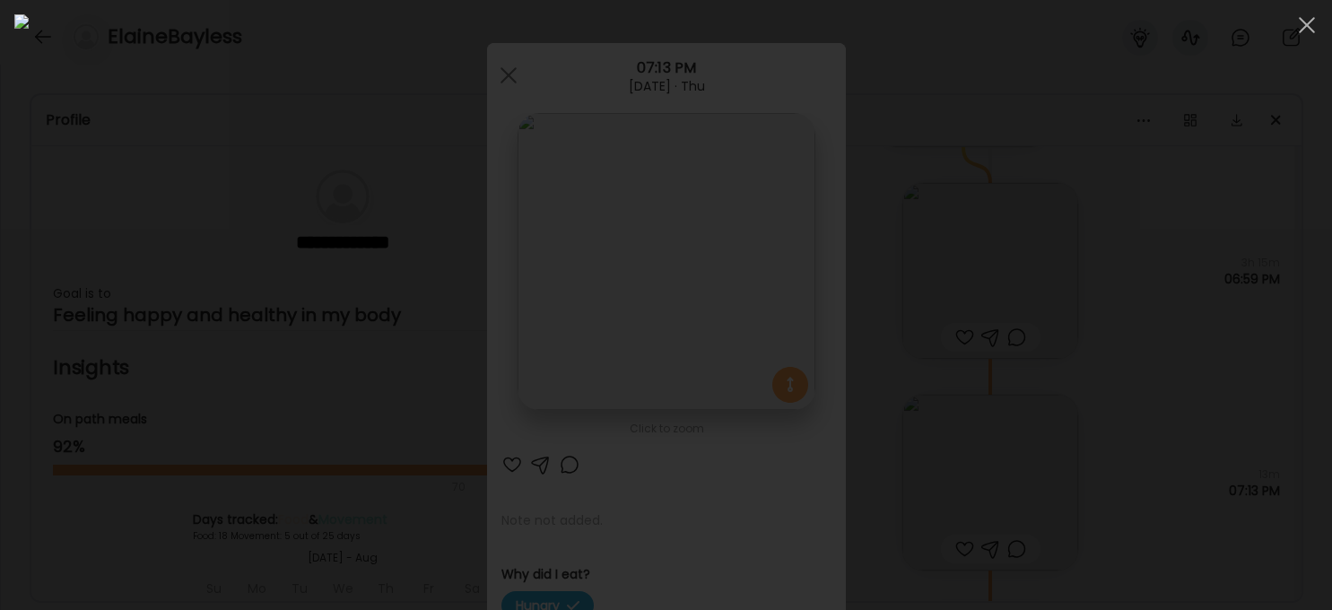
click at [1099, 378] on div at bounding box center [665, 304] width 1303 height 581
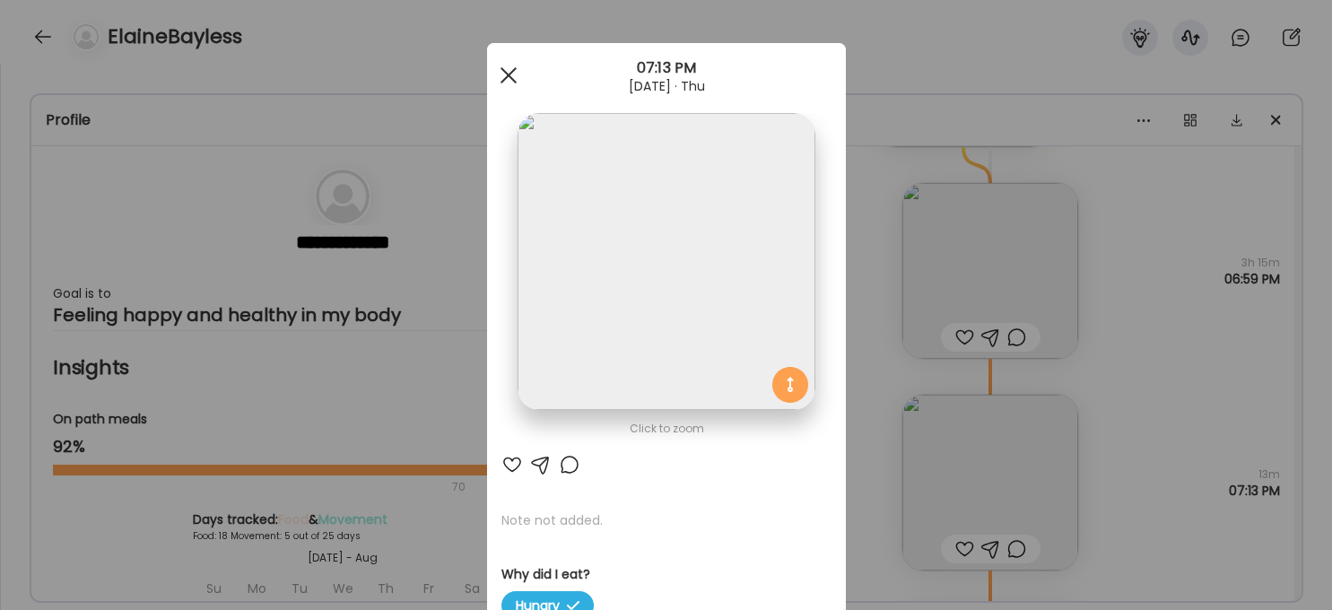
click at [503, 65] on div at bounding box center [509, 75] width 36 height 36
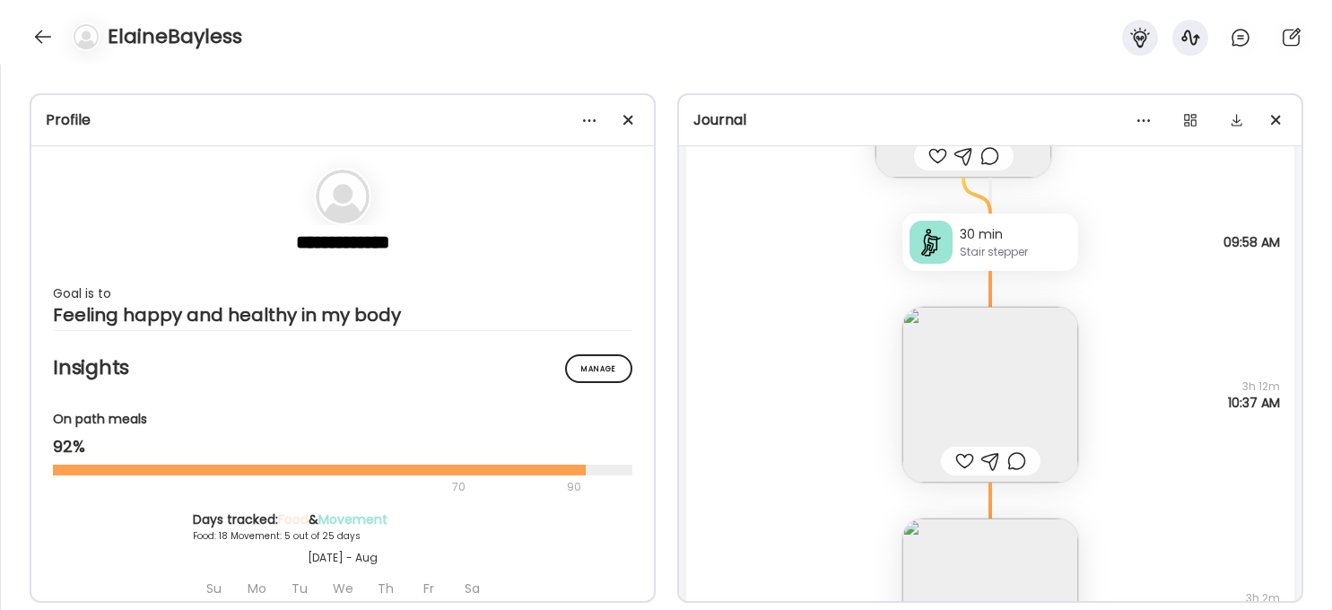
scroll to position [15557, 0]
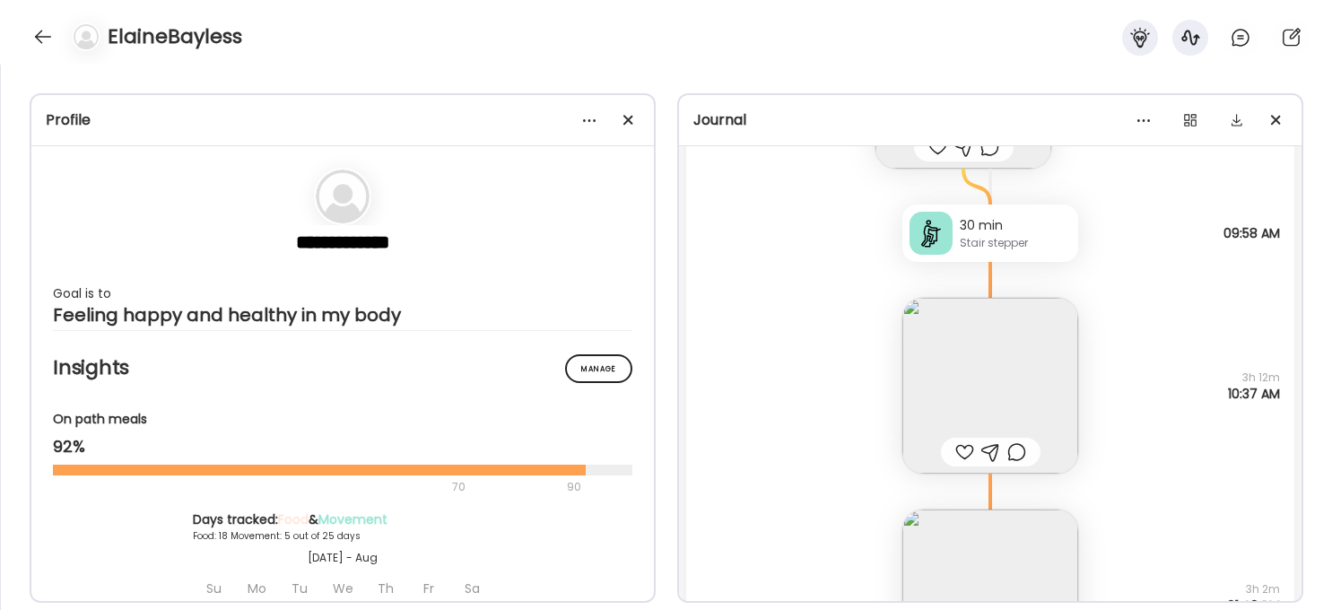
click at [977, 225] on div "30 min" at bounding box center [1015, 225] width 111 height 19
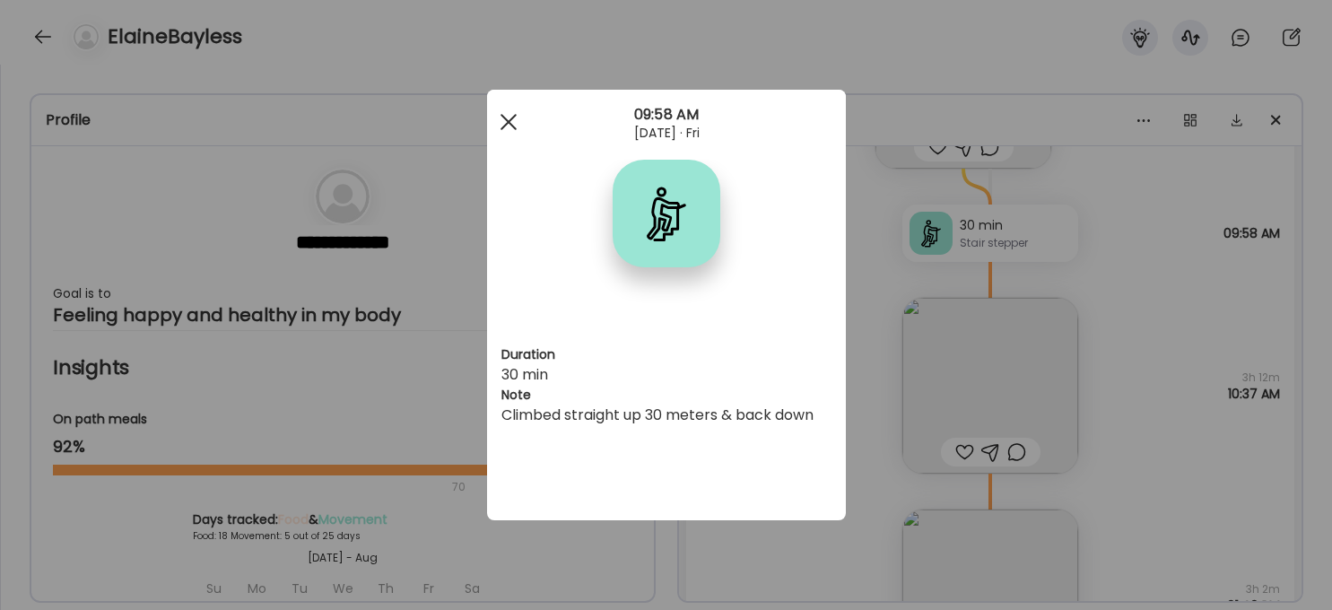
click at [502, 123] on div at bounding box center [509, 122] width 36 height 36
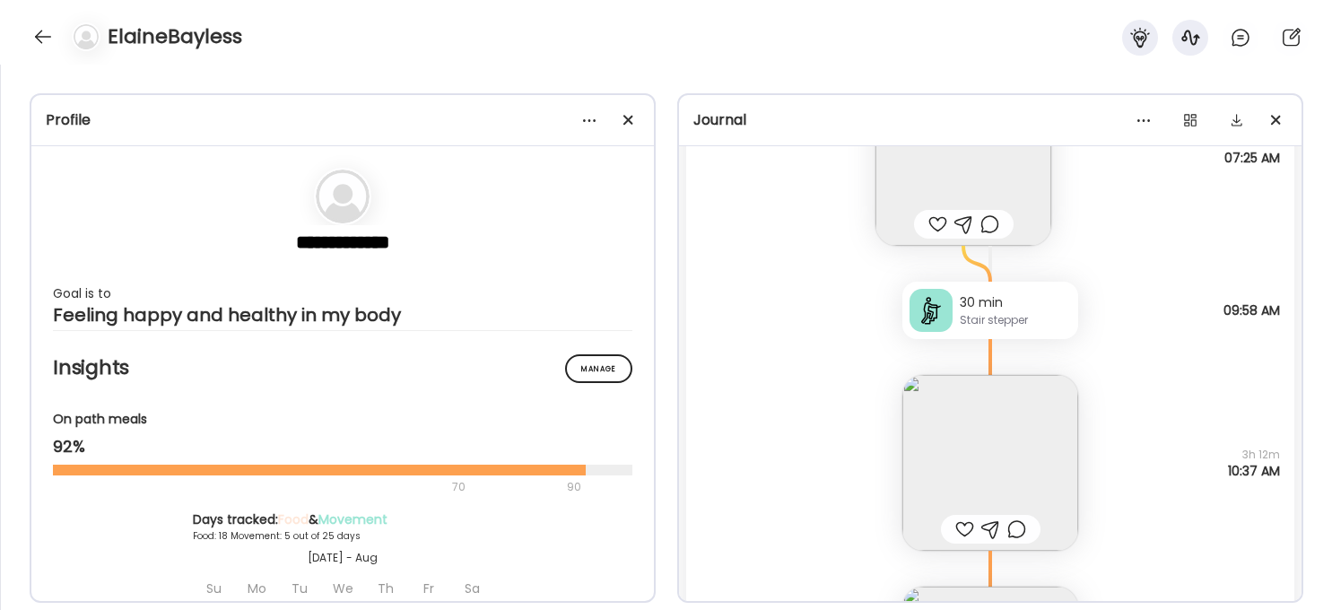
scroll to position [15485, 0]
click at [1005, 455] on img at bounding box center [990, 458] width 176 height 176
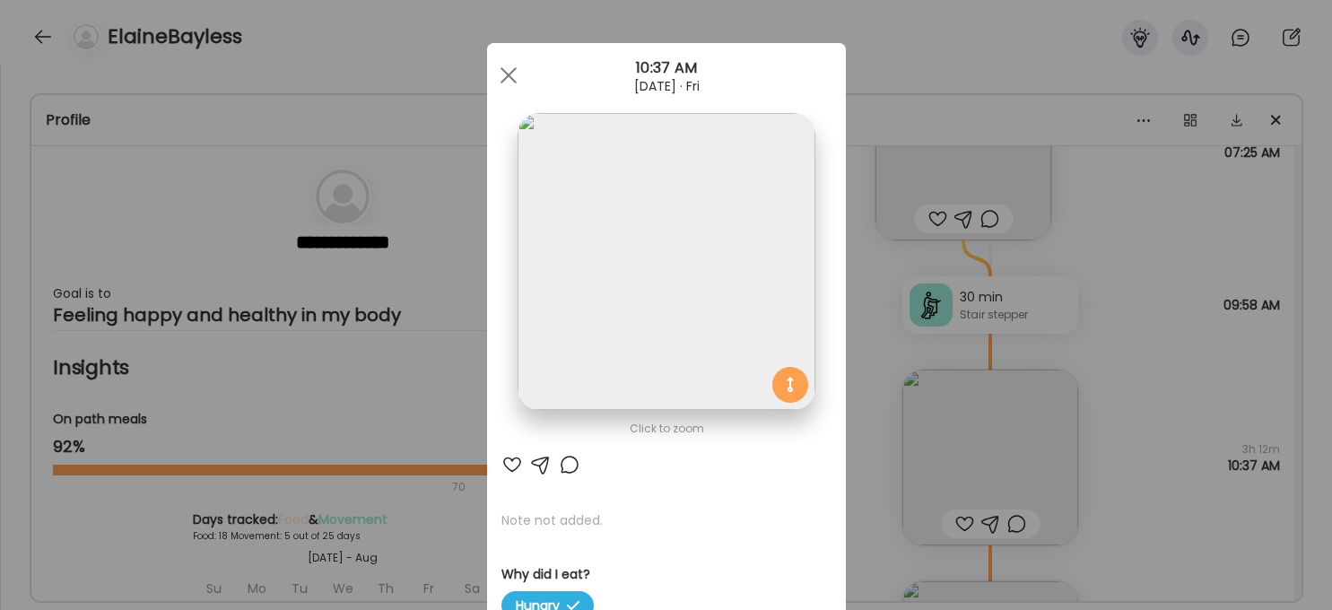
click at [680, 293] on img at bounding box center [666, 261] width 297 height 297
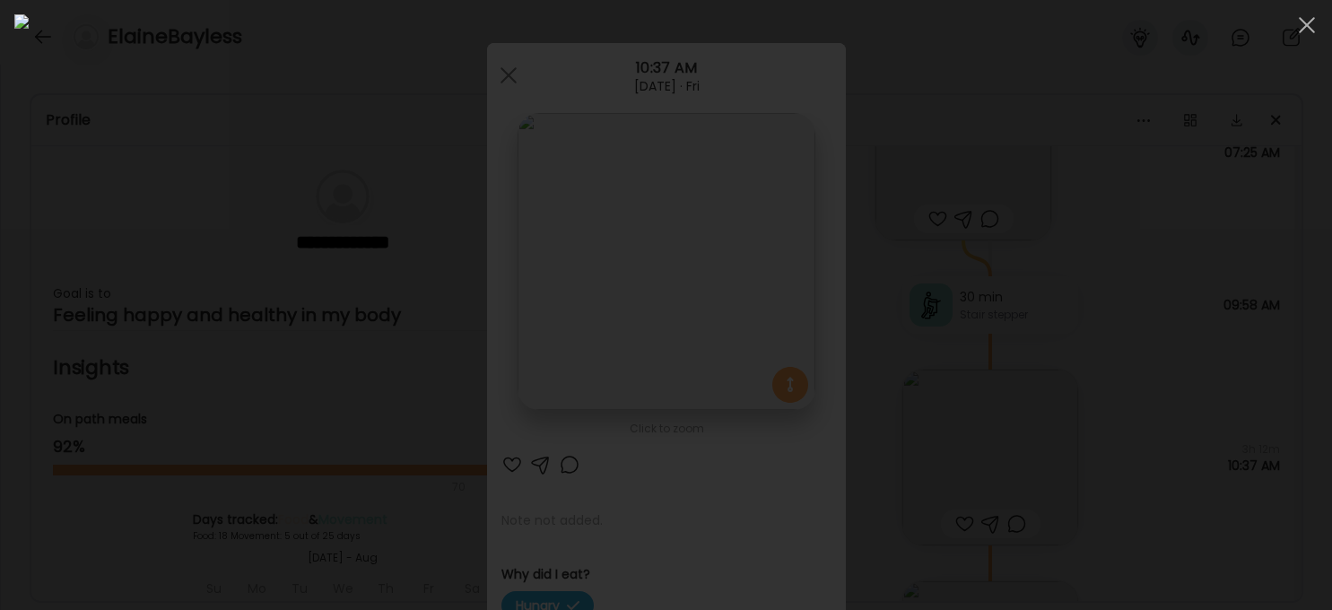
click at [1099, 388] on div at bounding box center [665, 304] width 1303 height 581
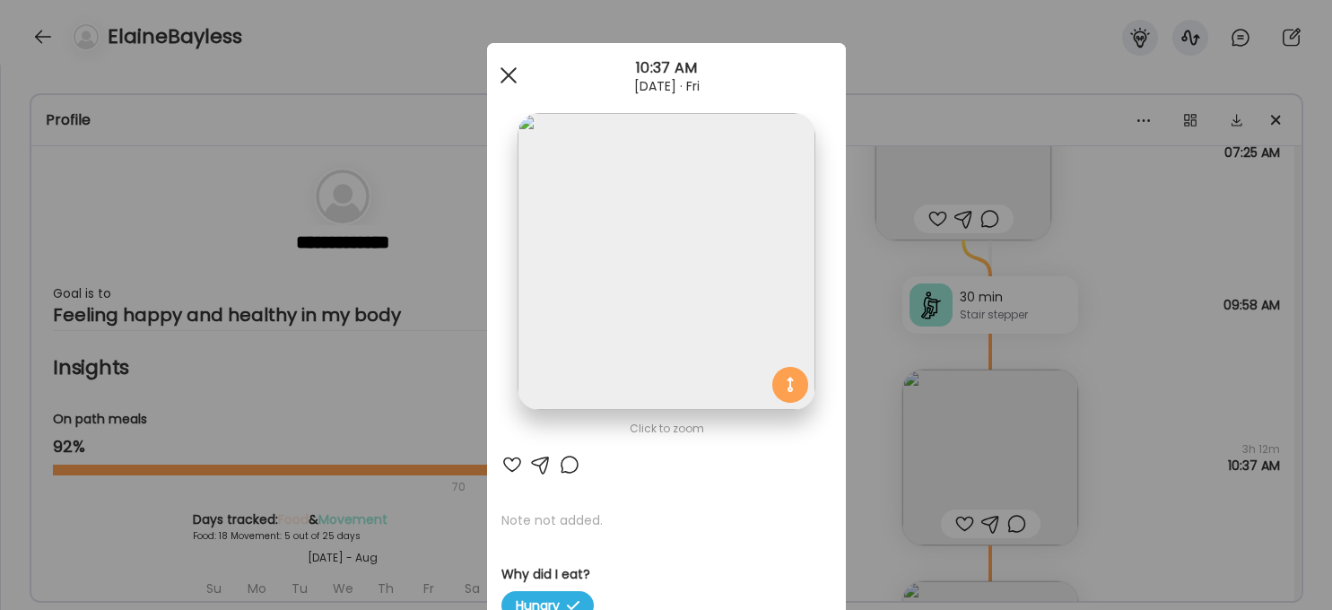
click at [510, 72] on span at bounding box center [508, 75] width 16 height 16
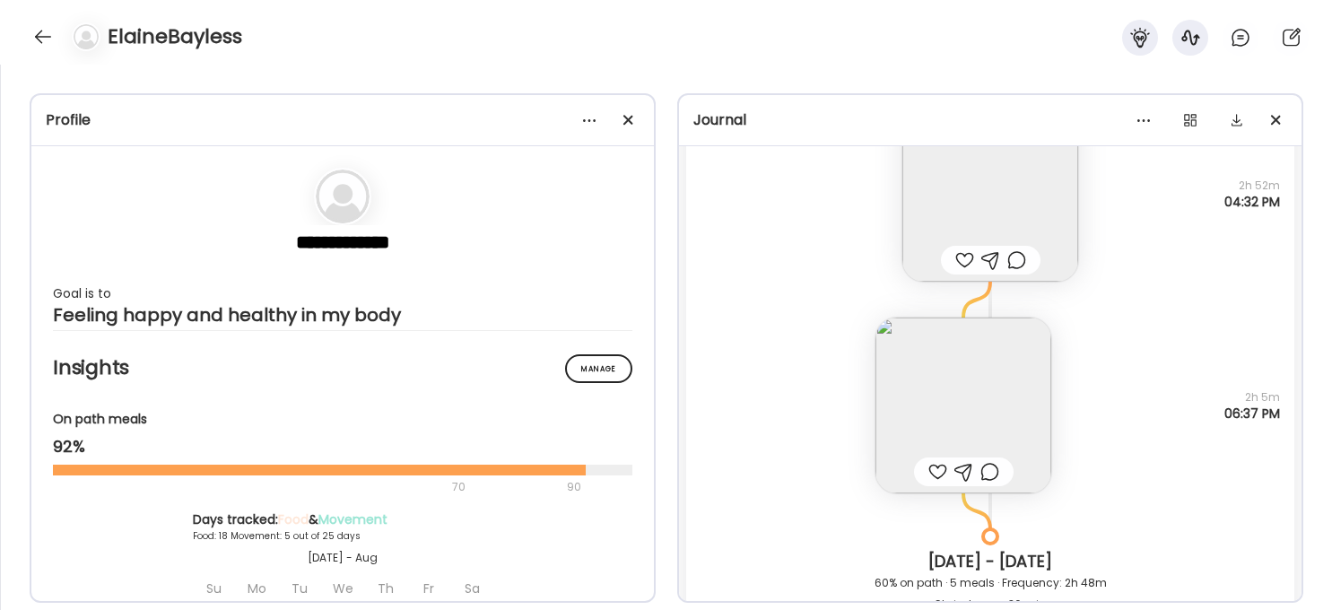
scroll to position [16173, 0]
click at [1008, 396] on img at bounding box center [963, 405] width 176 height 176
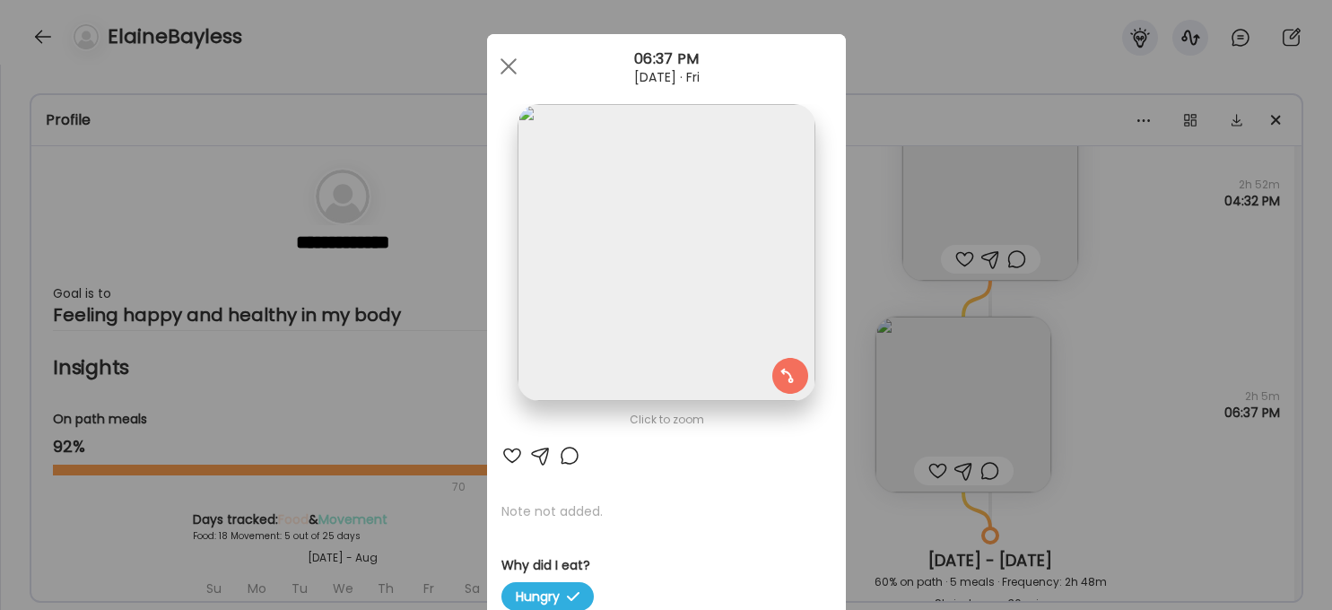
click at [682, 267] on img at bounding box center [666, 252] width 297 height 297
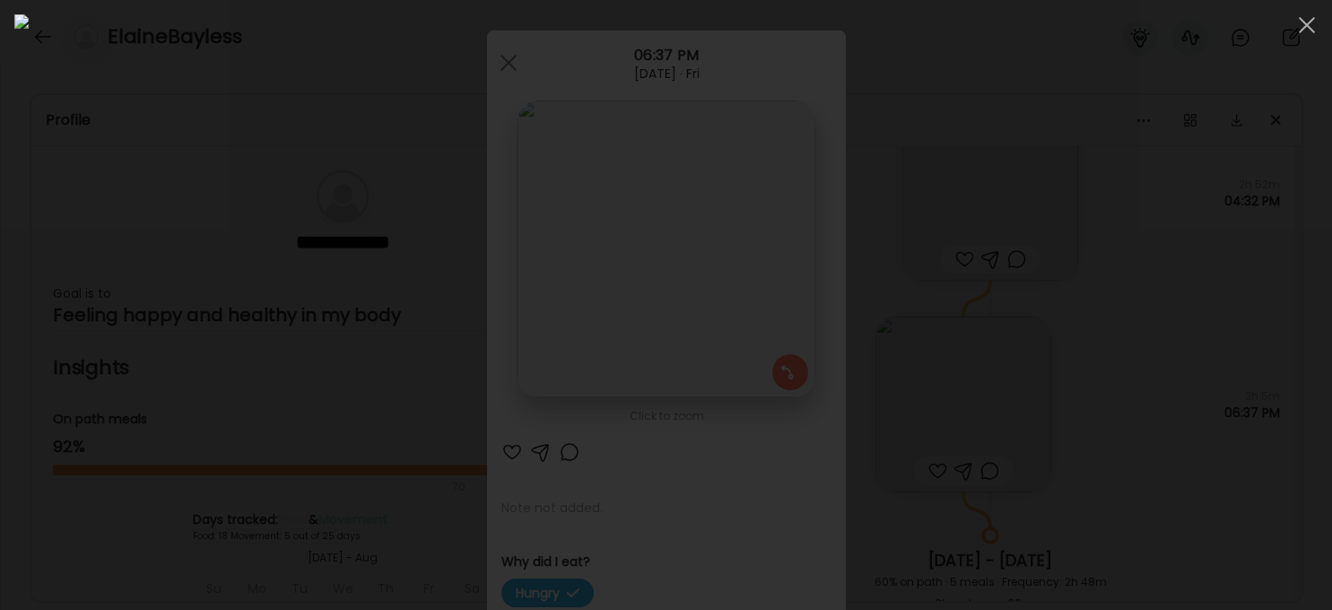
scroll to position [11, 0]
click at [1099, 33] on div at bounding box center [1307, 25] width 36 height 36
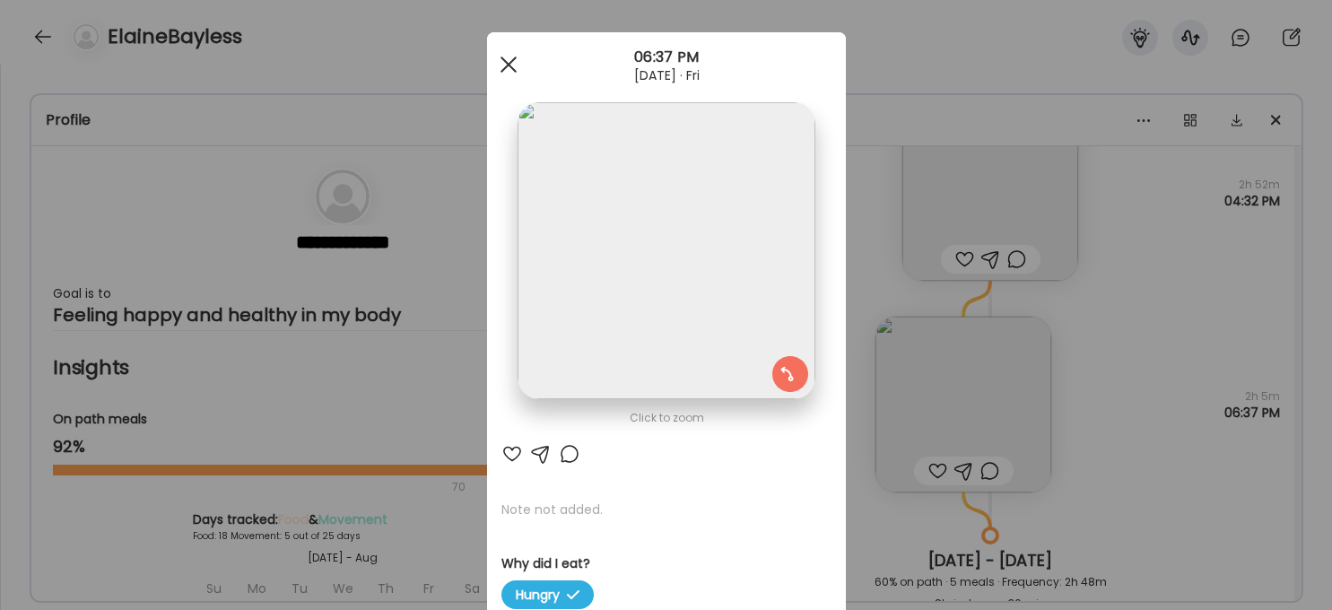
click at [503, 64] on div at bounding box center [509, 65] width 36 height 36
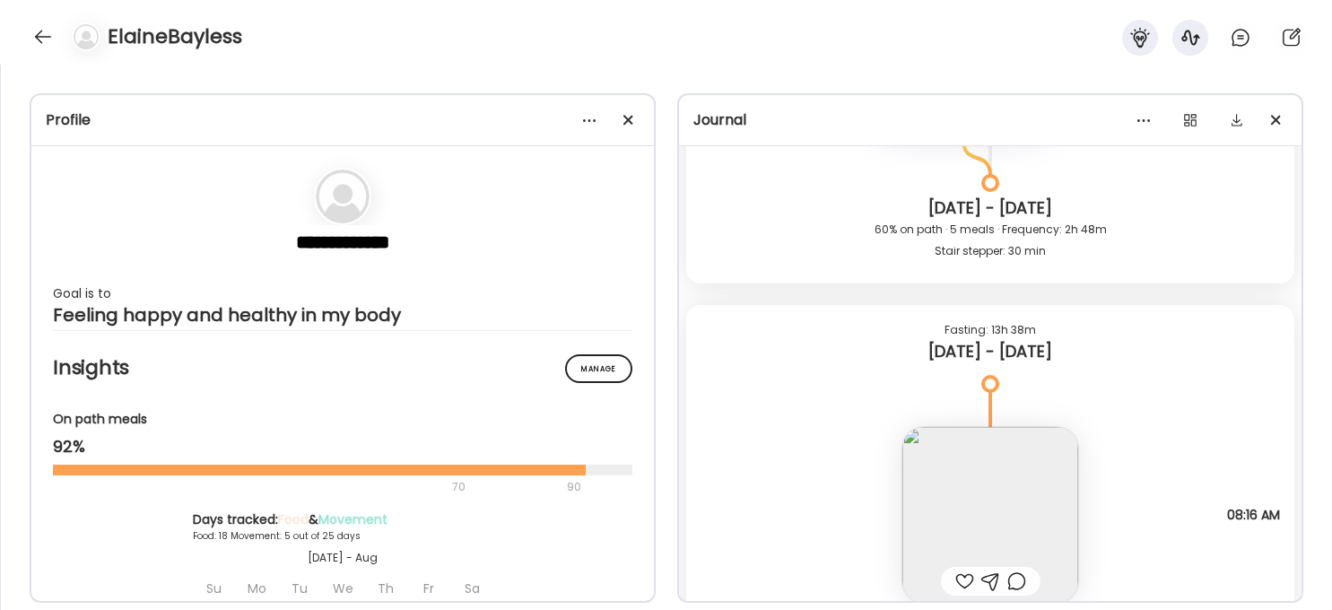
scroll to position [16697, 0]
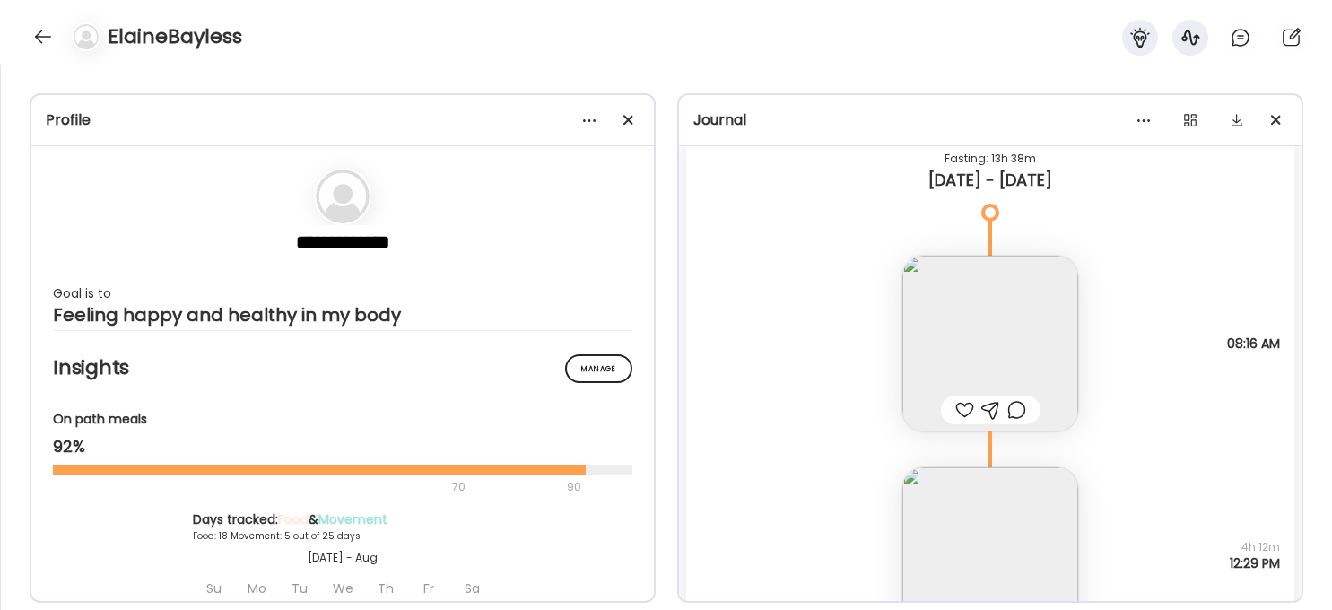
click at [1034, 327] on img at bounding box center [990, 344] width 176 height 176
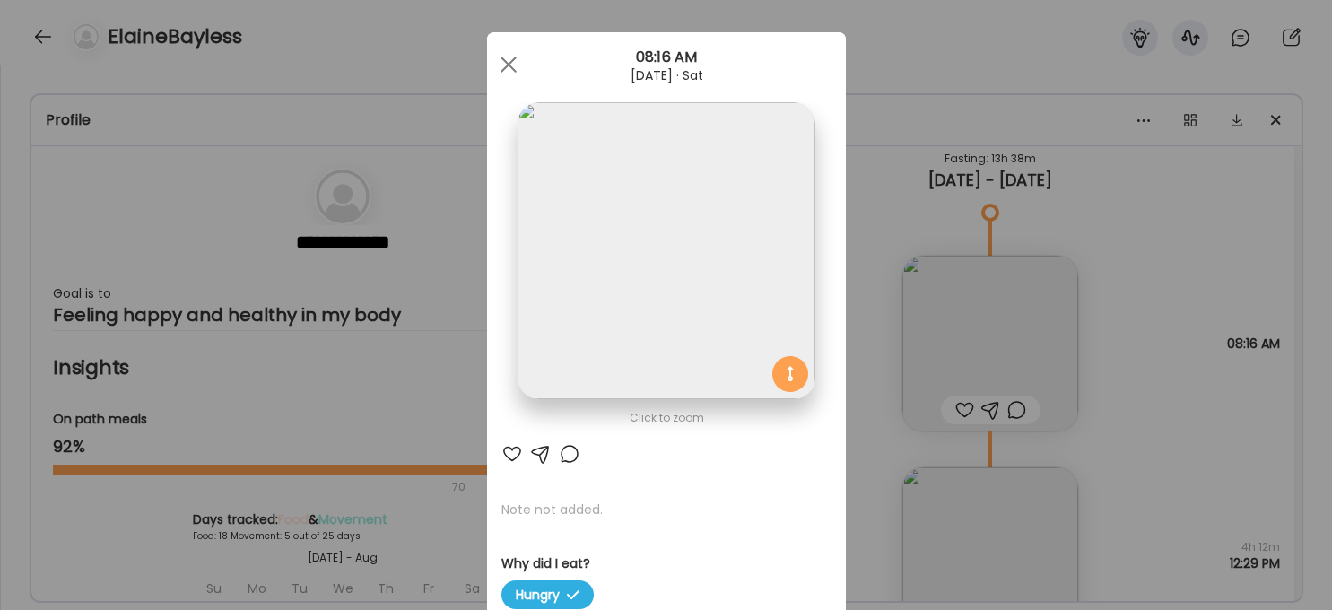
click at [518, 59] on div at bounding box center [509, 65] width 36 height 36
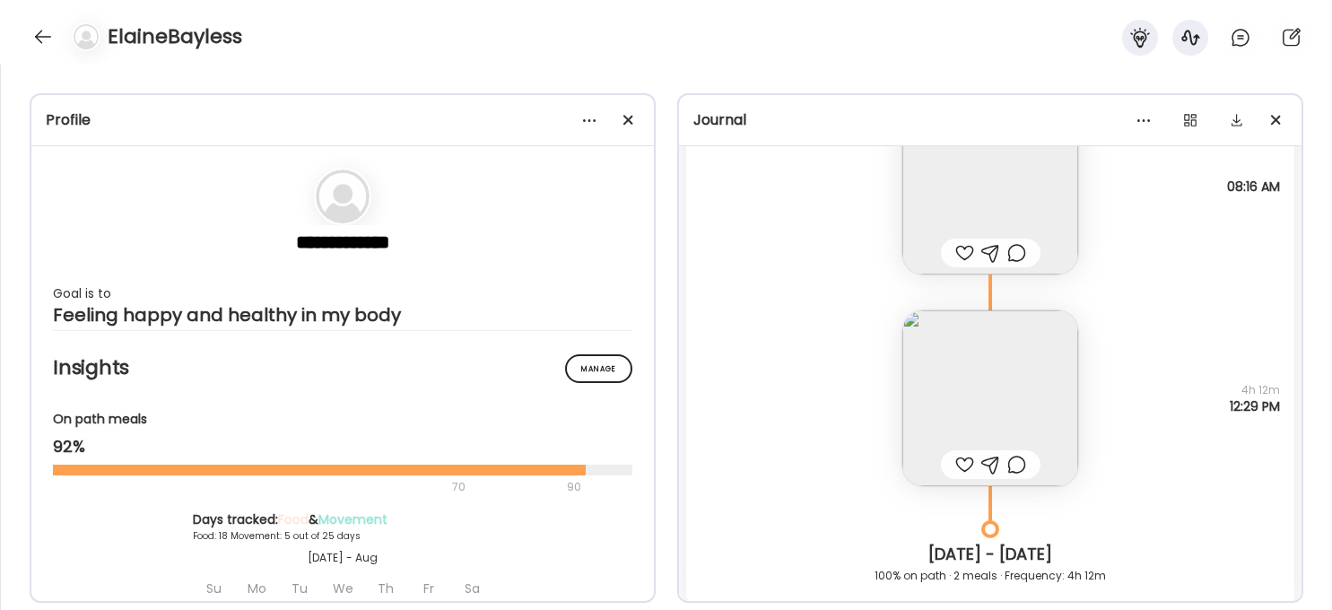
scroll to position [16862, 0]
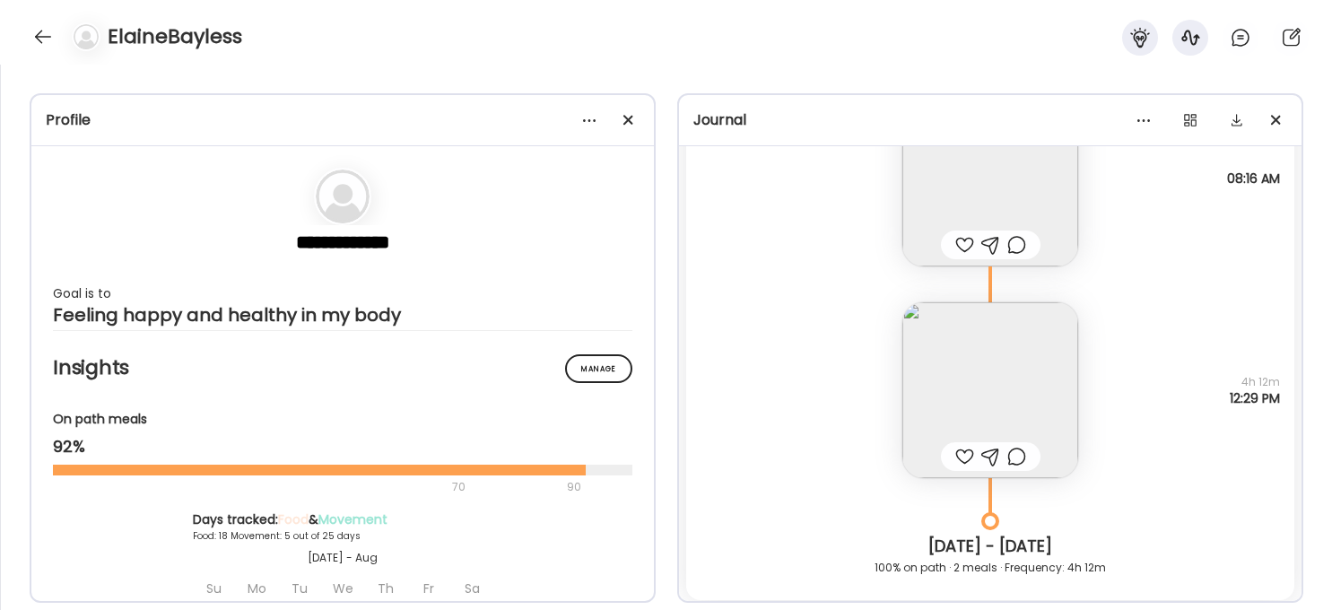
click at [1020, 385] on img at bounding box center [990, 390] width 176 height 176
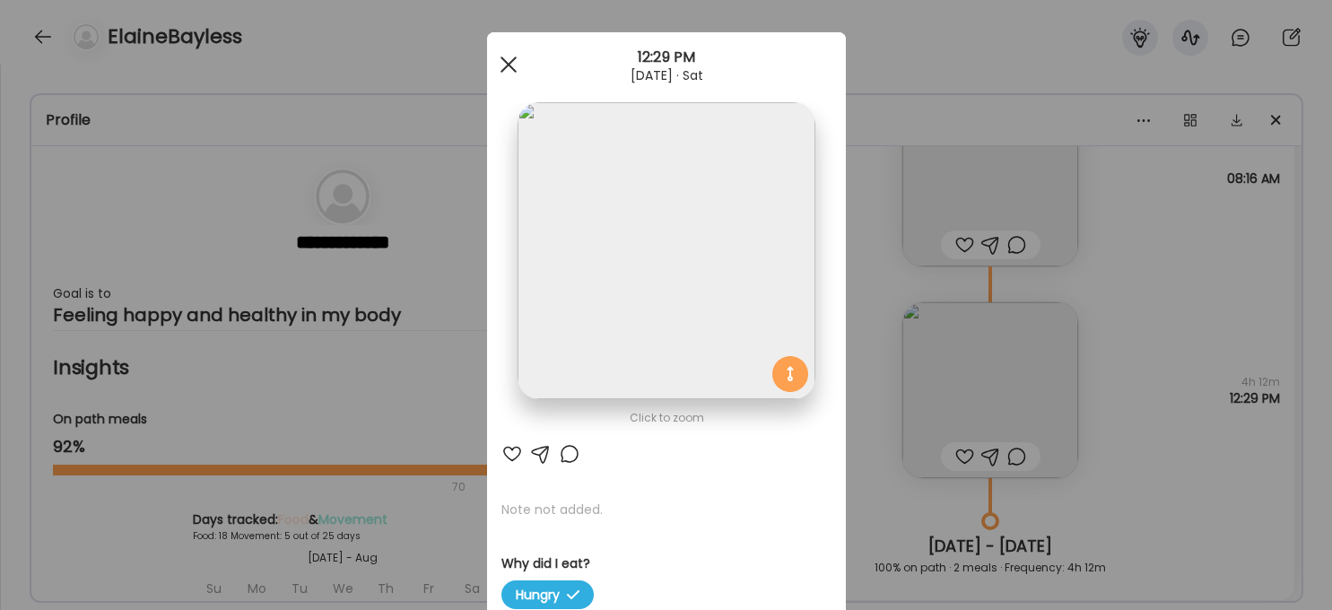
click at [494, 65] on div at bounding box center [509, 65] width 36 height 36
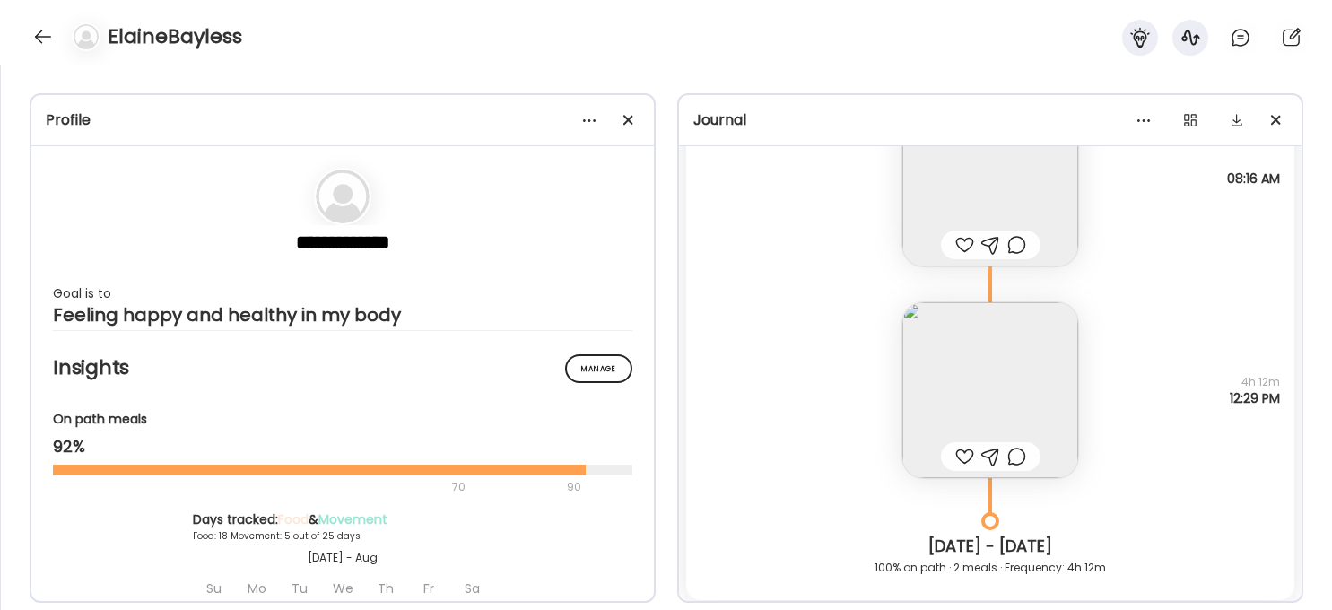
click at [1021, 196] on img at bounding box center [990, 179] width 176 height 176
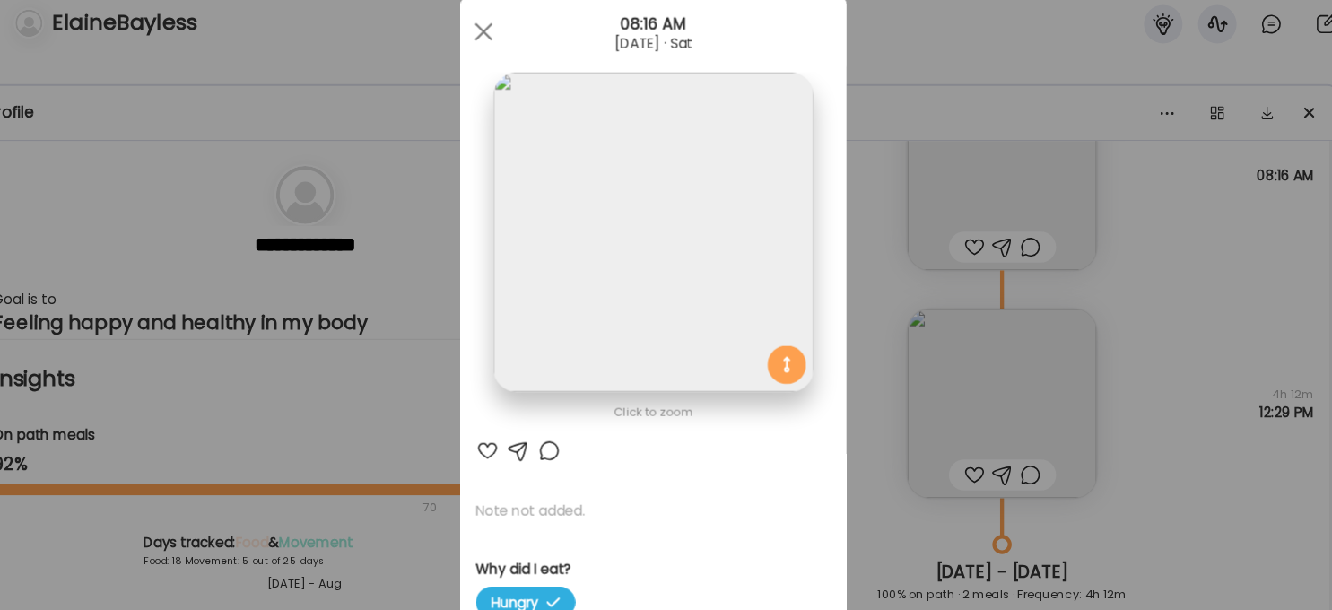
scroll to position [23, 0]
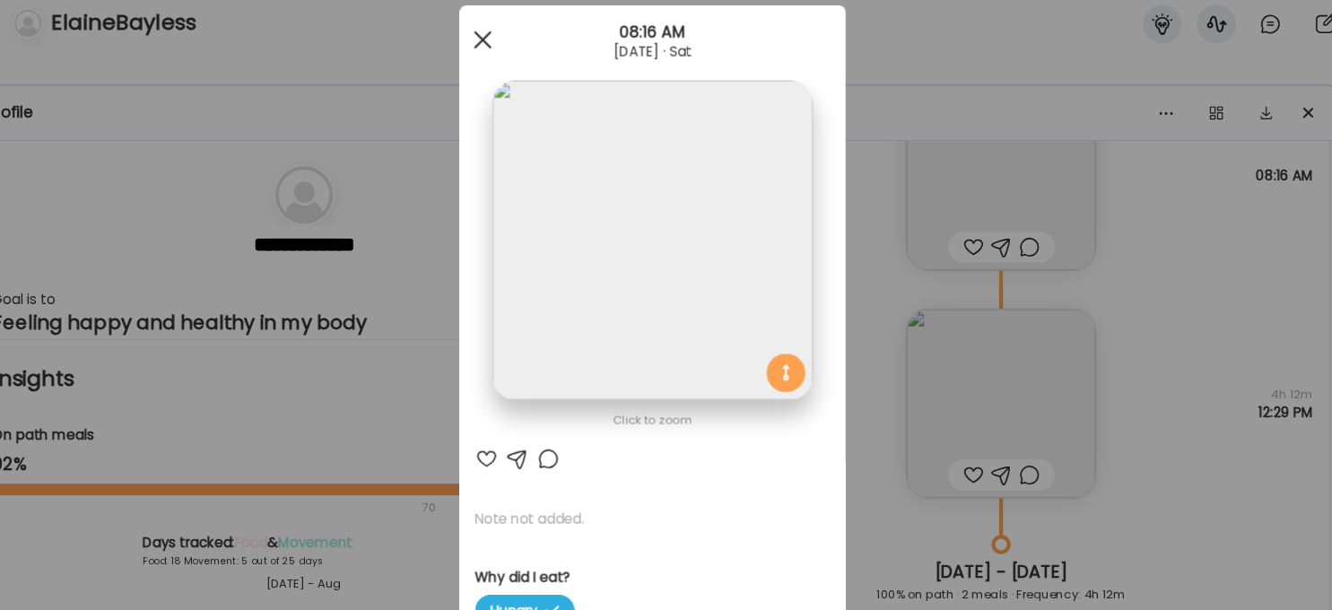
click at [509, 53] on span at bounding box center [508, 52] width 16 height 16
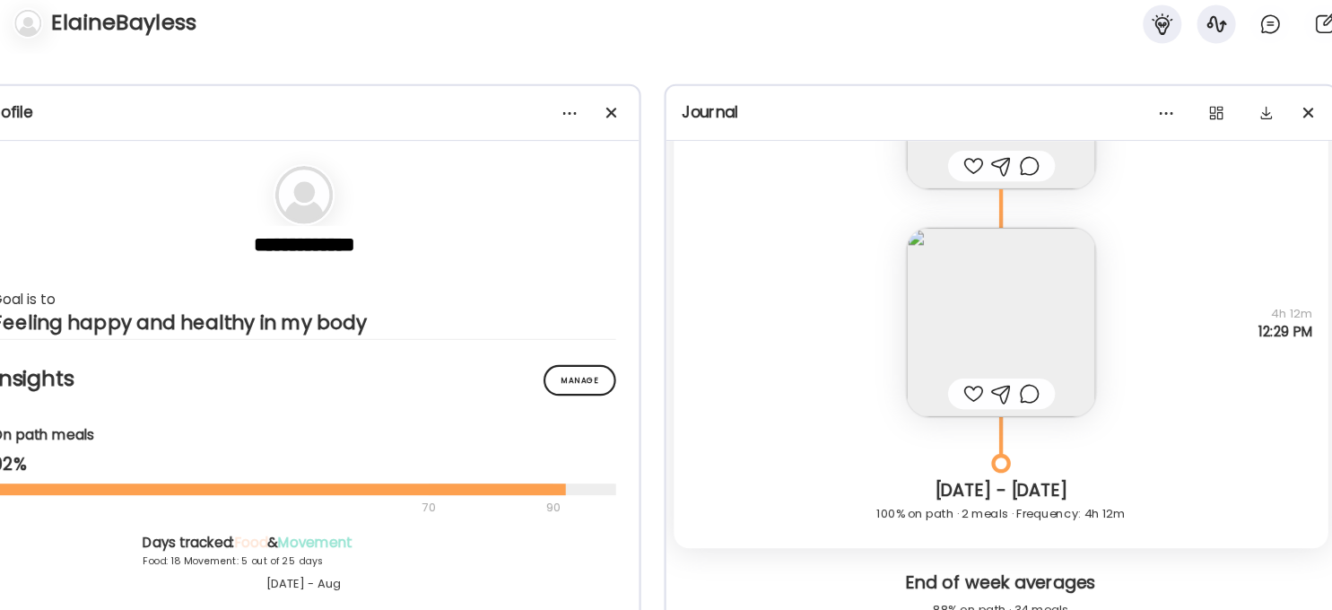
scroll to position [16941, 0]
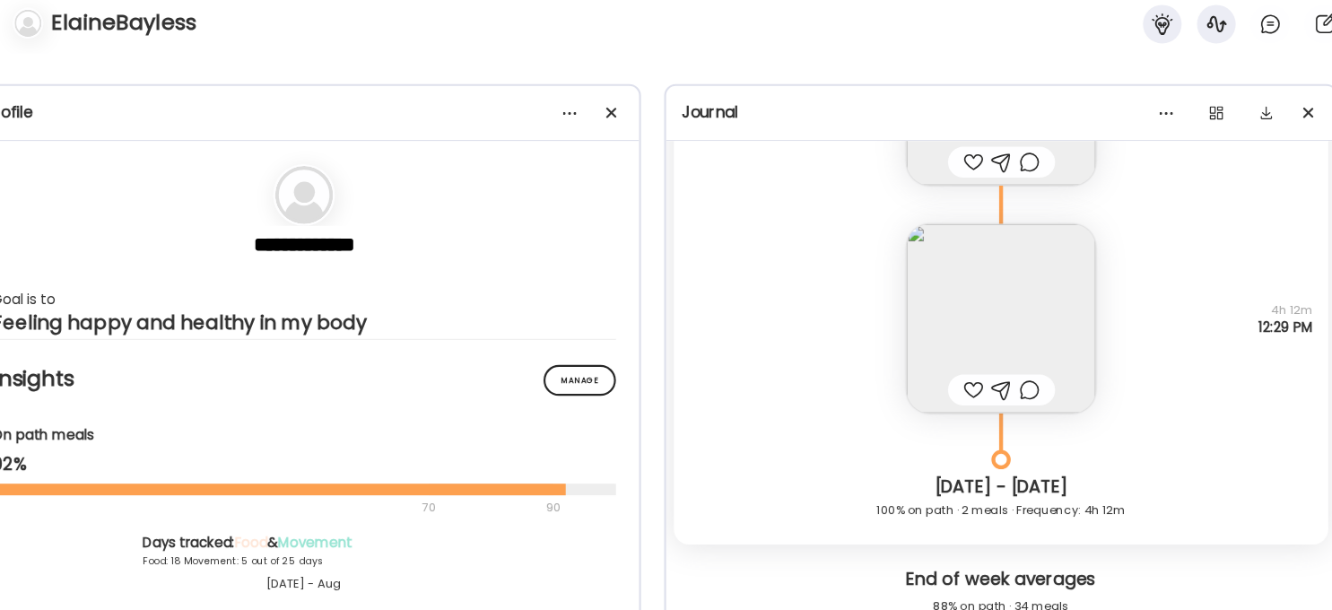
click at [1038, 301] on img at bounding box center [990, 311] width 176 height 176
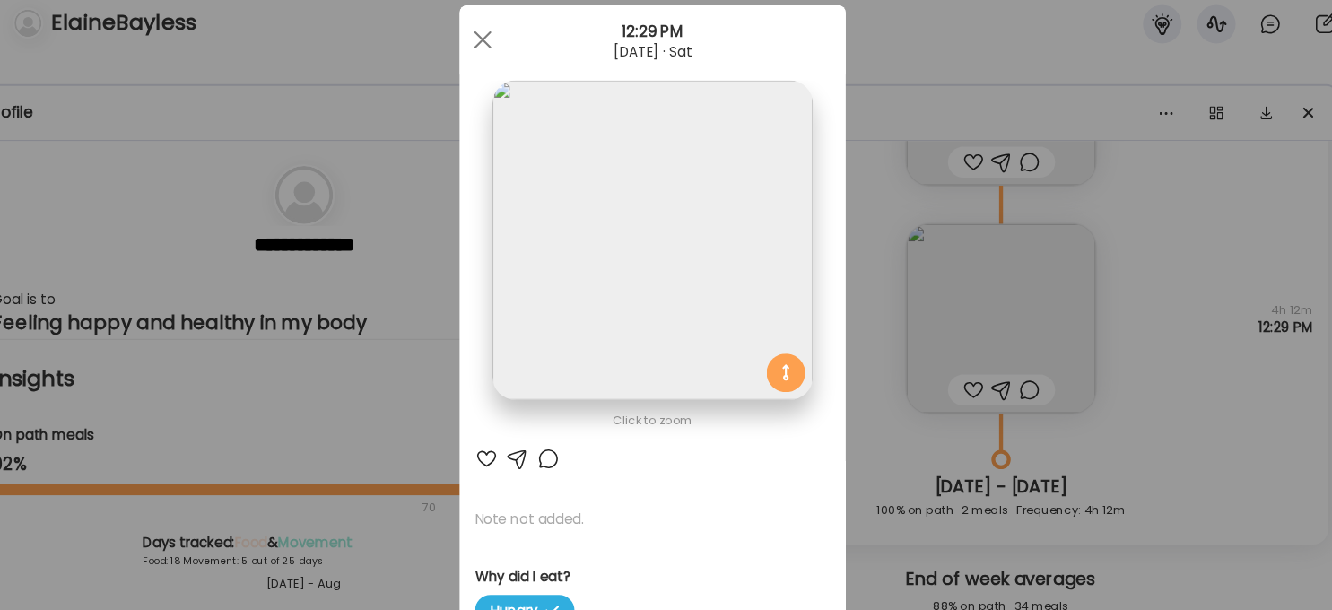
click at [786, 292] on img at bounding box center [666, 238] width 297 height 297
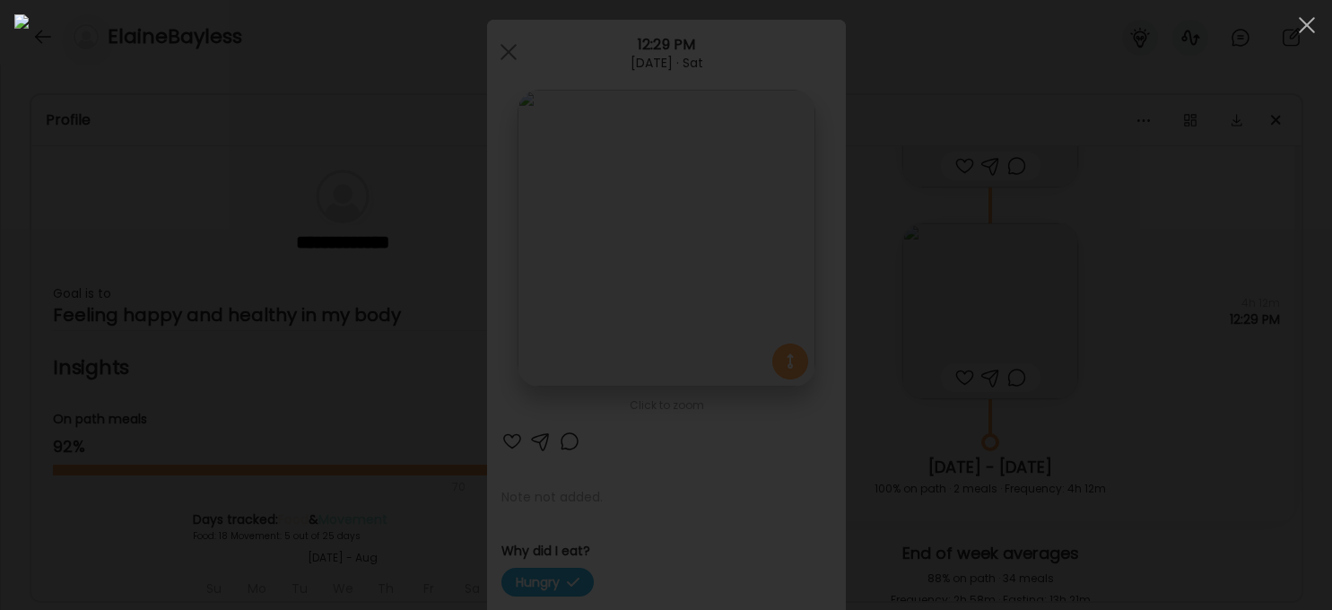
click at [1099, 247] on div at bounding box center [665, 304] width 1303 height 581
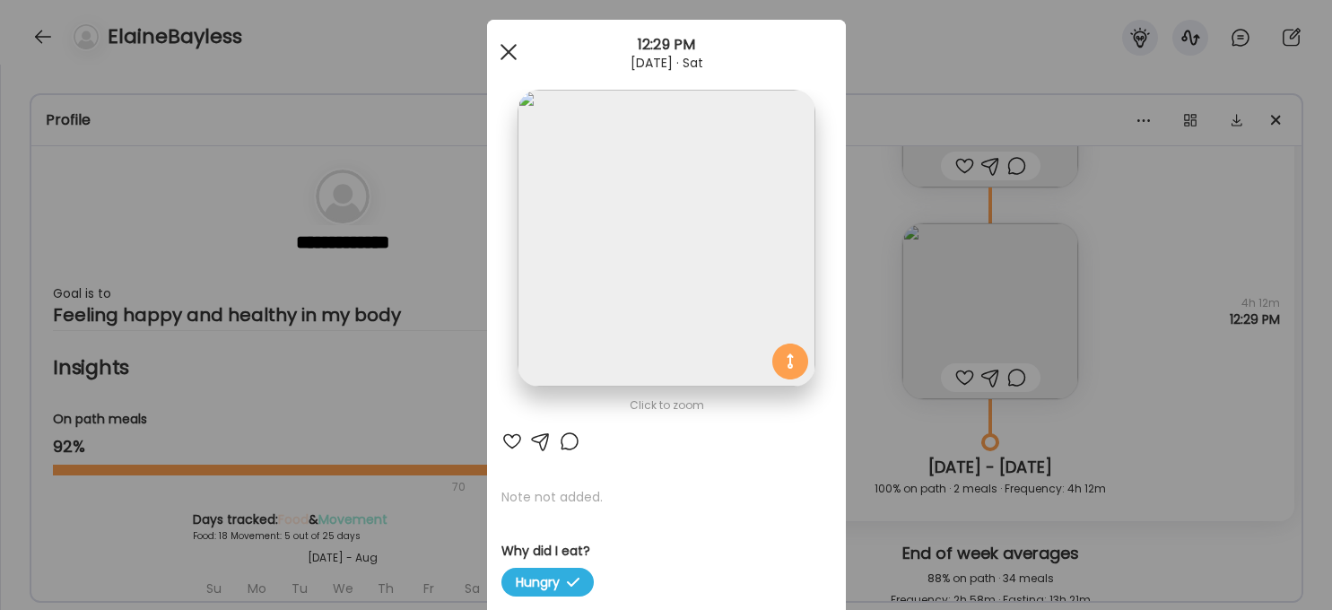
click at [503, 55] on span at bounding box center [508, 52] width 16 height 16
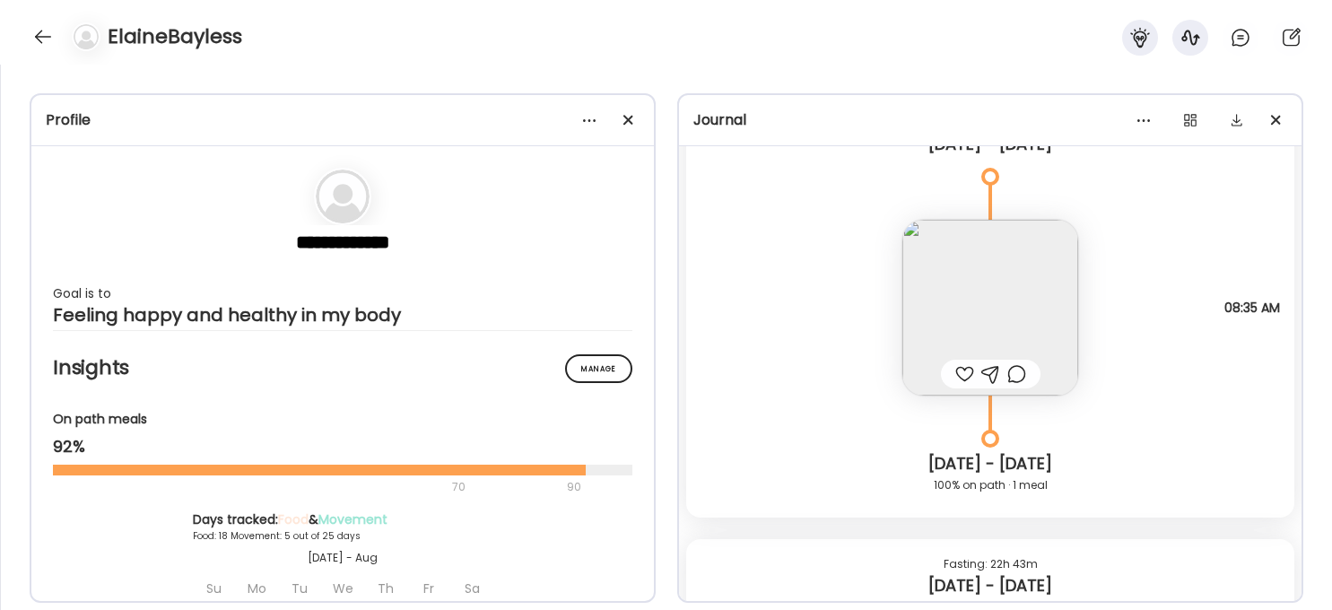
scroll to position [17521, 0]
click at [1006, 319] on img at bounding box center [990, 306] width 176 height 176
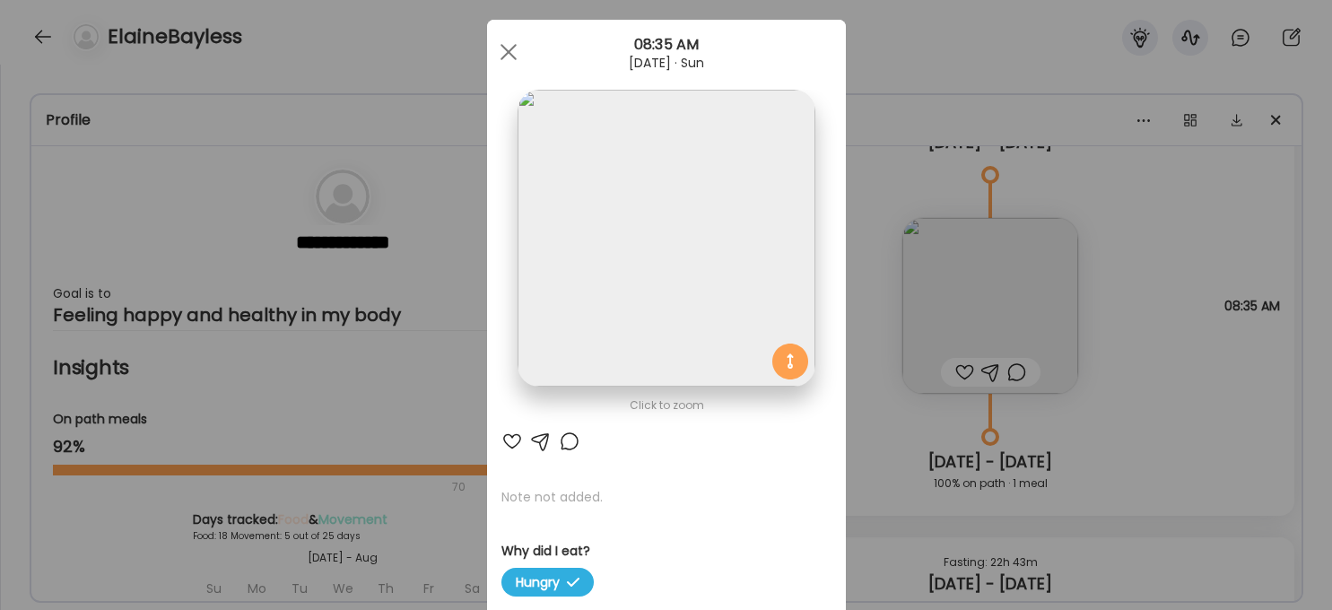
click at [666, 253] on img at bounding box center [666, 238] width 297 height 297
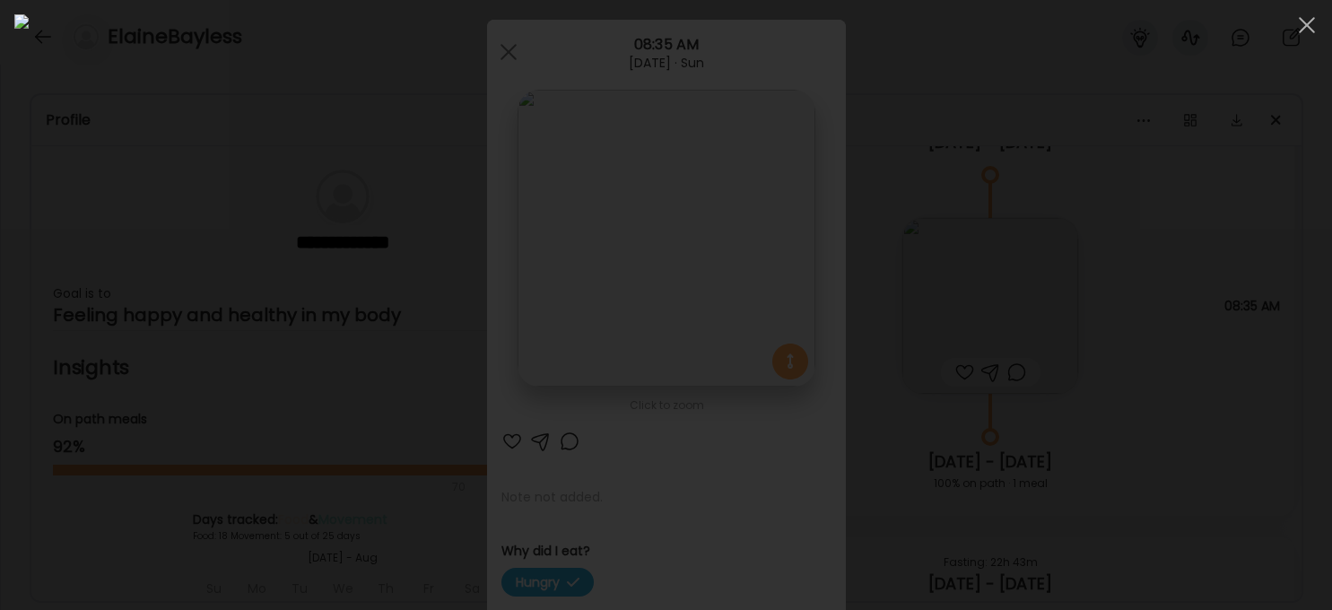
click at [1099, 413] on div at bounding box center [665, 304] width 1303 height 581
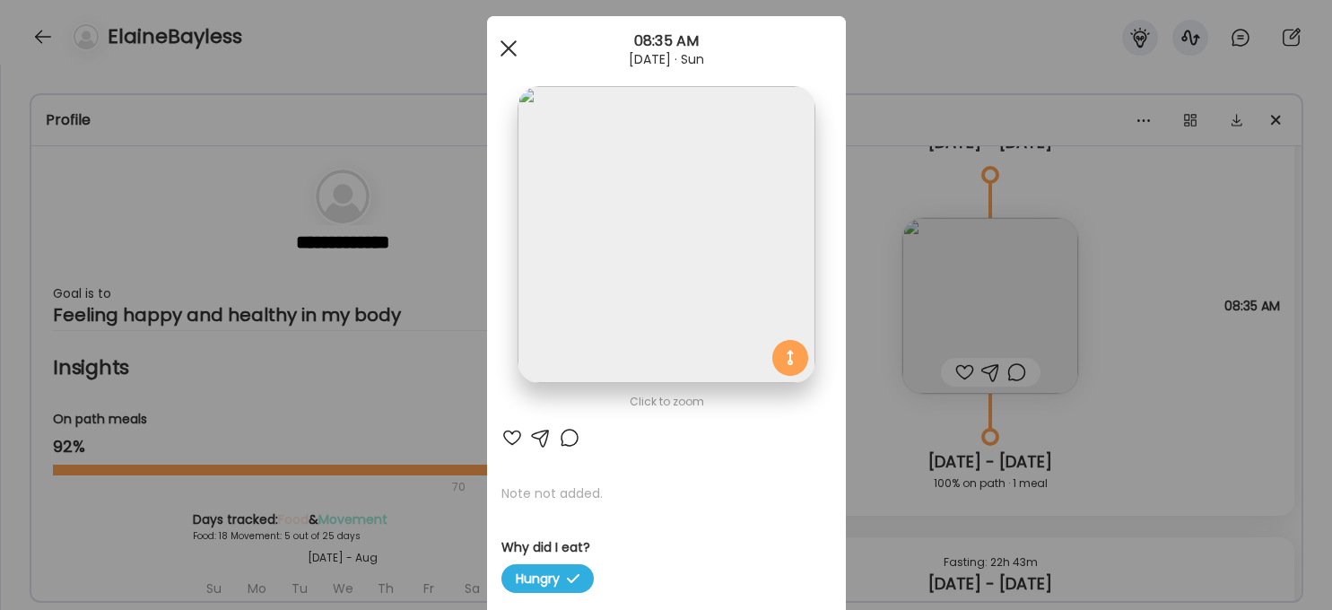
scroll to position [39, 0]
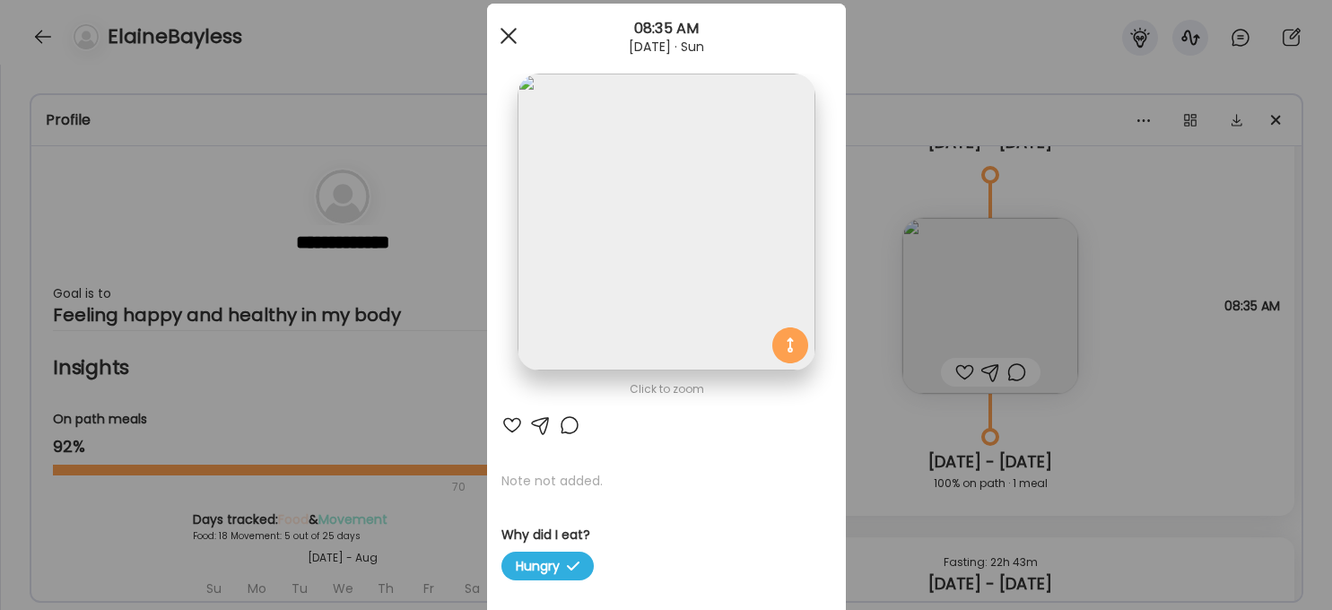
click at [514, 33] on div at bounding box center [509, 36] width 36 height 36
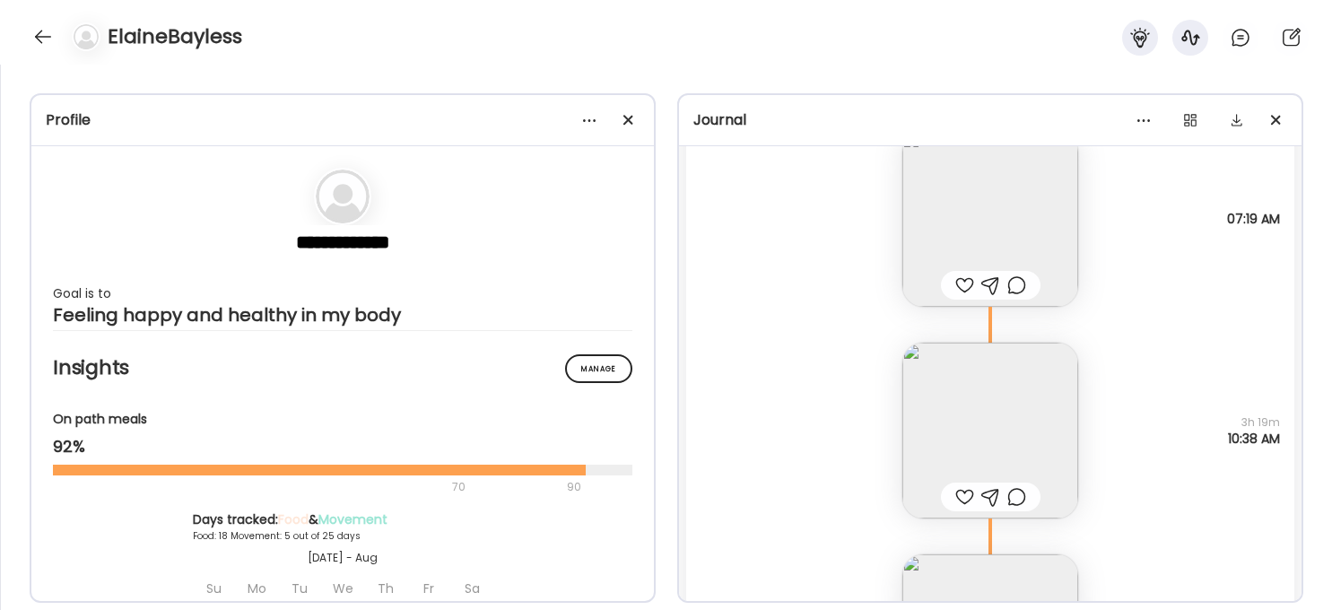
scroll to position [18227, 0]
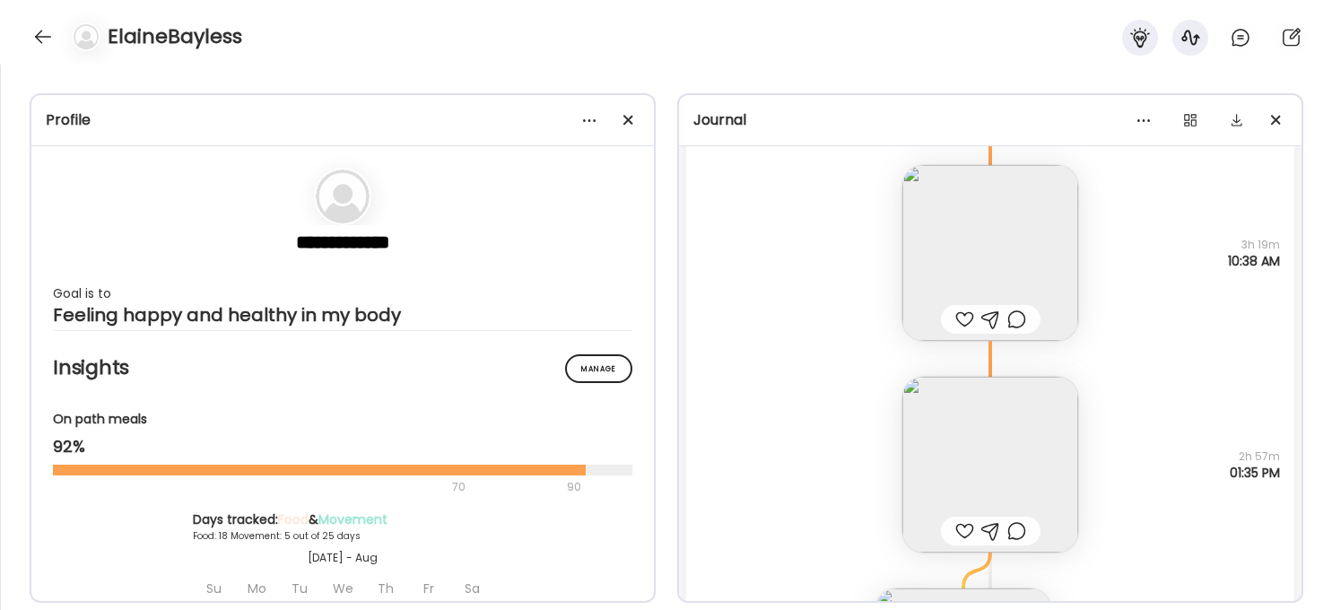
click at [958, 445] on img at bounding box center [990, 465] width 176 height 176
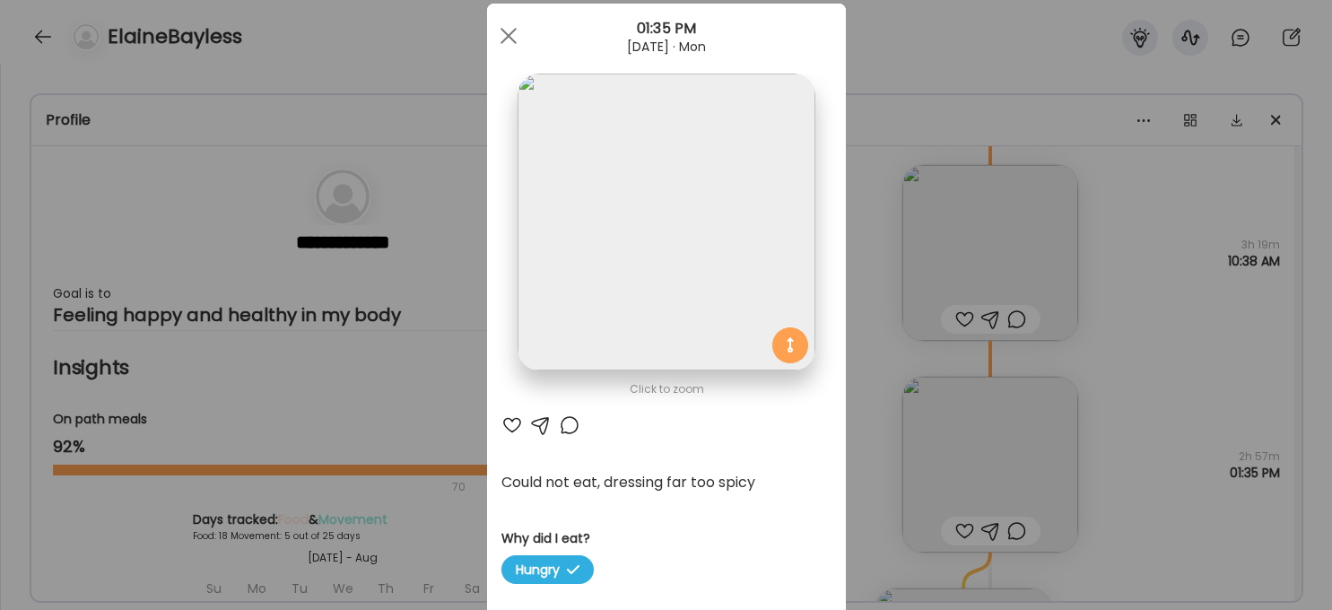
click at [661, 255] on img at bounding box center [666, 222] width 297 height 297
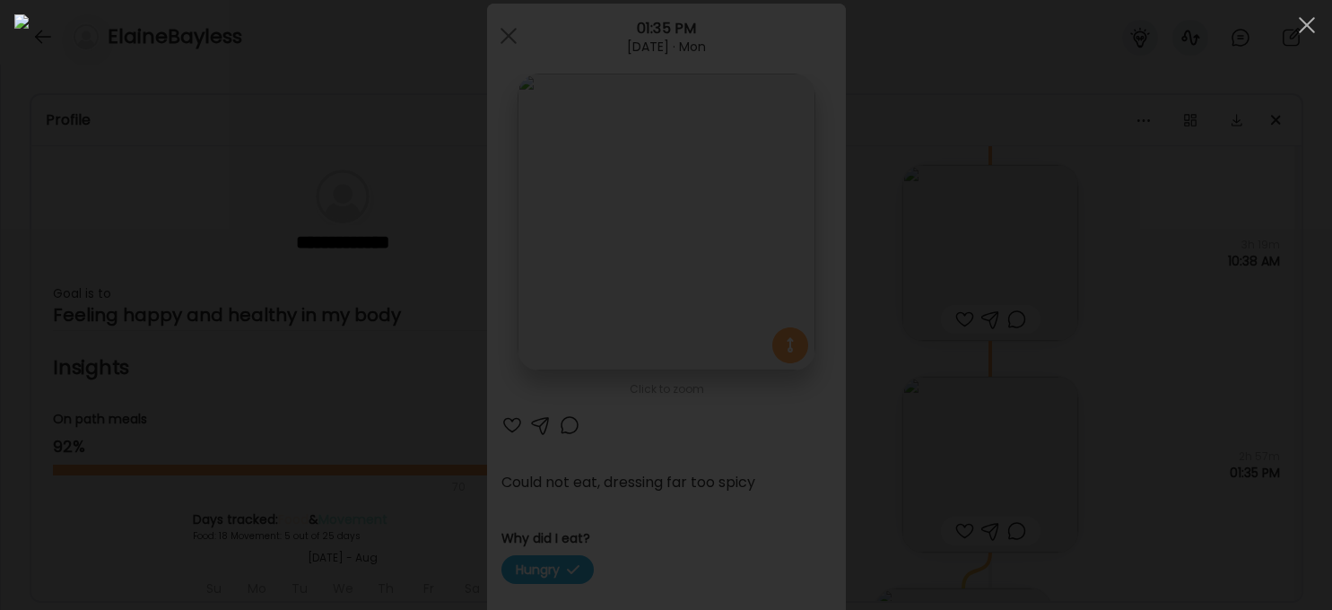
click at [1099, 362] on div at bounding box center [665, 304] width 1303 height 581
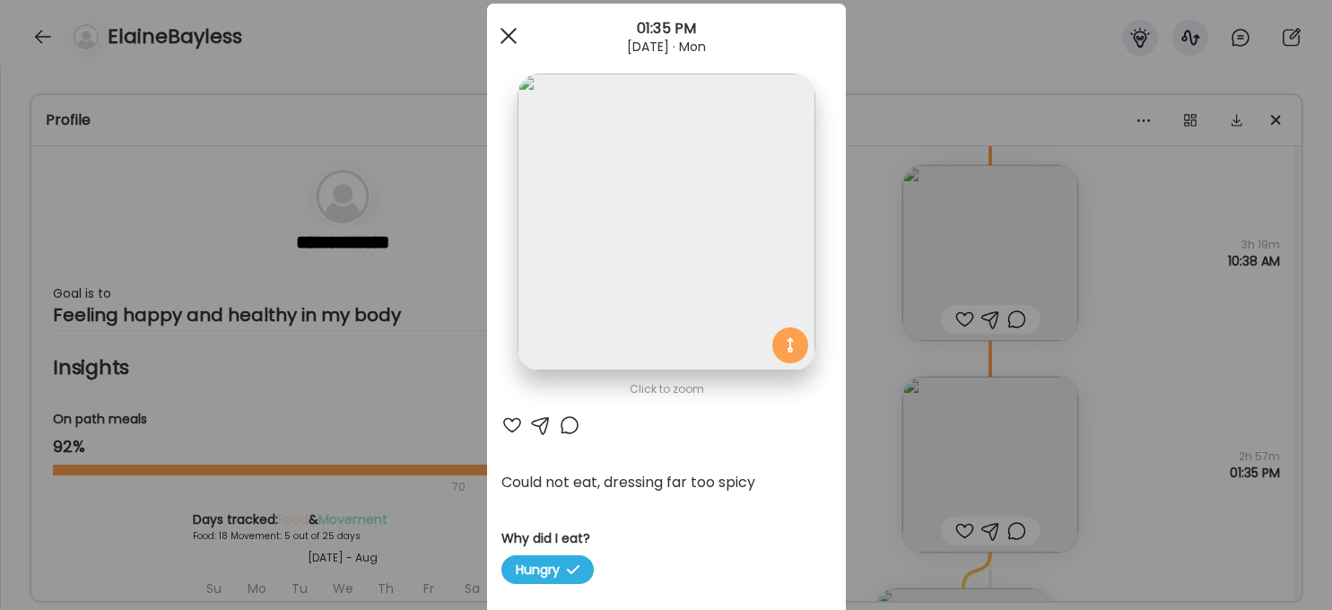
drag, startPoint x: 504, startPoint y: 29, endPoint x: 877, endPoint y: 201, distance: 411.0
click at [505, 30] on div at bounding box center [509, 36] width 36 height 36
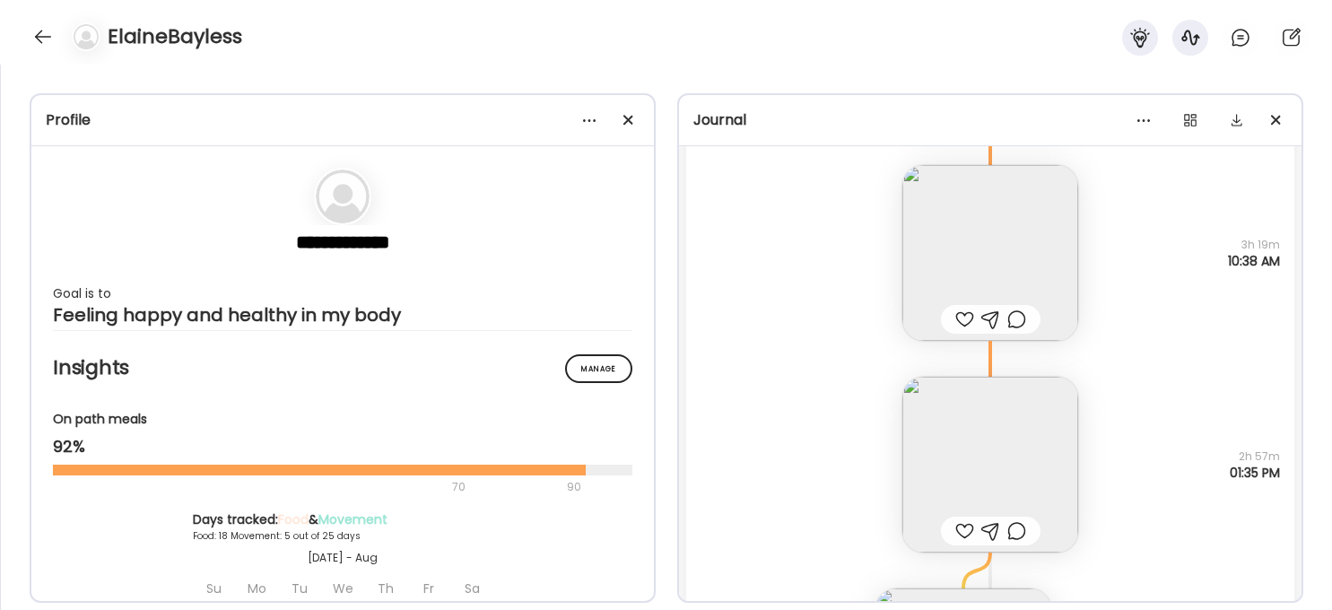
scroll to position [18538, 0]
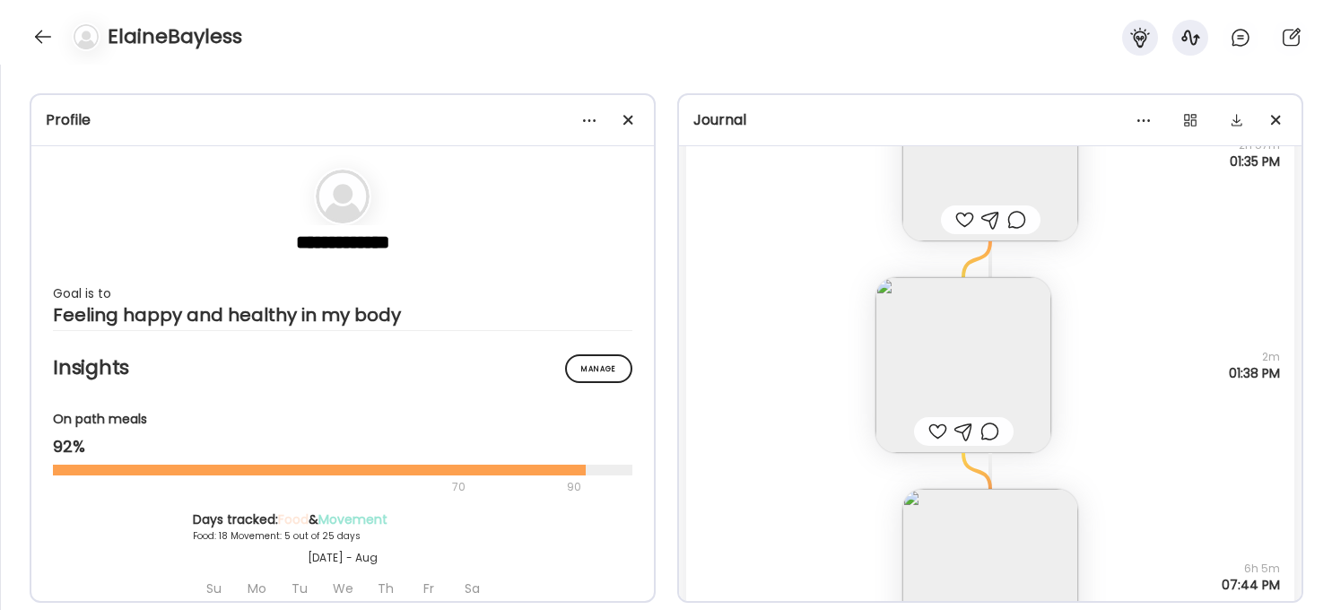
click at [1003, 363] on img at bounding box center [963, 365] width 176 height 176
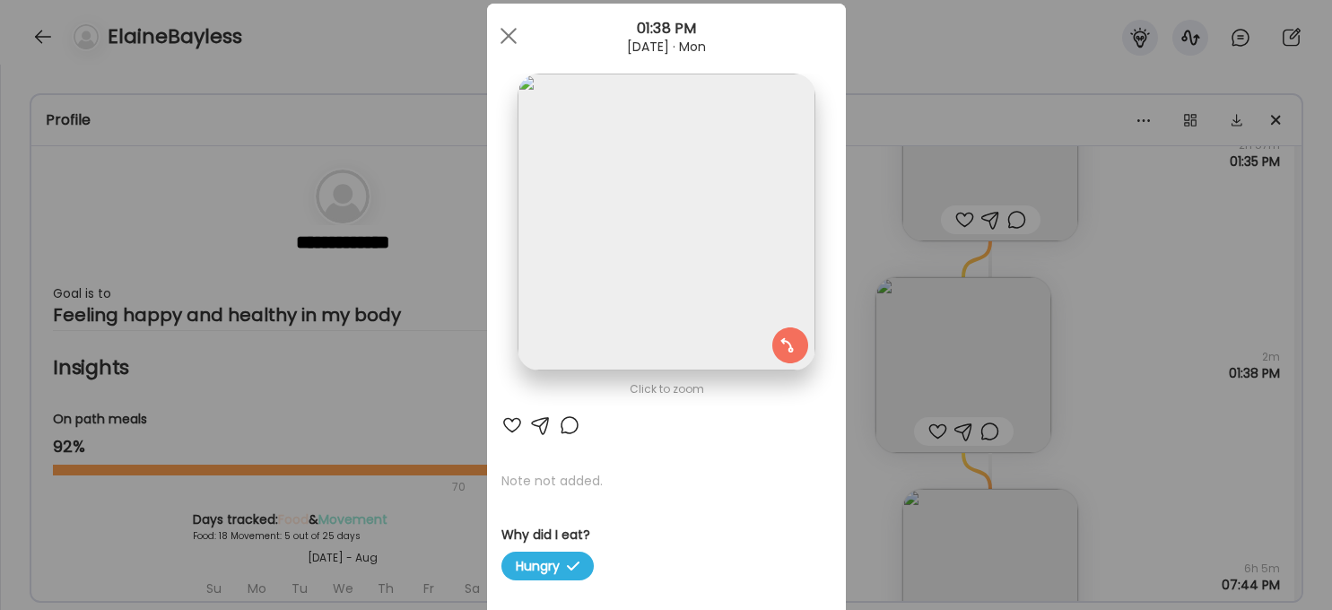
click at [675, 248] on img at bounding box center [666, 222] width 297 height 297
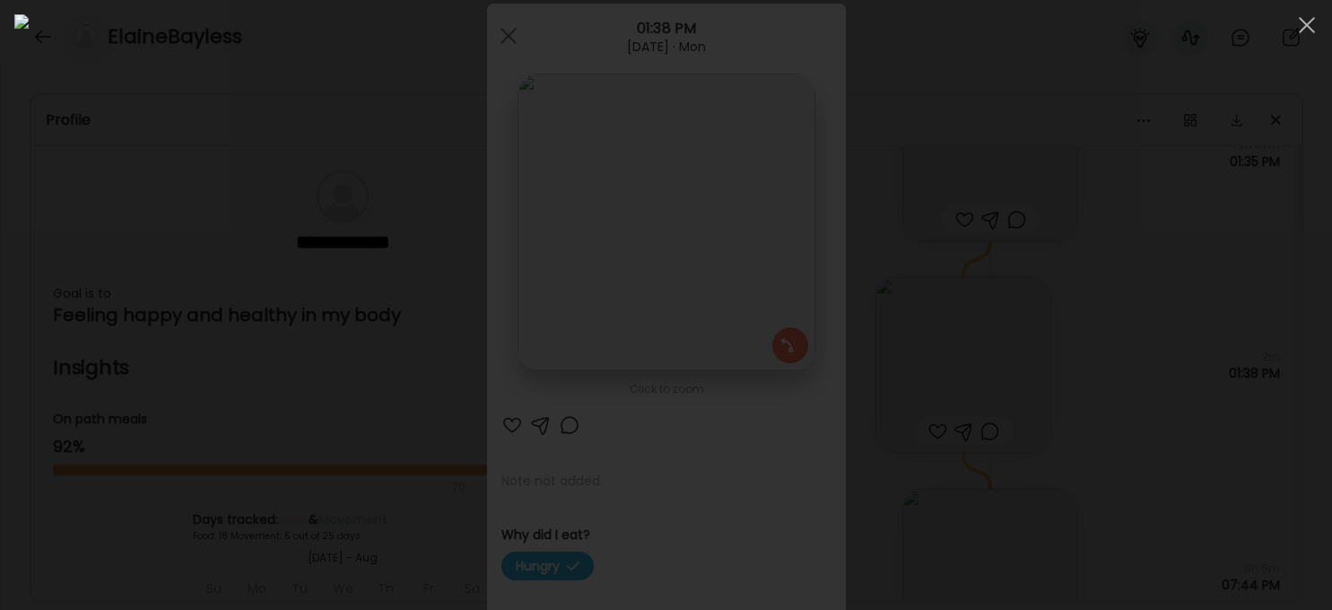
click at [1099, 315] on div at bounding box center [665, 304] width 1303 height 581
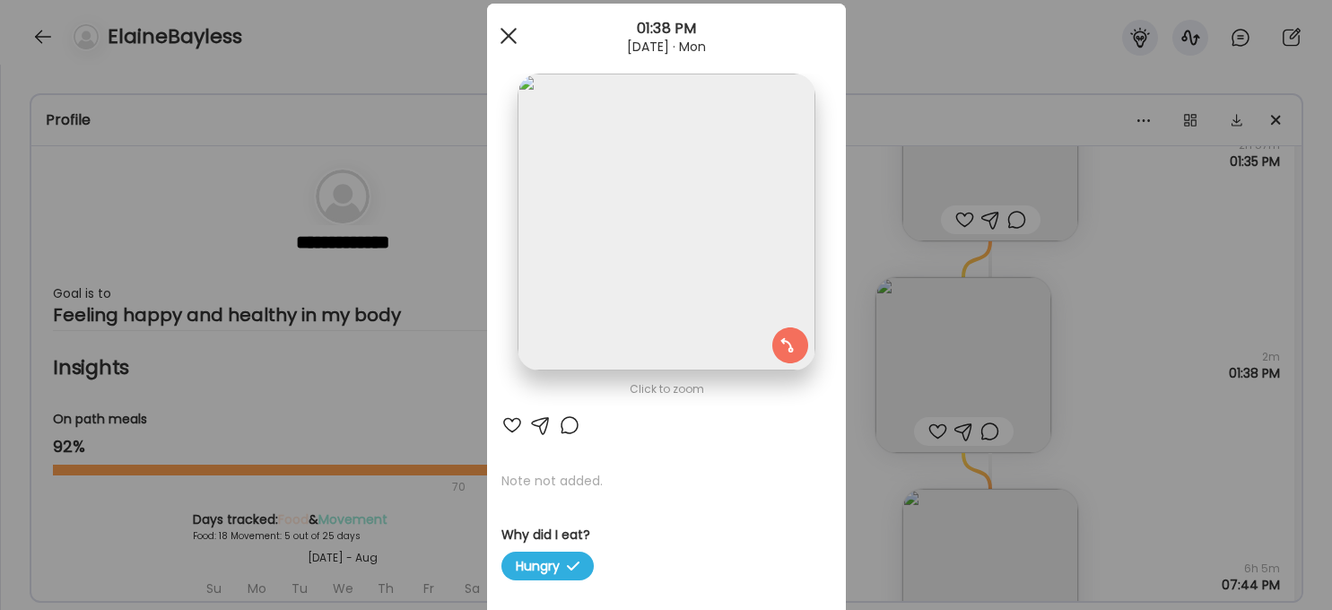
click at [512, 36] on div at bounding box center [509, 36] width 36 height 36
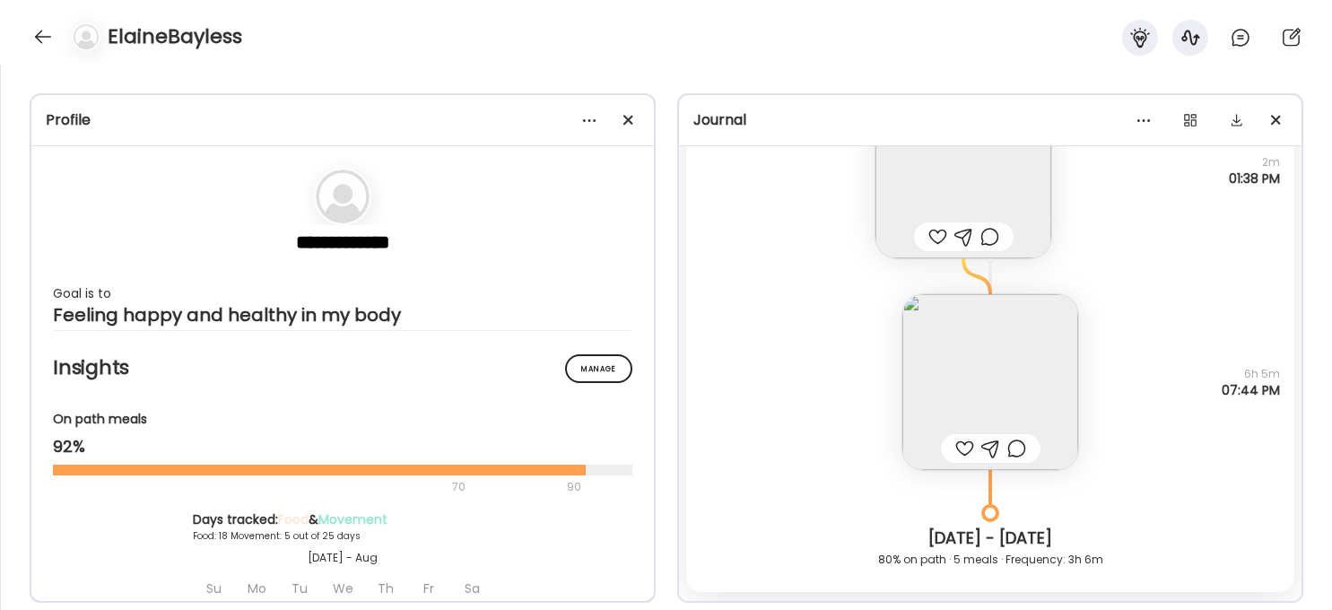
scroll to position [18736, 0]
click at [1007, 351] on img at bounding box center [990, 379] width 176 height 176
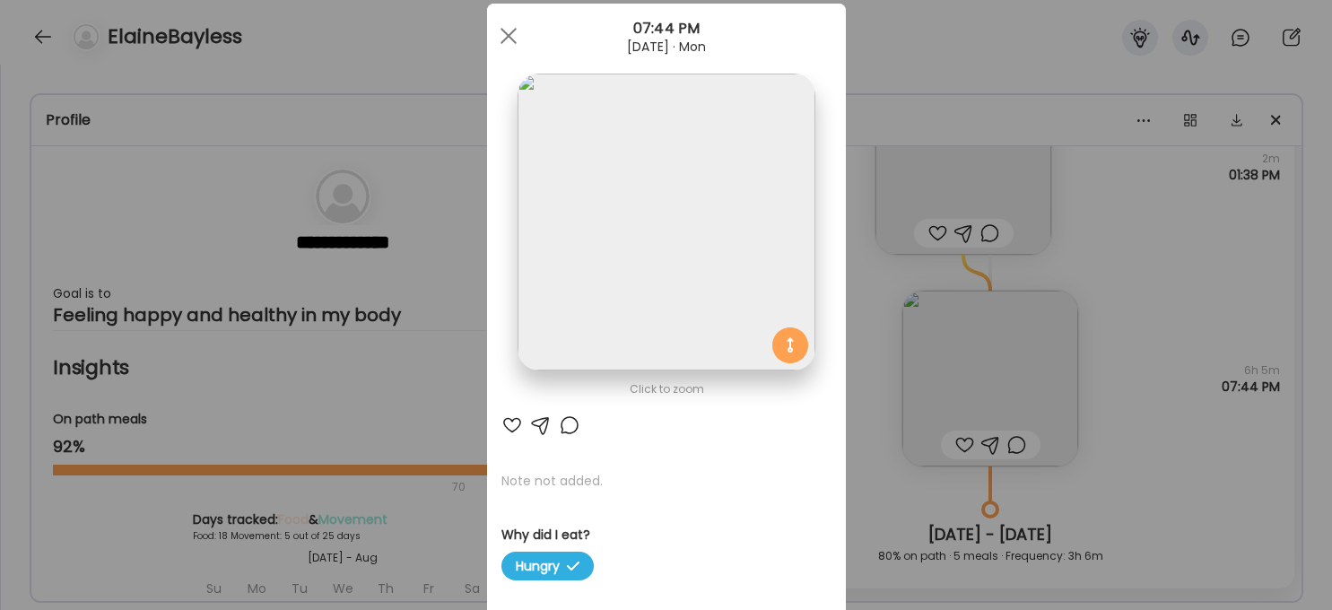
click at [700, 248] on img at bounding box center [666, 222] width 297 height 297
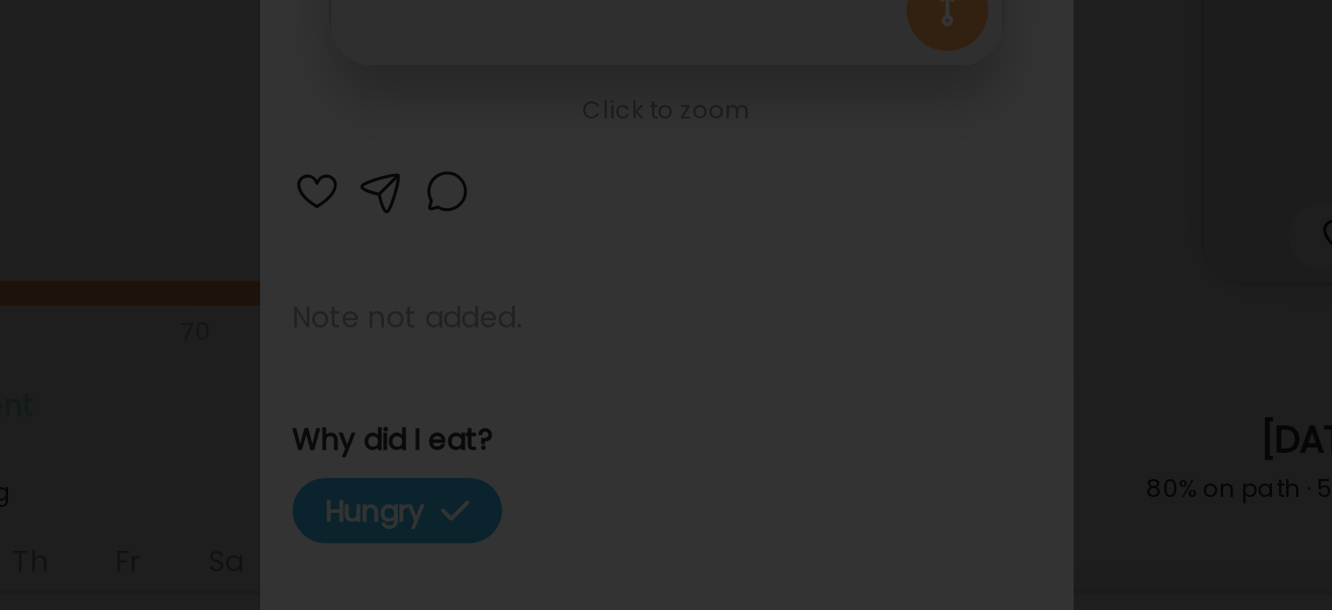
scroll to position [0, 0]
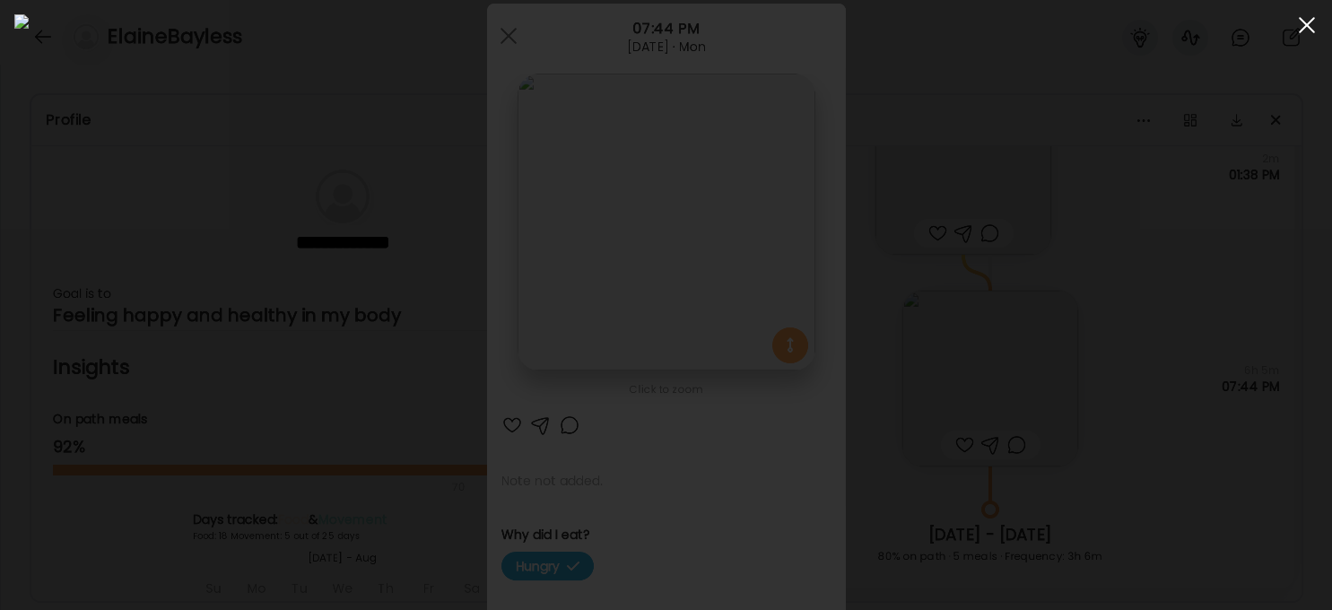
click at [1099, 30] on span at bounding box center [1307, 25] width 16 height 16
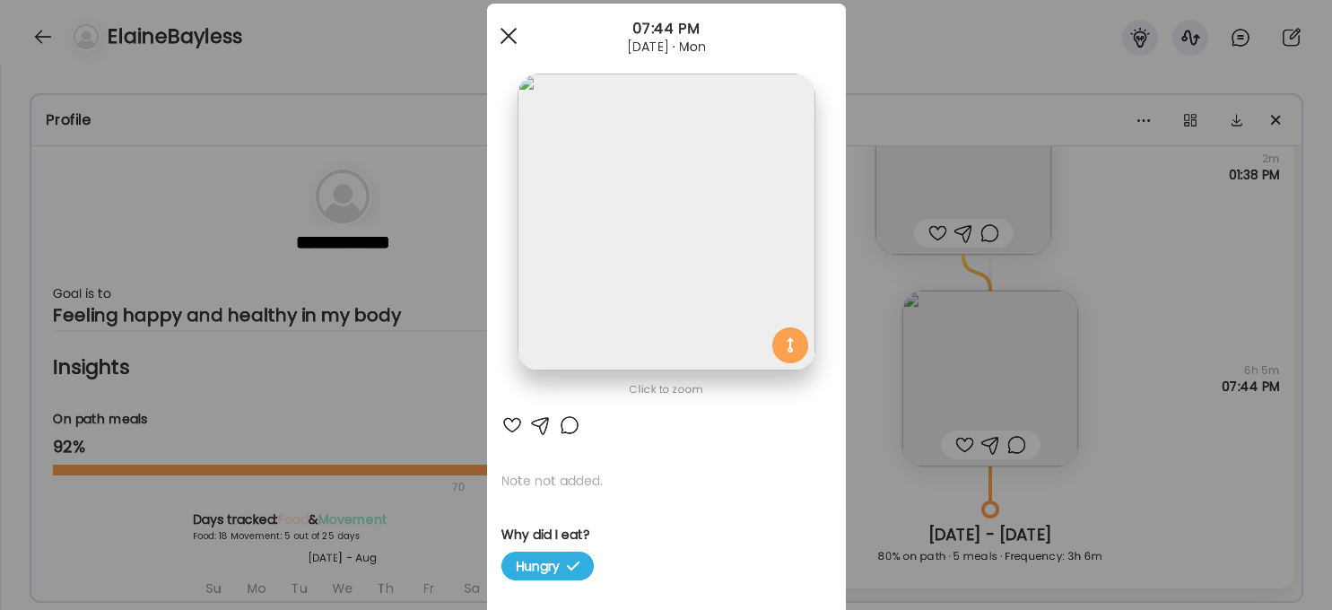
drag, startPoint x: 499, startPoint y: 46, endPoint x: 567, endPoint y: 72, distance: 73.0
click at [499, 46] on div at bounding box center [509, 36] width 36 height 36
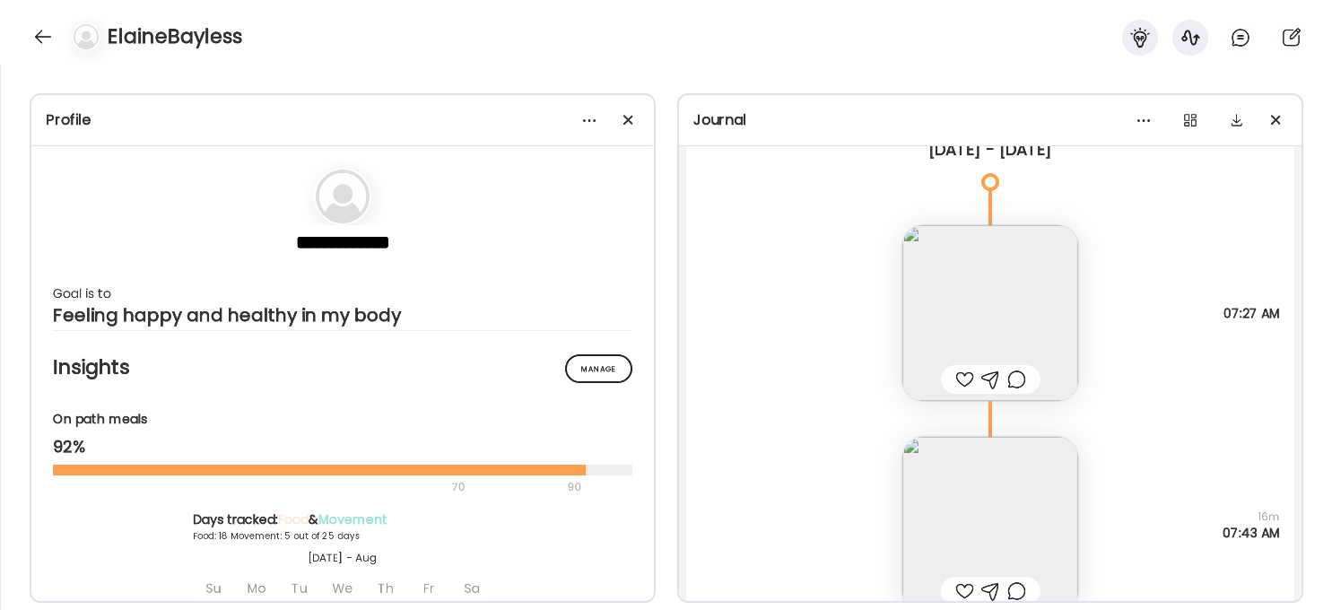
scroll to position [19185, 0]
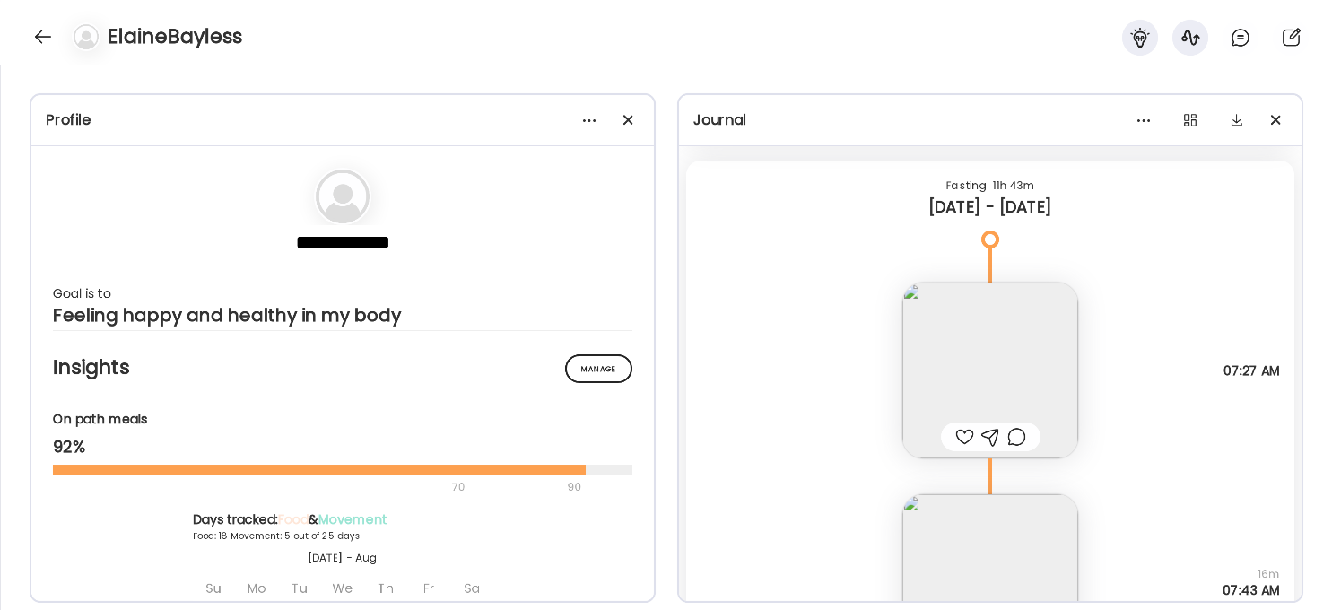
click at [1037, 364] on img at bounding box center [990, 371] width 176 height 176
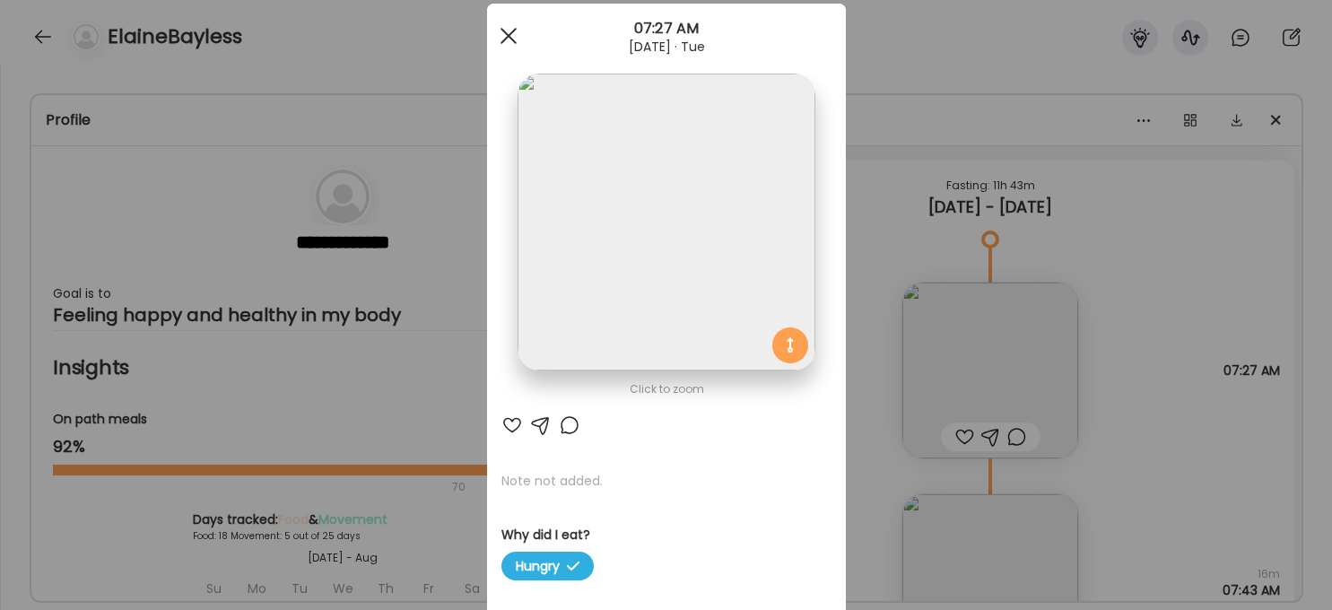
click at [497, 26] on div at bounding box center [509, 36] width 36 height 36
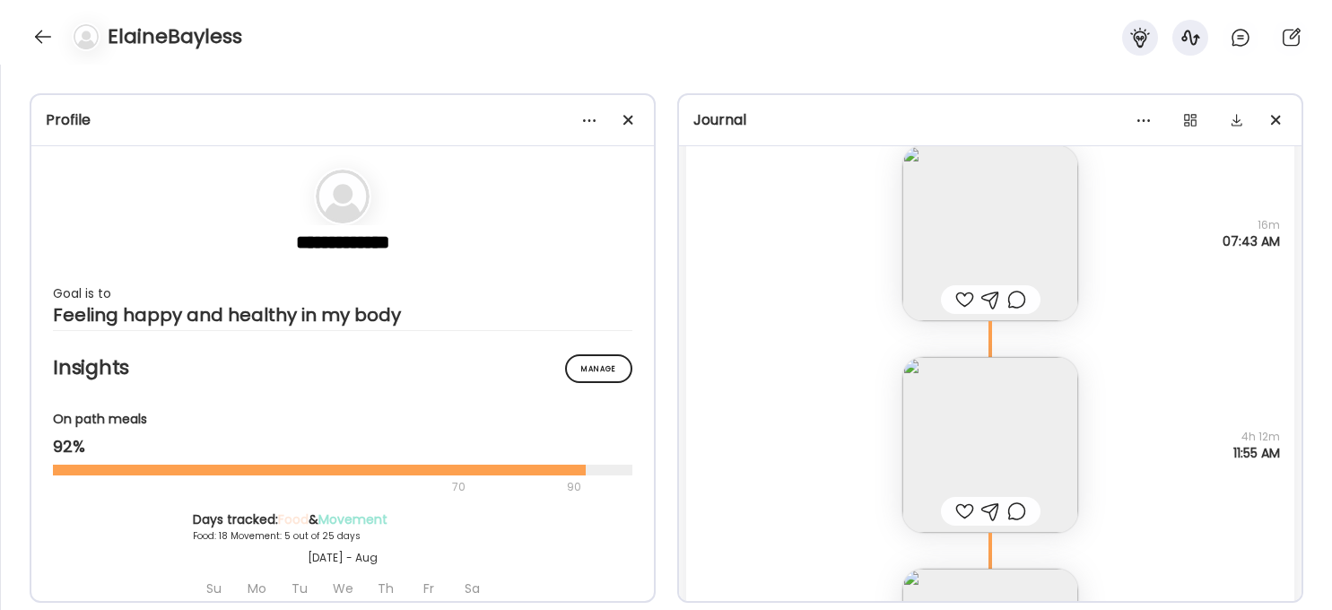
scroll to position [19583, 0]
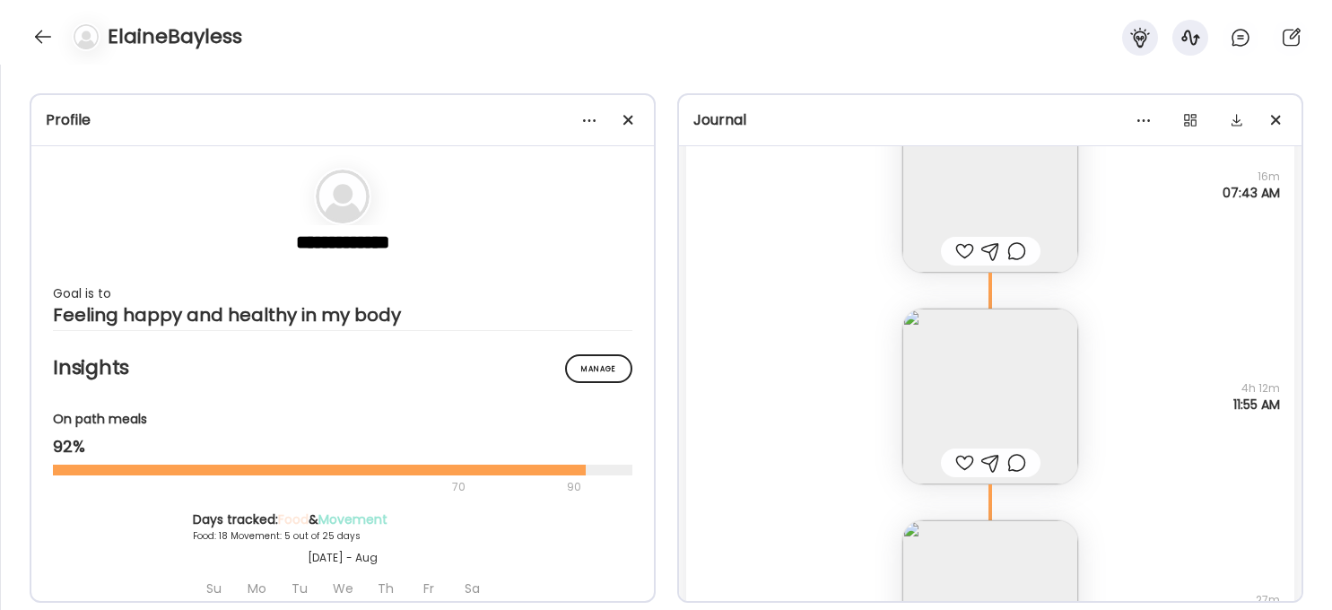
click at [987, 364] on img at bounding box center [990, 397] width 176 height 176
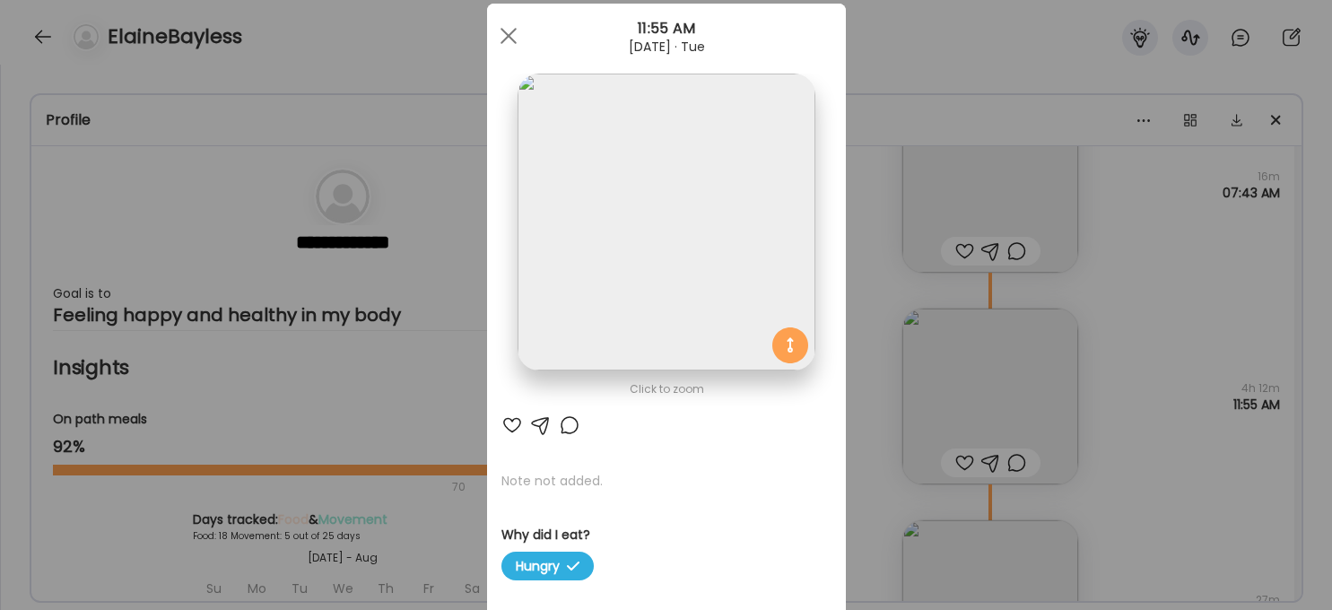
click at [632, 263] on img at bounding box center [666, 222] width 297 height 297
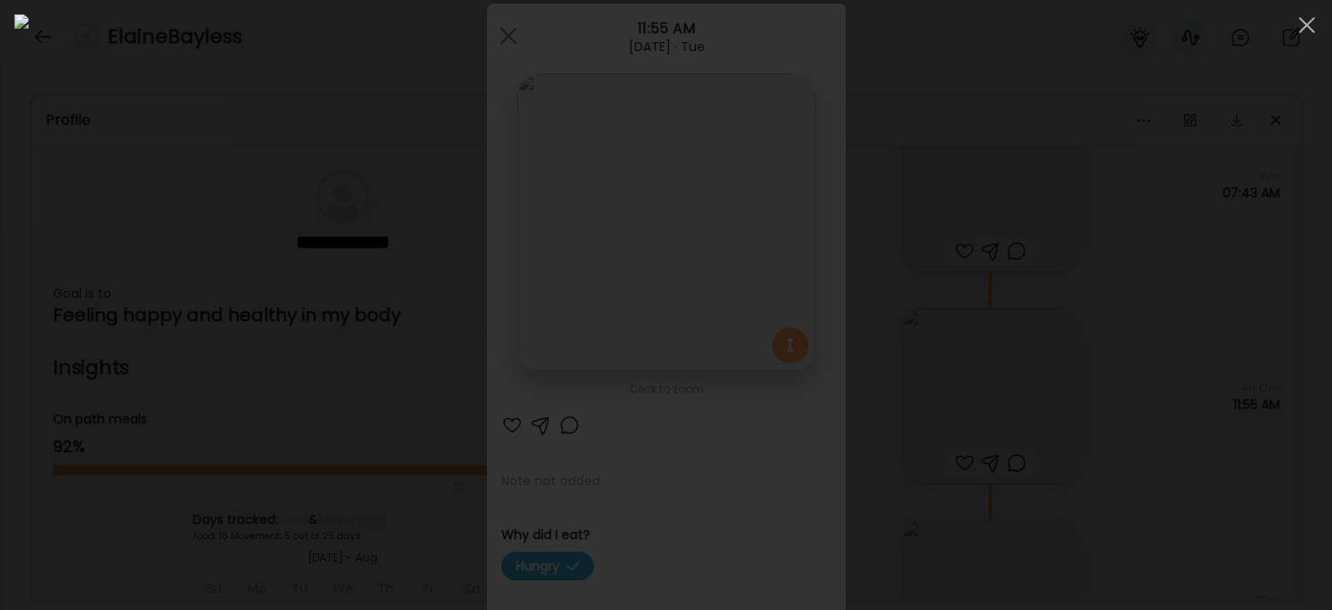
click at [1099, 304] on div at bounding box center [665, 304] width 1303 height 581
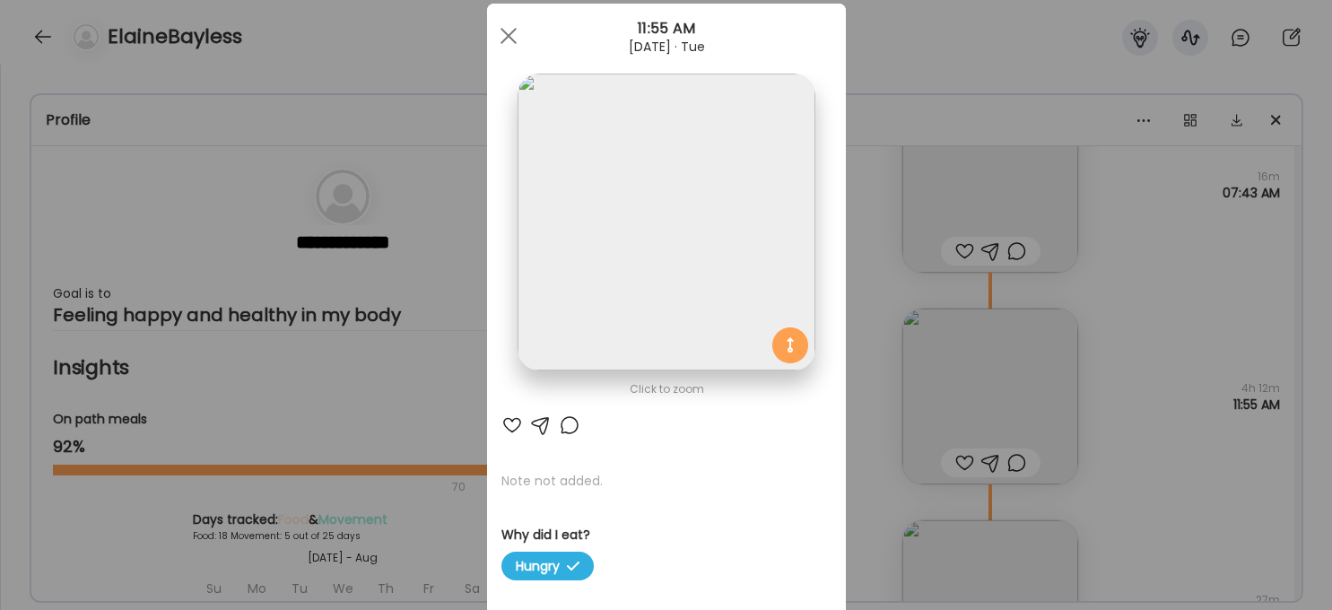
click at [767, 254] on img at bounding box center [666, 222] width 297 height 297
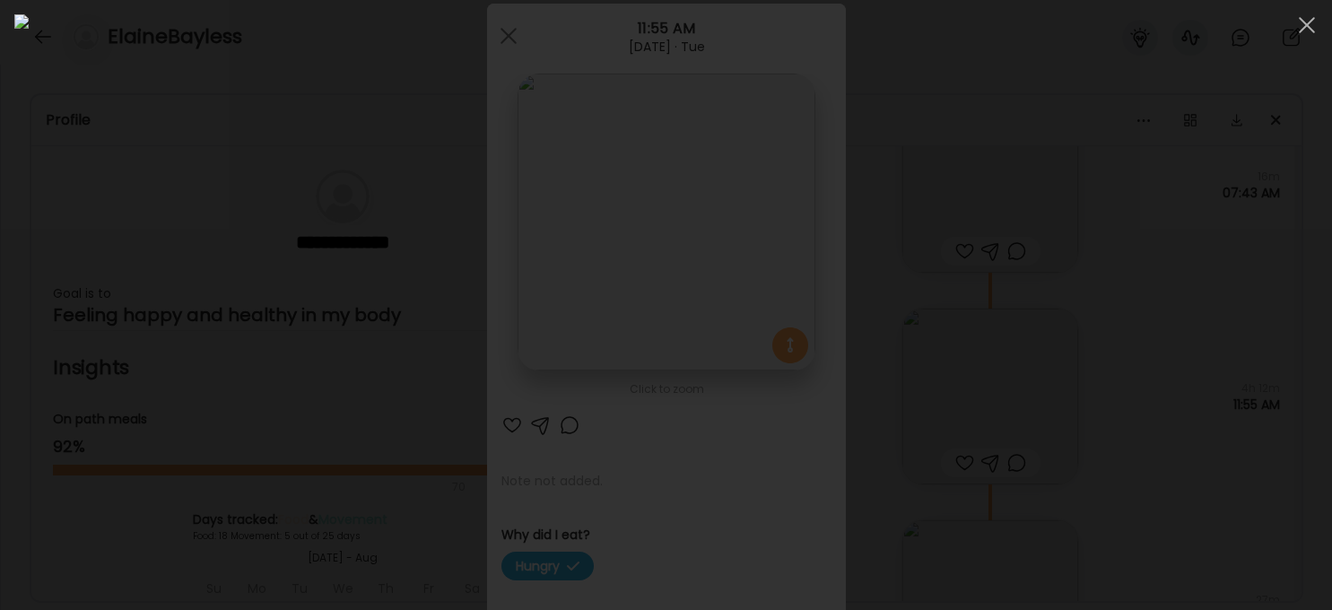
click at [760, 362] on img at bounding box center [665, 304] width 1303 height 581
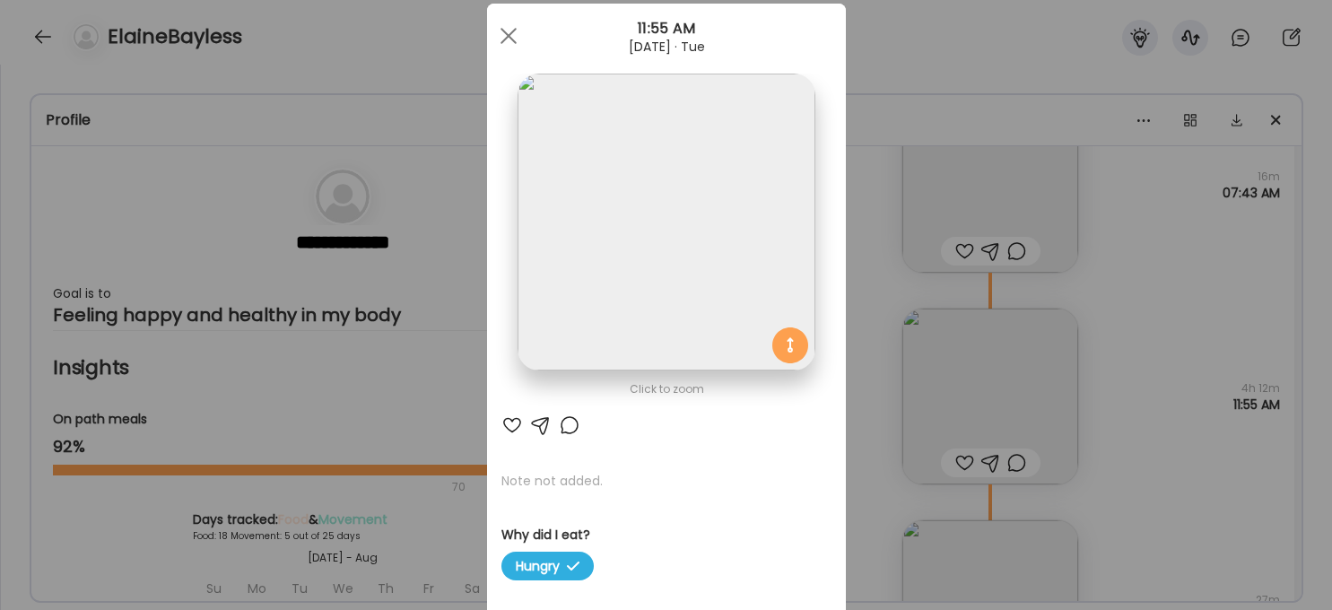
click at [700, 241] on img at bounding box center [666, 222] width 297 height 297
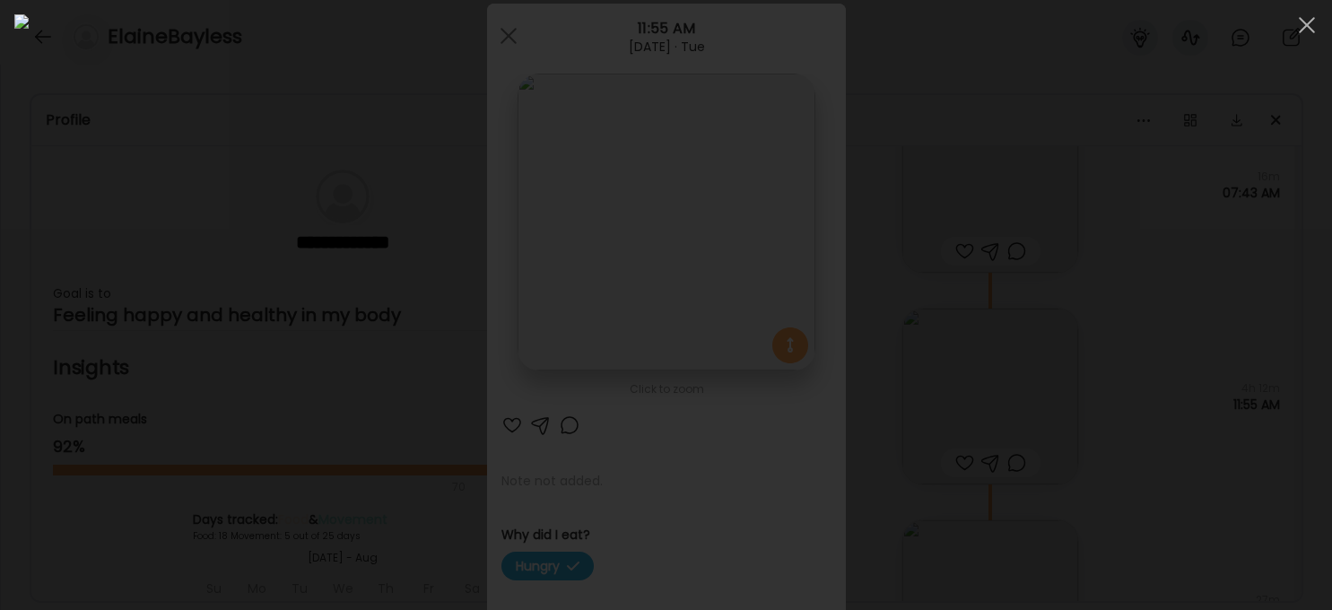
click at [1099, 372] on div at bounding box center [665, 304] width 1303 height 581
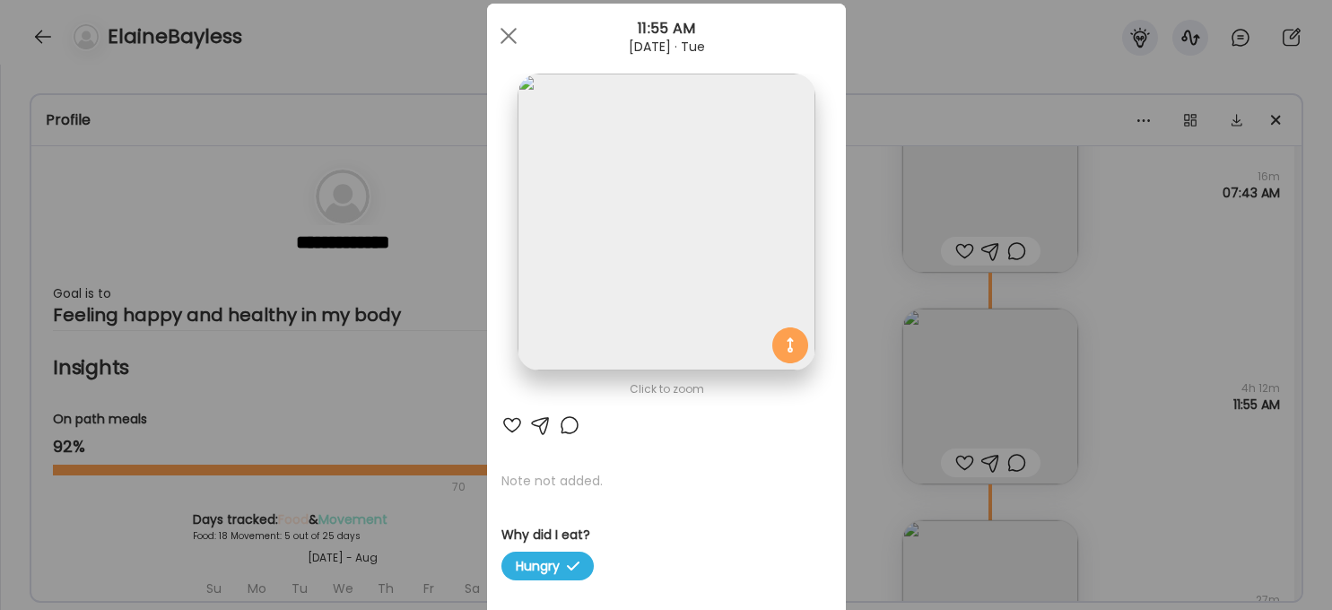
drag, startPoint x: 506, startPoint y: 35, endPoint x: 754, endPoint y: 174, distance: 284.7
click at [510, 36] on span at bounding box center [508, 36] width 16 height 16
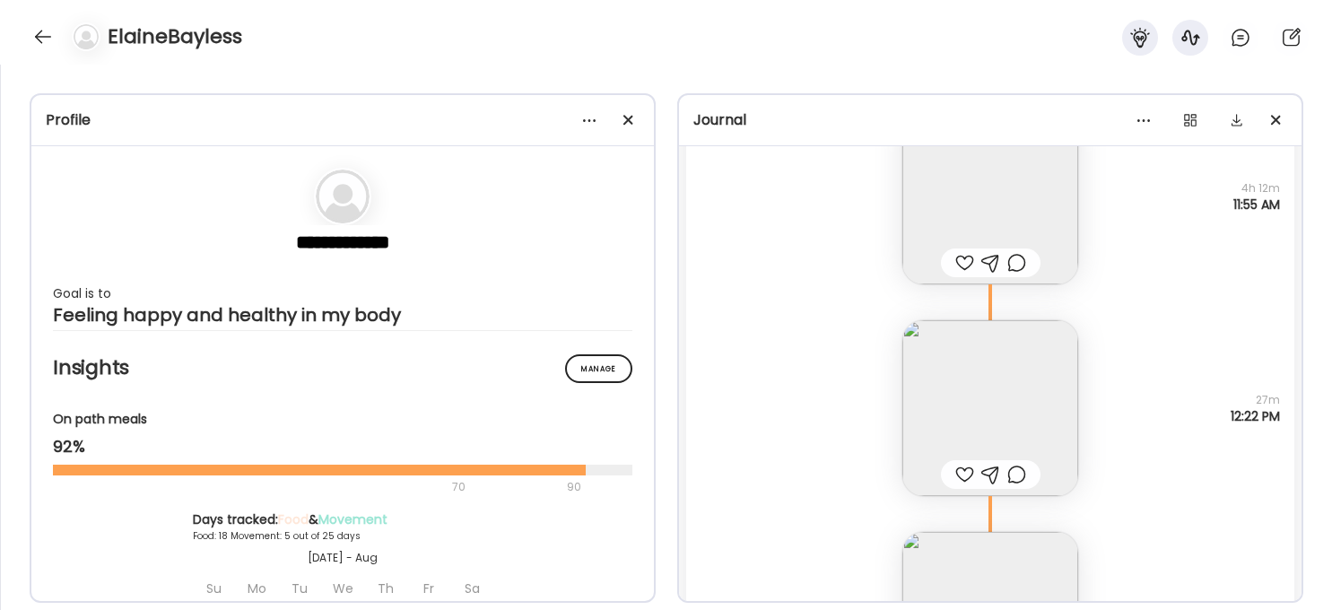
scroll to position [19795, 0]
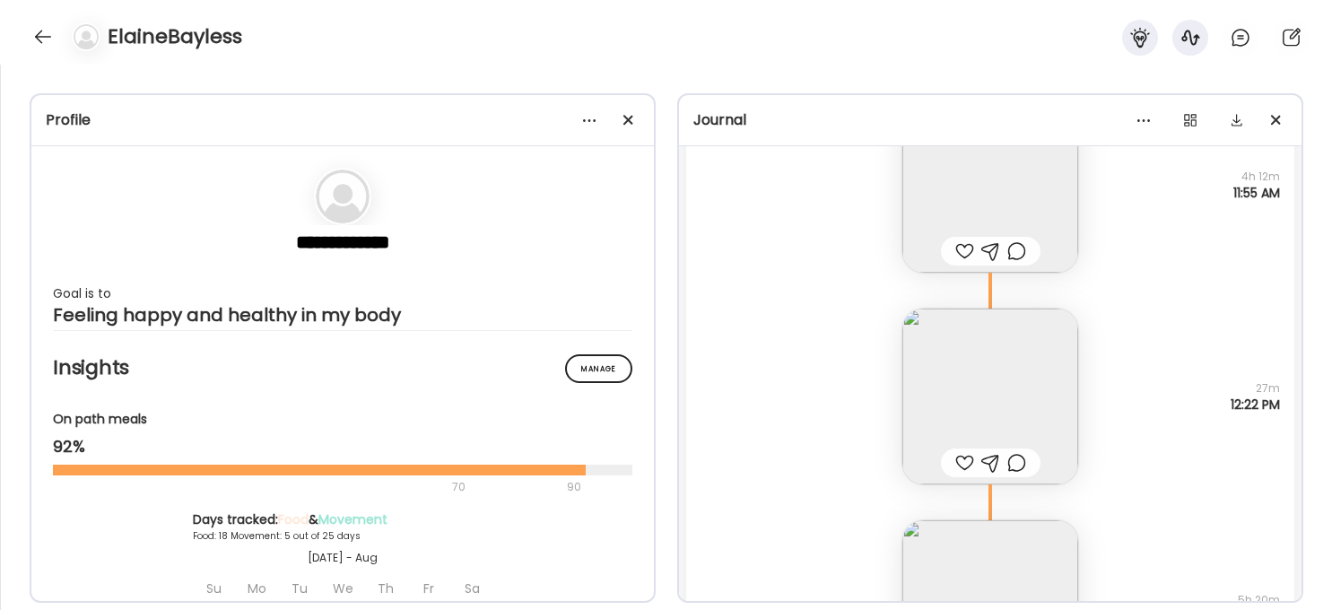
click at [1030, 392] on img at bounding box center [990, 397] width 176 height 176
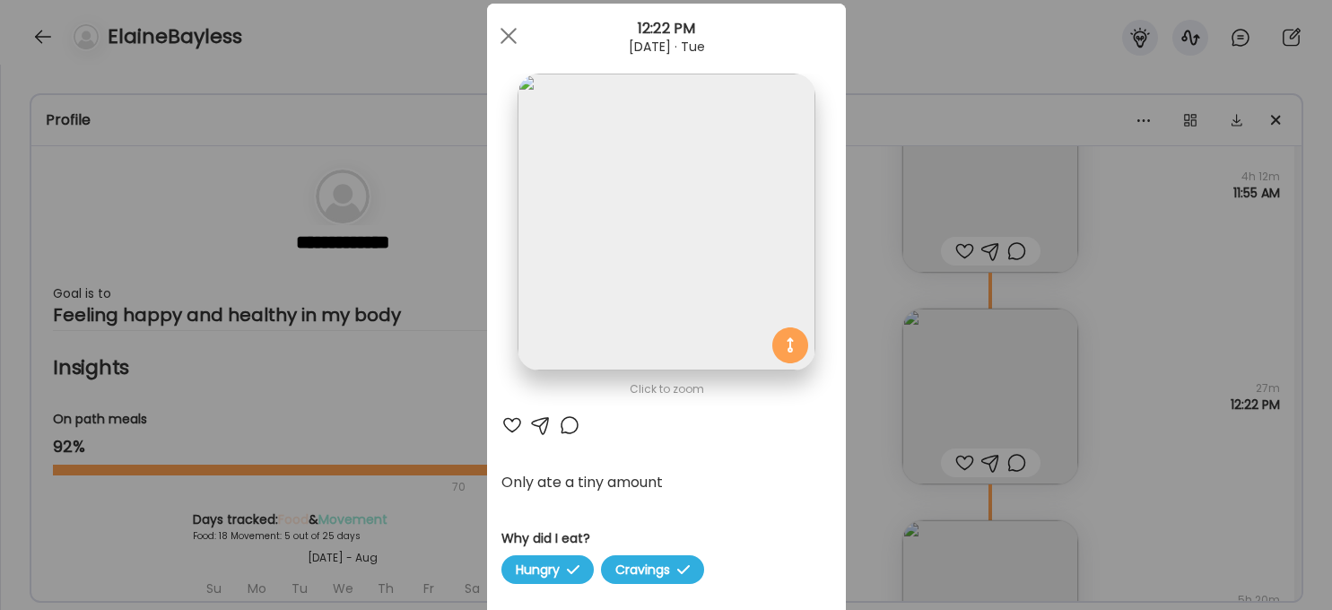
click at [669, 230] on img at bounding box center [666, 222] width 297 height 297
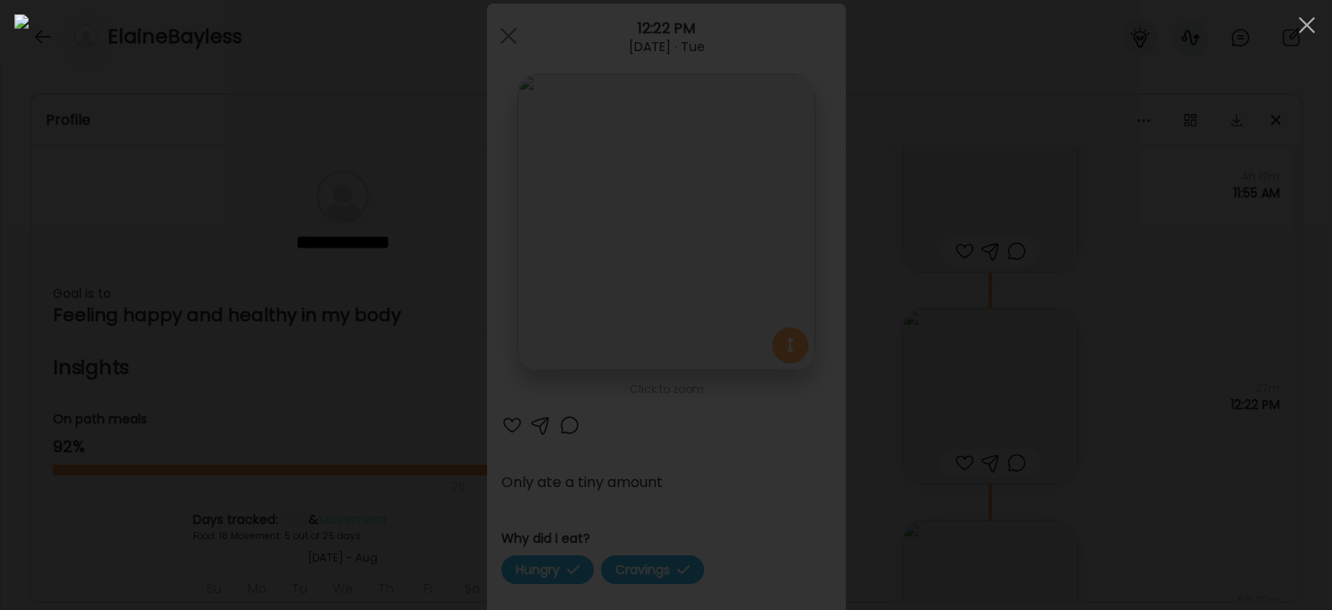
drag, startPoint x: 1210, startPoint y: 328, endPoint x: 1216, endPoint y: 345, distance: 18.2
click at [1099, 328] on div at bounding box center [665, 304] width 1303 height 581
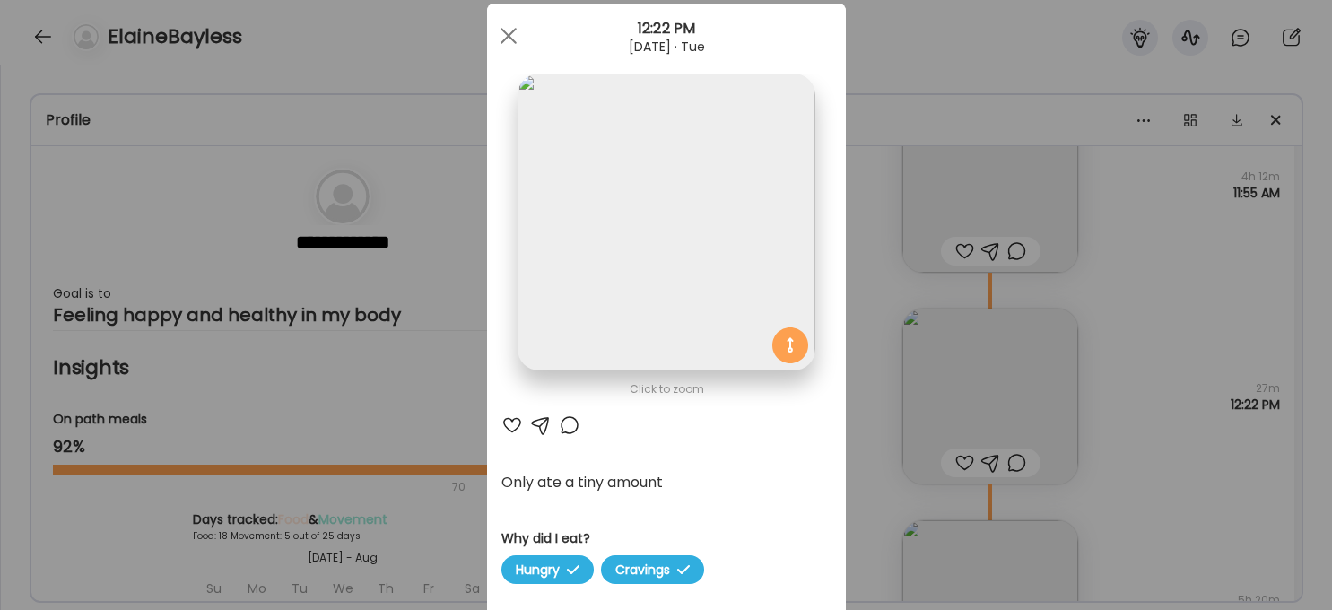
drag, startPoint x: 501, startPoint y: 35, endPoint x: 679, endPoint y: 104, distance: 190.6
click at [502, 35] on div at bounding box center [509, 36] width 36 height 36
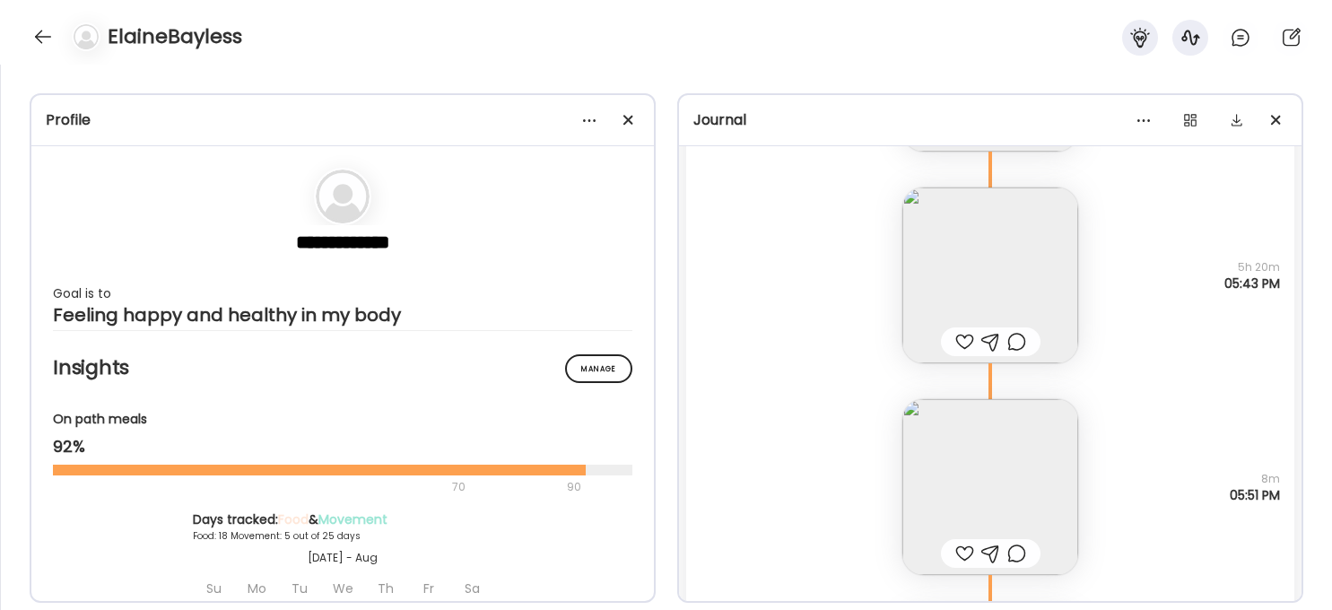
scroll to position [20129, 0]
click at [985, 259] on img at bounding box center [990, 274] width 176 height 176
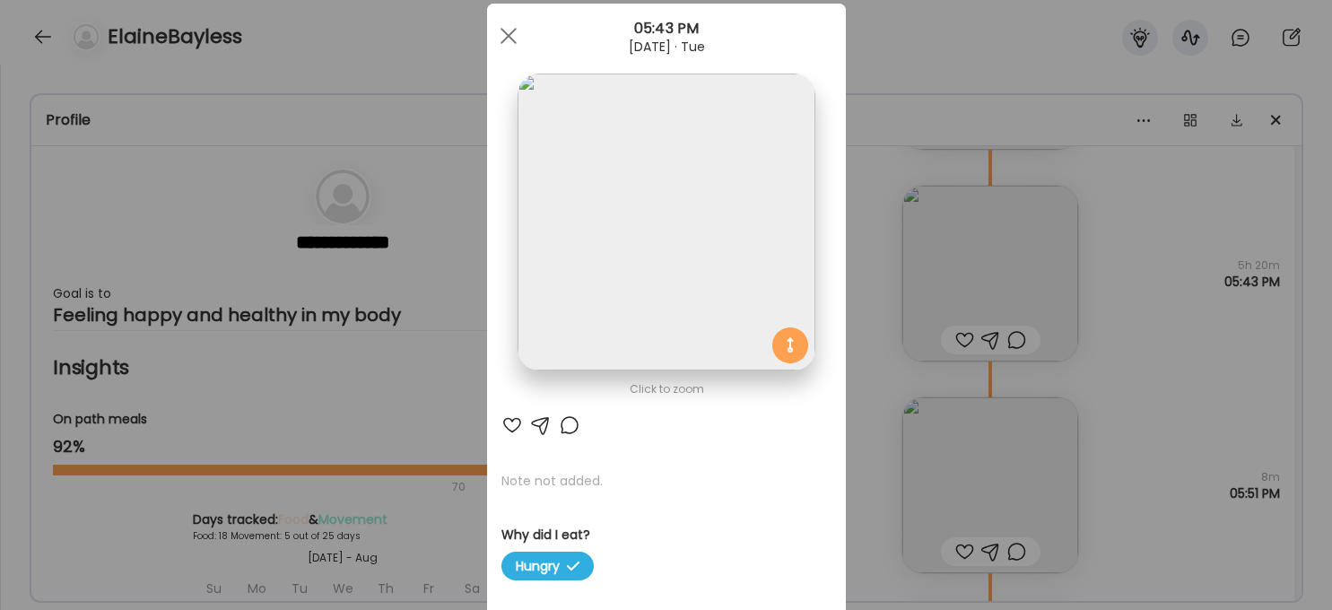
click at [711, 278] on img at bounding box center [666, 222] width 297 height 297
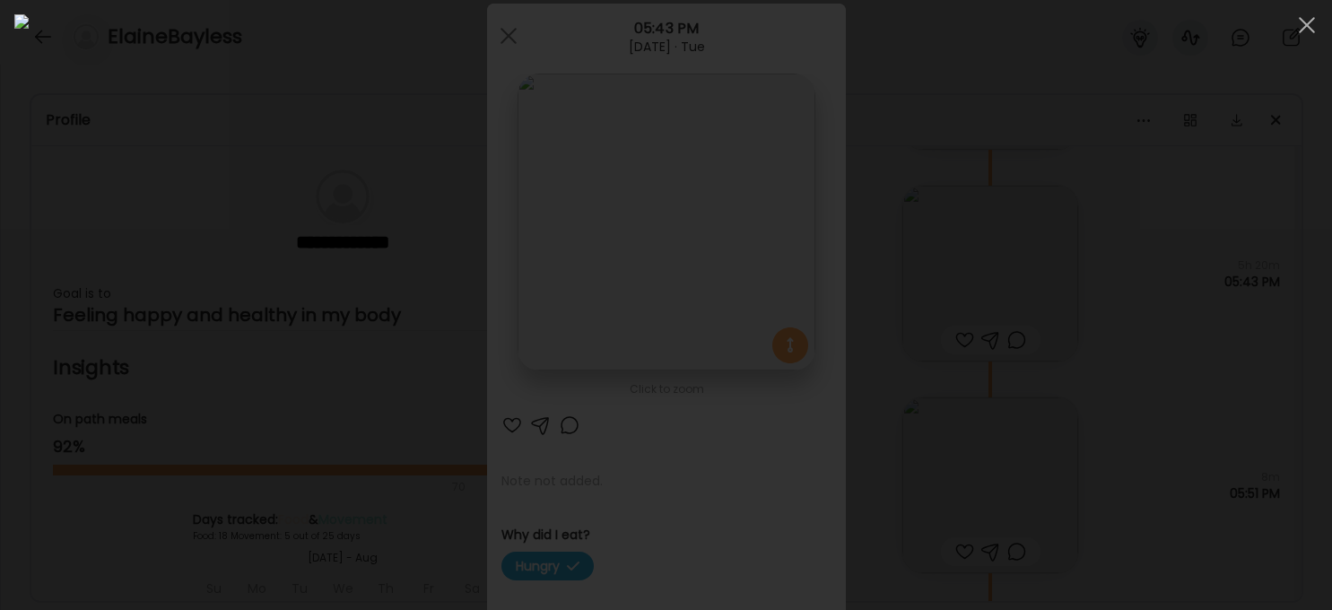
click at [1099, 377] on div at bounding box center [665, 304] width 1303 height 581
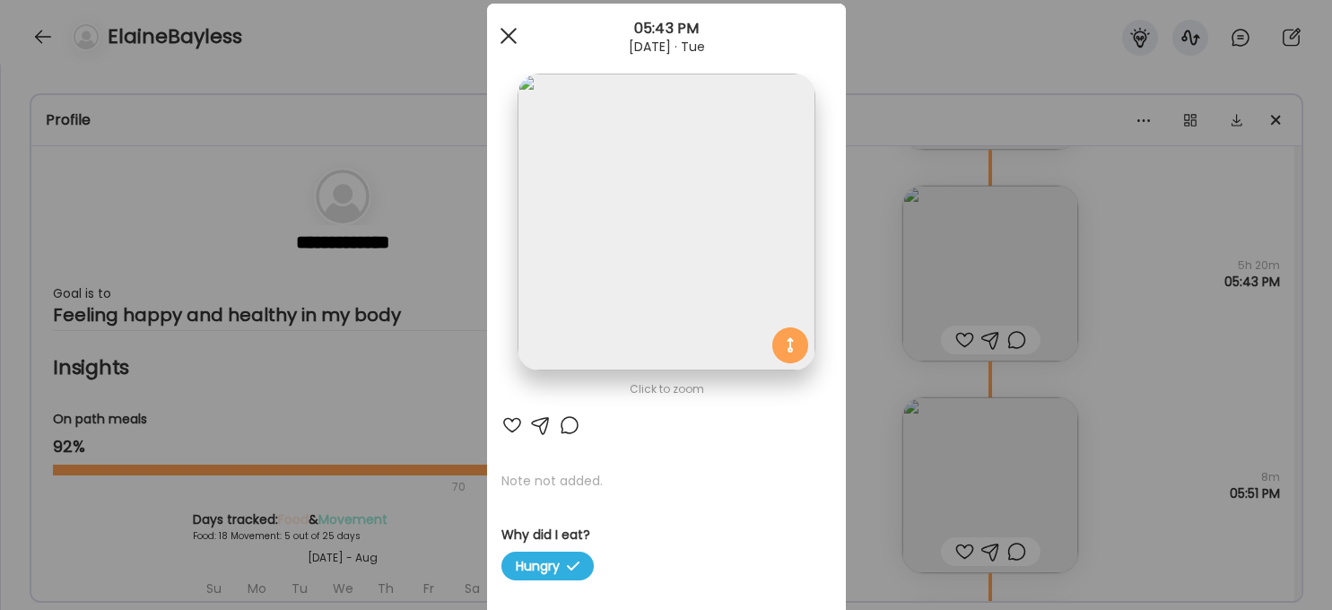
click at [505, 38] on span at bounding box center [508, 36] width 16 height 16
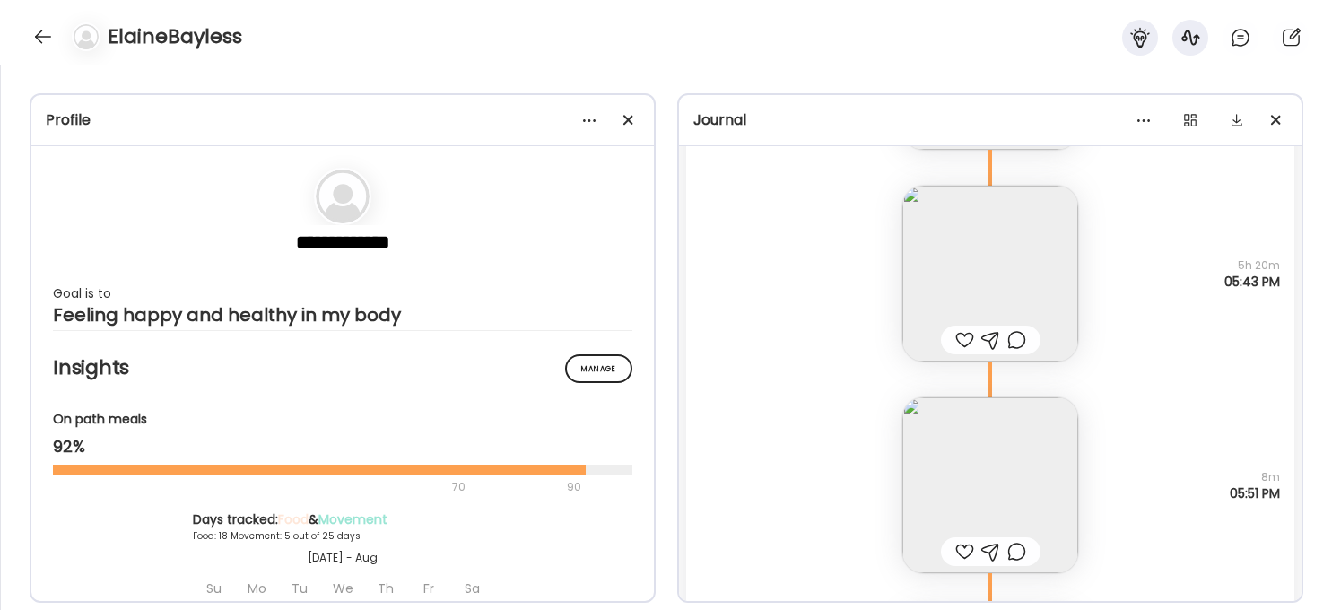
click at [959, 470] on img at bounding box center [990, 485] width 176 height 176
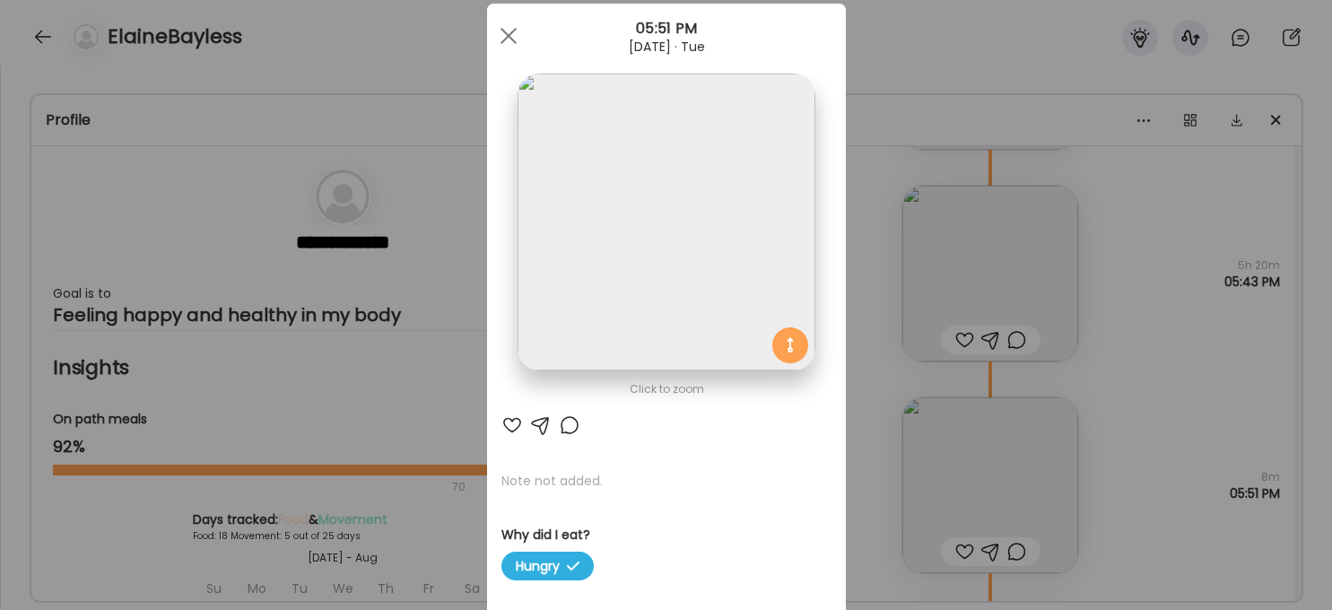
click at [744, 224] on img at bounding box center [666, 222] width 297 height 297
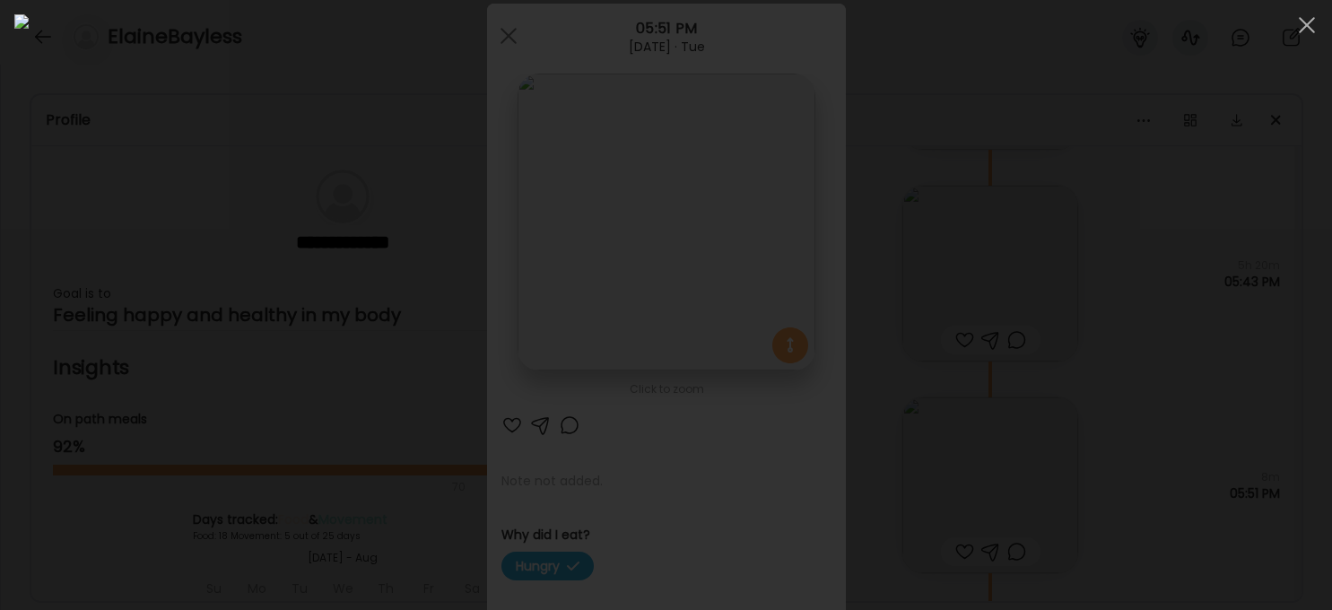
click at [1099, 392] on div at bounding box center [665, 304] width 1303 height 581
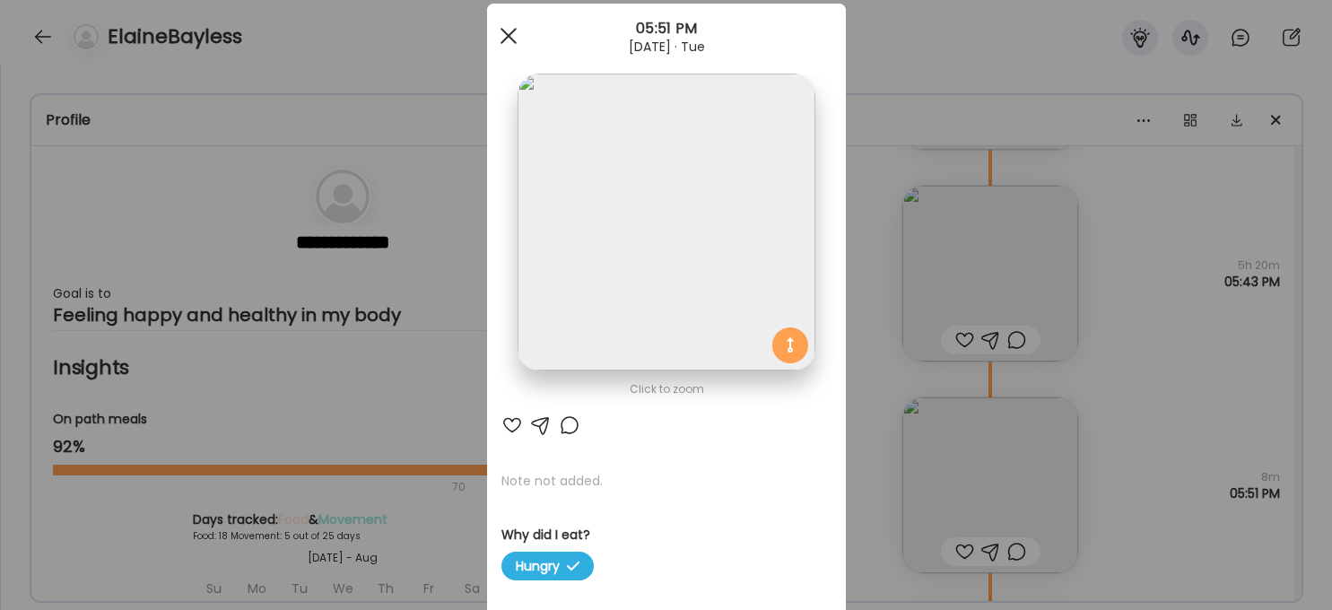
click at [506, 31] on span at bounding box center [508, 36] width 16 height 16
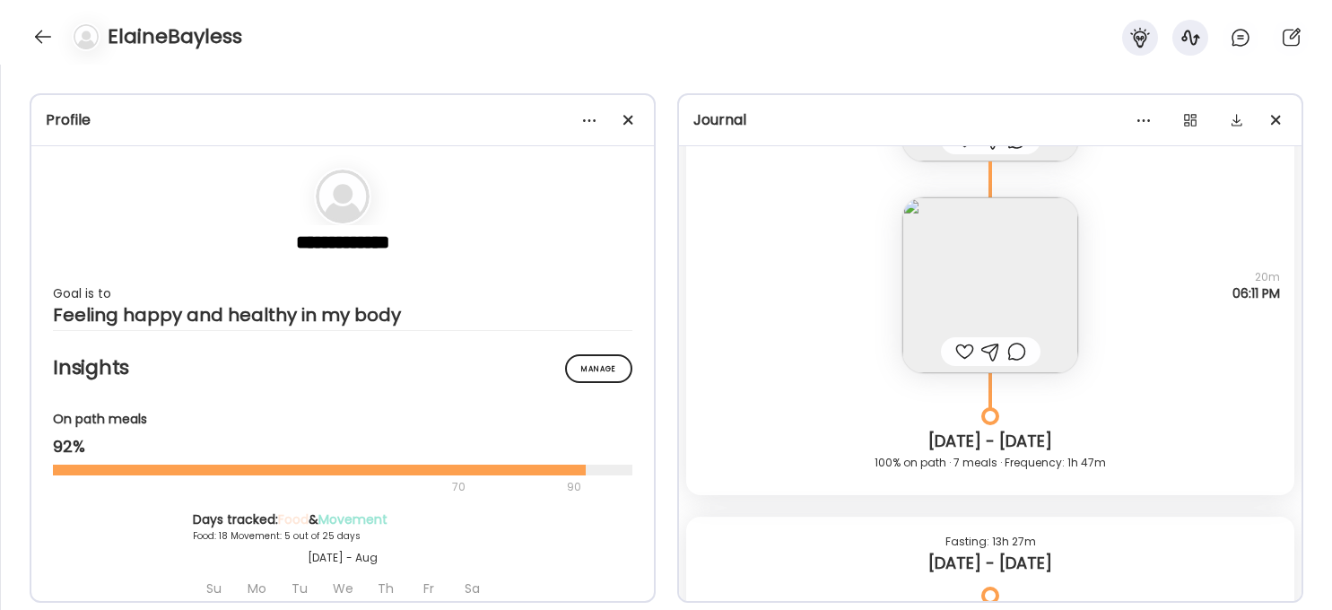
scroll to position [20552, 0]
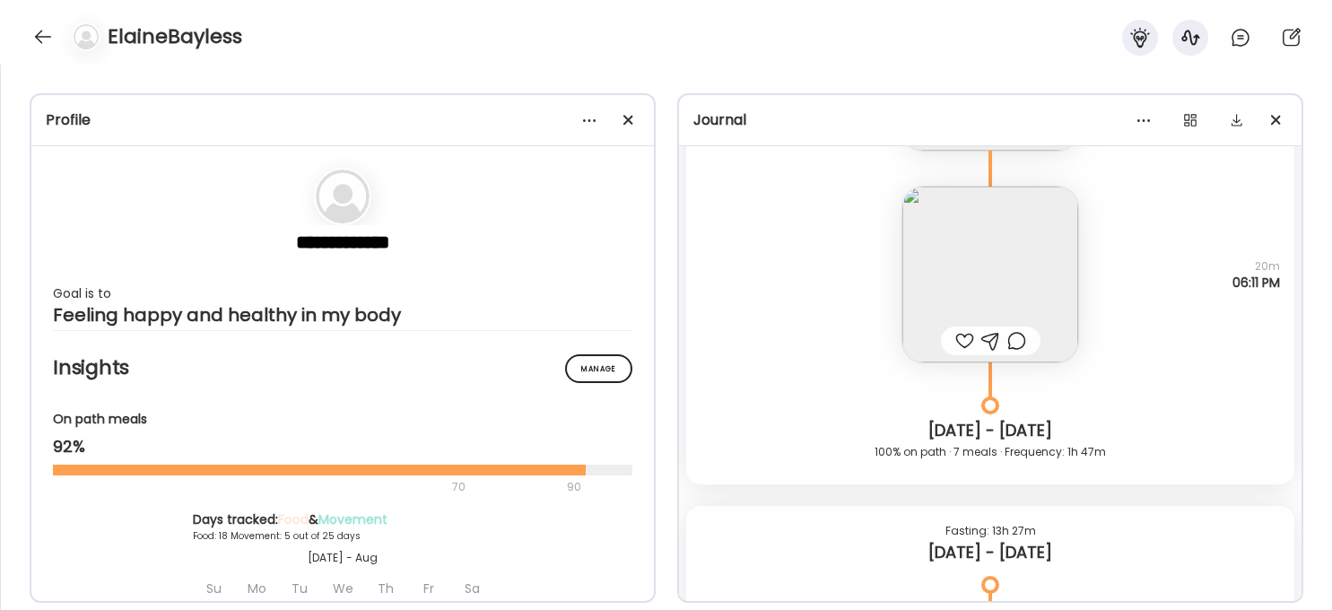
click at [1024, 282] on img at bounding box center [990, 275] width 176 height 176
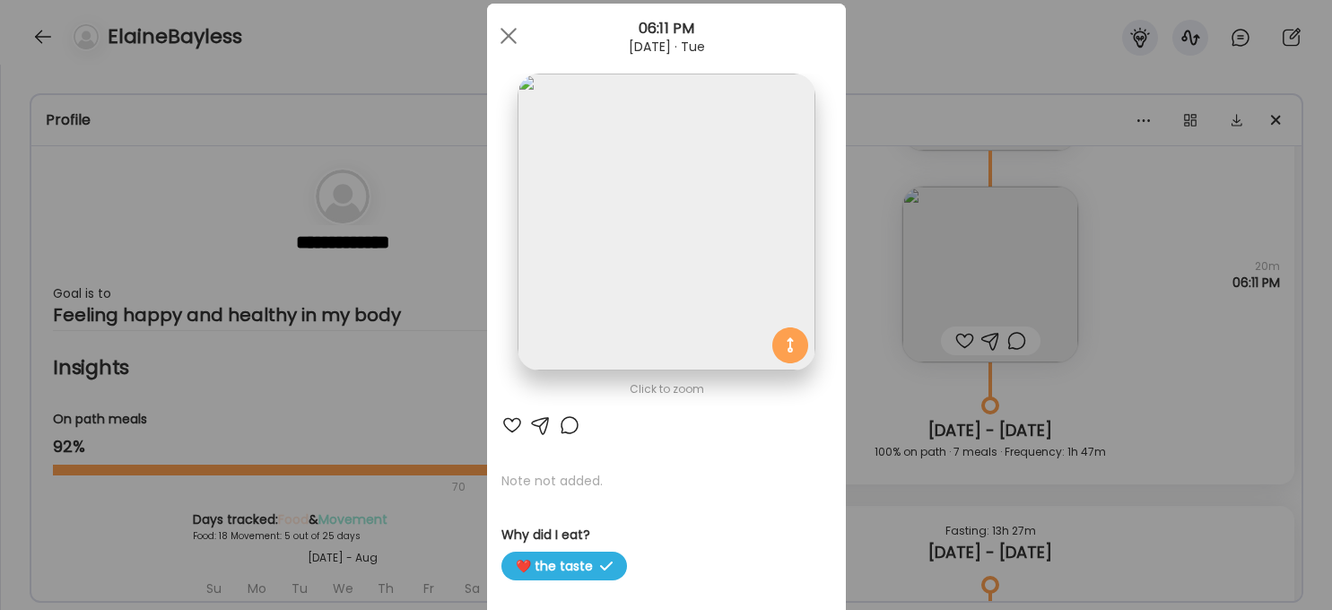
click at [666, 253] on img at bounding box center [666, 222] width 297 height 297
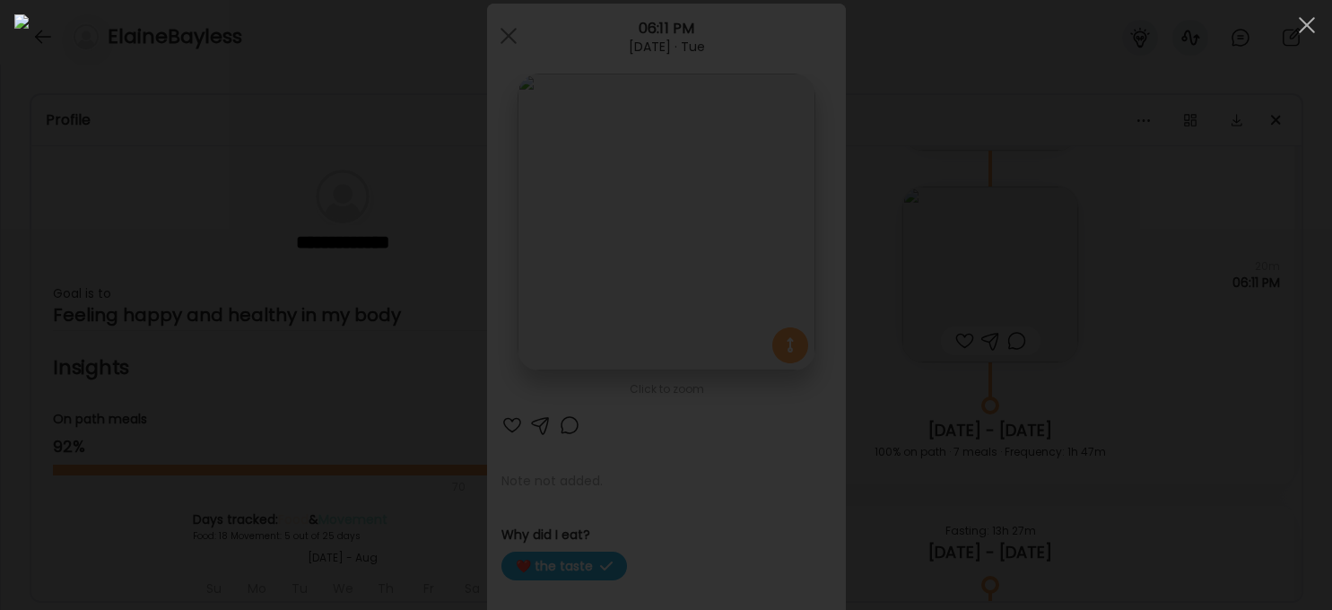
click at [1099, 341] on div at bounding box center [665, 304] width 1303 height 581
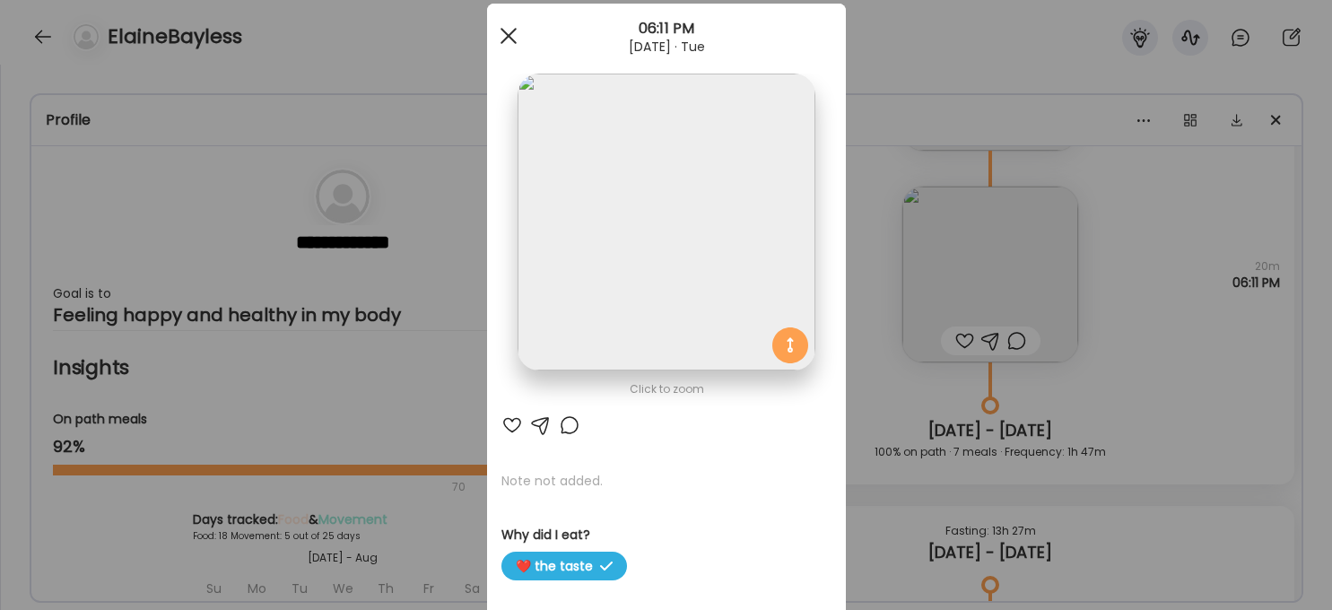
click at [502, 41] on span at bounding box center [508, 36] width 16 height 16
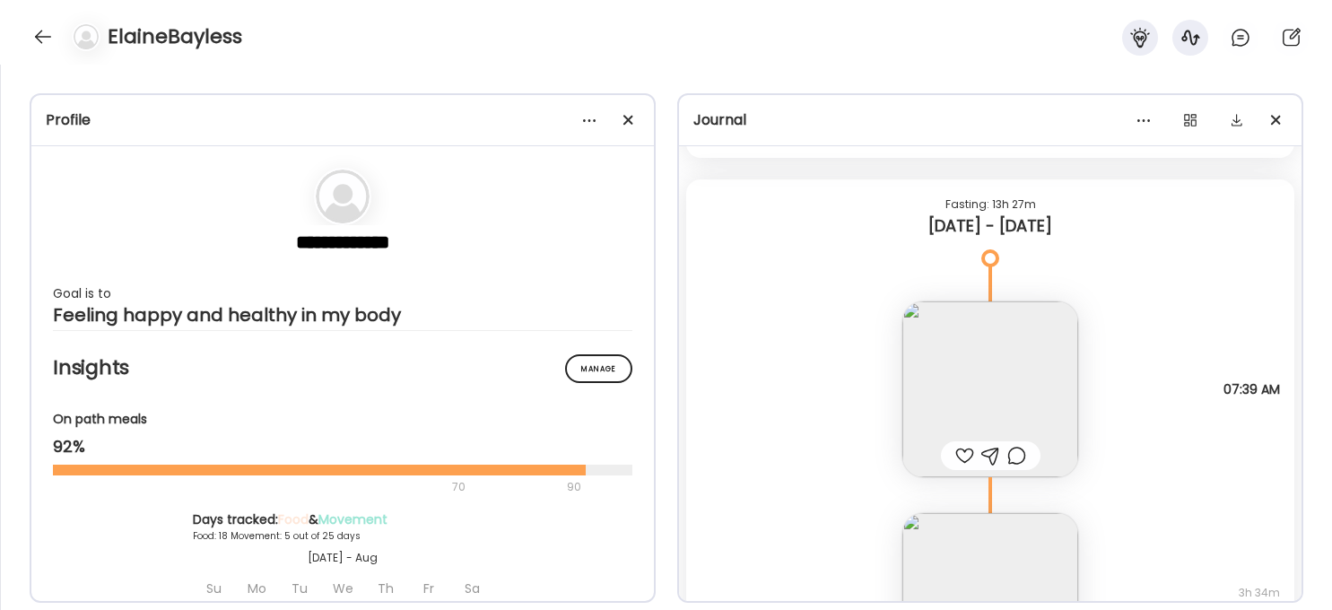
scroll to position [20895, 0]
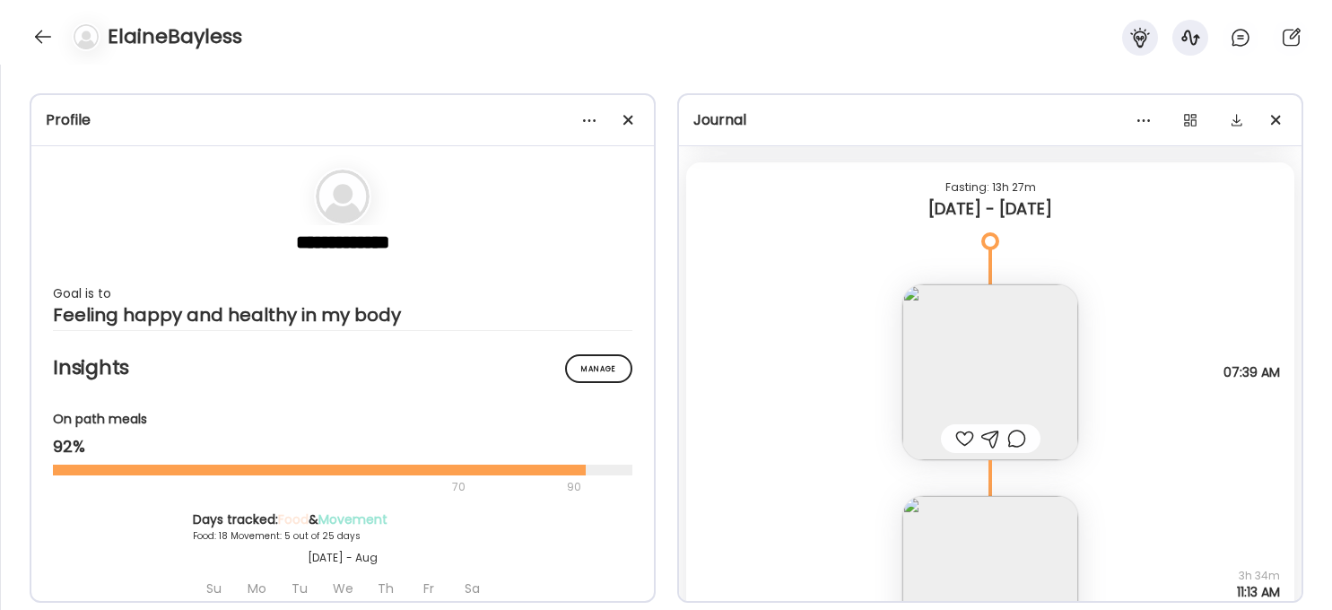
click at [987, 378] on img at bounding box center [990, 372] width 176 height 176
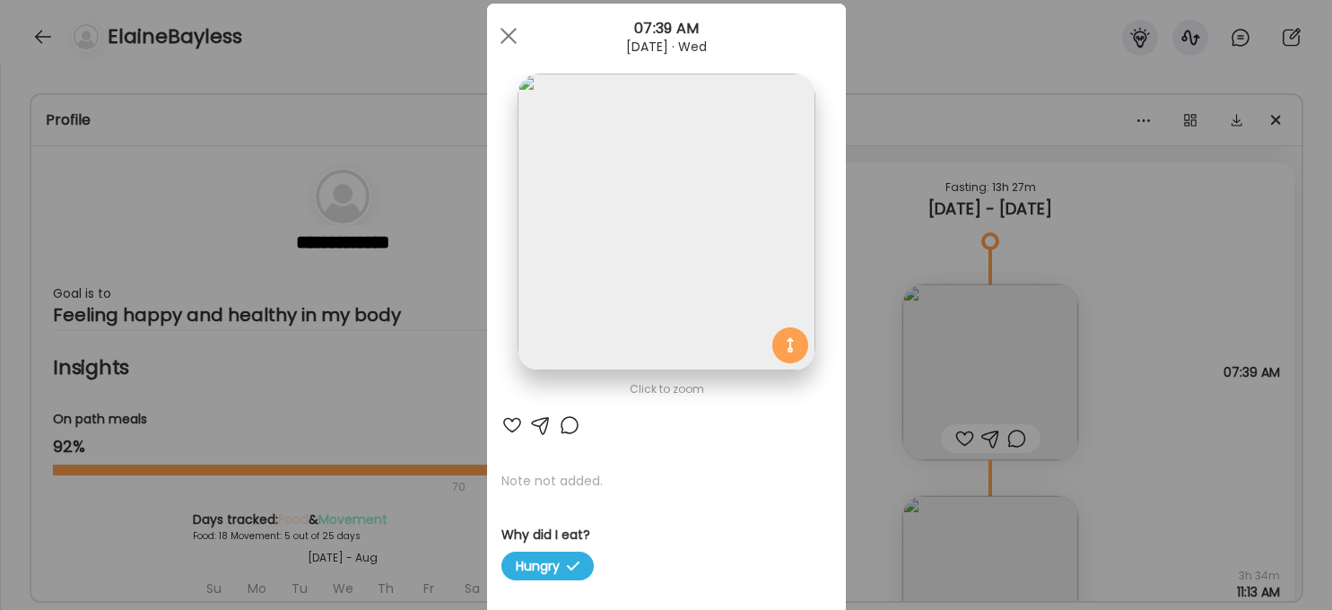
click at [623, 233] on img at bounding box center [666, 222] width 297 height 297
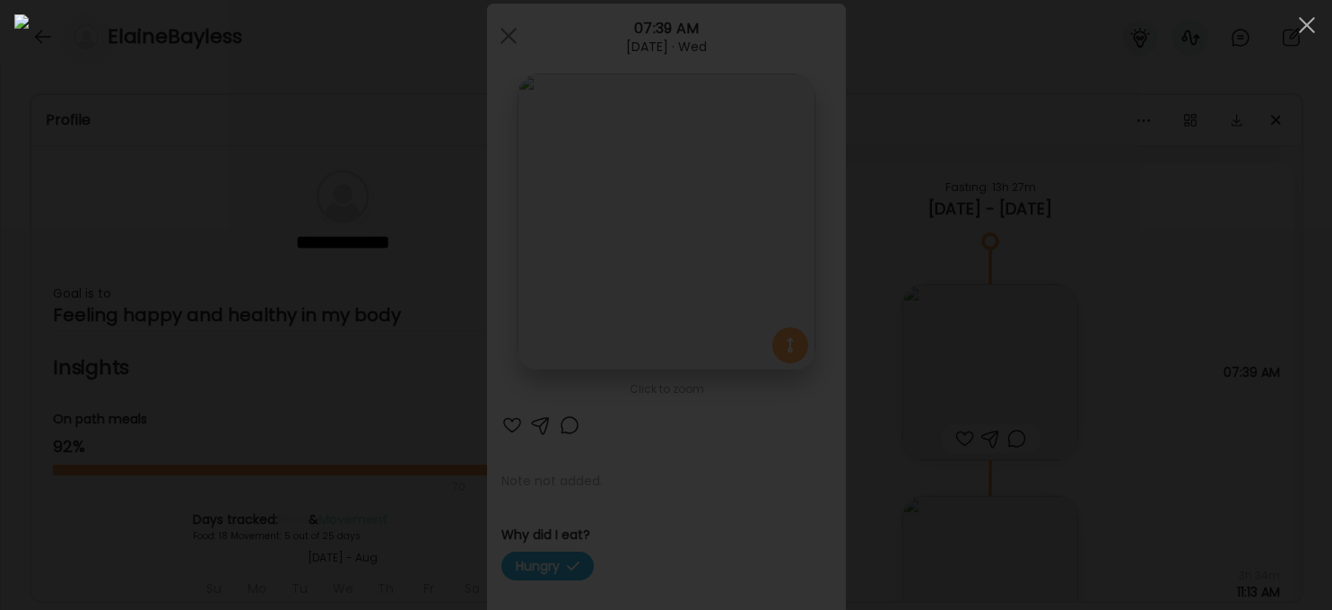
click at [1099, 313] on div at bounding box center [665, 304] width 1303 height 581
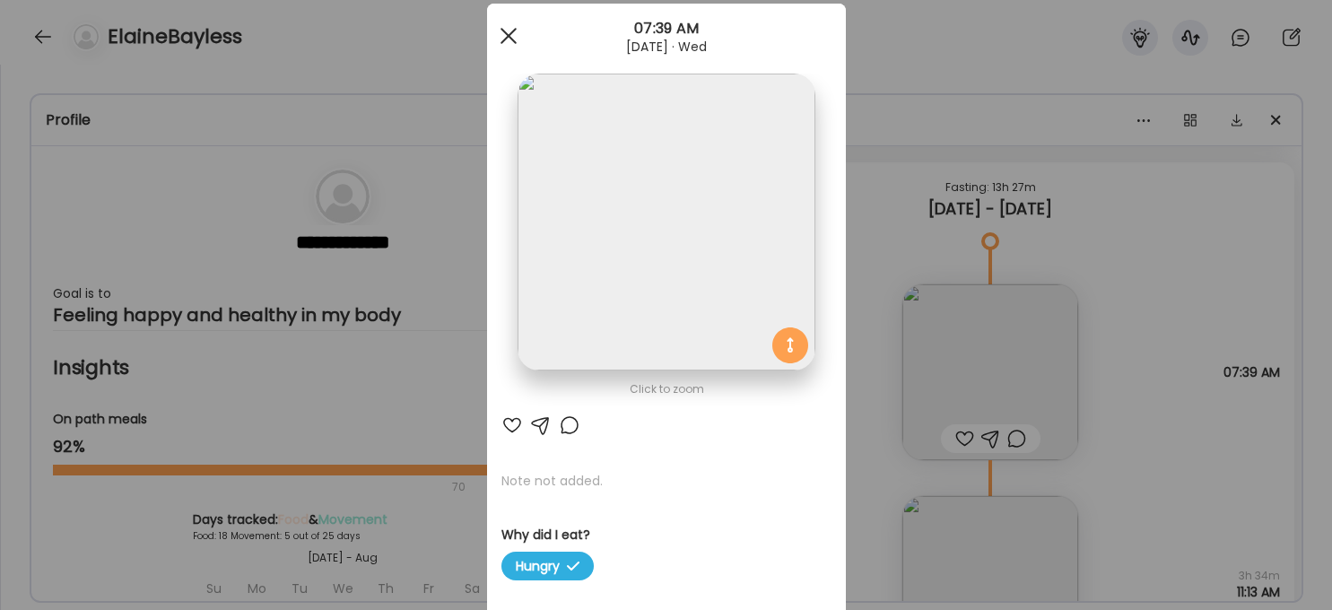
click at [512, 38] on span at bounding box center [508, 36] width 16 height 16
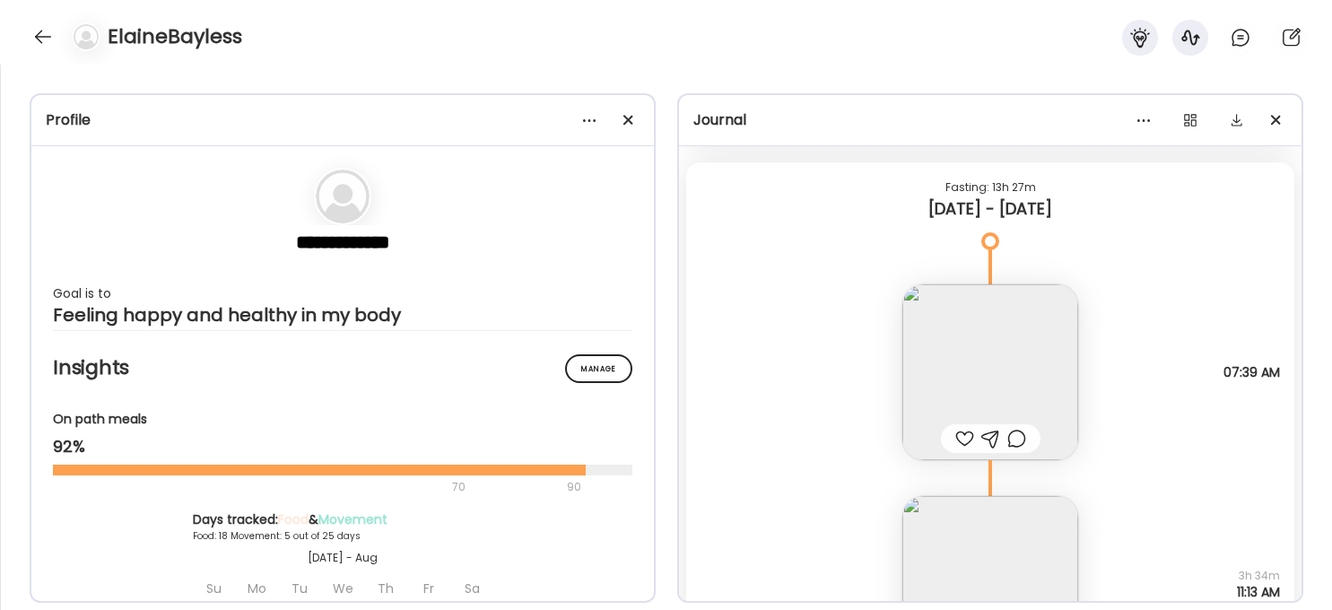
scroll to position [21102, 0]
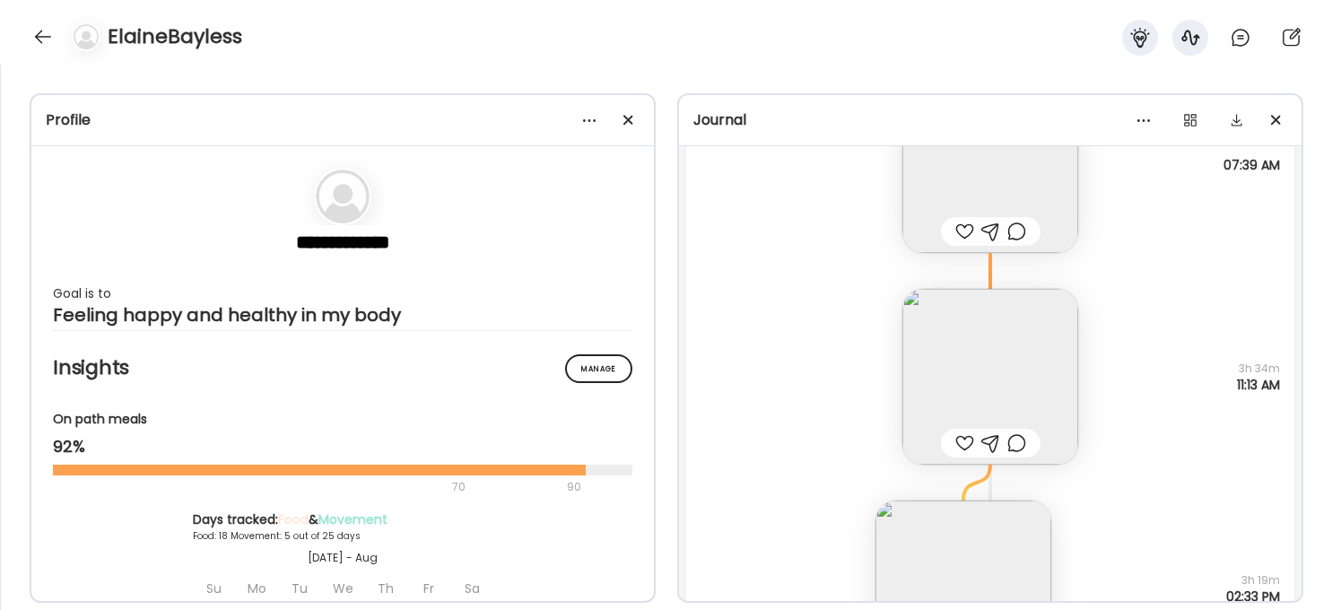
click at [1008, 376] on img at bounding box center [990, 377] width 176 height 176
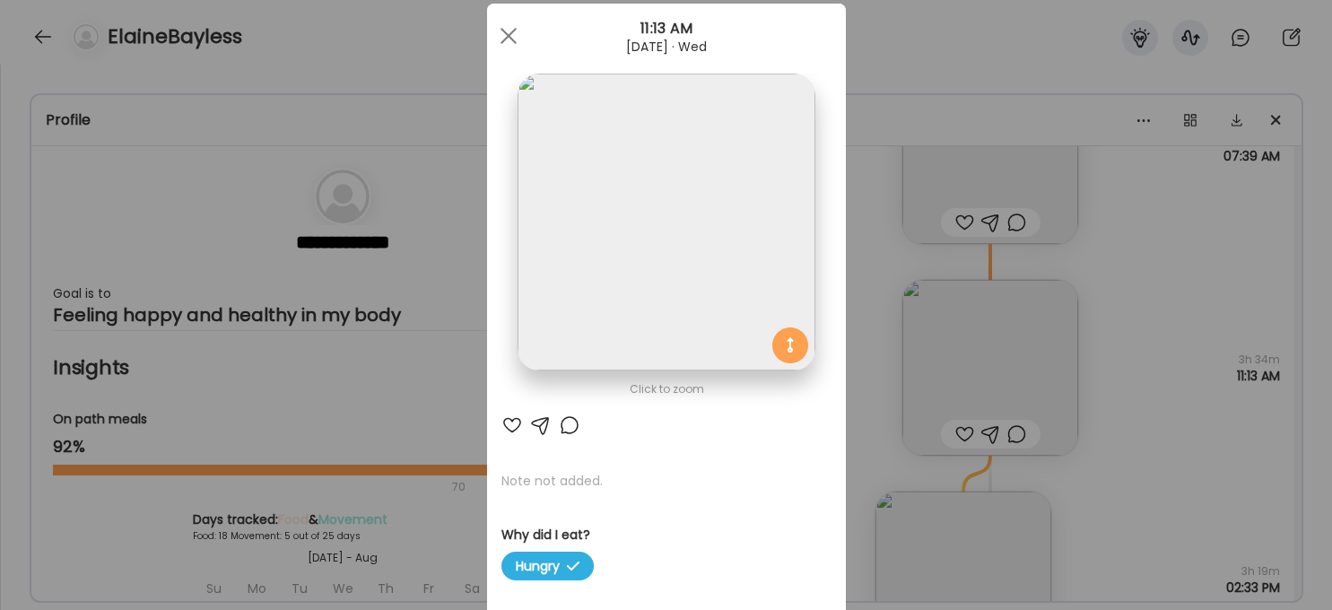
click at [701, 261] on img at bounding box center [666, 222] width 297 height 297
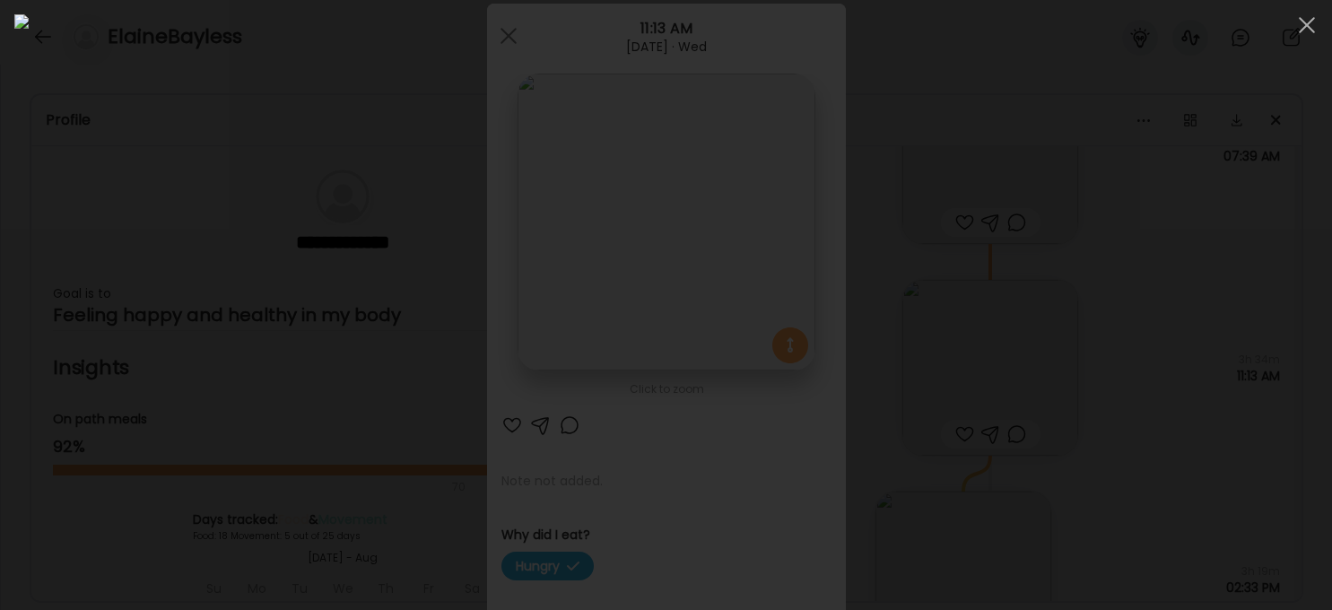
click at [1099, 332] on div at bounding box center [665, 304] width 1303 height 581
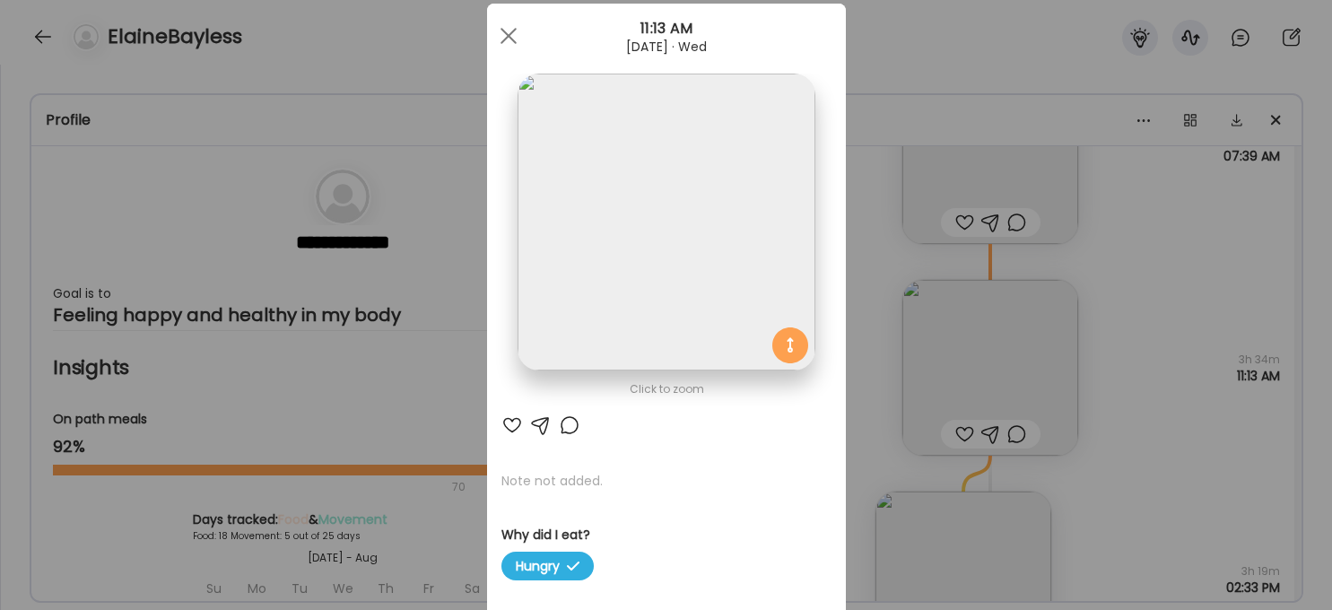
click at [1099, 332] on div "Ate Coach Dashboard Wahoo! It’s official Take a moment to set up your Coach Pro…" at bounding box center [666, 305] width 1332 height 610
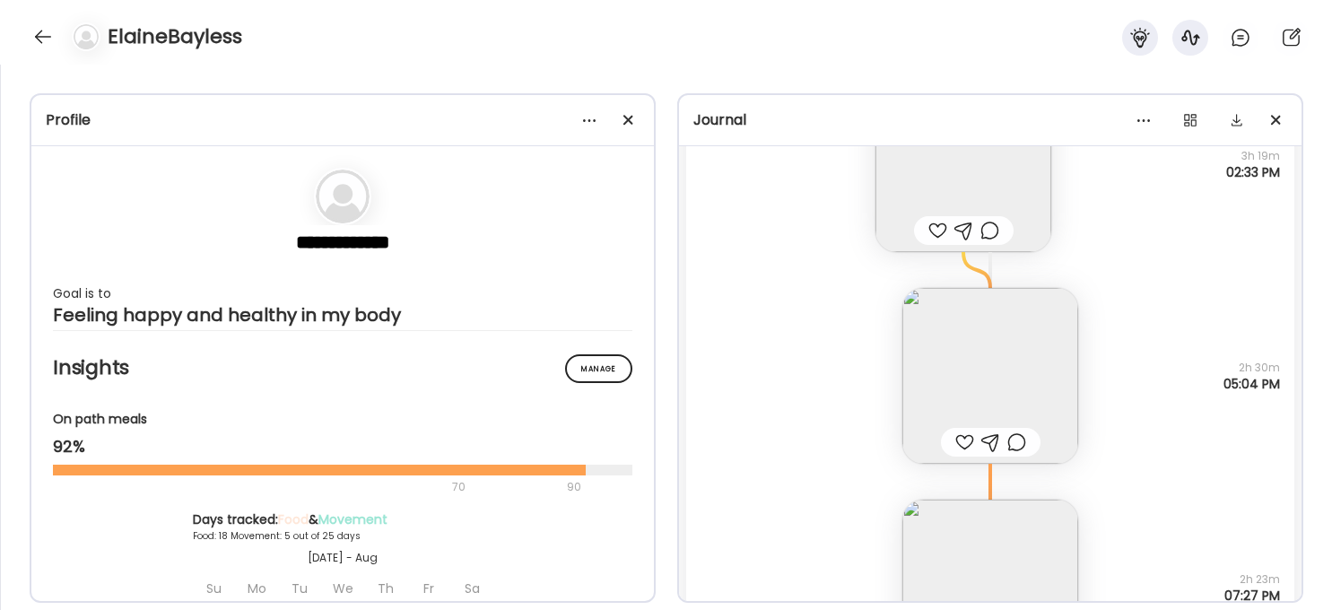
scroll to position [21529, 0]
click at [964, 352] on img at bounding box center [990, 373] width 176 height 176
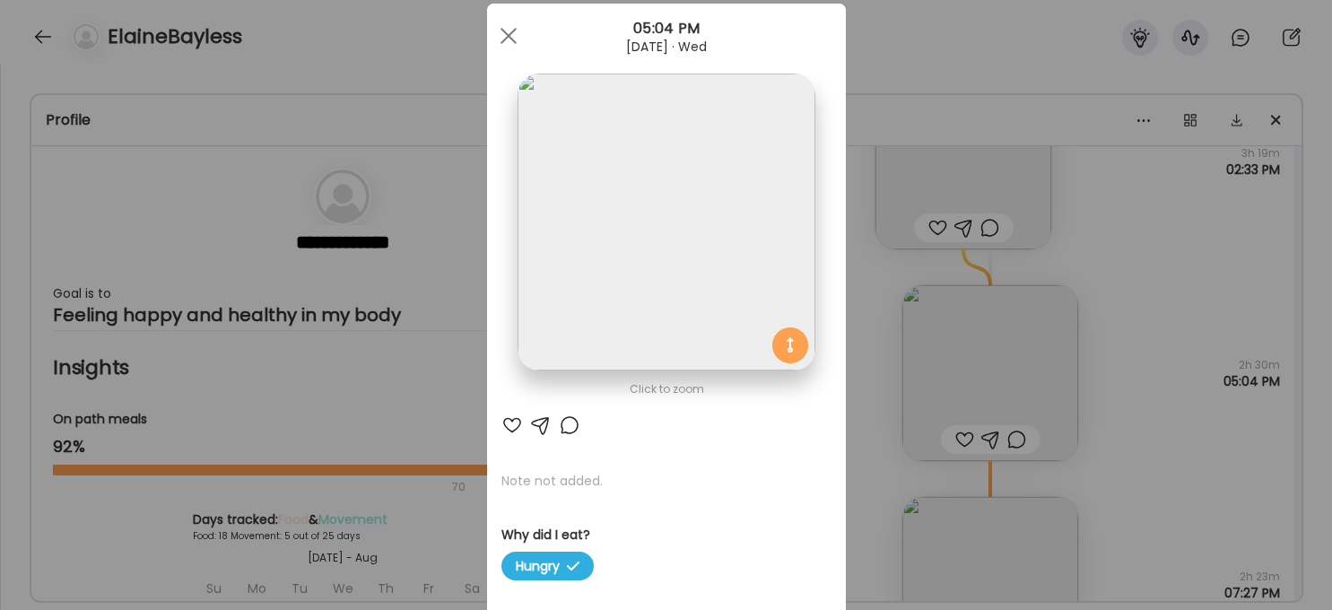
click at [696, 264] on img at bounding box center [666, 222] width 297 height 297
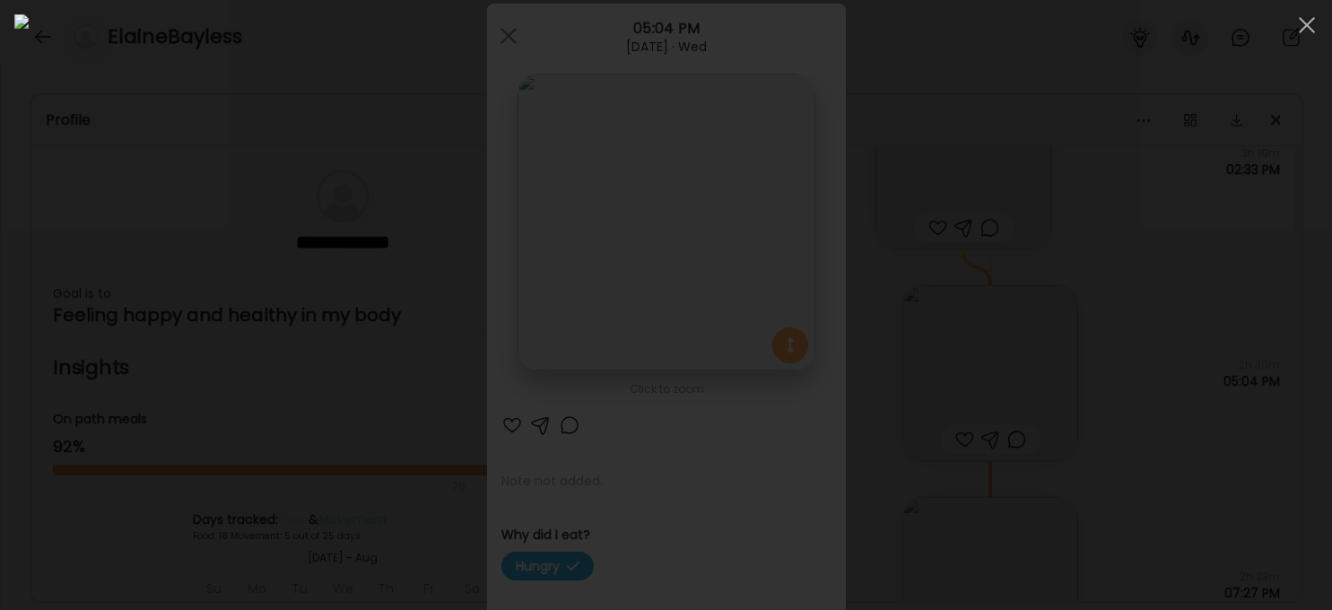
click at [1099, 347] on div at bounding box center [665, 304] width 1303 height 581
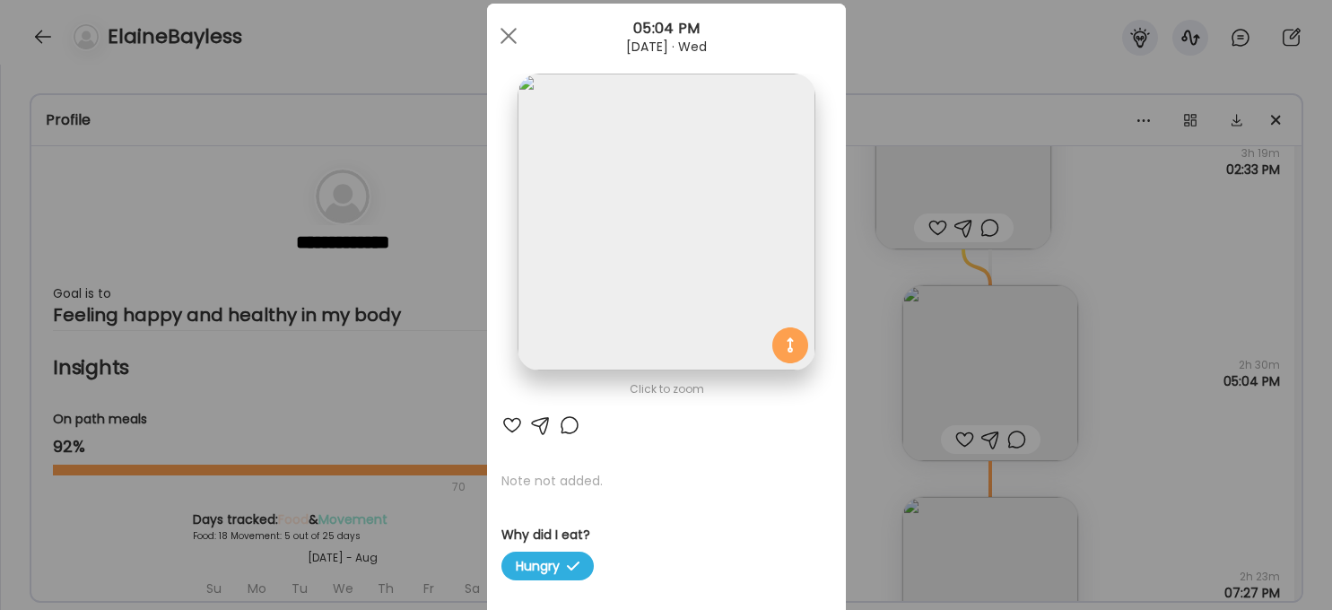
click at [553, 282] on img at bounding box center [666, 222] width 297 height 297
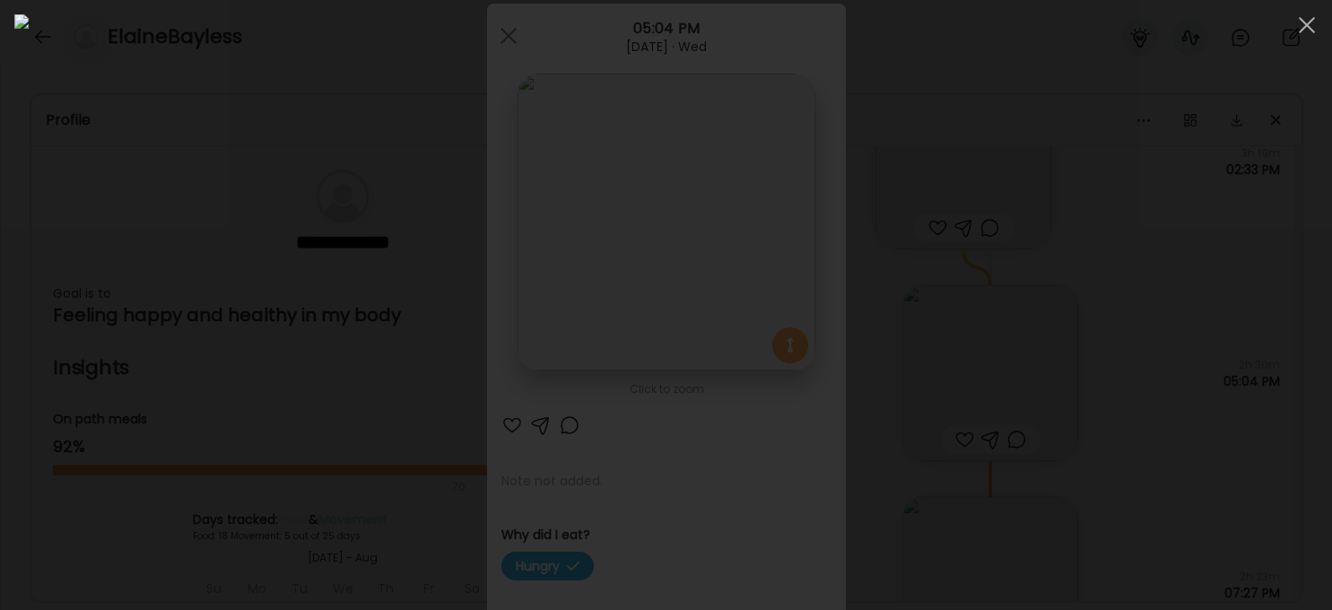
click at [1099, 448] on div at bounding box center [665, 304] width 1303 height 581
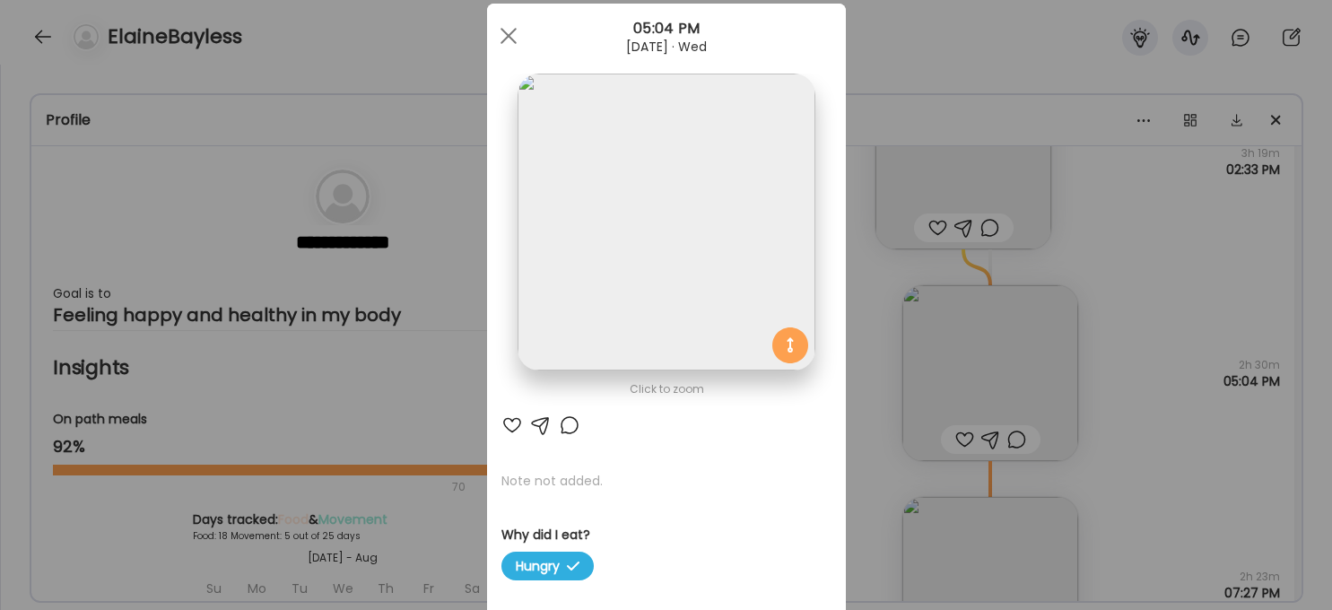
scroll to position [40, 0]
click at [571, 335] on img at bounding box center [666, 221] width 297 height 297
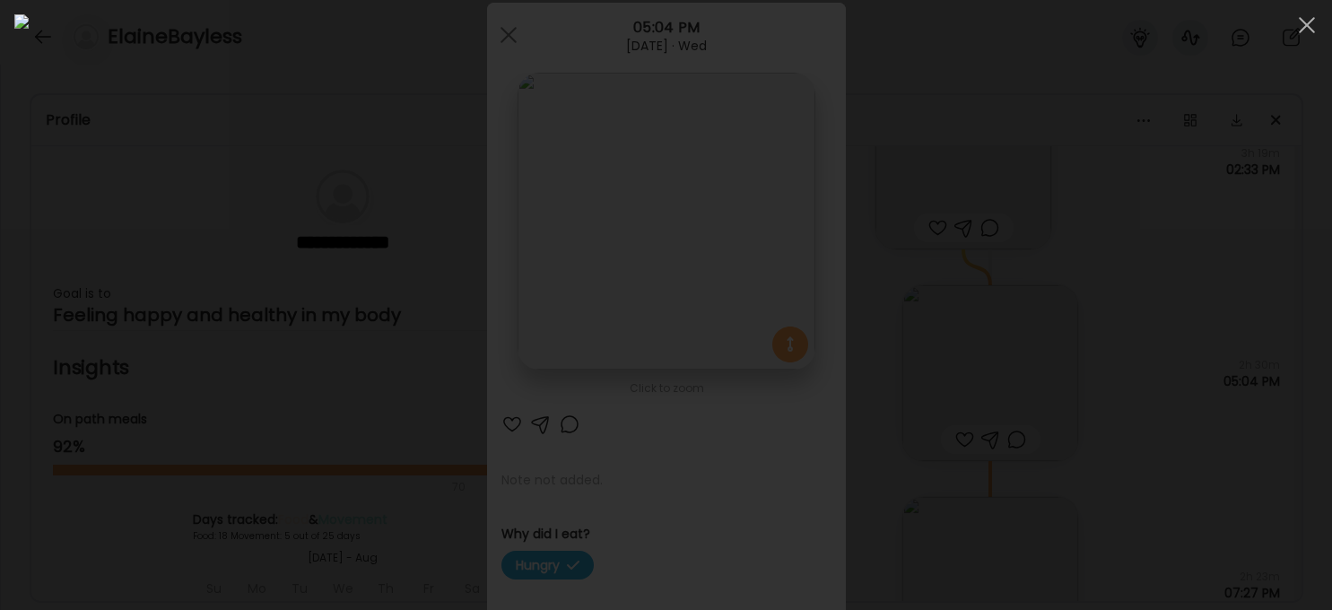
click at [1099, 354] on div at bounding box center [665, 304] width 1303 height 581
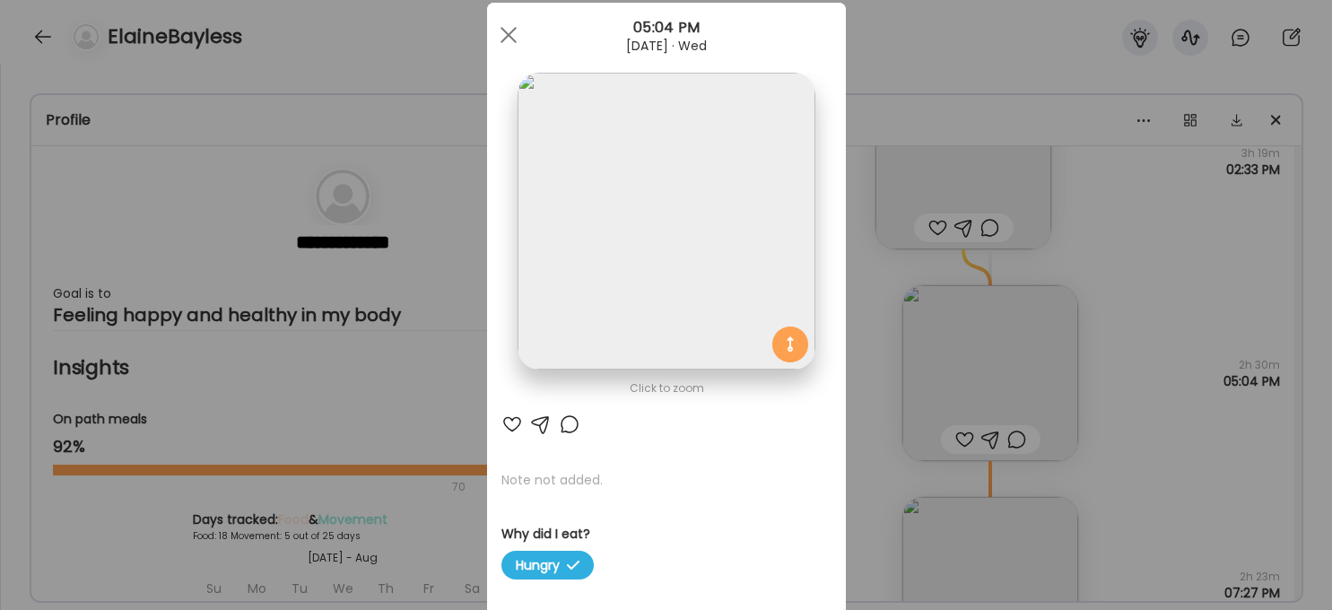
drag, startPoint x: 504, startPoint y: 31, endPoint x: 760, endPoint y: 182, distance: 296.8
click at [505, 32] on span at bounding box center [508, 35] width 16 height 16
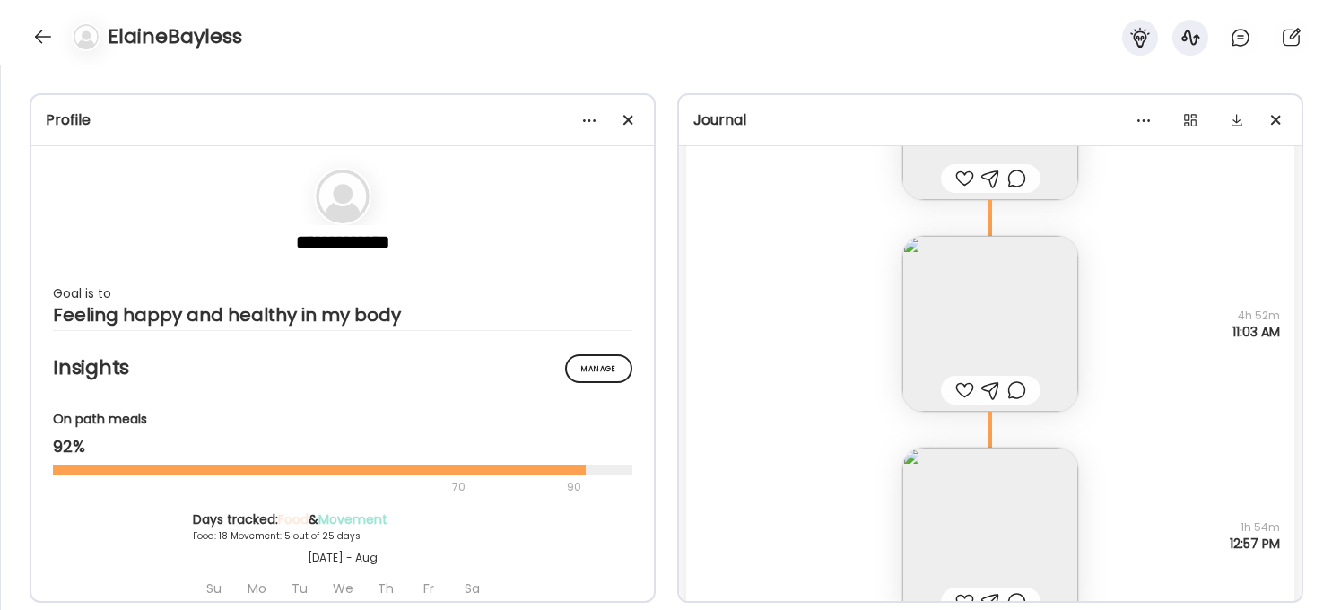
scroll to position [22555, 0]
click at [945, 318] on img at bounding box center [990, 324] width 176 height 176
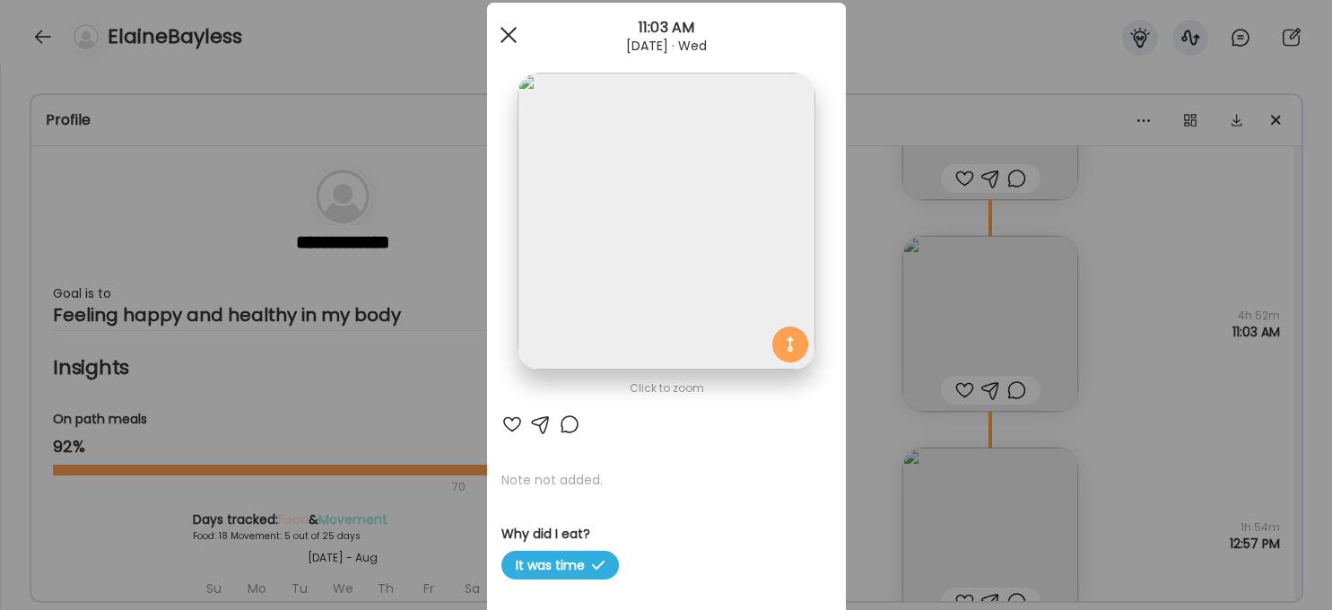
click at [512, 34] on div at bounding box center [509, 35] width 36 height 36
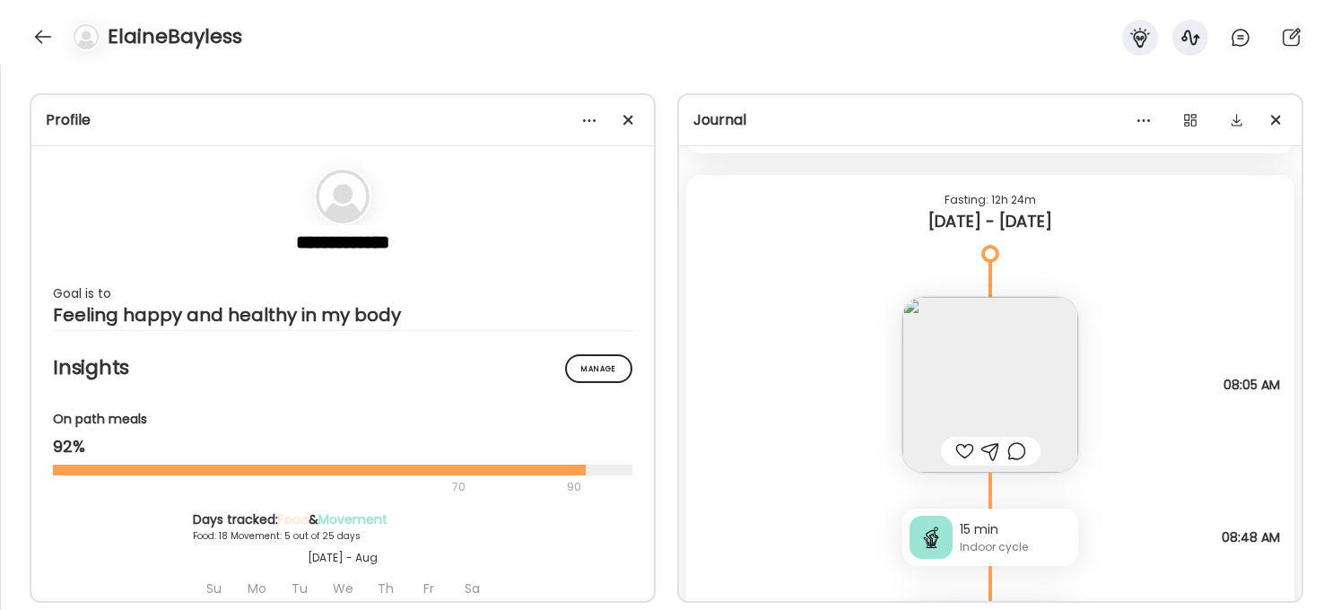
scroll to position [26476, 0]
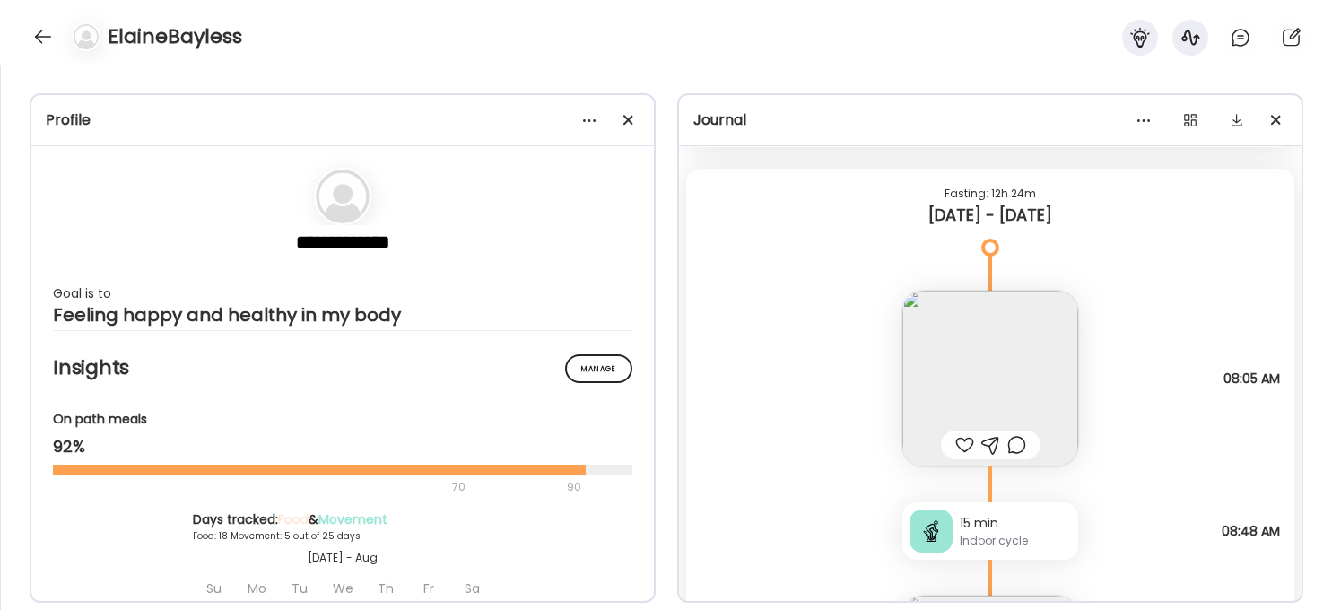
click at [1015, 373] on img at bounding box center [990, 379] width 176 height 176
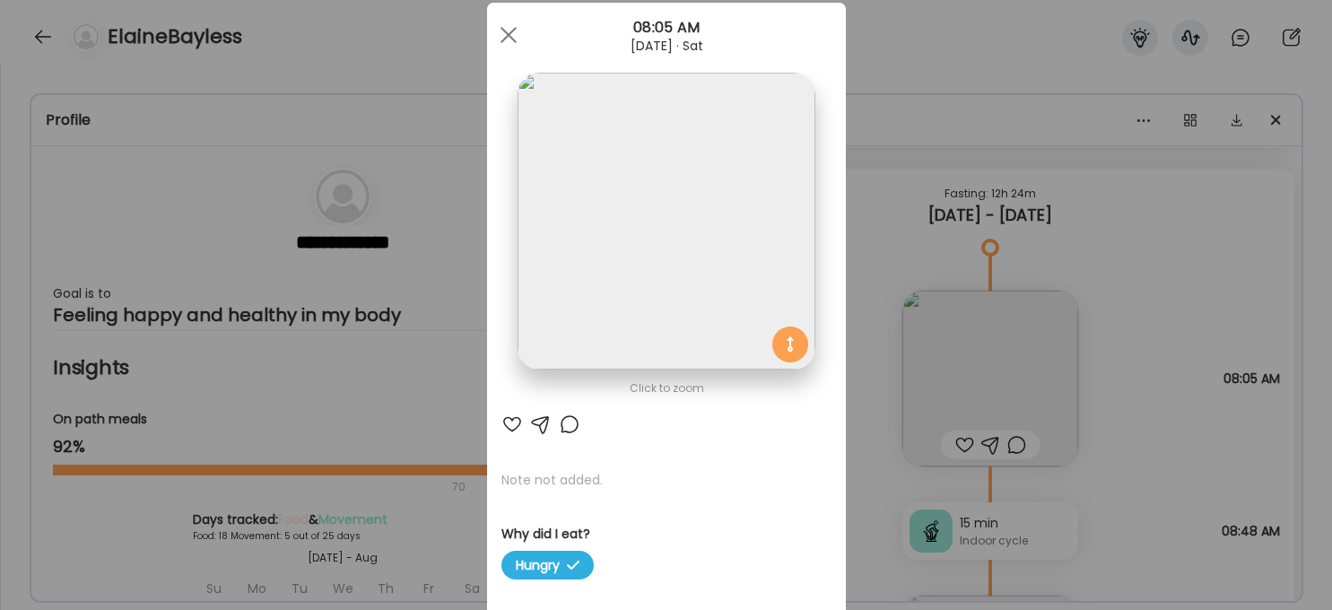
click at [666, 283] on img at bounding box center [666, 221] width 297 height 297
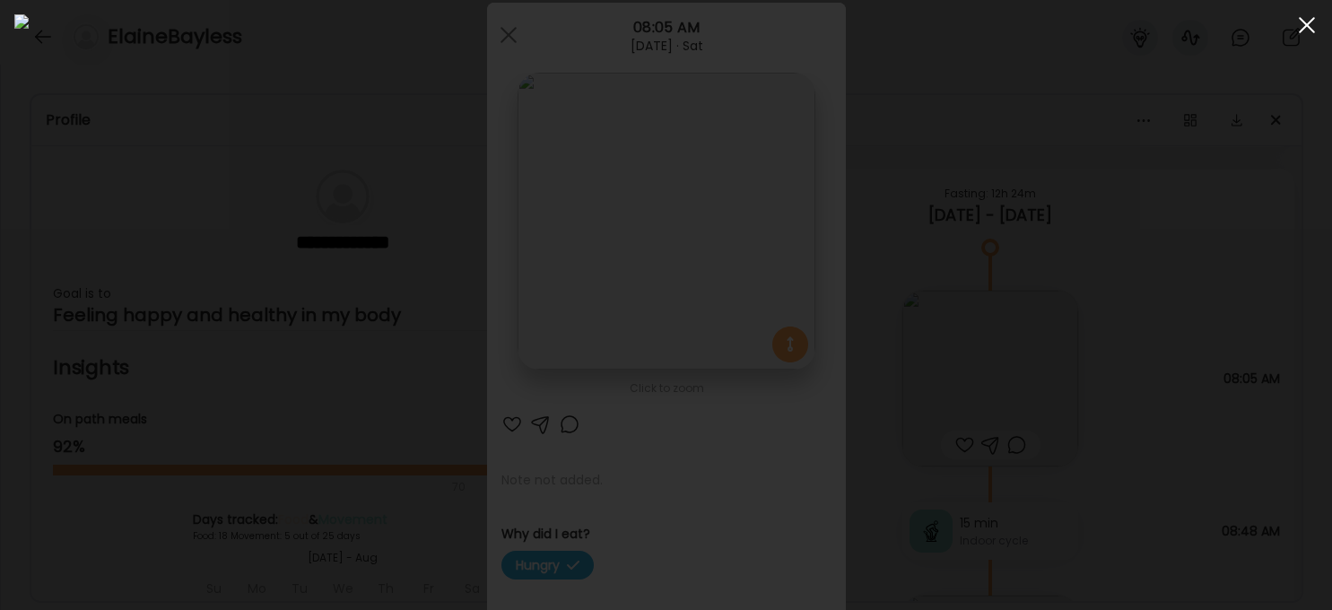
click at [1099, 31] on span at bounding box center [1307, 25] width 16 height 16
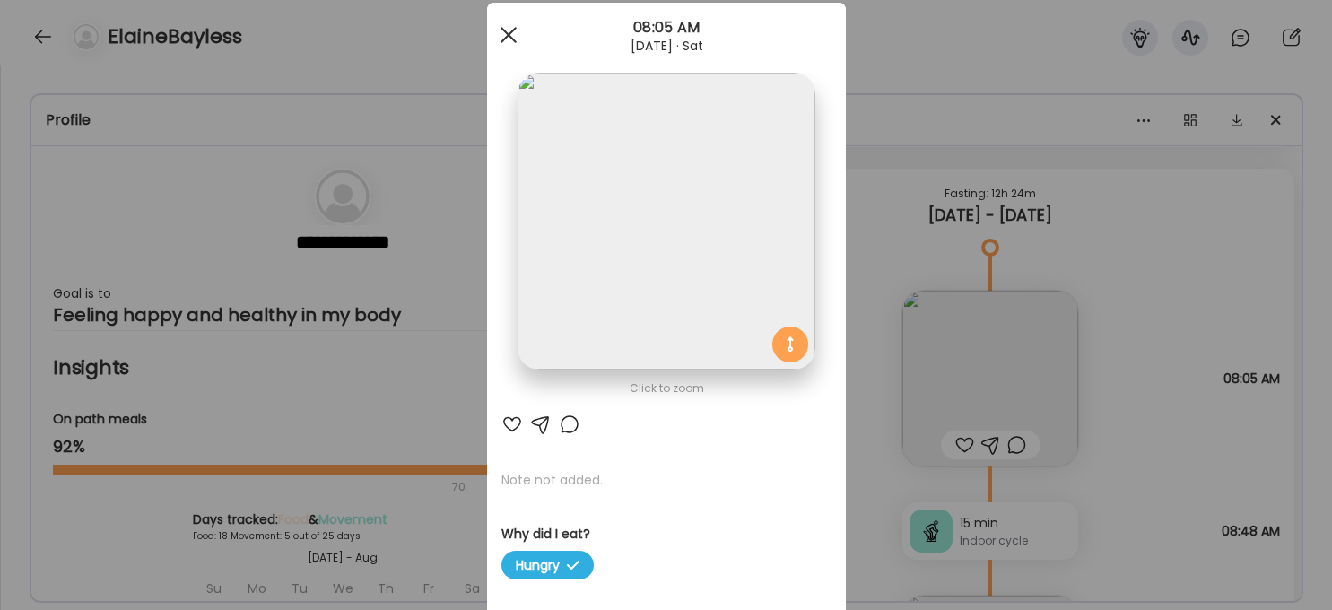
click at [510, 30] on span at bounding box center [508, 35] width 16 height 16
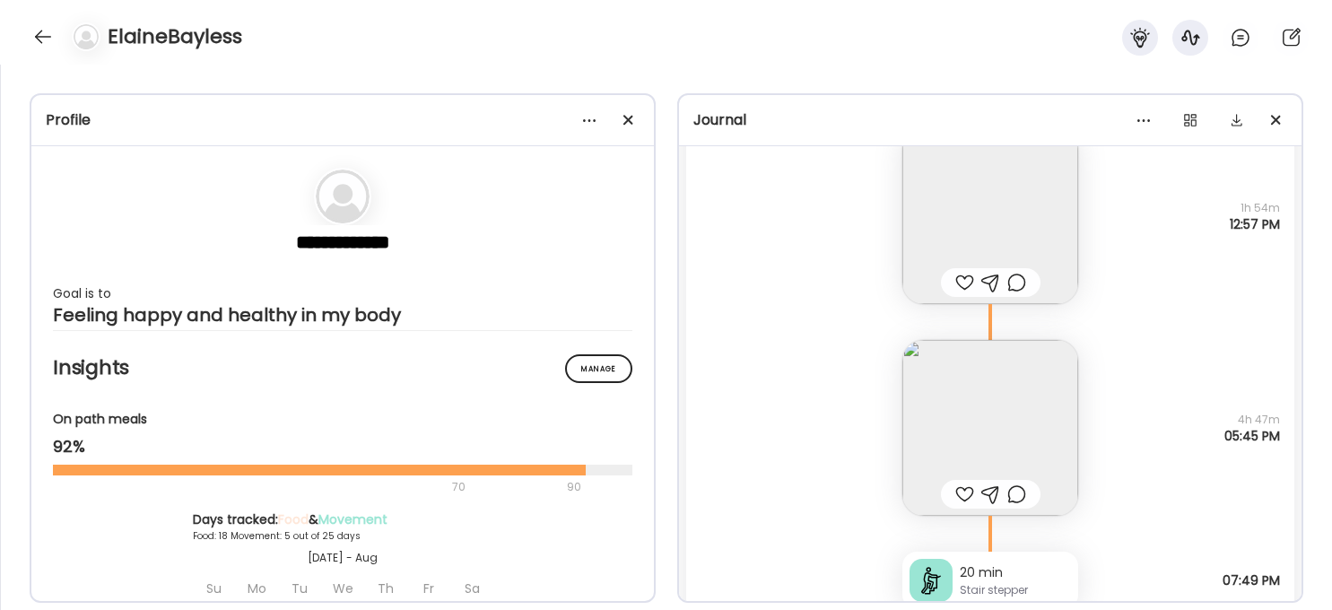
scroll to position [22872, 0]
